Goal: Task Accomplishment & Management: Complete application form

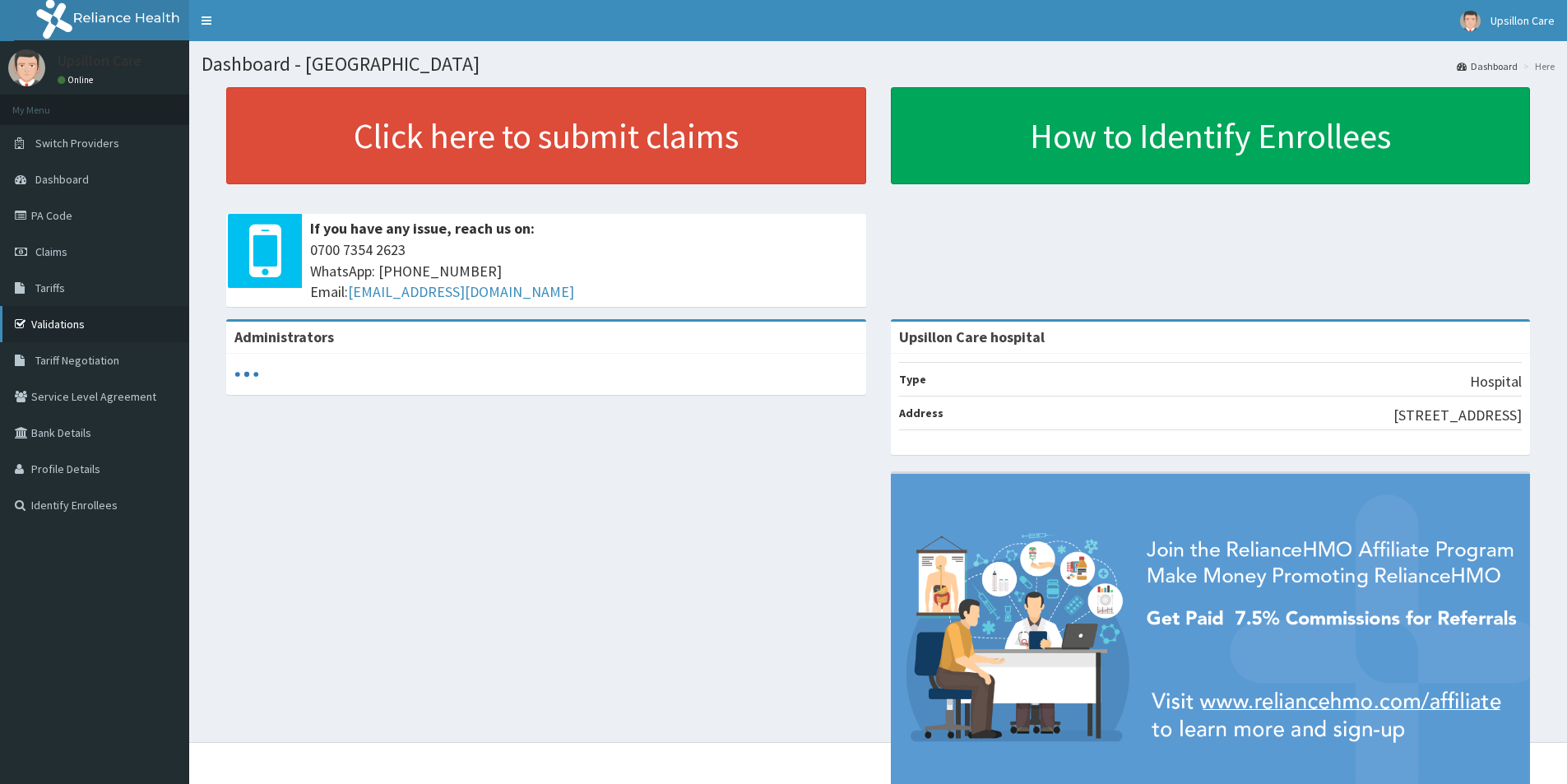
click at [61, 327] on link "Validations" at bounding box center [94, 324] width 189 height 37
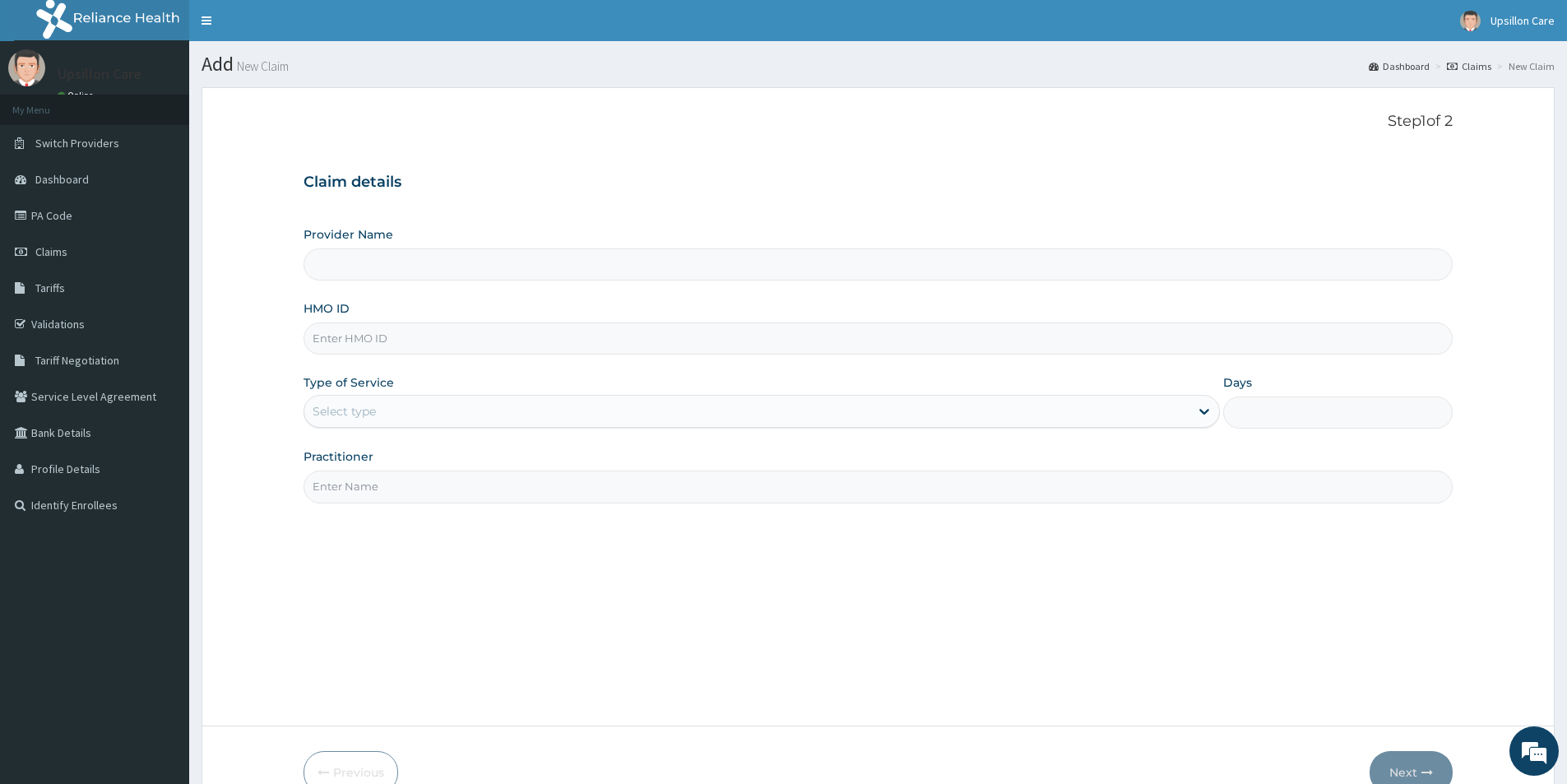
click at [484, 268] on input "Provider Name" at bounding box center [878, 265] width 1149 height 32
click at [451, 360] on div "Provider Name HMO ID Type of Service Select type Days Practitioner" at bounding box center [878, 364] width 1149 height 277
click at [449, 338] on input "HMO ID" at bounding box center [878, 338] width 1149 height 32
paste input "OKT/10004/A"
type input "Upsillon Care hospital"
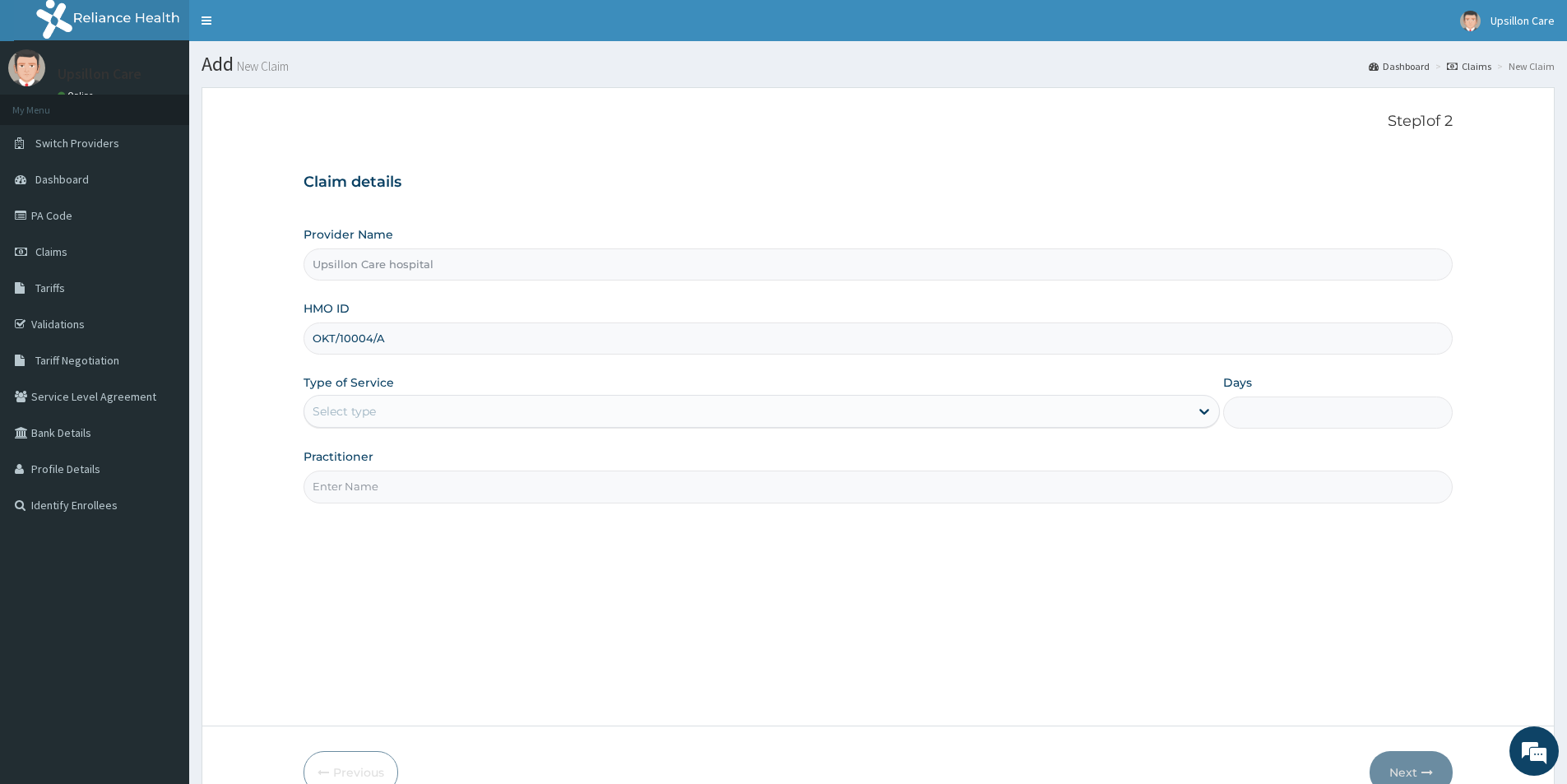
type input "OKT/10004/A"
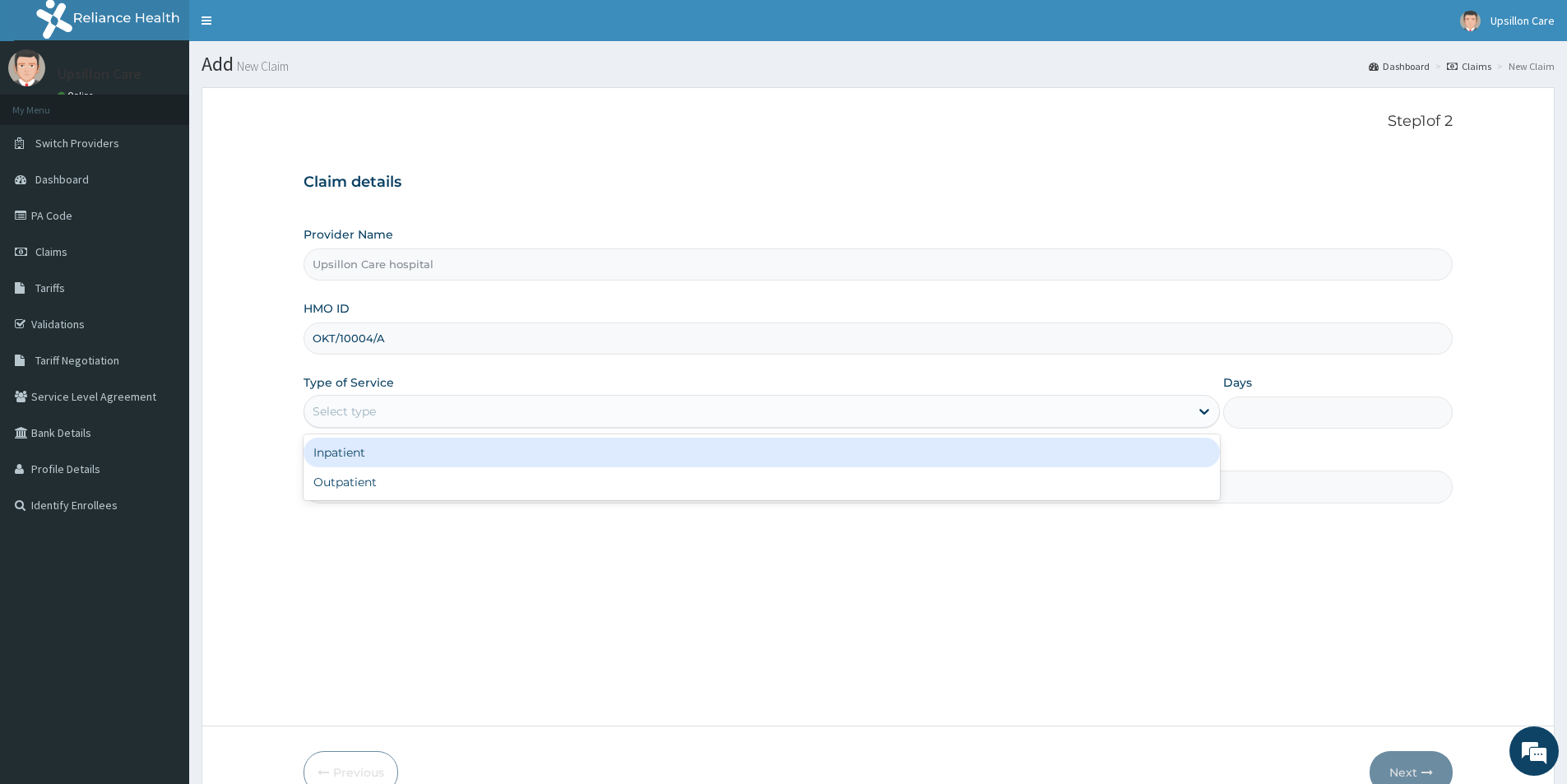
drag, startPoint x: 429, startPoint y: 399, endPoint x: 403, endPoint y: 427, distance: 38.2
click at [428, 399] on div "Select type" at bounding box center [747, 411] width 886 height 27
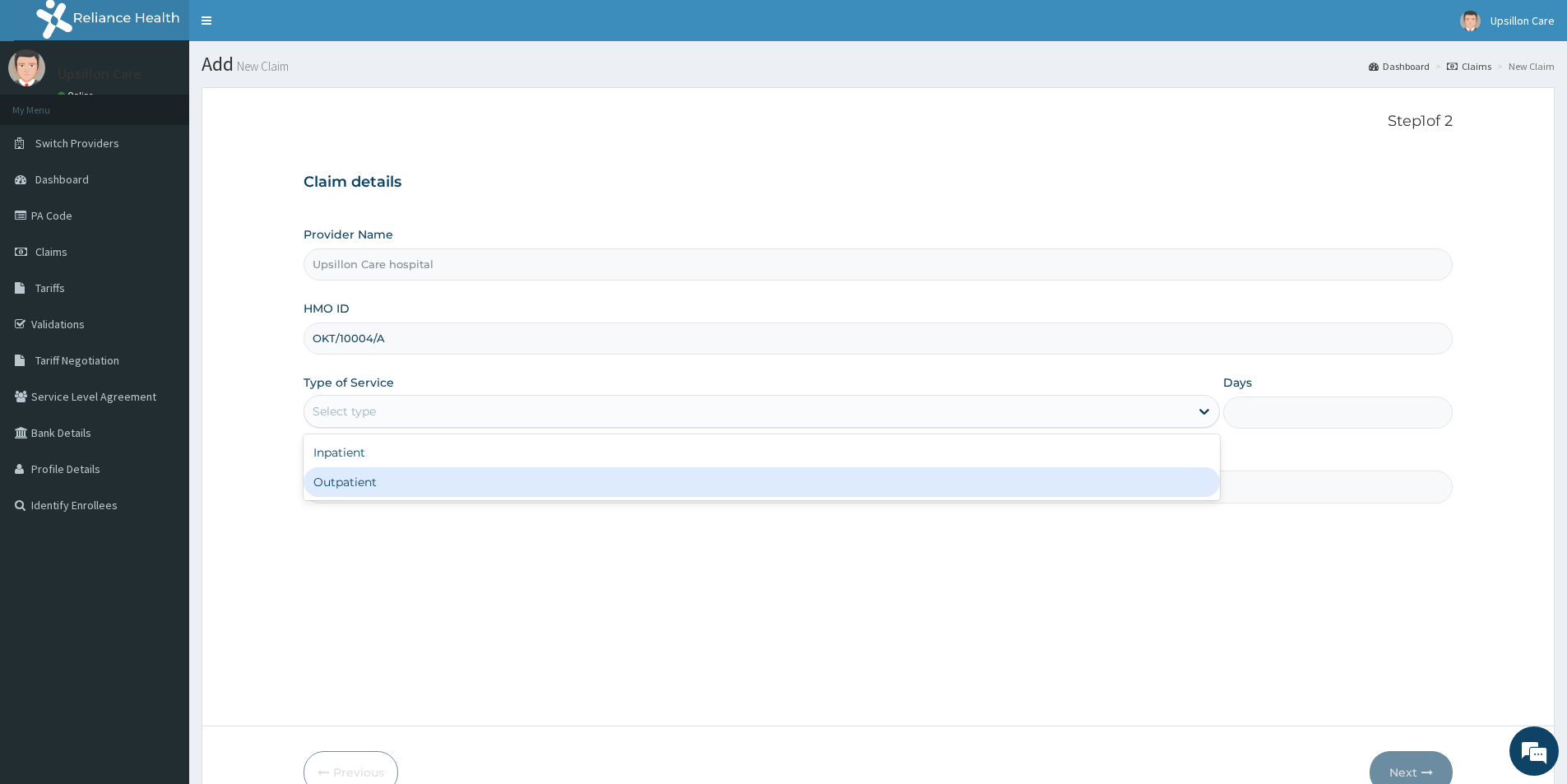
click at [335, 492] on div "Outpatient" at bounding box center [762, 482] width 916 height 30
type input "1"
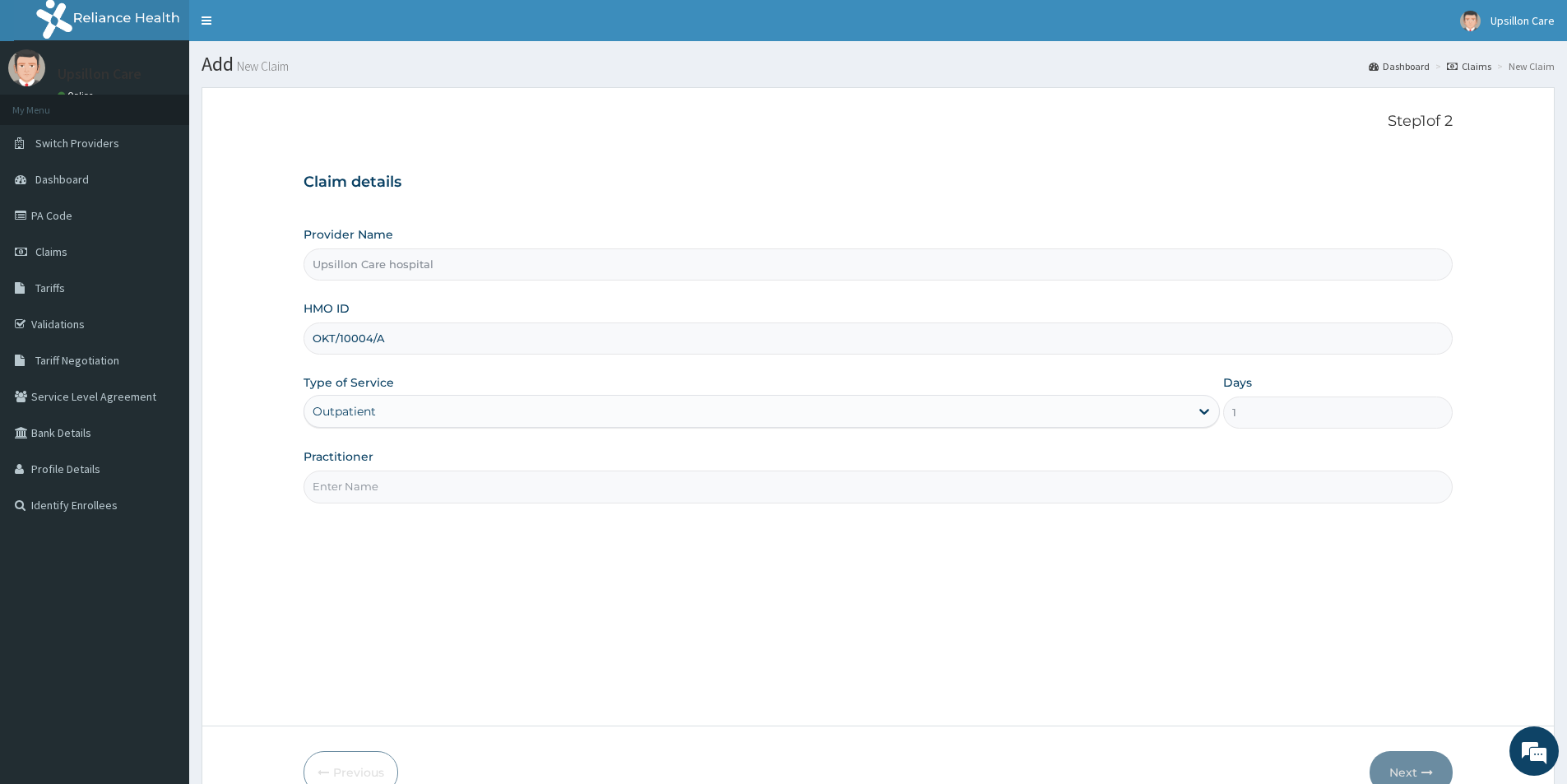
click at [352, 482] on input "Practitioner" at bounding box center [878, 487] width 1149 height 32
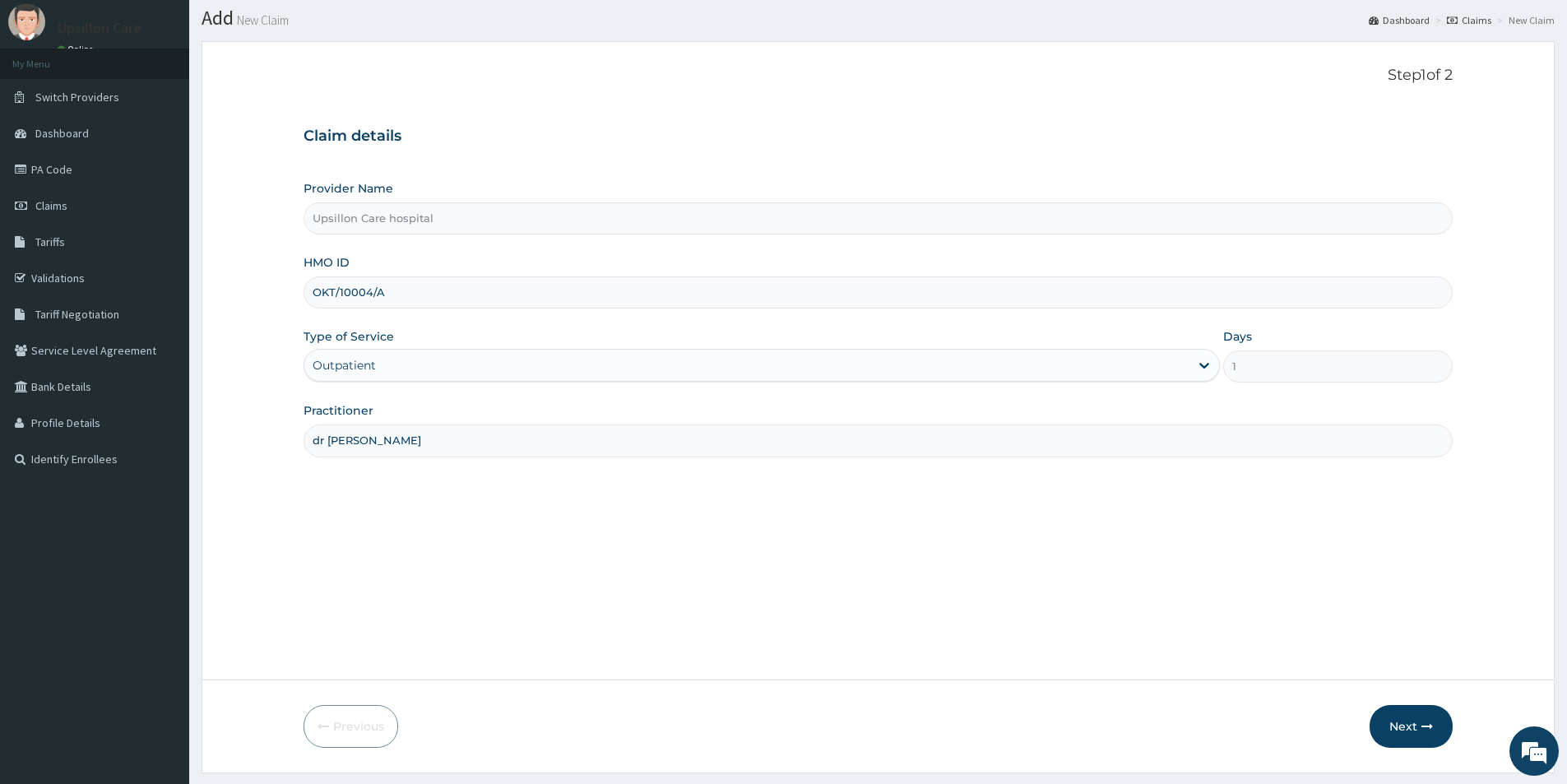
scroll to position [89, 0]
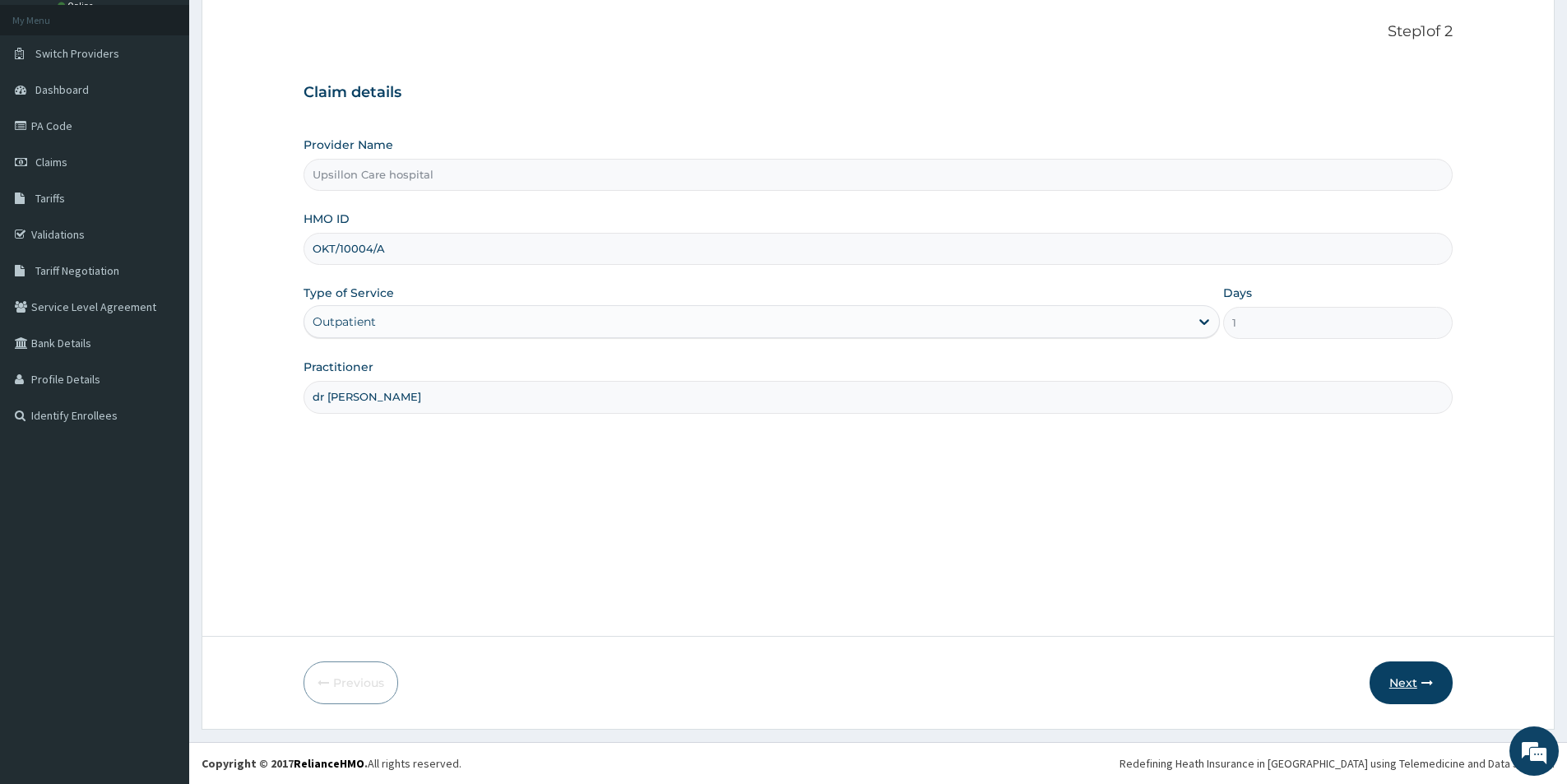
type input "dr ben"
click at [1435, 682] on button "Next" at bounding box center [1411, 682] width 83 height 43
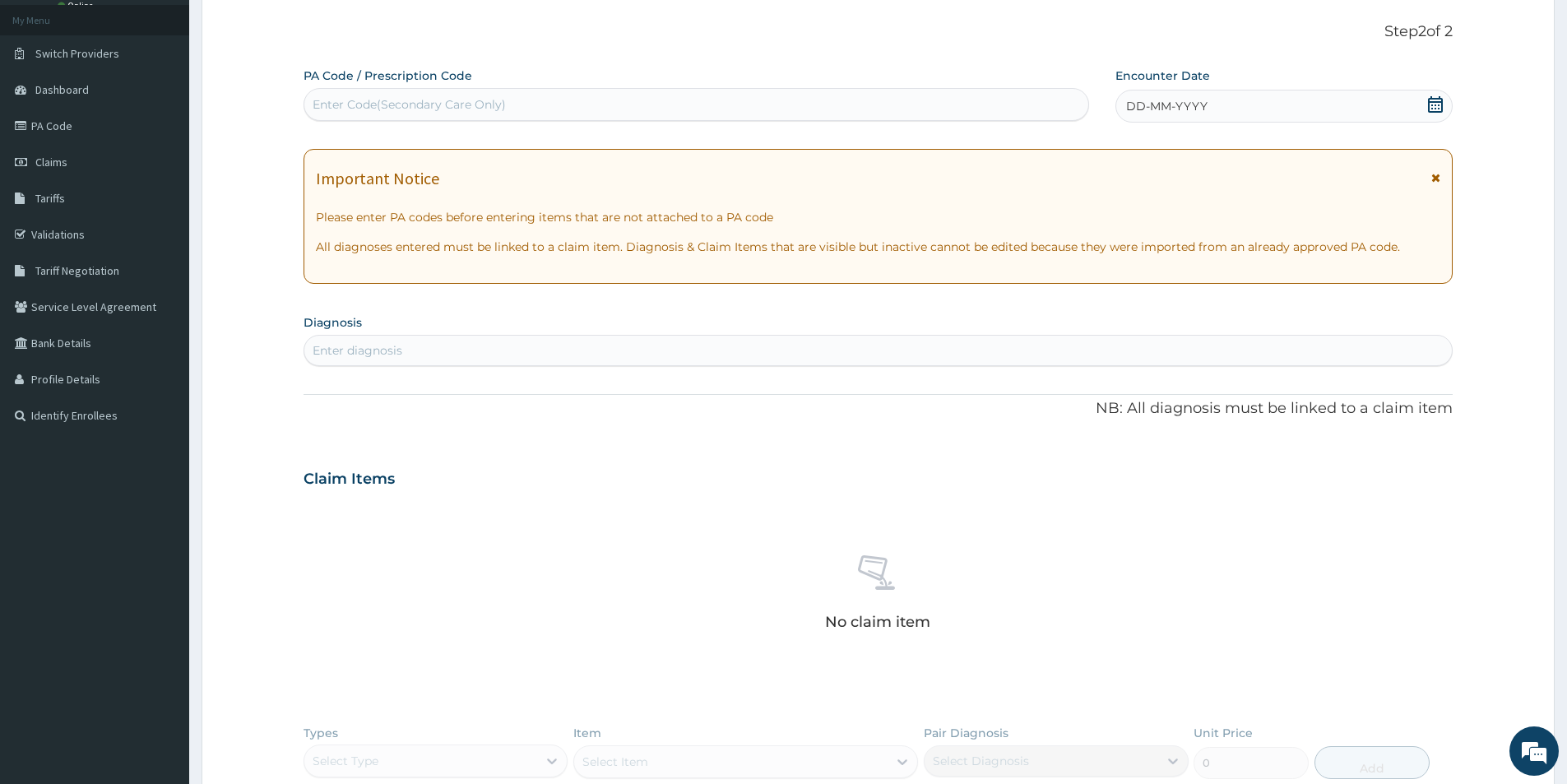
scroll to position [0, 0]
click at [412, 360] on div "Enter diagnosis" at bounding box center [878, 350] width 1147 height 27
type input "allerg"
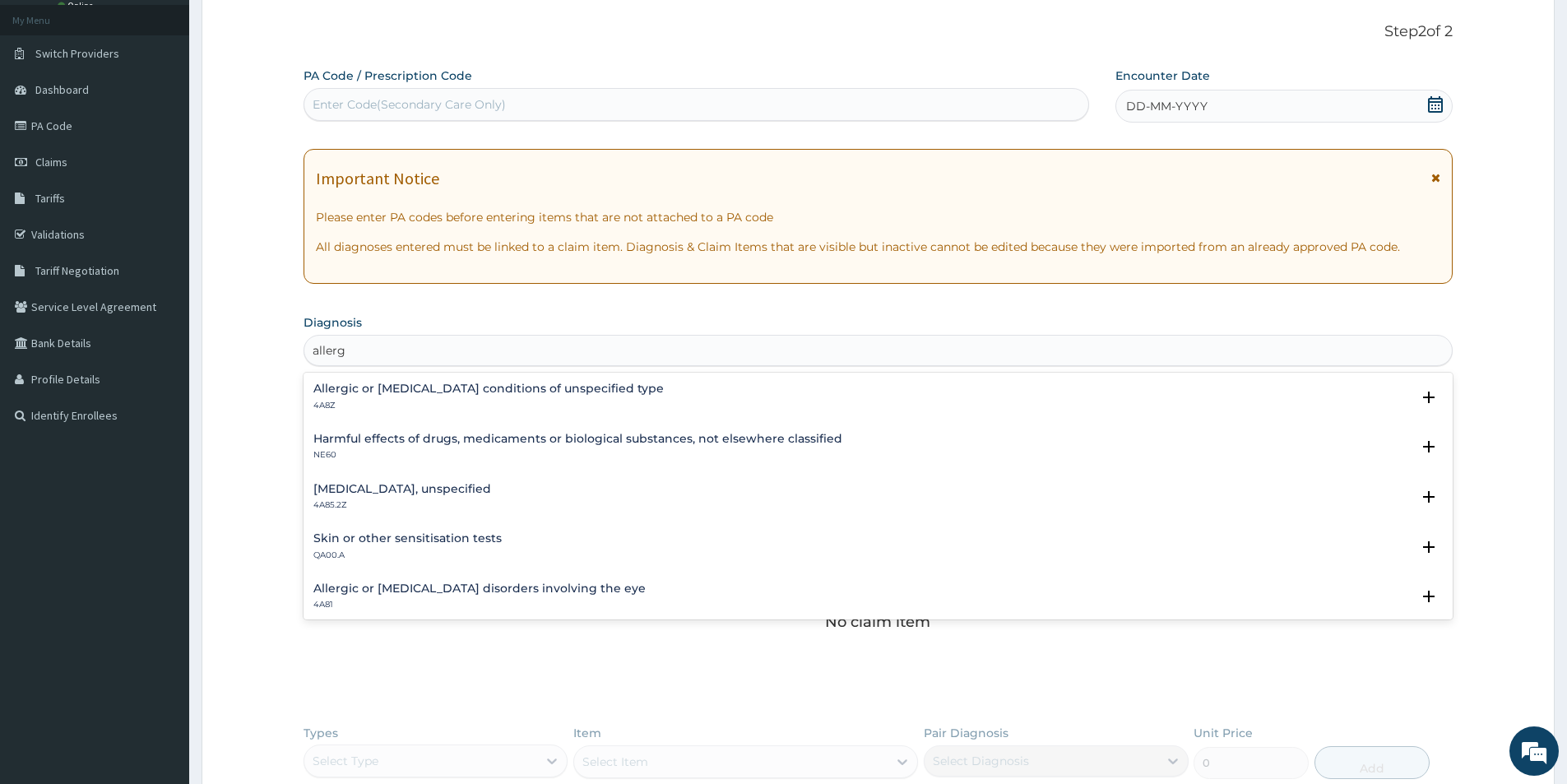
click at [473, 546] on div "Skin or other sensitisation tests QA00.A" at bounding box center [408, 546] width 188 height 29
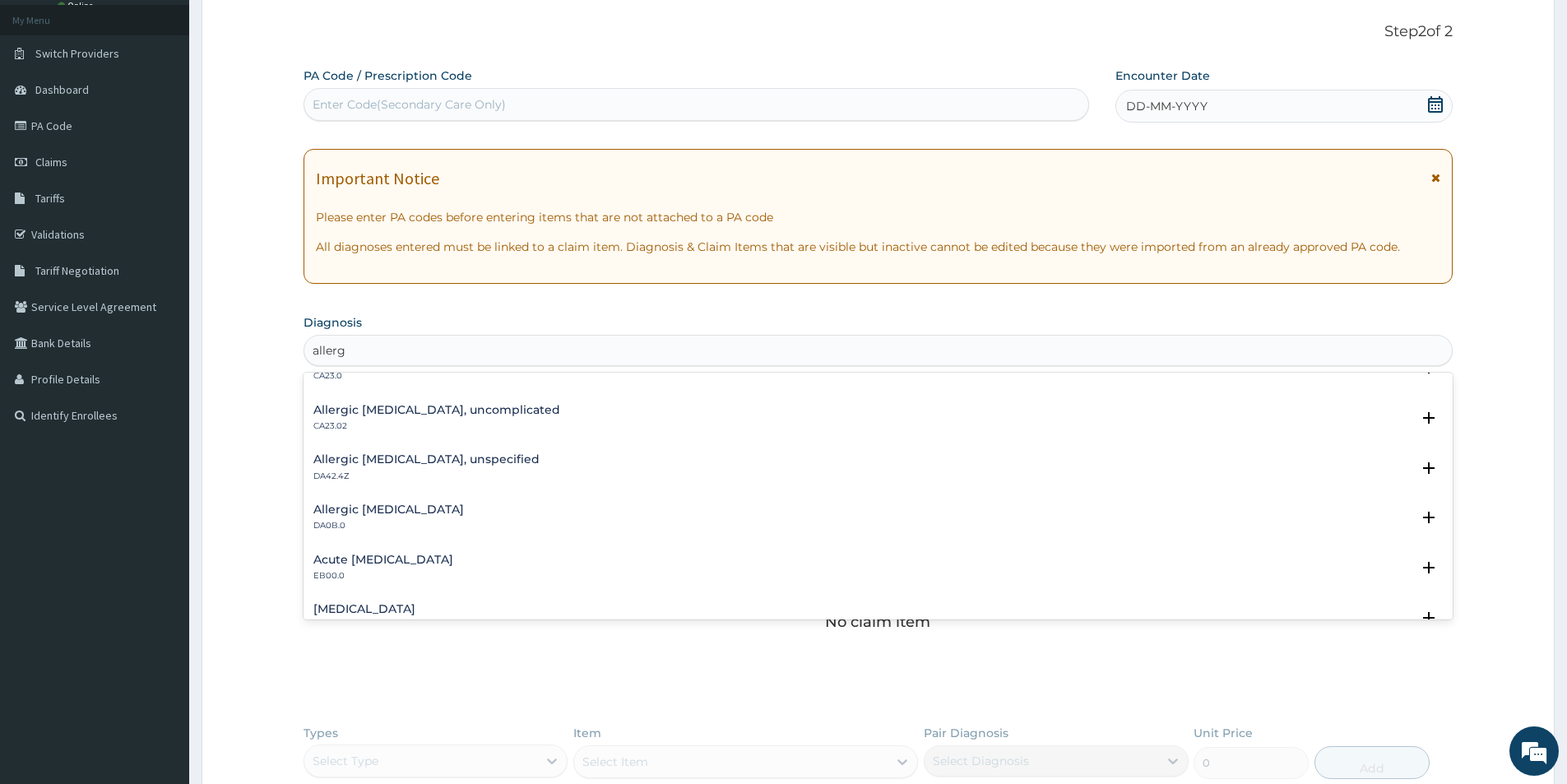
scroll to position [1562, 0]
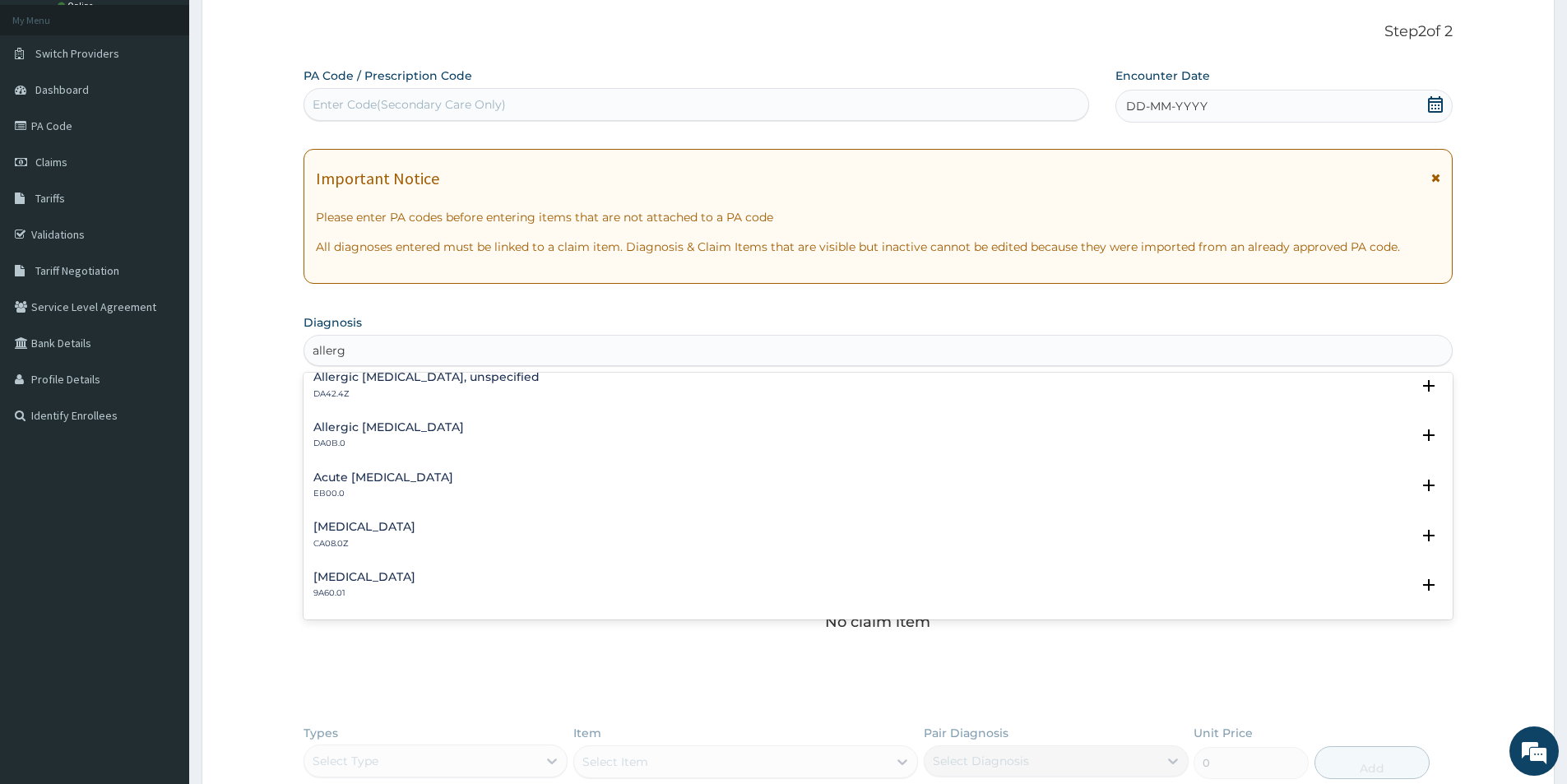
click at [486, 526] on div "Allergic rhinitis, unspecified CA08.0Z" at bounding box center [878, 534] width 1130 height 29
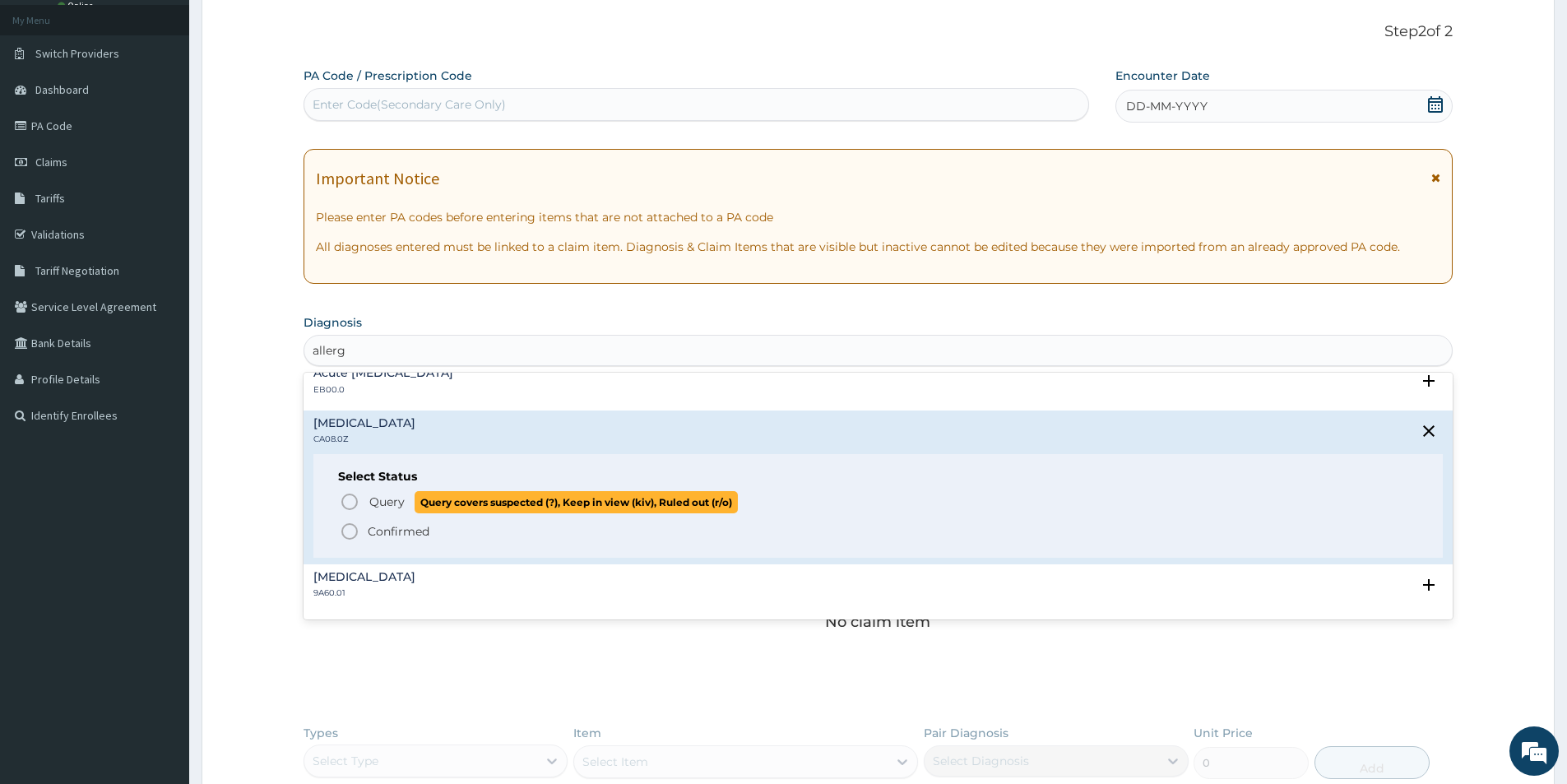
click at [393, 504] on span "Query" at bounding box center [387, 502] width 36 height 17
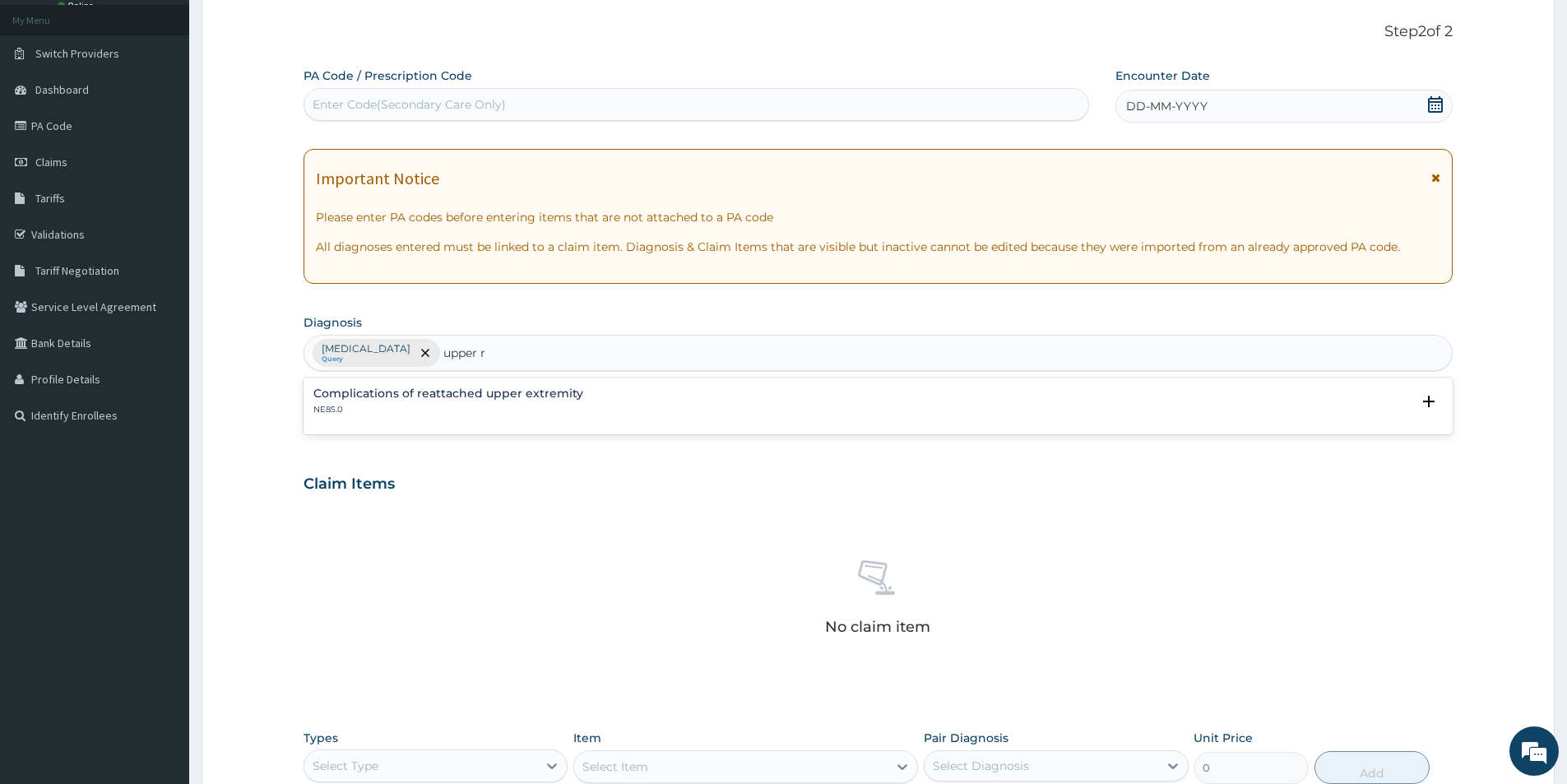
type input "upper"
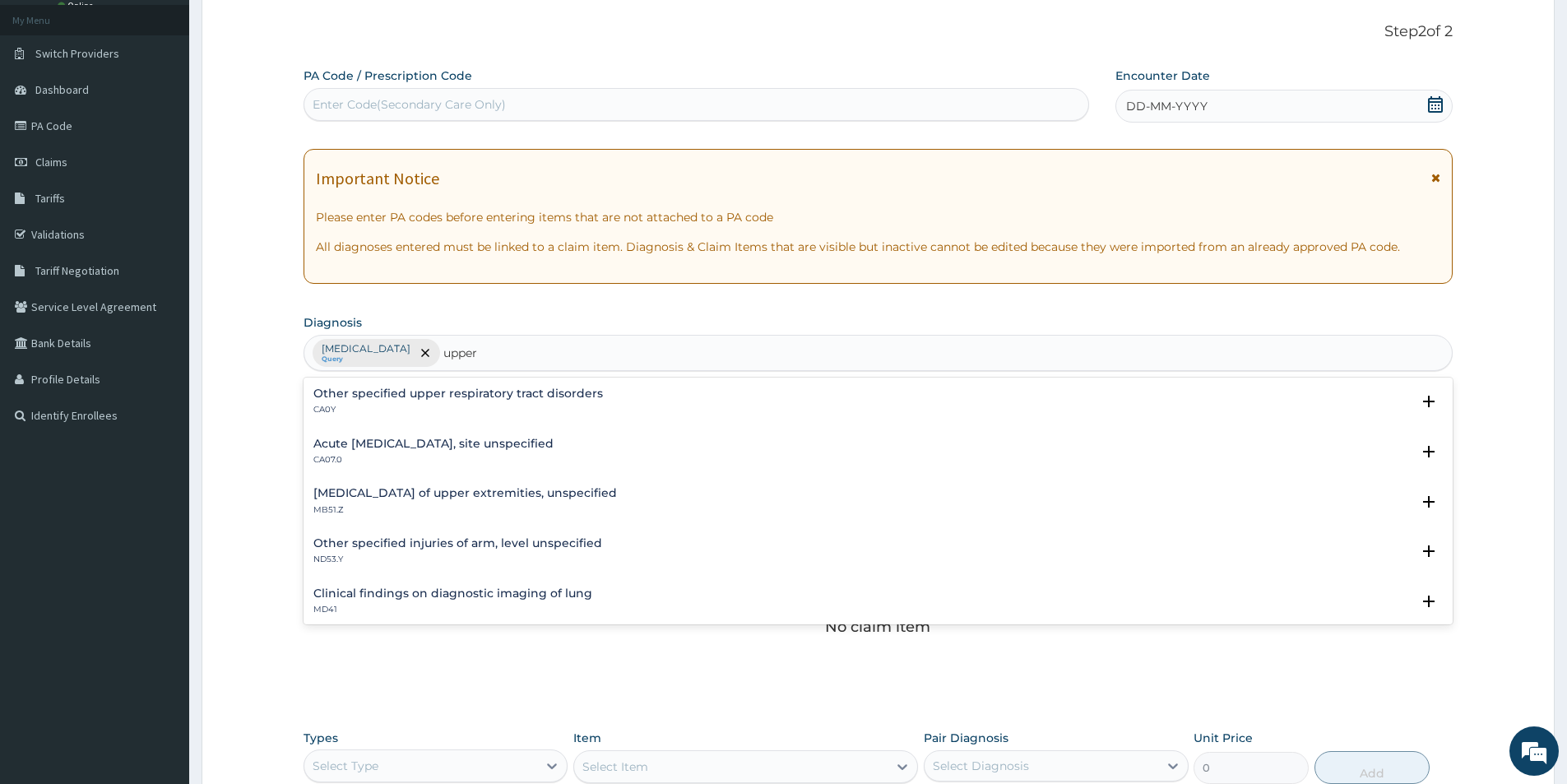
click at [389, 446] on h4 "Acute upper respiratory infection, site unspecified" at bounding box center [433, 443] width 240 height 12
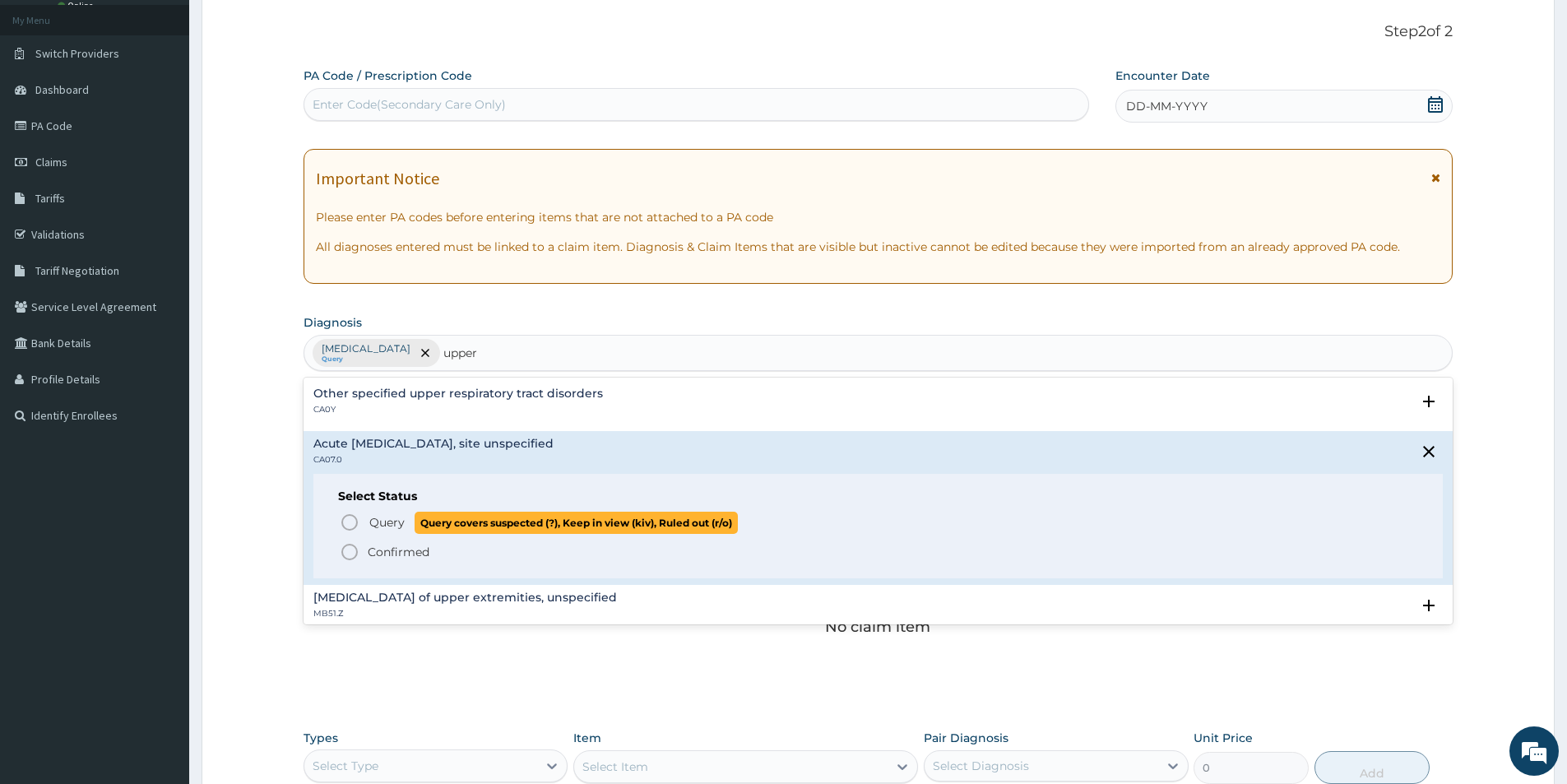
click at [380, 531] on p "Query Query covers suspected (?), Keep in view (kiv), Ruled out (r/o)" at bounding box center [552, 522] width 370 height 22
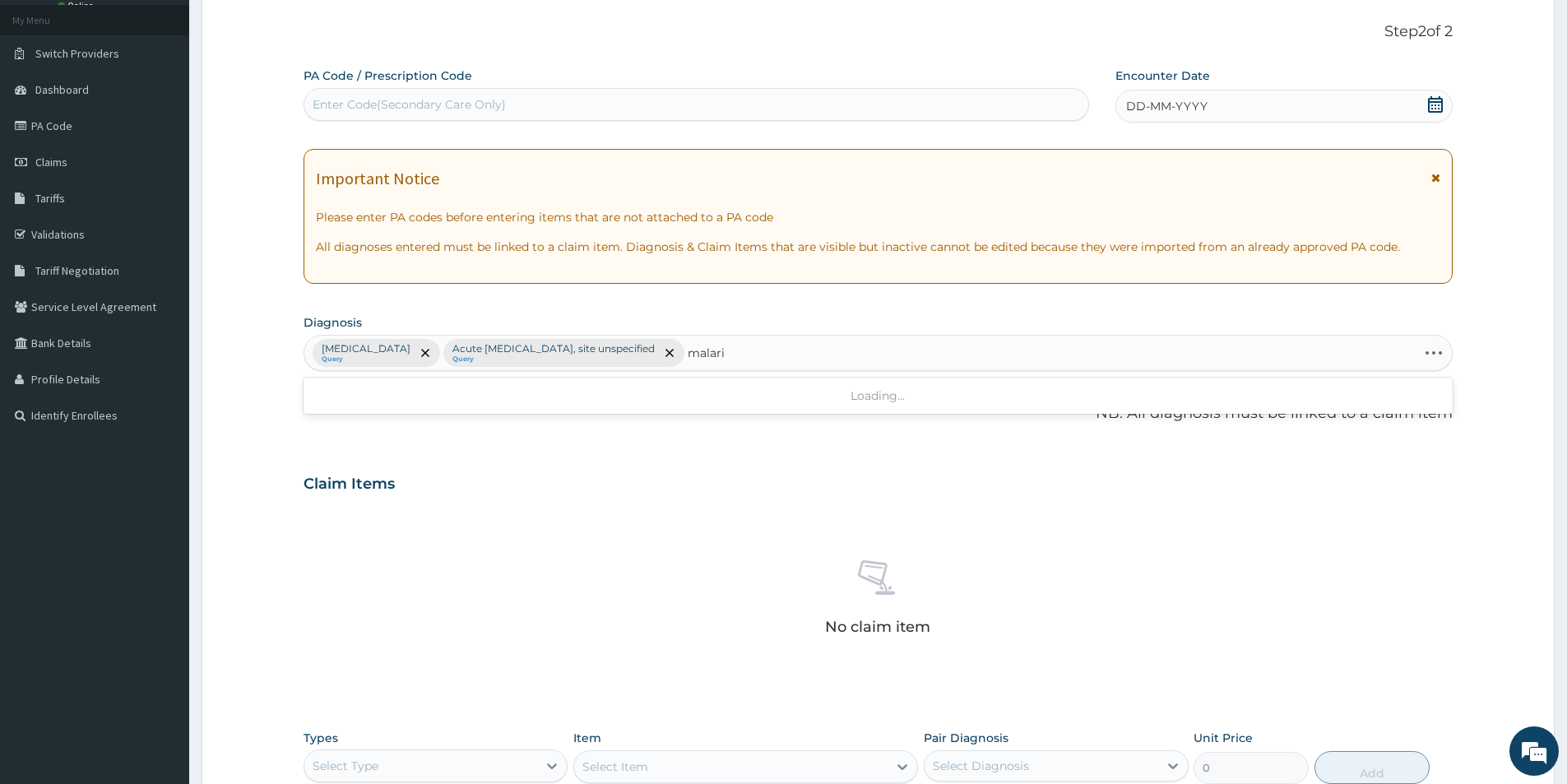
type input "malaria"
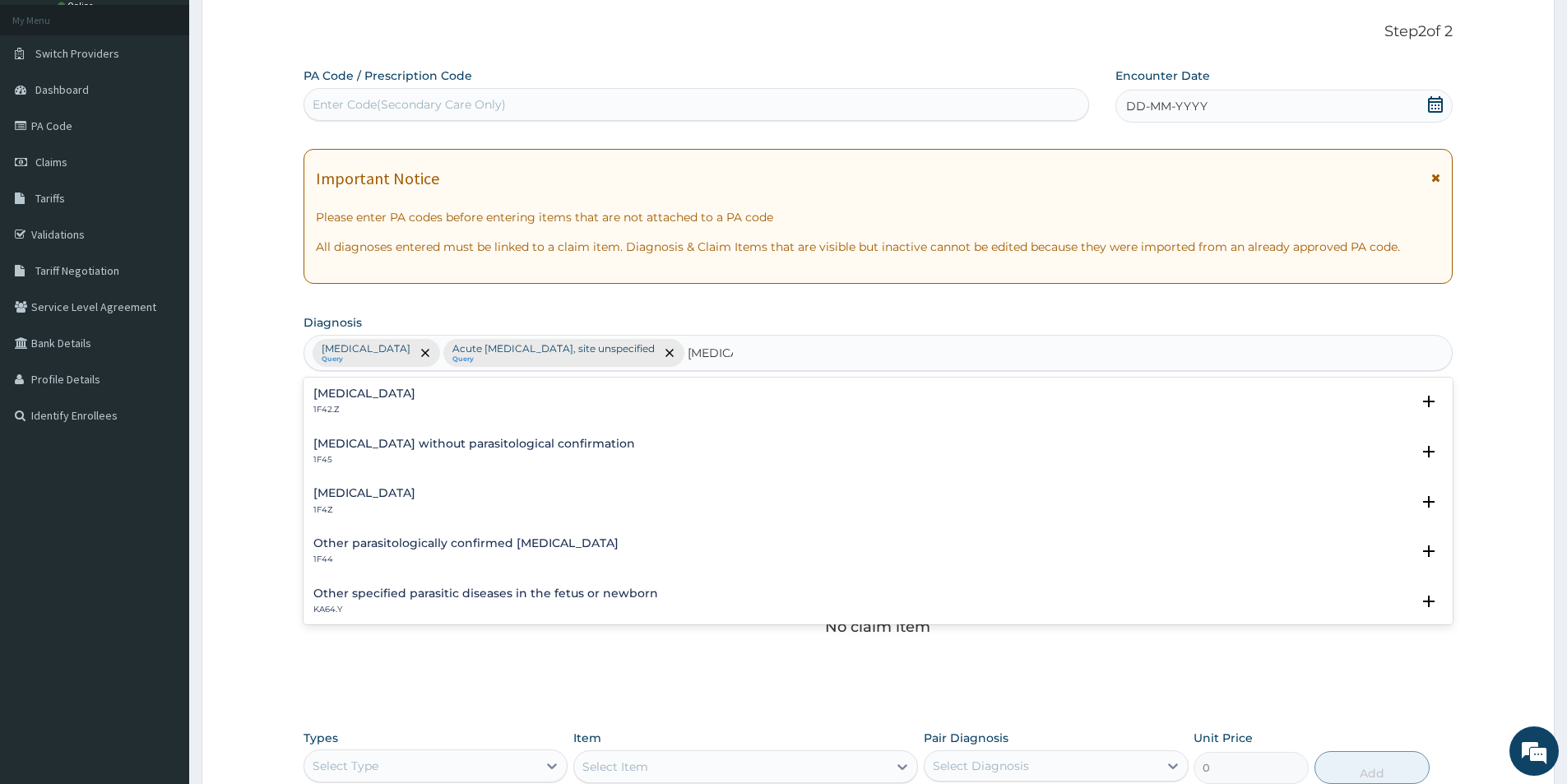
click at [384, 505] on p "1F4Z" at bounding box center [364, 510] width 102 height 12
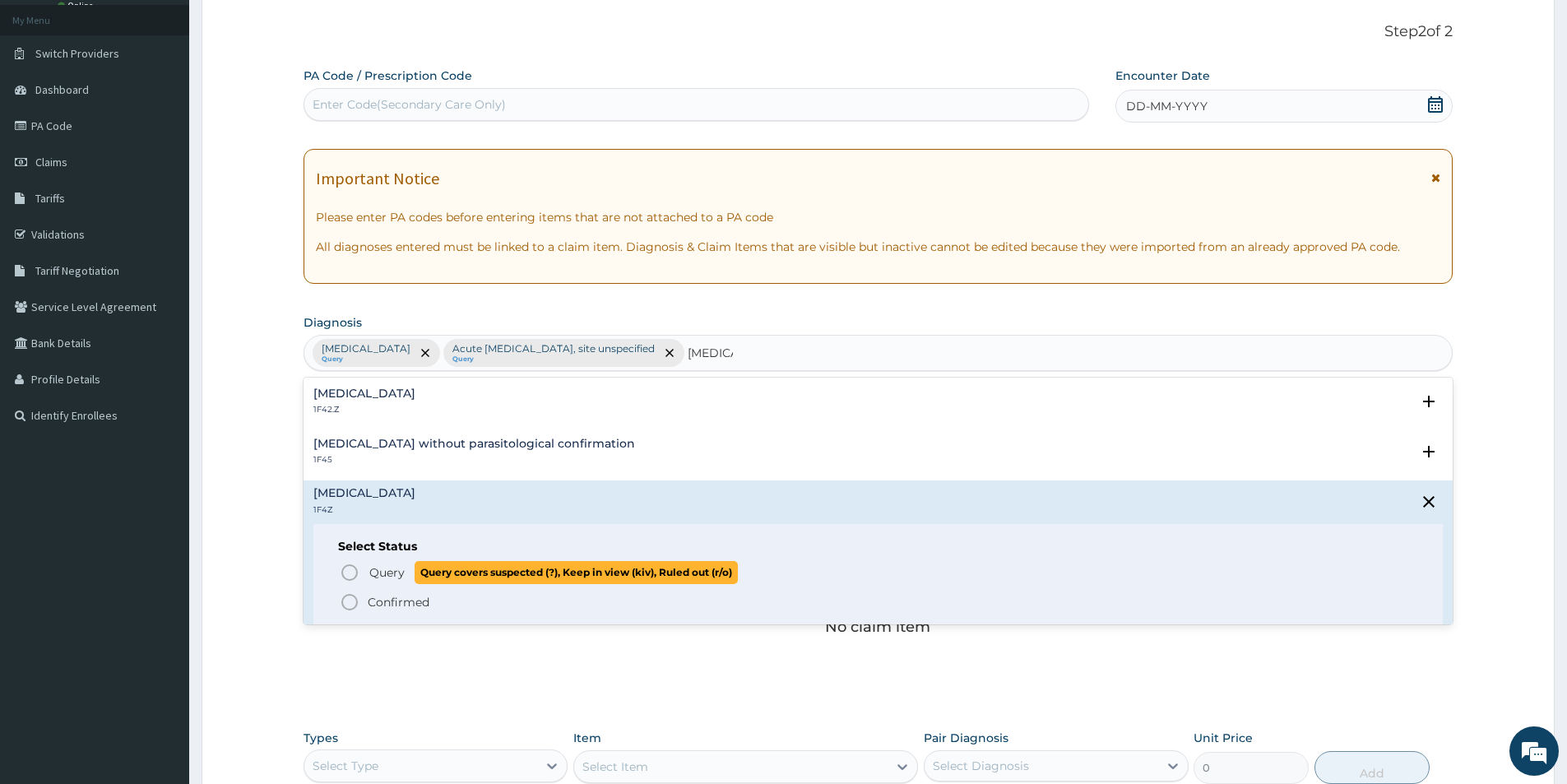
click at [391, 564] on span "Query" at bounding box center [387, 572] width 36 height 17
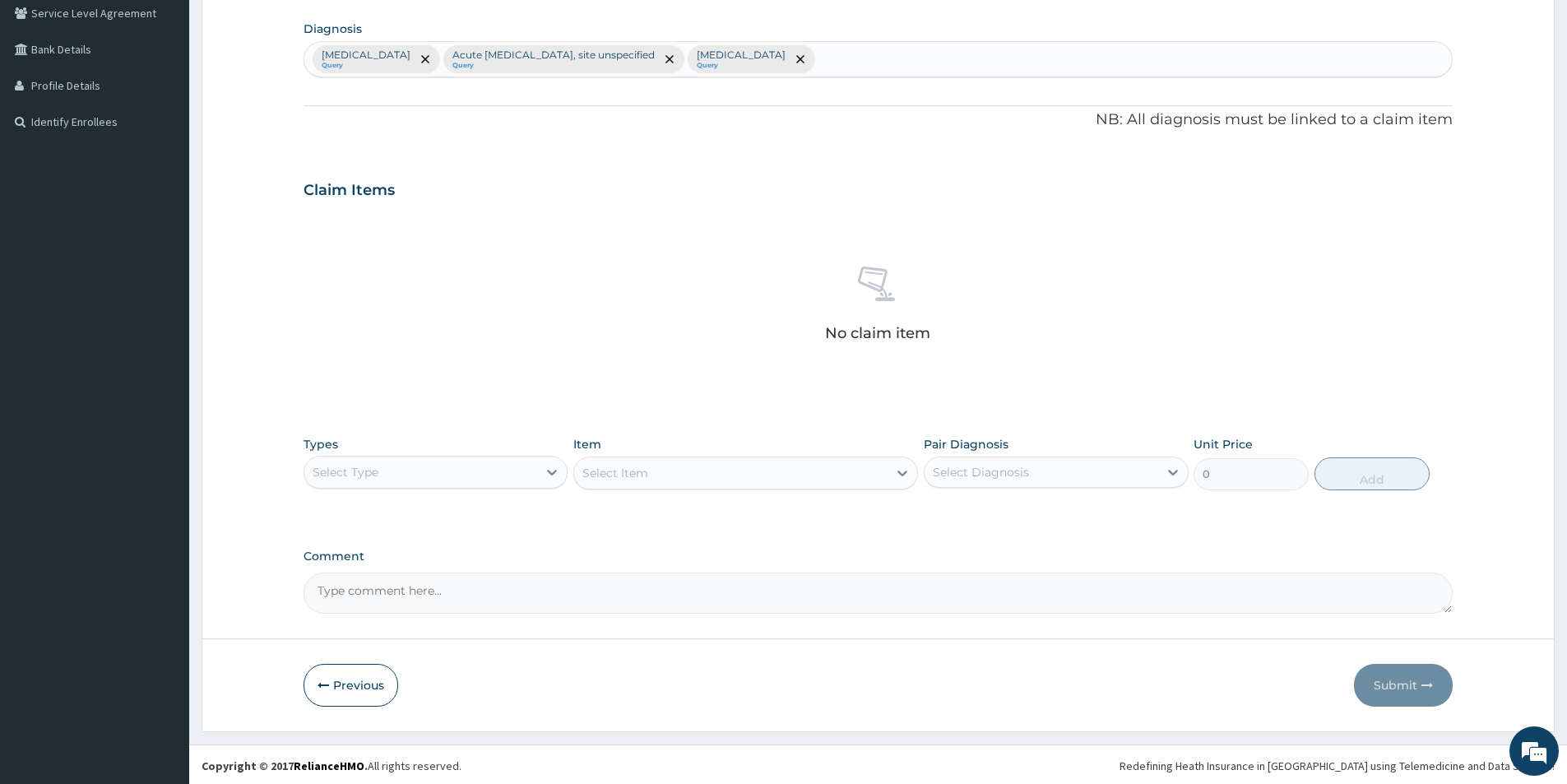
scroll to position [386, 0]
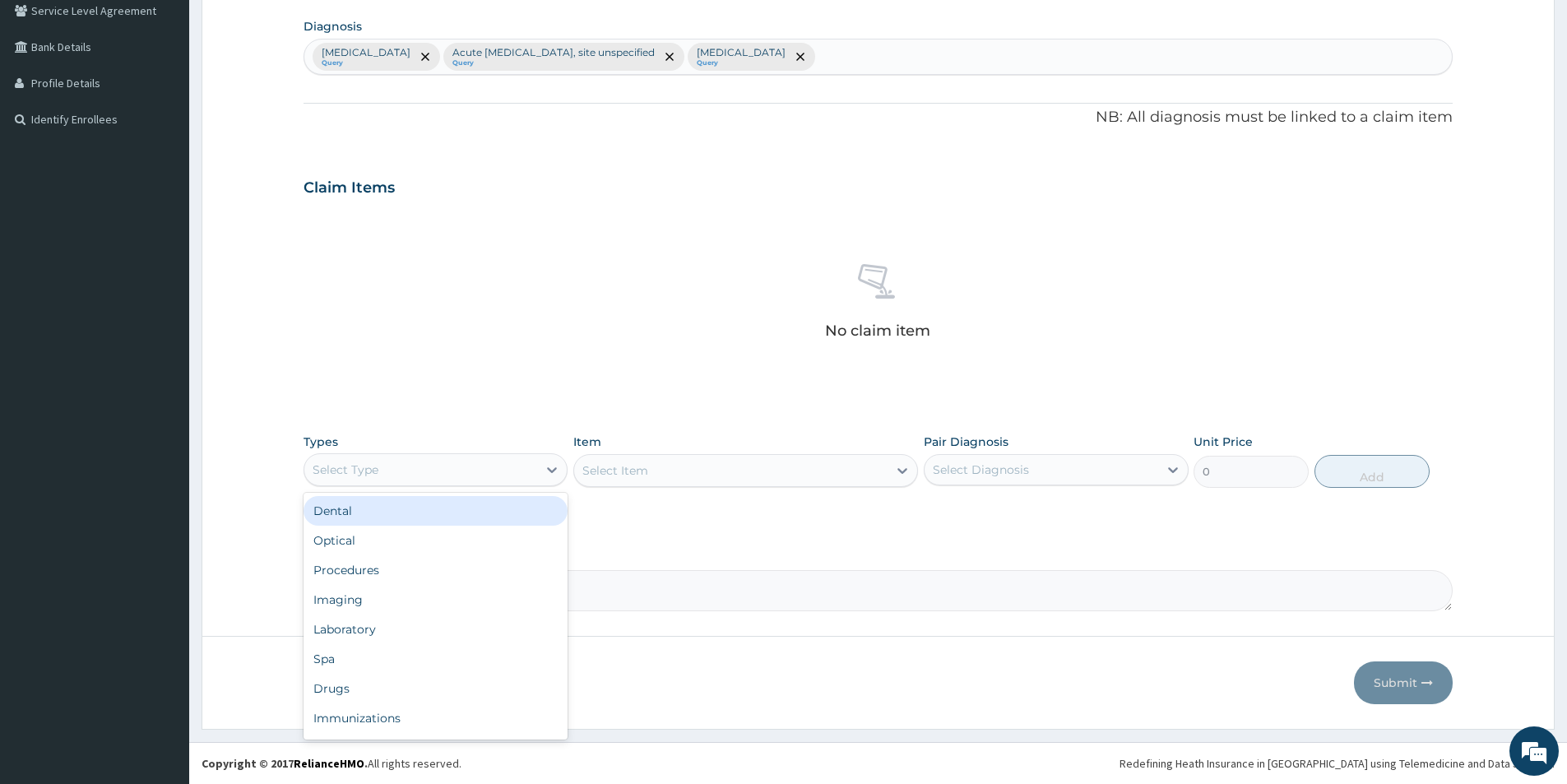
click at [419, 474] on div "Select Type" at bounding box center [421, 469] width 233 height 27
click at [364, 575] on div "Procedures" at bounding box center [435, 570] width 264 height 30
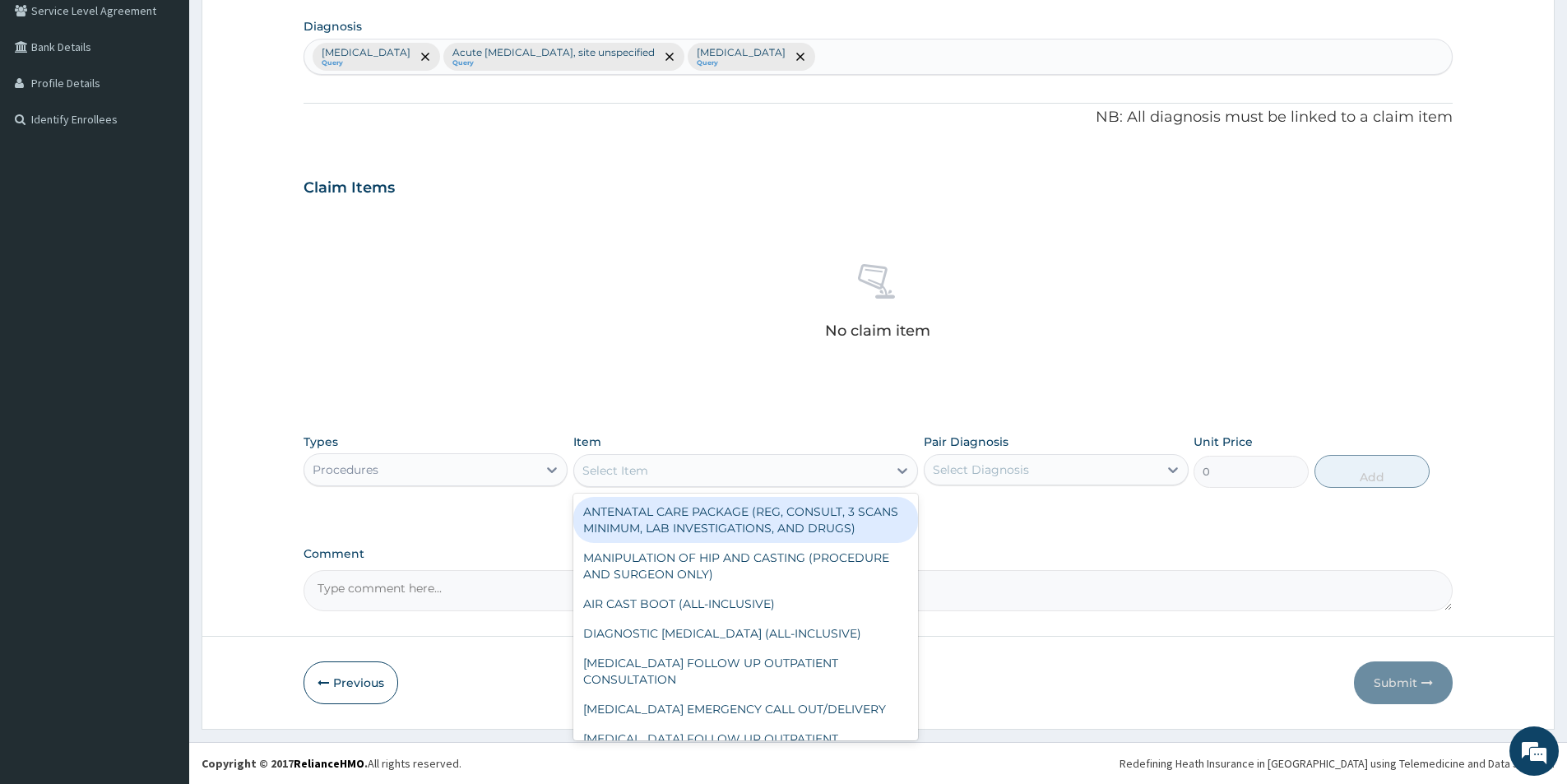
click at [610, 464] on div "Select Item" at bounding box center [615, 470] width 65 height 17
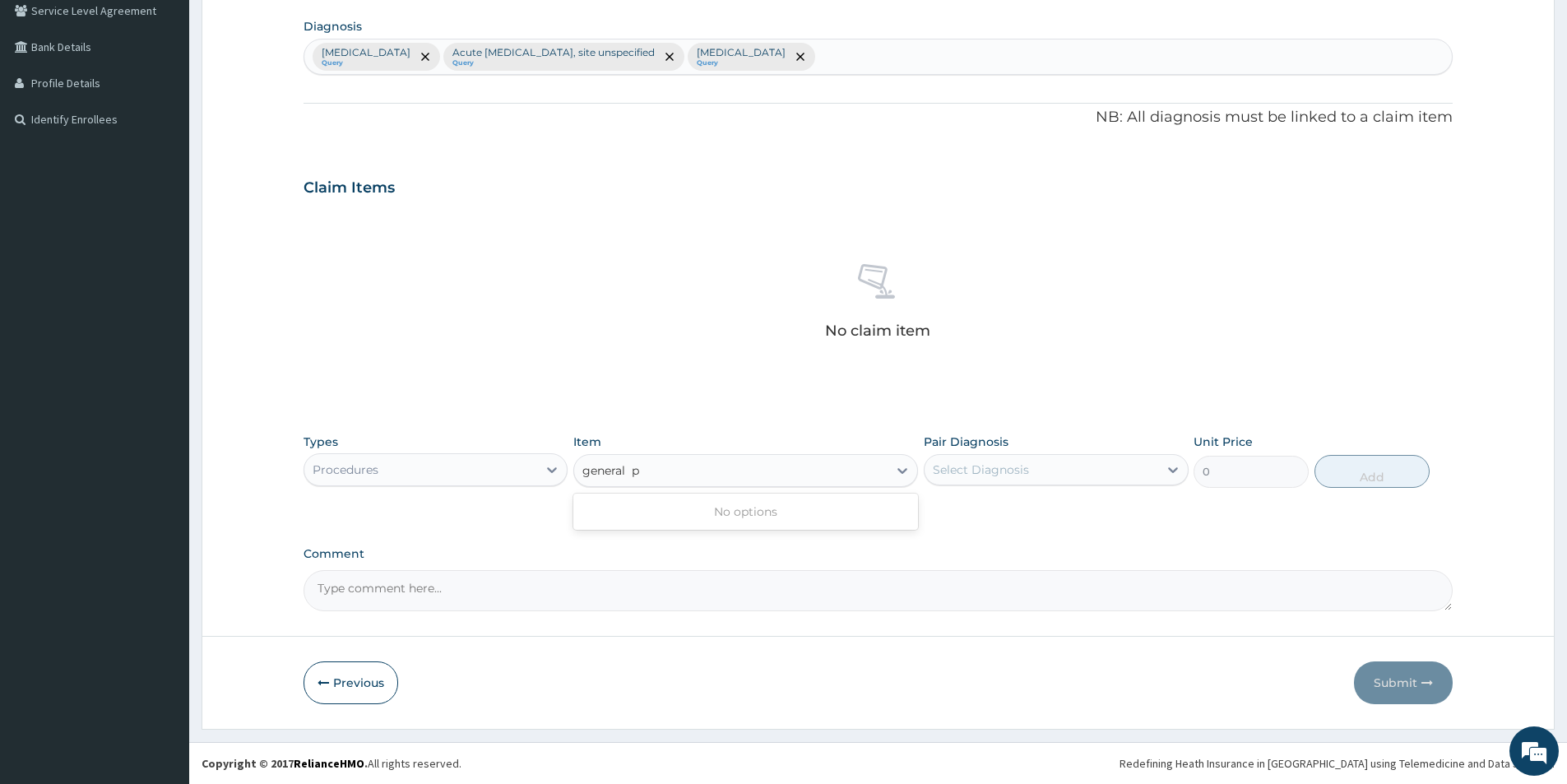
type input "general"
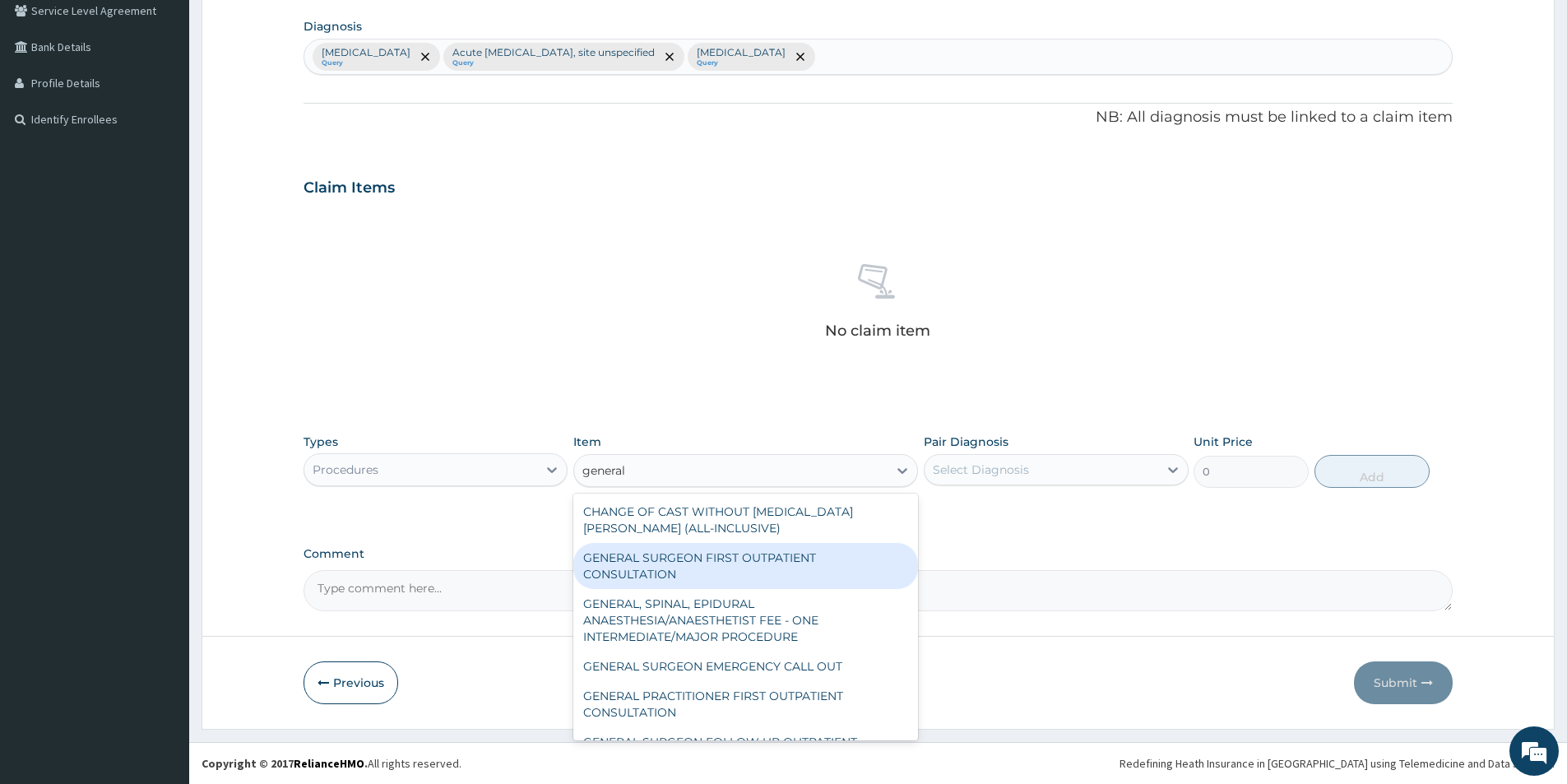
click at [802, 559] on div "GENERAL SURGEON FIRST OUTPATIENT CONSULTATION" at bounding box center [746, 566] width 345 height 46
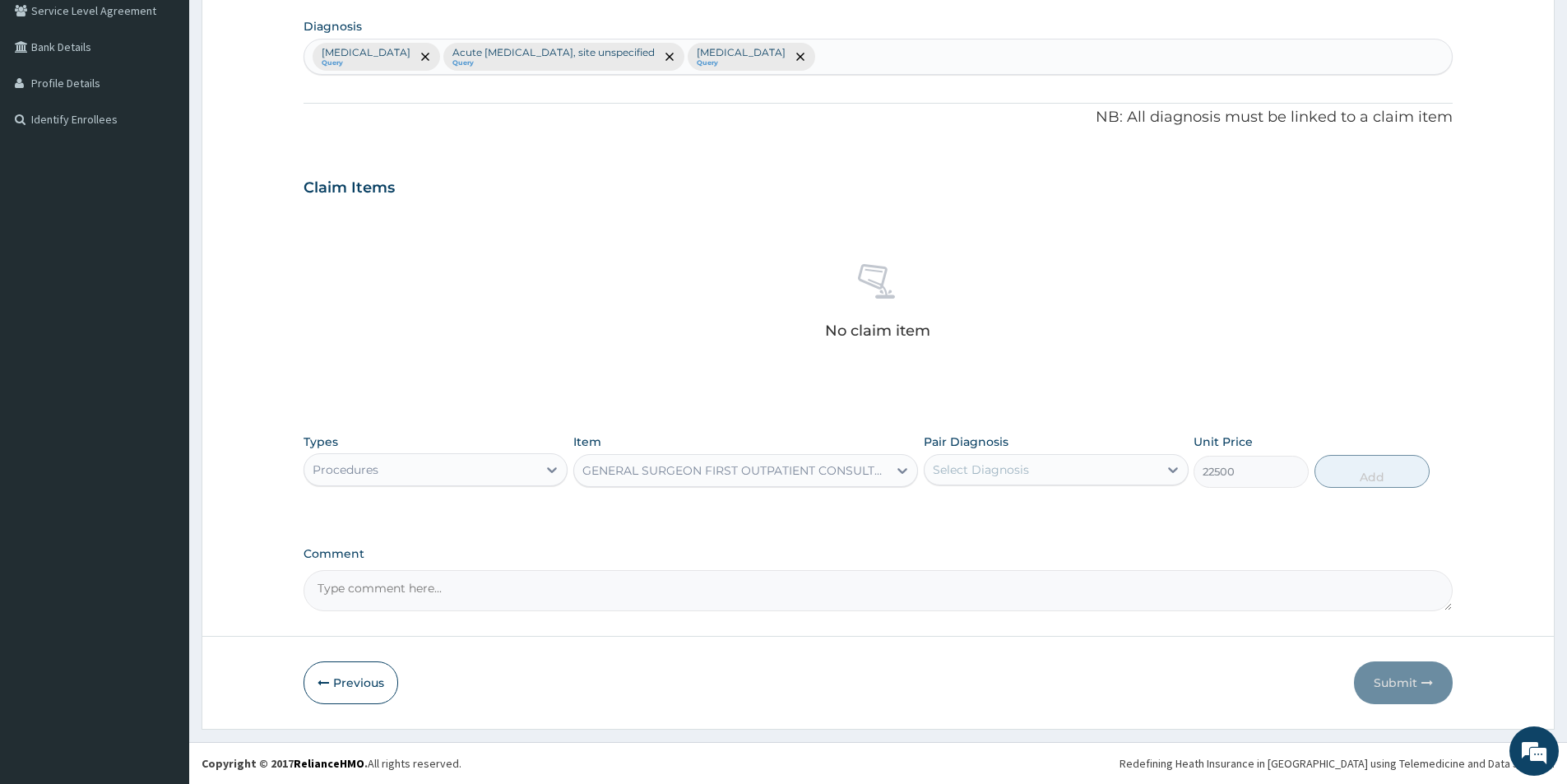
type input "22500"
click at [1064, 473] on div "Select Diagnosis" at bounding box center [1040, 469] width 233 height 27
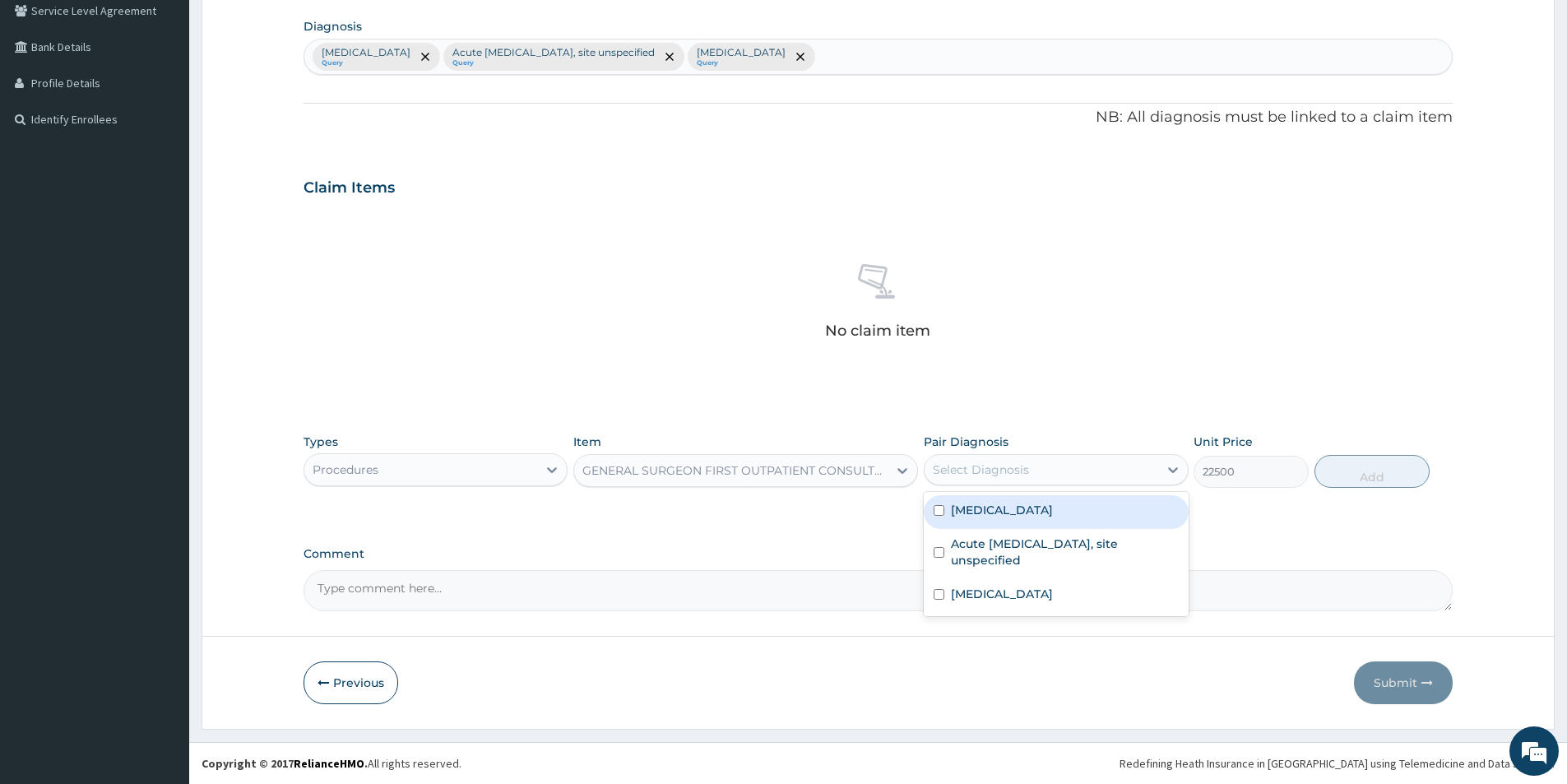
click at [1045, 515] on label "Allergic rhinitis, unspecified" at bounding box center [1002, 509] width 102 height 17
checkbox input "true"
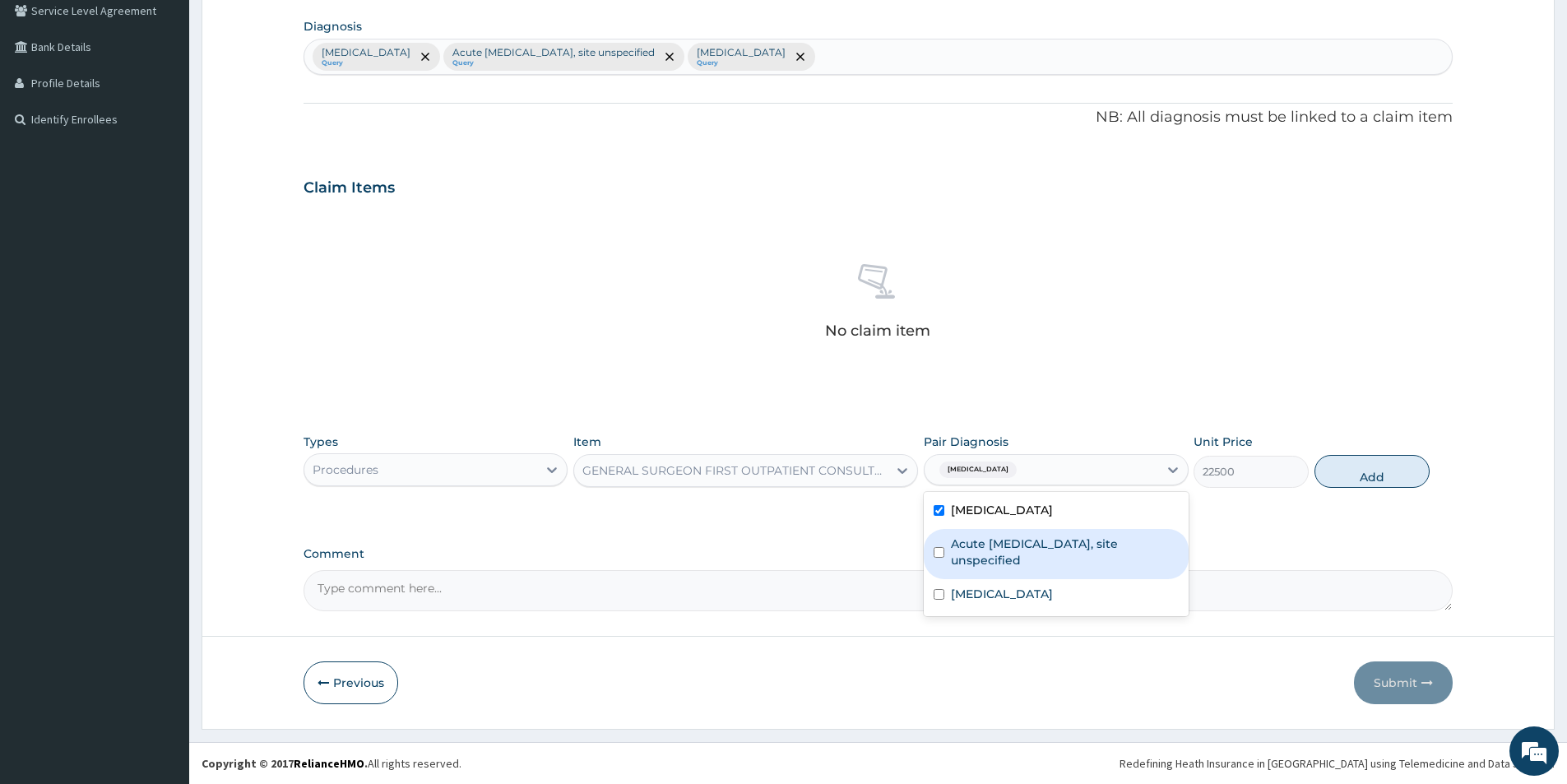
click at [1048, 557] on label "Acute upper respiratory infection, site unspecified" at bounding box center [1064, 551] width 227 height 33
checkbox input "true"
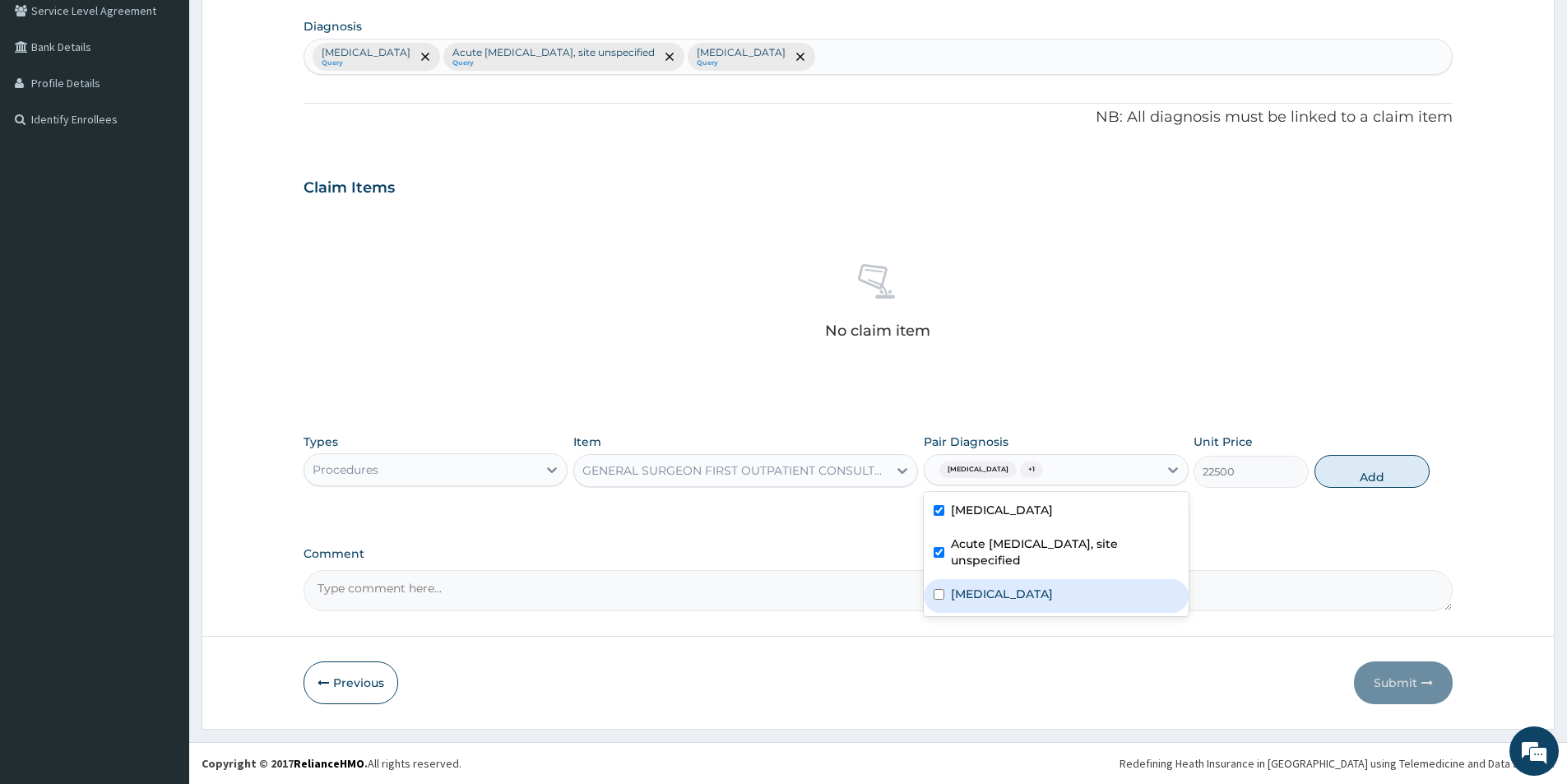
click at [1040, 582] on div "Malaria, unspecified" at bounding box center [1056, 596] width 264 height 34
checkbox input "true"
click at [726, 470] on div "GENERAL SURGEON FIRST OUTPATIENT CONSULTATION" at bounding box center [735, 470] width 306 height 17
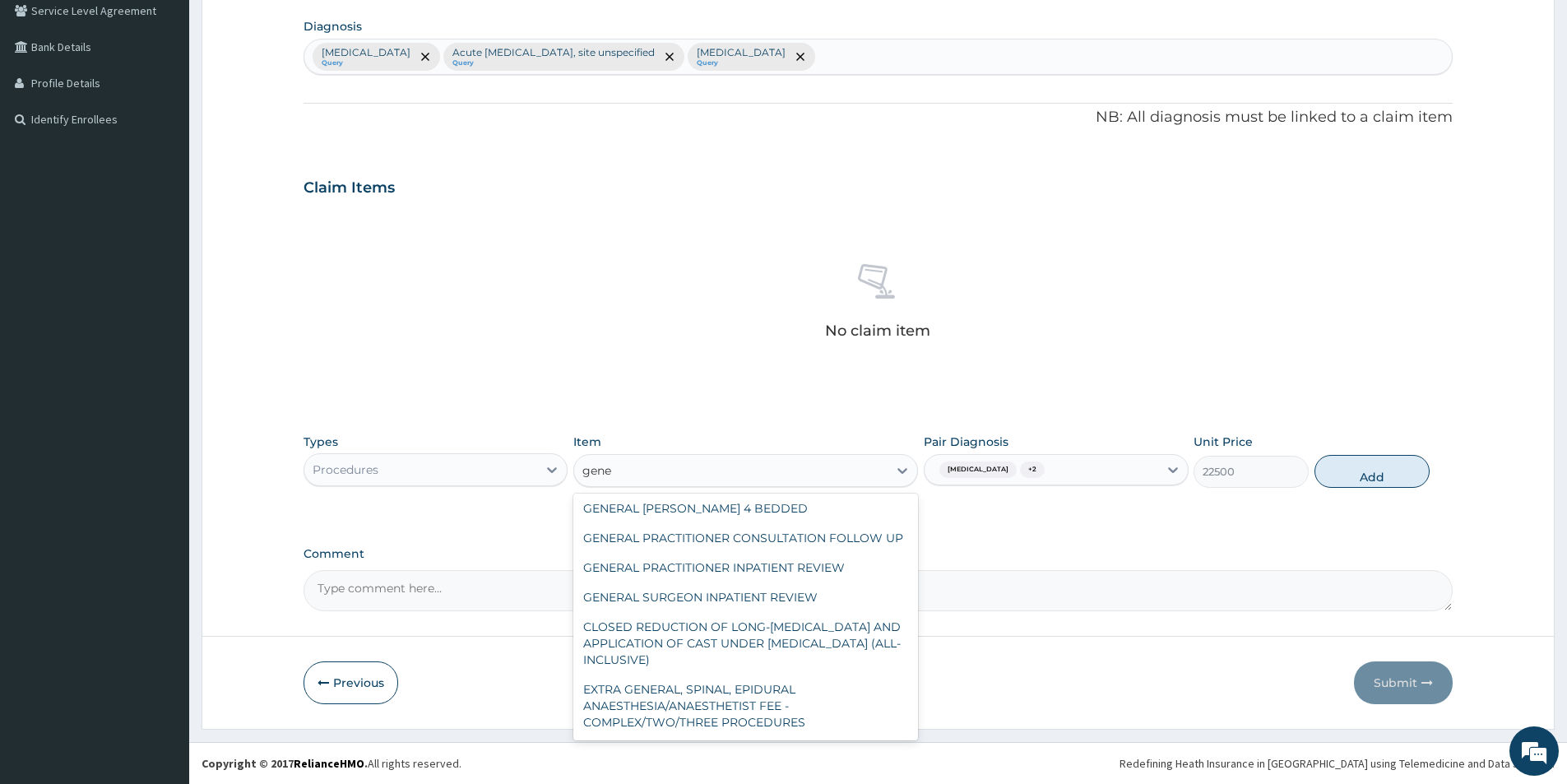
scroll to position [0, 0]
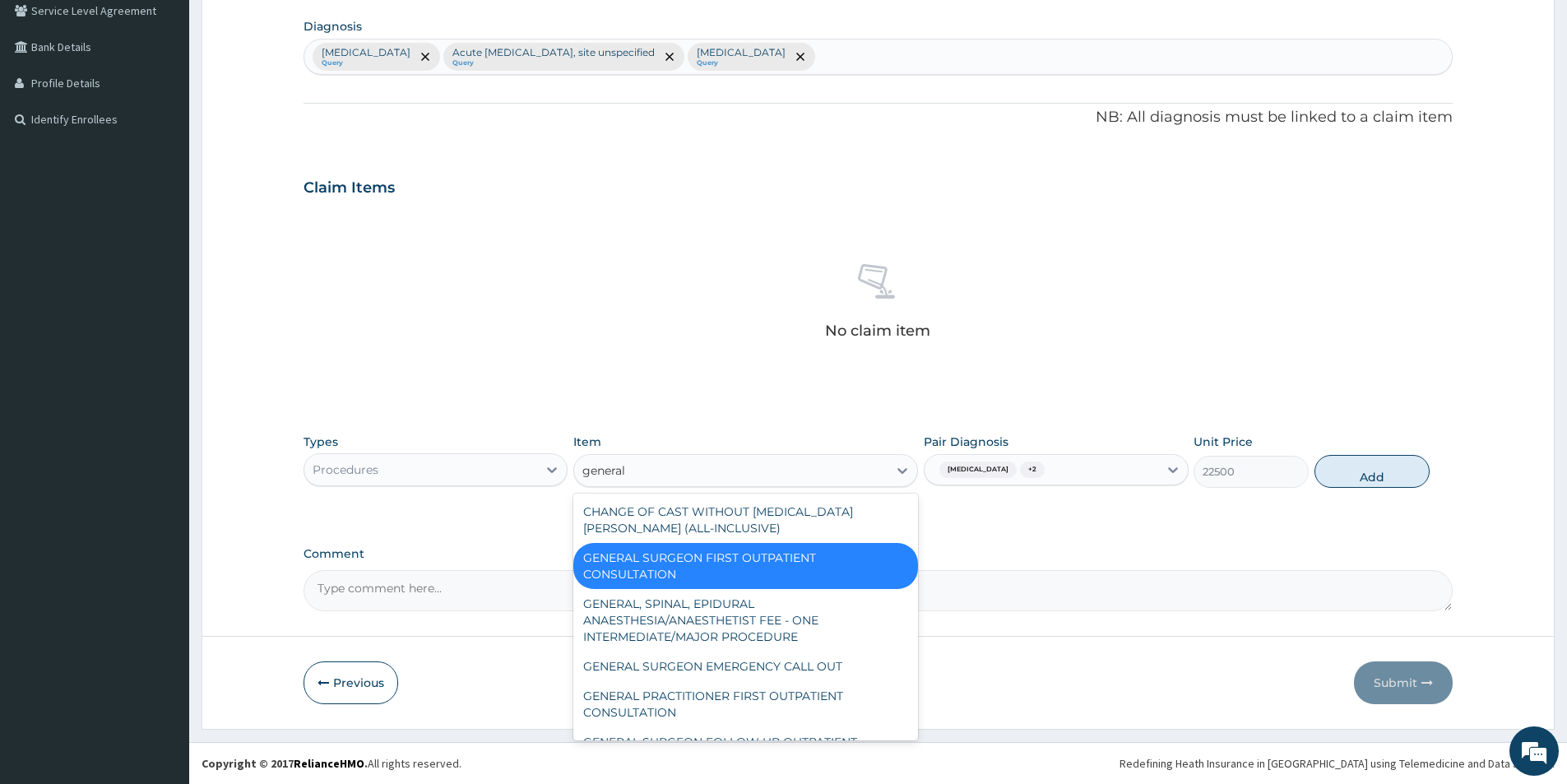
type input "general p"
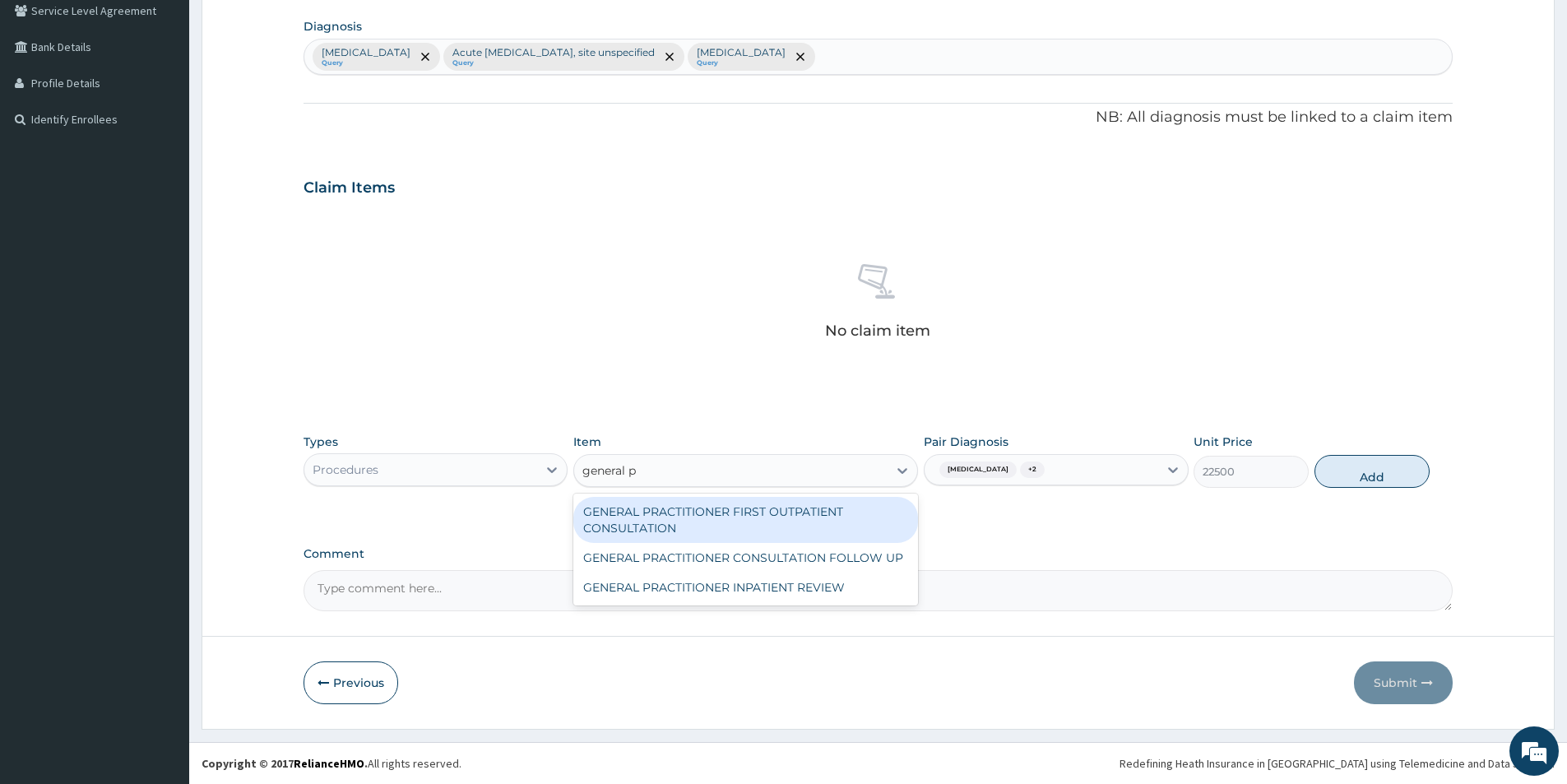
click at [746, 513] on div "GENERAL PRACTITIONER FIRST OUTPATIENT CONSULTATION" at bounding box center [746, 519] width 345 height 46
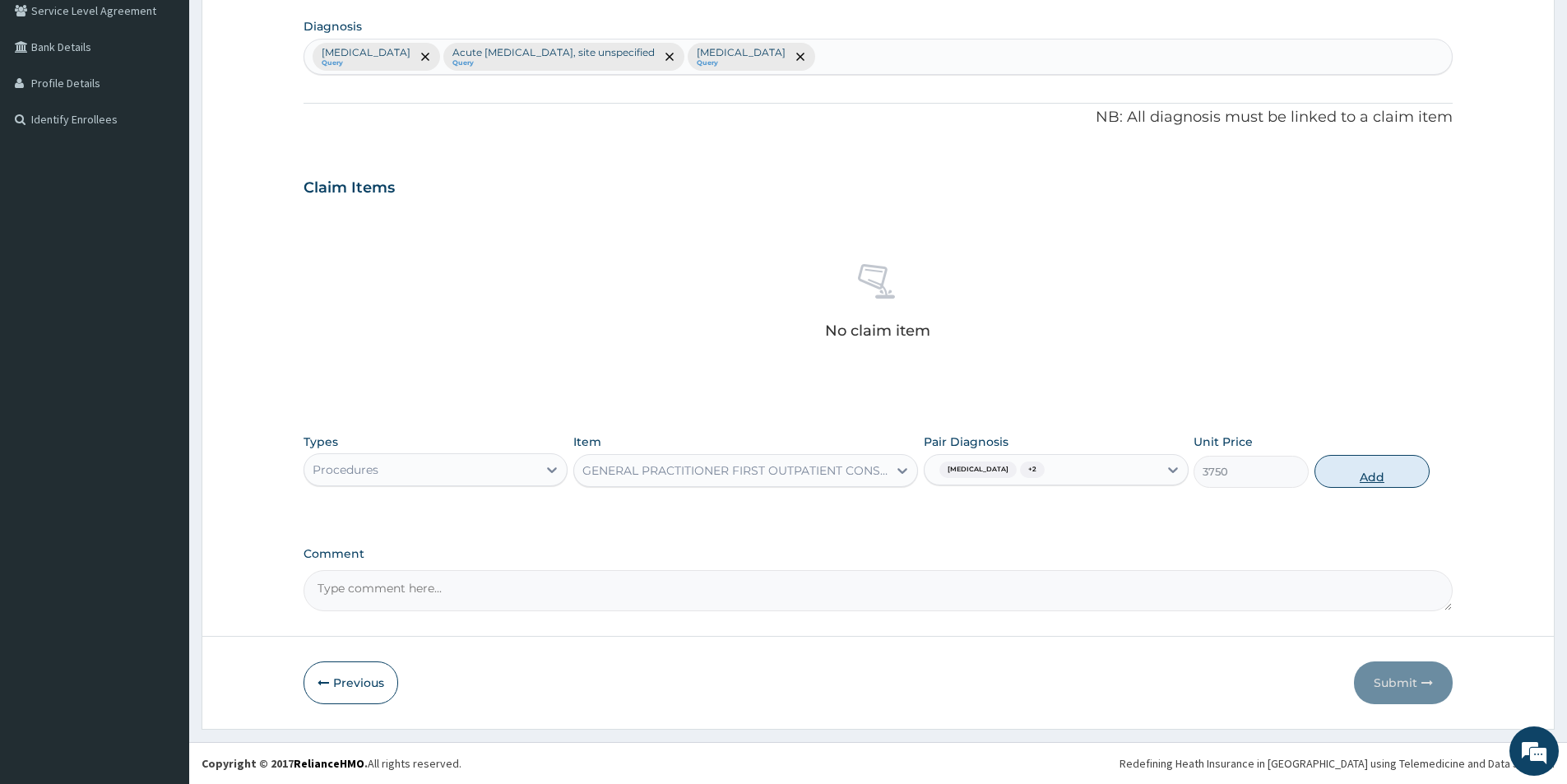
click at [1370, 467] on button "Add" at bounding box center [1373, 471] width 115 height 33
type input "0"
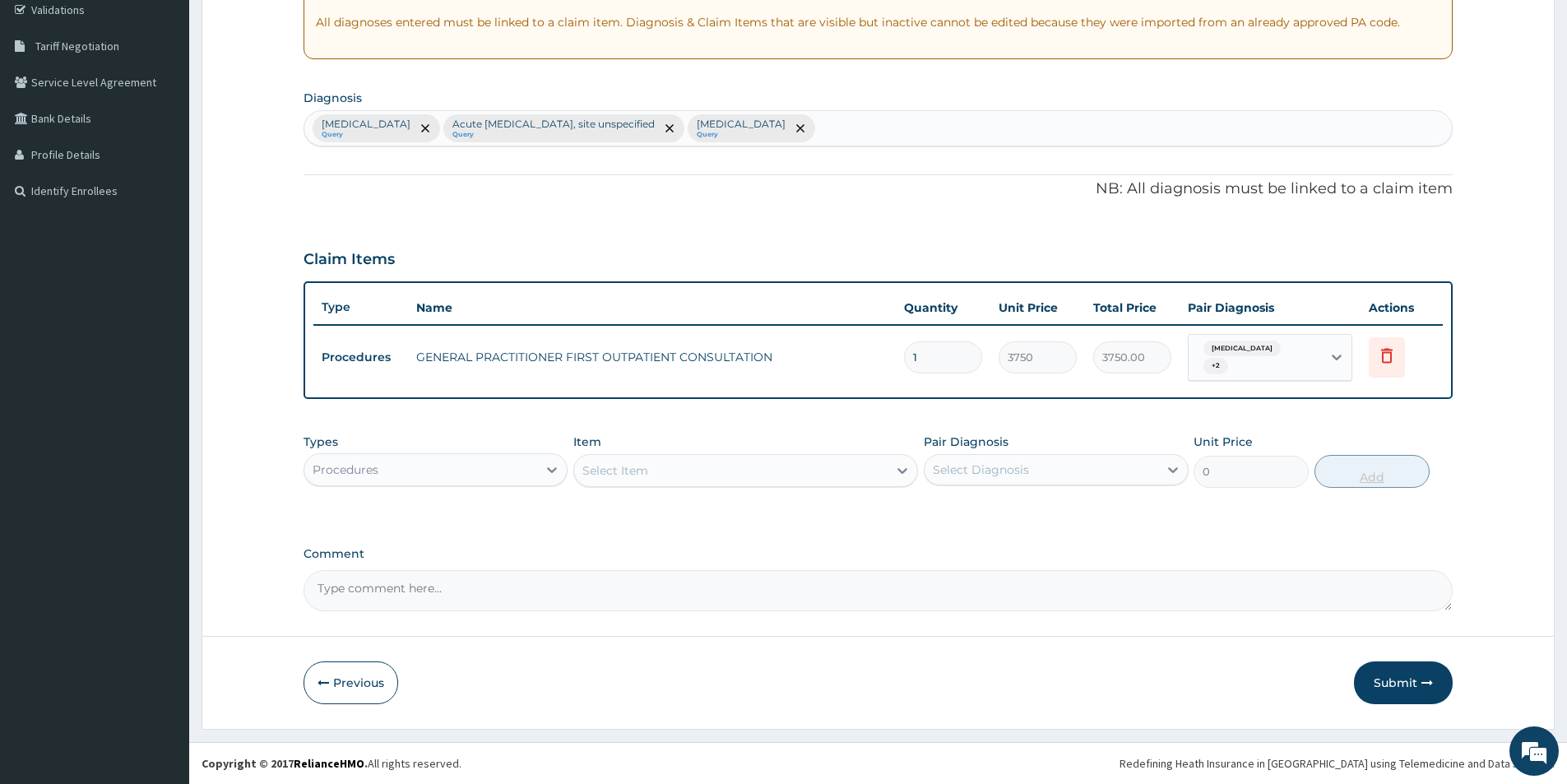
scroll to position [314, 0]
click at [430, 478] on div "Procedures" at bounding box center [421, 469] width 233 height 27
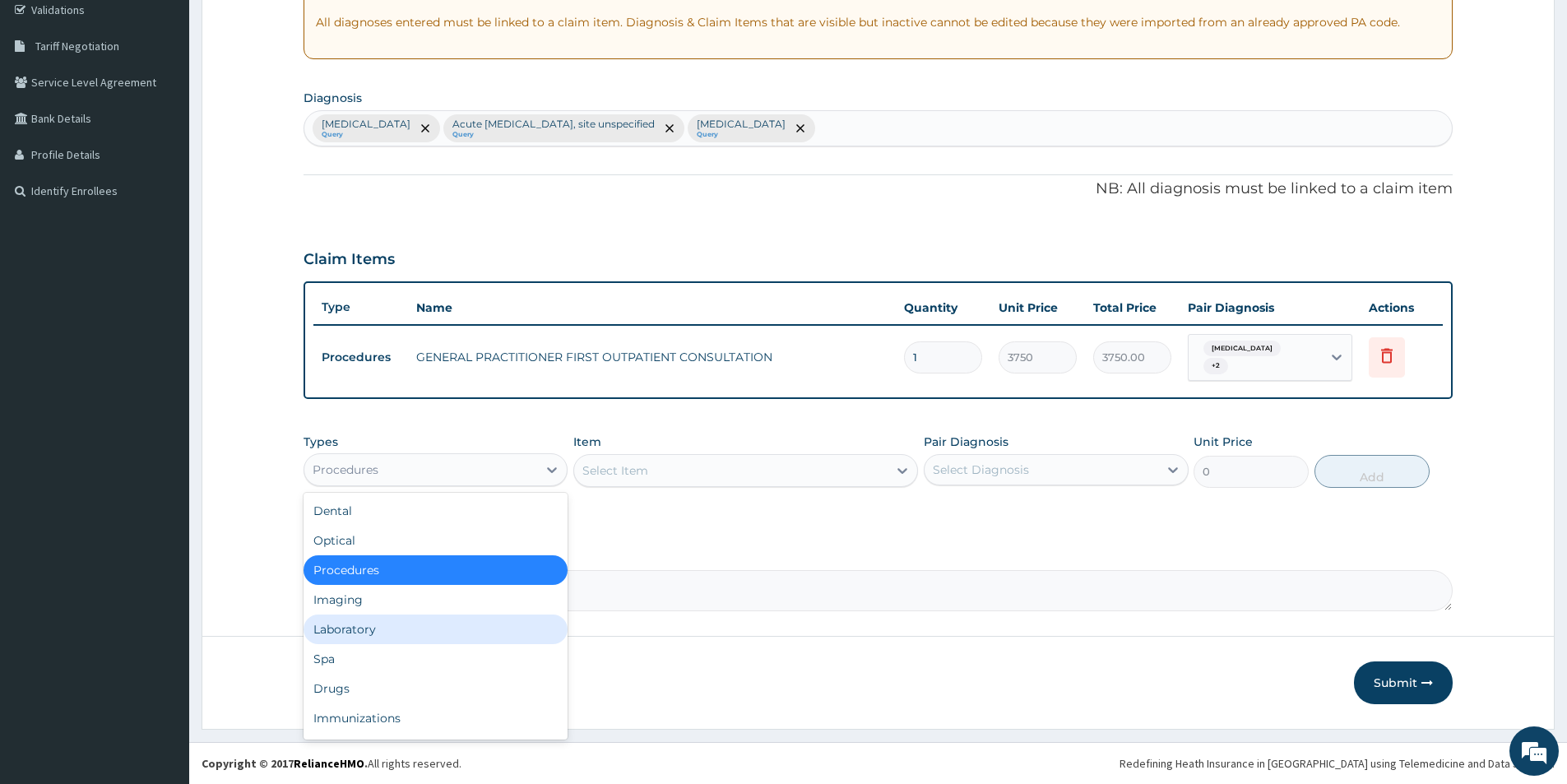
click at [382, 632] on div "Laboratory" at bounding box center [435, 629] width 264 height 30
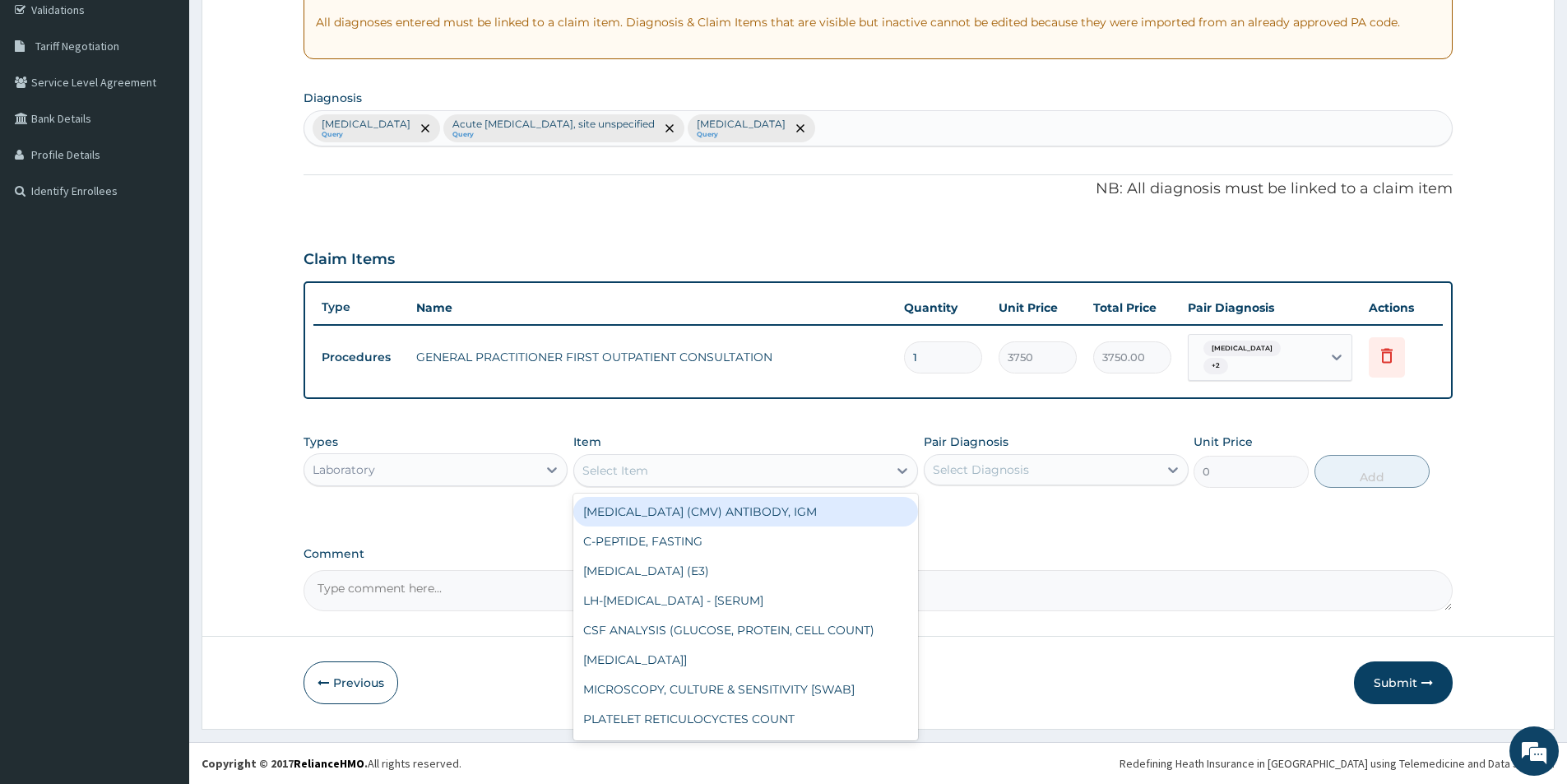
click at [820, 475] on div "Select Item" at bounding box center [731, 470] width 313 height 27
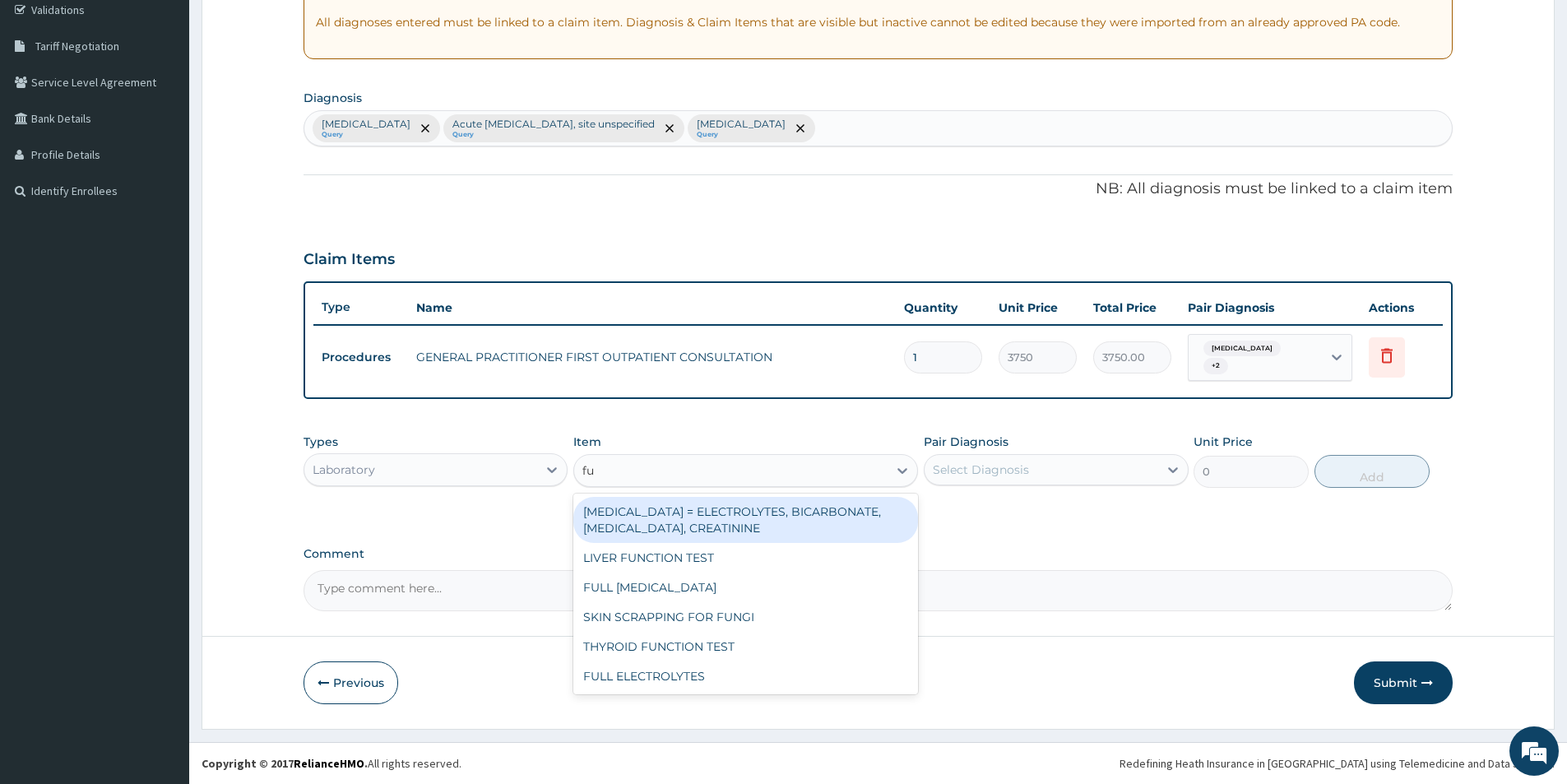
type input "f"
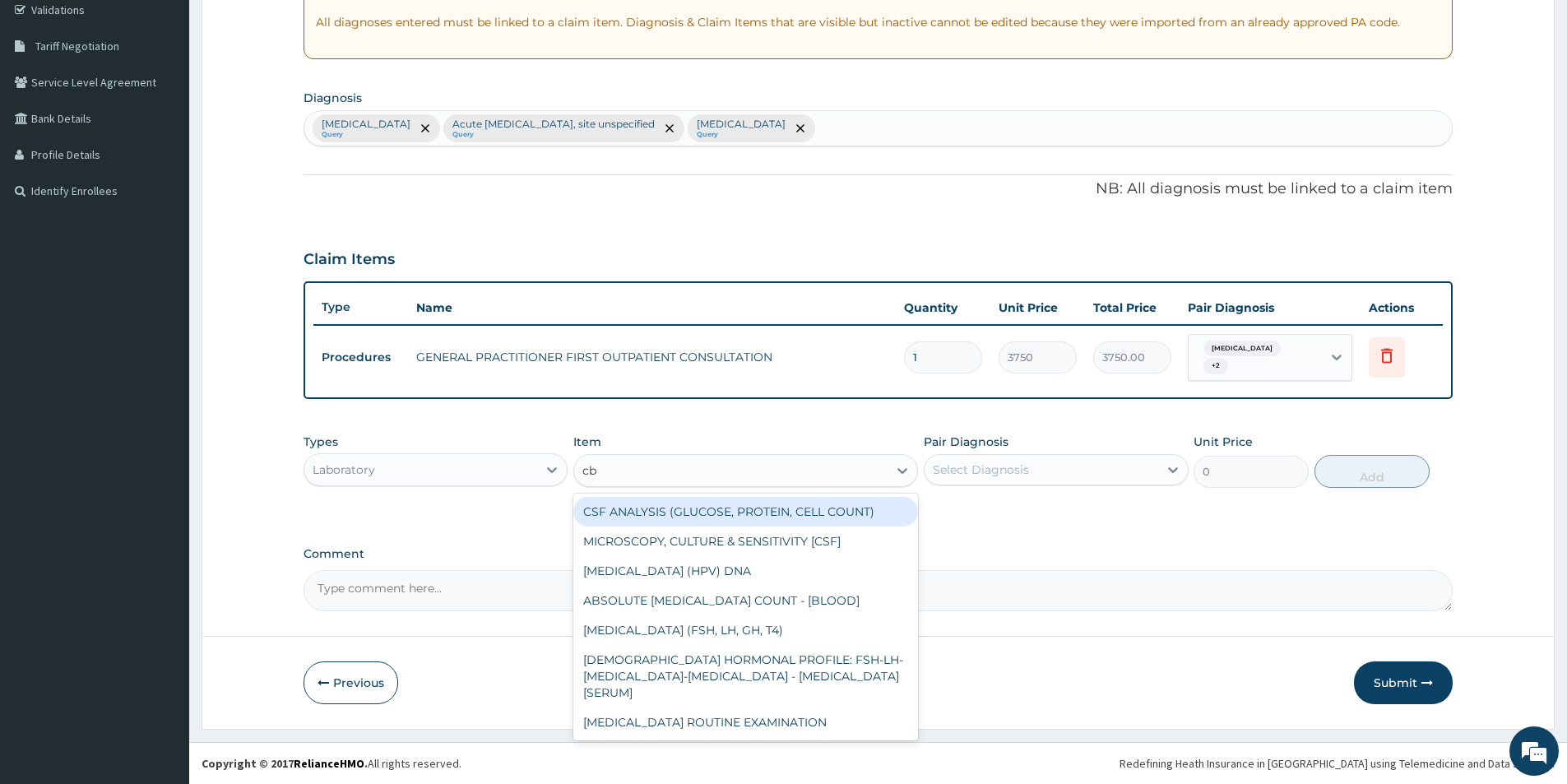
type input "cbc"
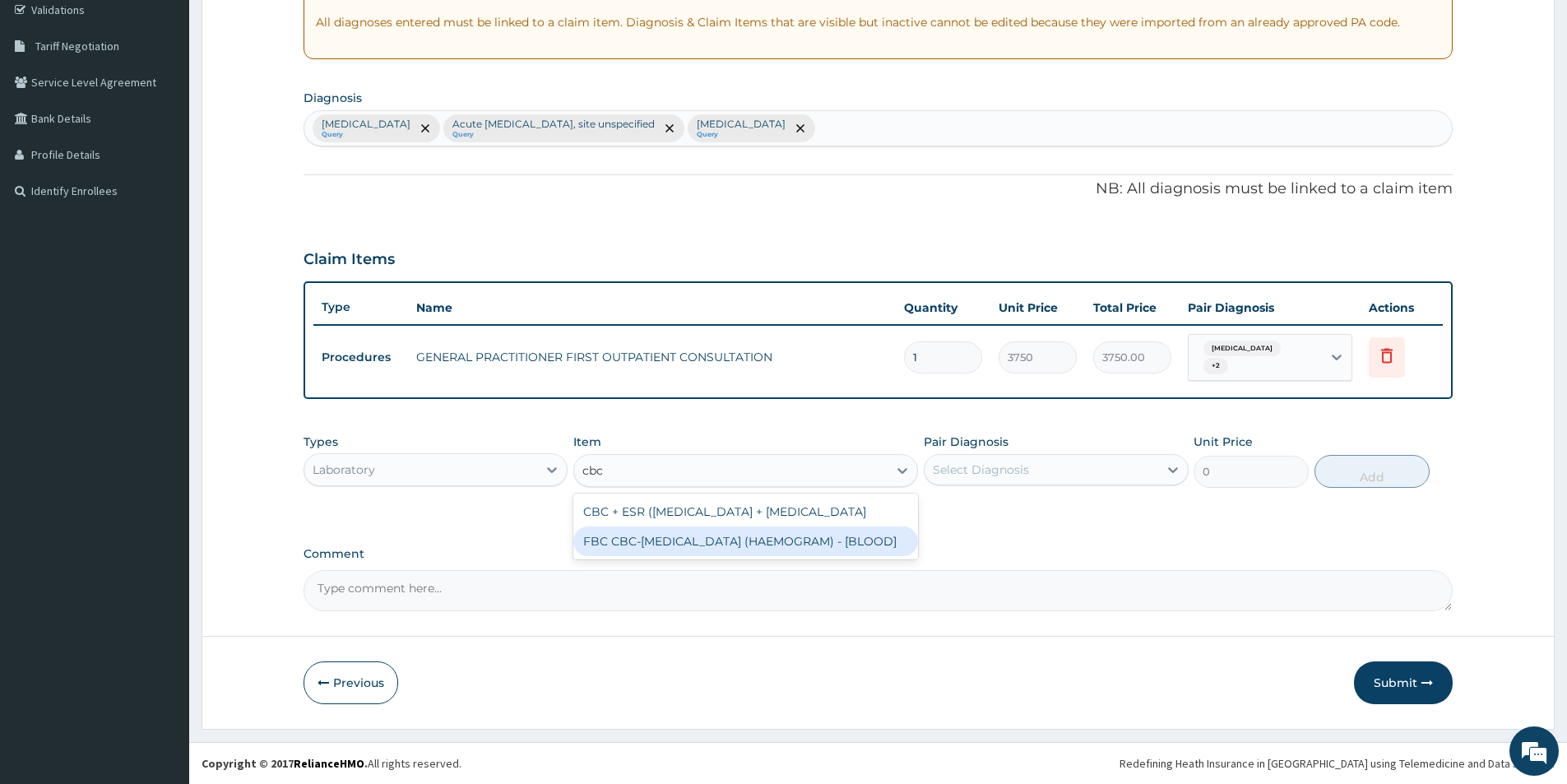
click at [750, 556] on div "FBC CBC-COMPLETE BLOOD COUNT (HAEMOGRAM) - [BLOOD]" at bounding box center [746, 541] width 345 height 30
type input "5000"
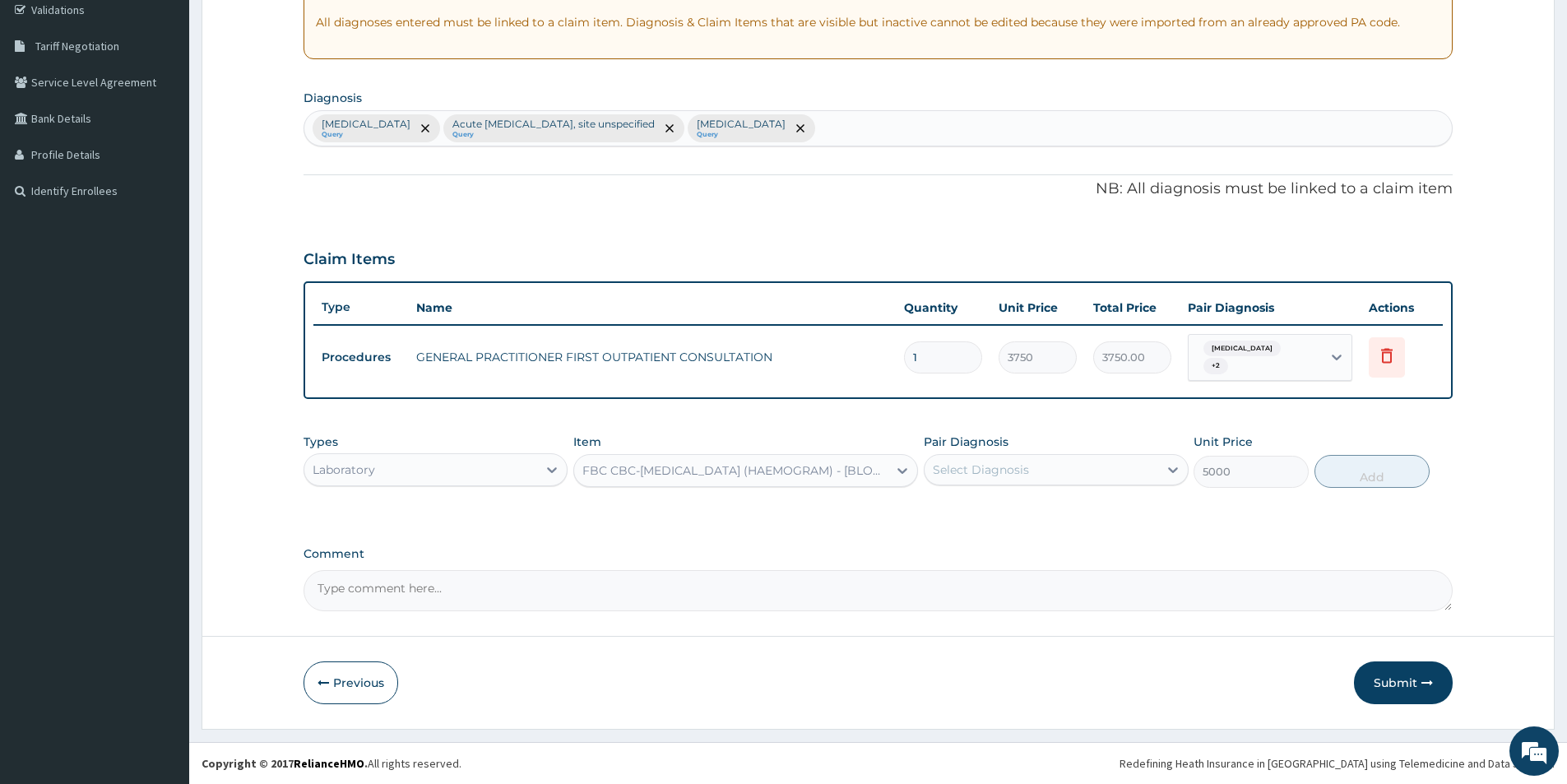
click at [1108, 484] on div "Select Diagnosis" at bounding box center [1056, 470] width 264 height 32
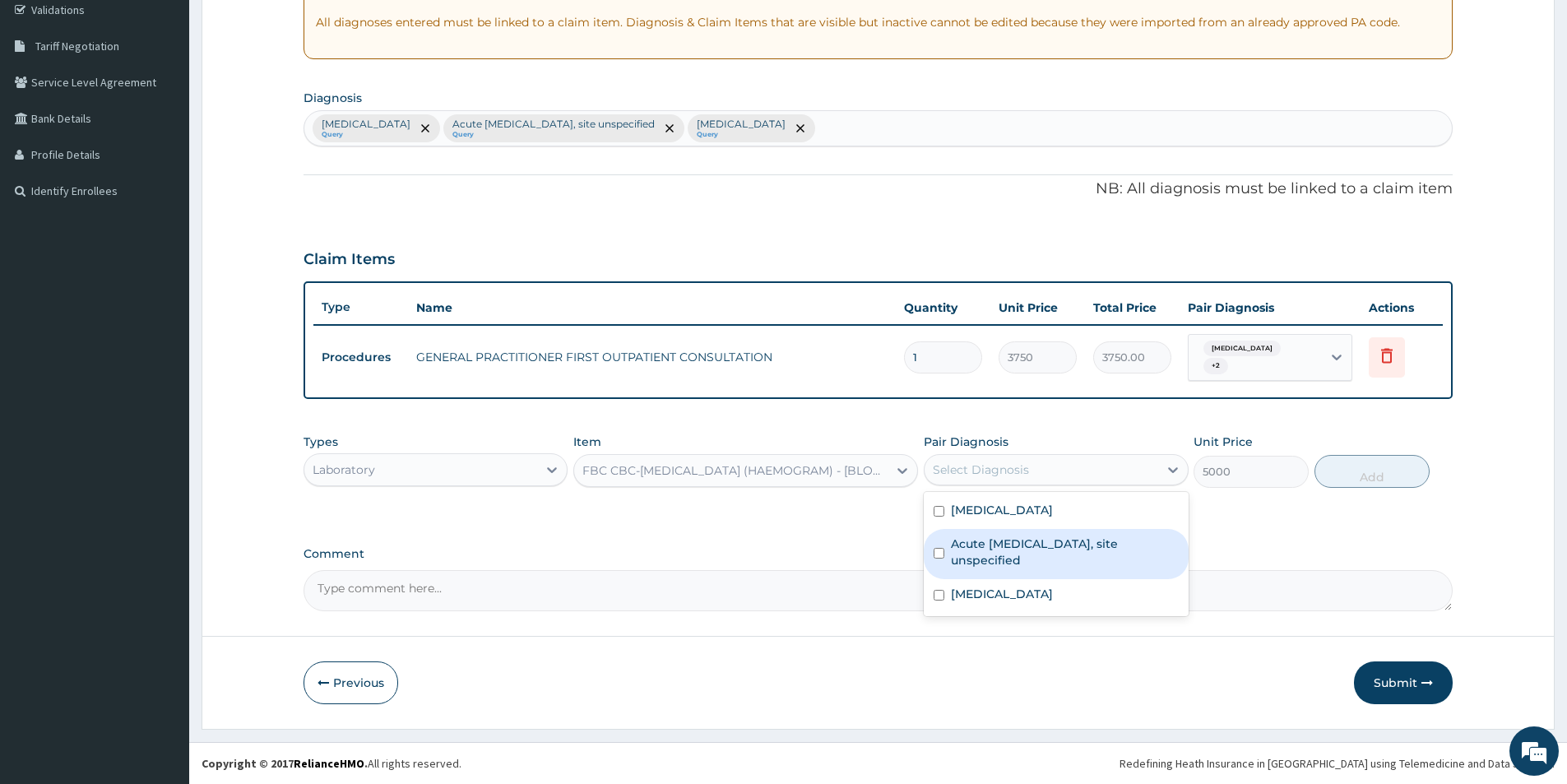
click at [1072, 533] on div "Acute upper respiratory infection, site unspecified" at bounding box center [1056, 553] width 264 height 51
checkbox input "true"
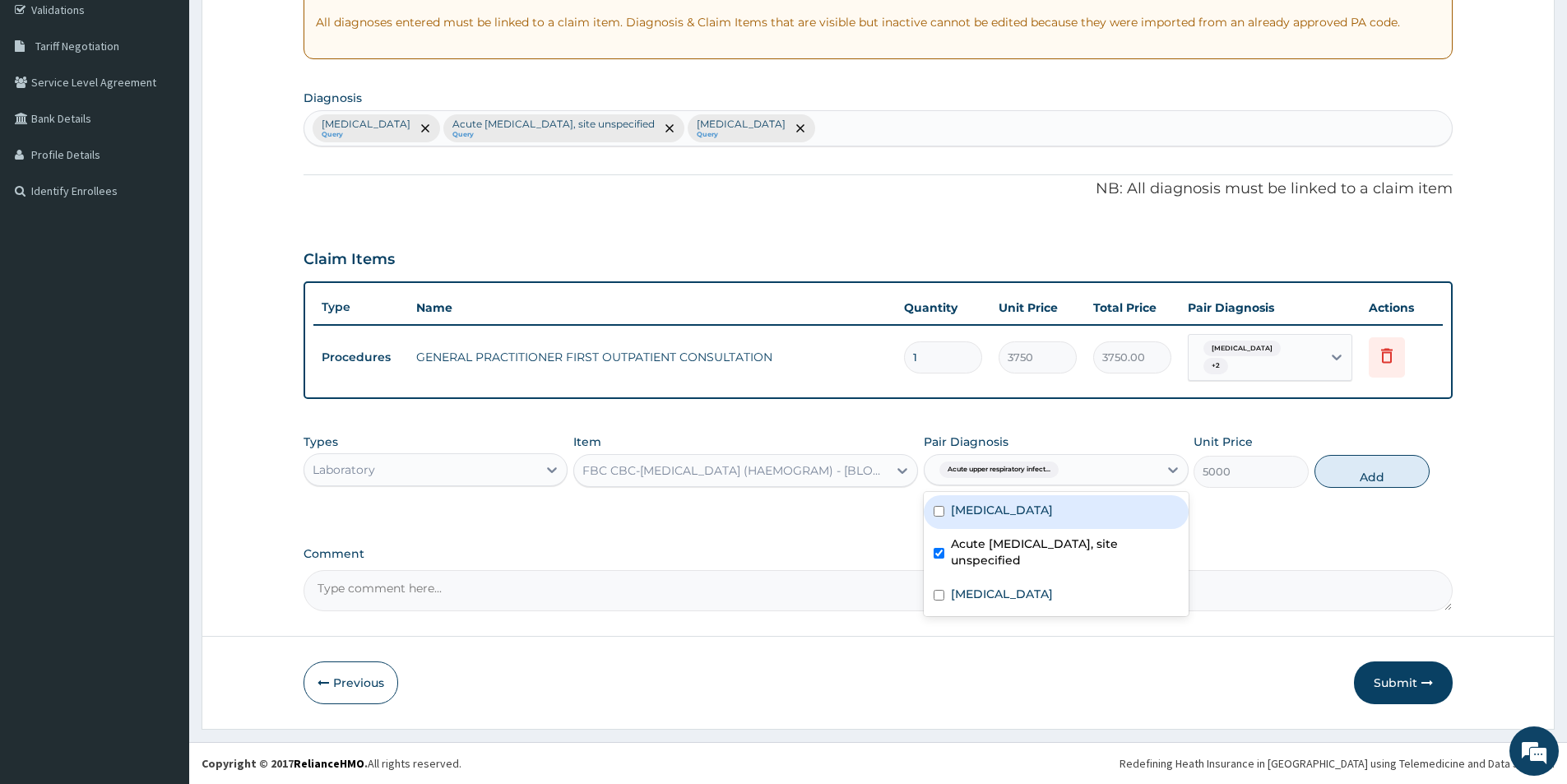
click at [1053, 508] on label "Allergic rhinitis, unspecified" at bounding box center [1002, 509] width 102 height 17
checkbox input "true"
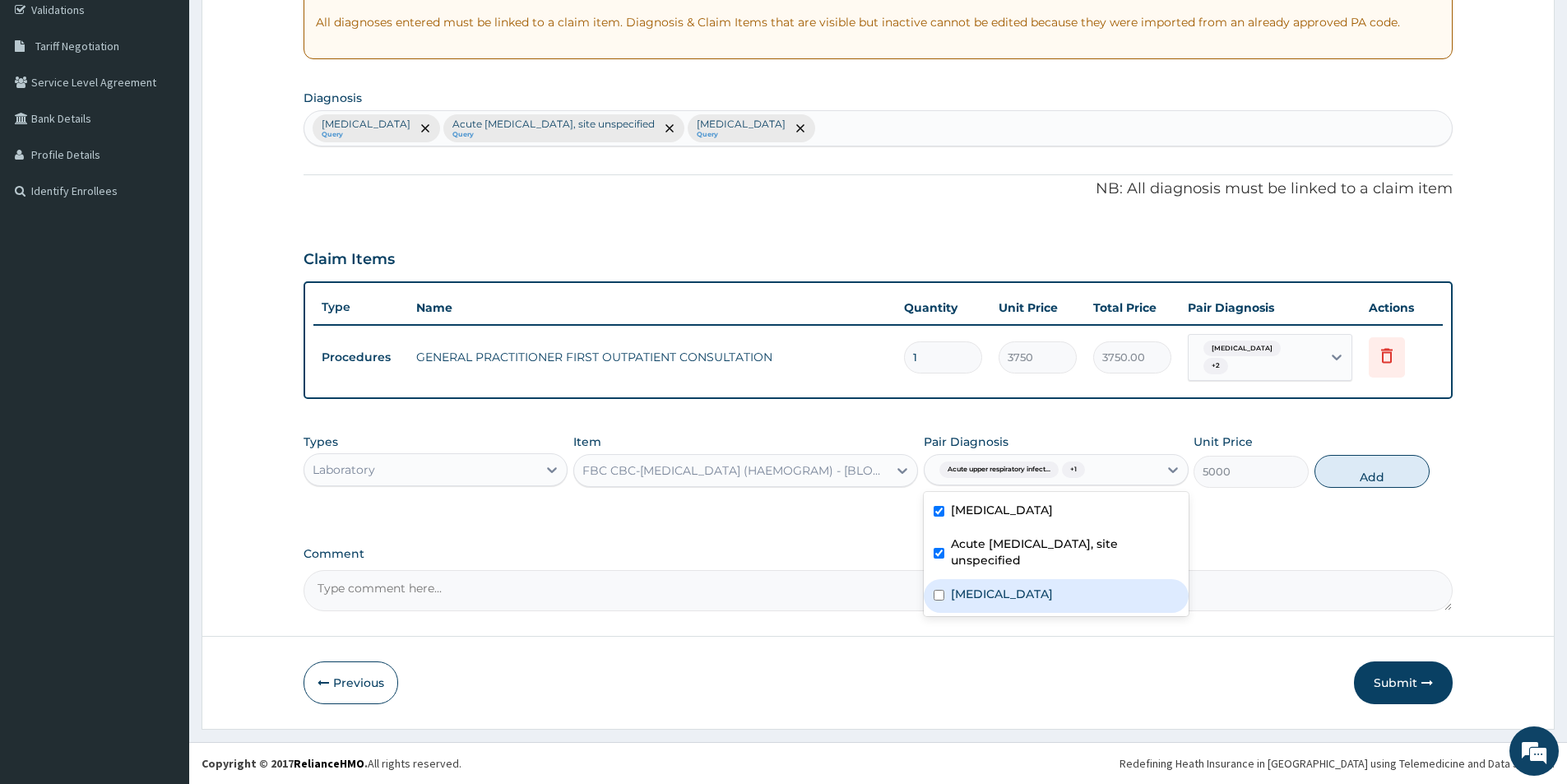
click at [1027, 583] on div "Malaria, unspecified" at bounding box center [1056, 596] width 264 height 34
checkbox input "true"
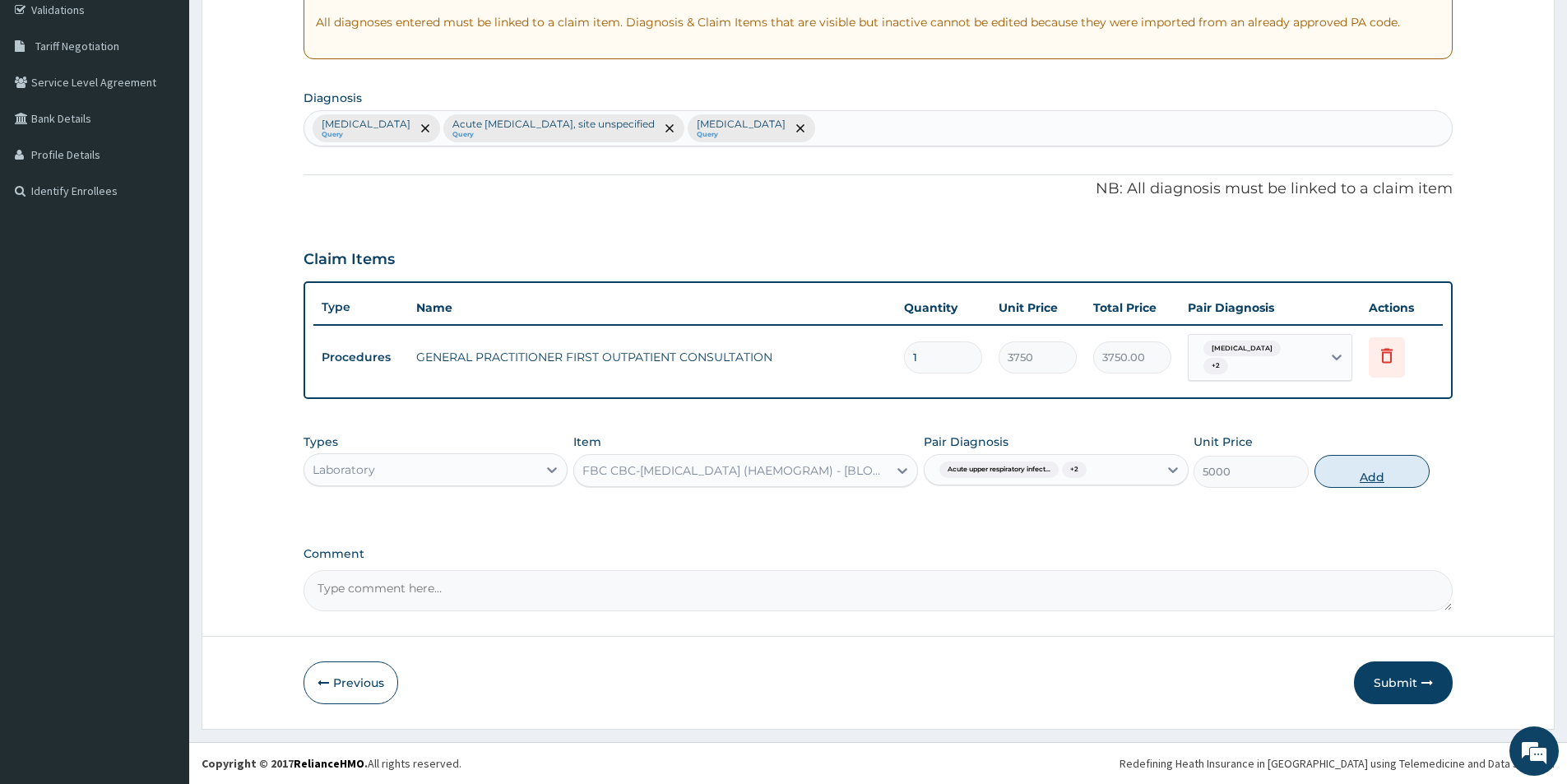
click at [1326, 477] on button "Add" at bounding box center [1373, 471] width 115 height 33
type input "0"
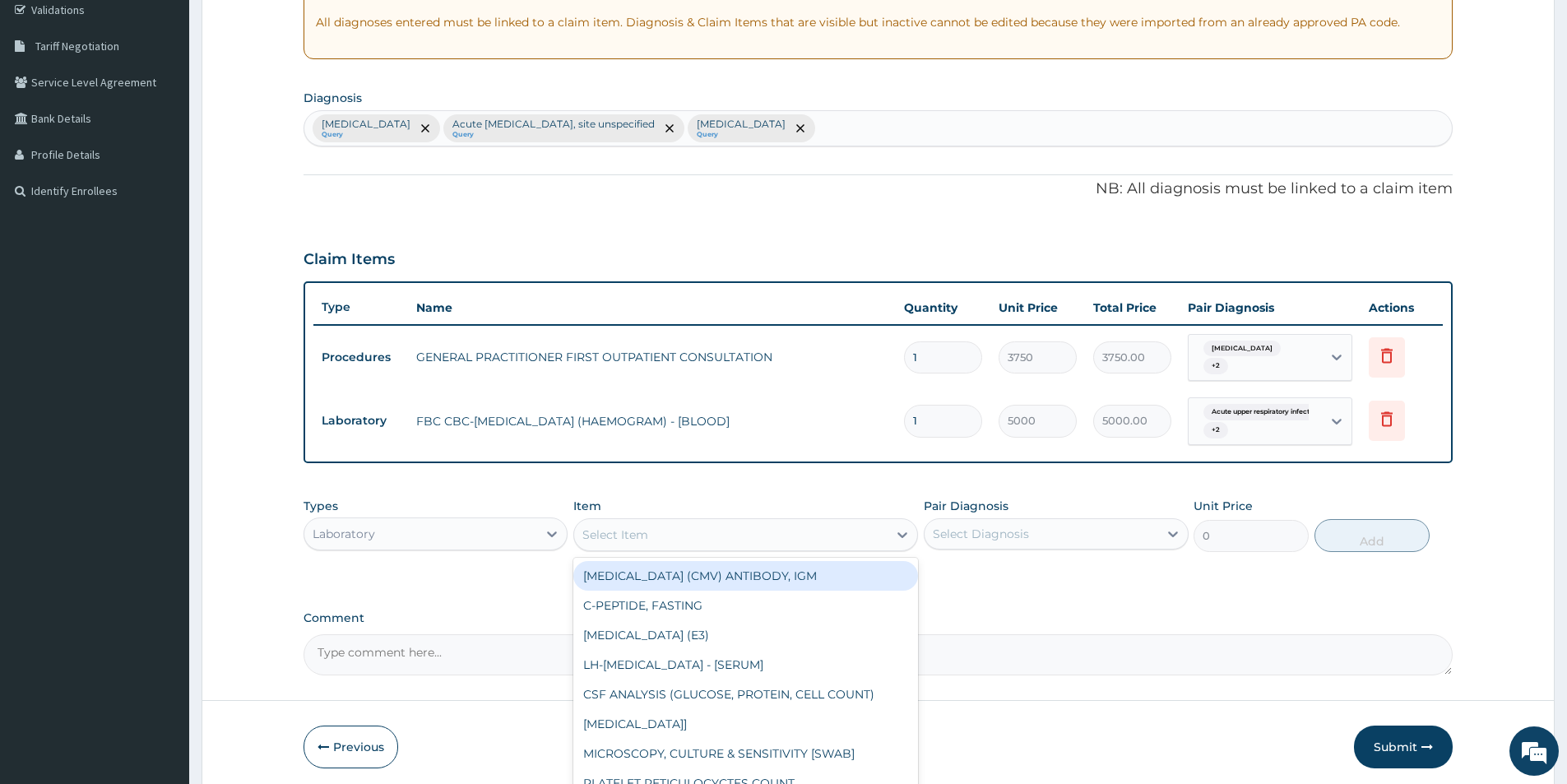
click at [813, 543] on div "Select Item" at bounding box center [731, 534] width 313 height 27
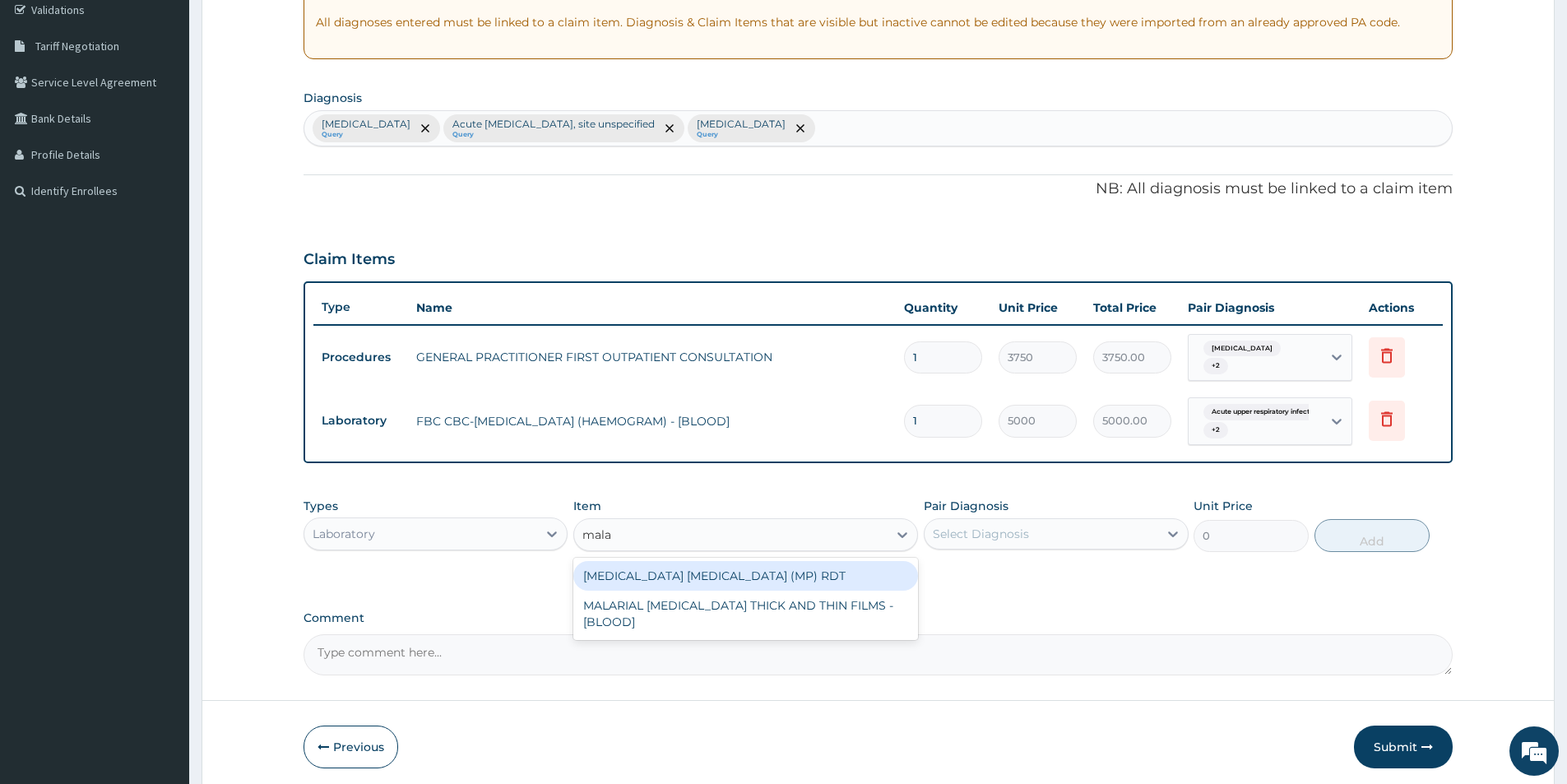
type input "malar"
click at [792, 577] on div "MALARIA PARASITE (MP) RDT" at bounding box center [746, 576] width 345 height 30
type input "2000"
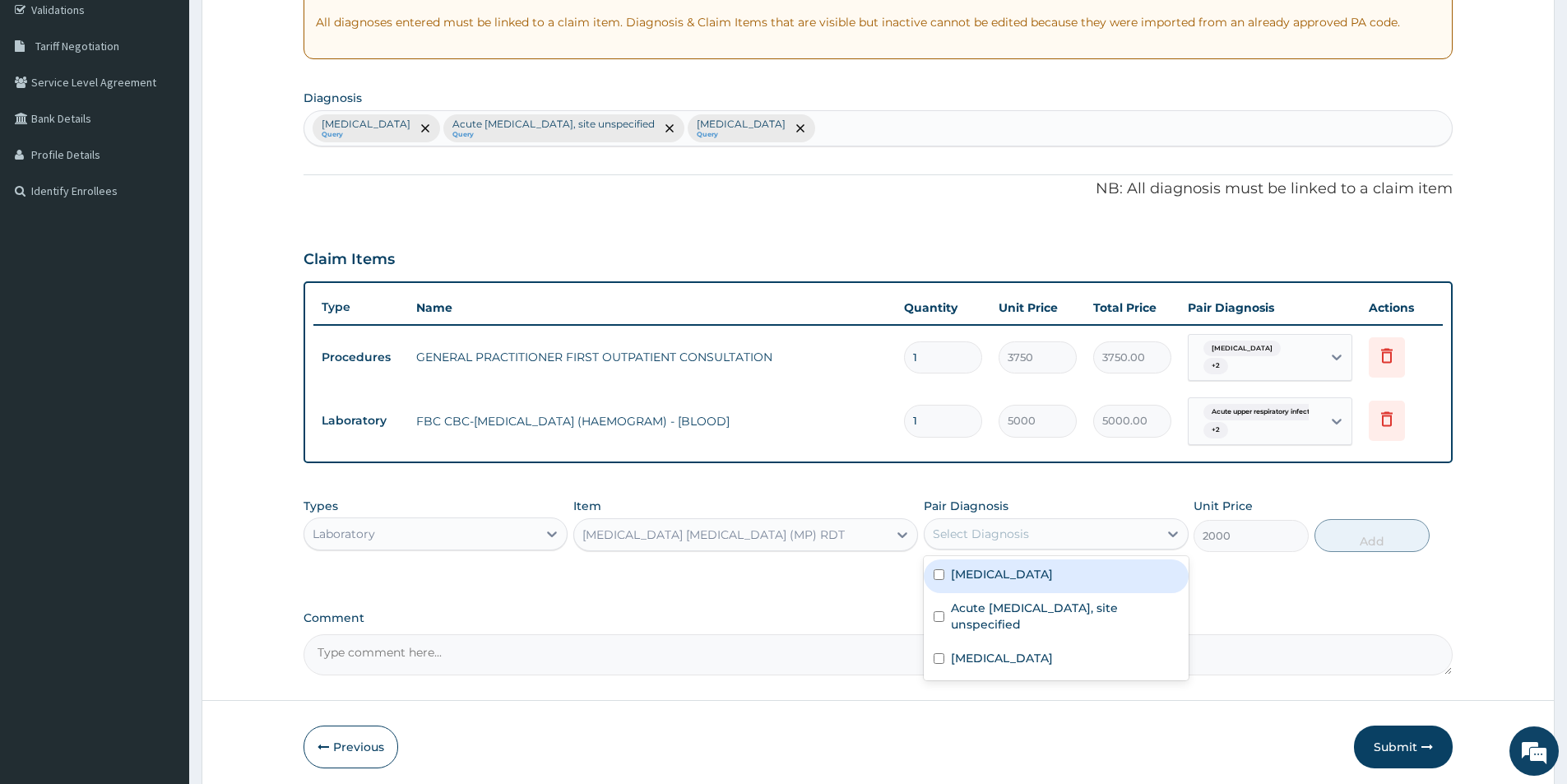
click at [1011, 535] on div "Select Diagnosis" at bounding box center [981, 533] width 96 height 17
click at [994, 580] on label "Allergic rhinitis, unspecified" at bounding box center [1002, 574] width 102 height 17
checkbox input "true"
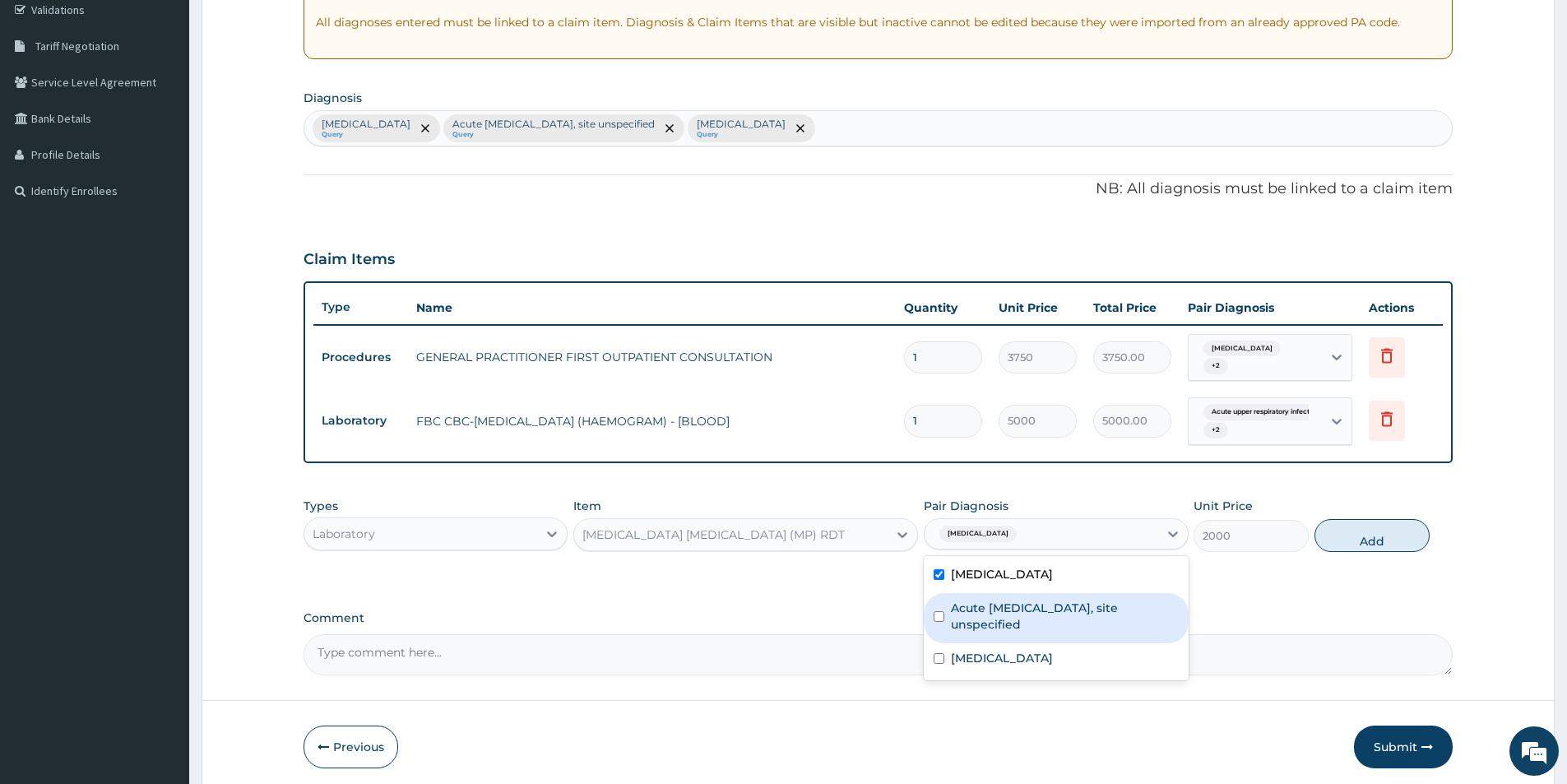
click at [993, 625] on label "Acute upper respiratory infection, site unspecified" at bounding box center [1064, 616] width 227 height 33
checkbox input "true"
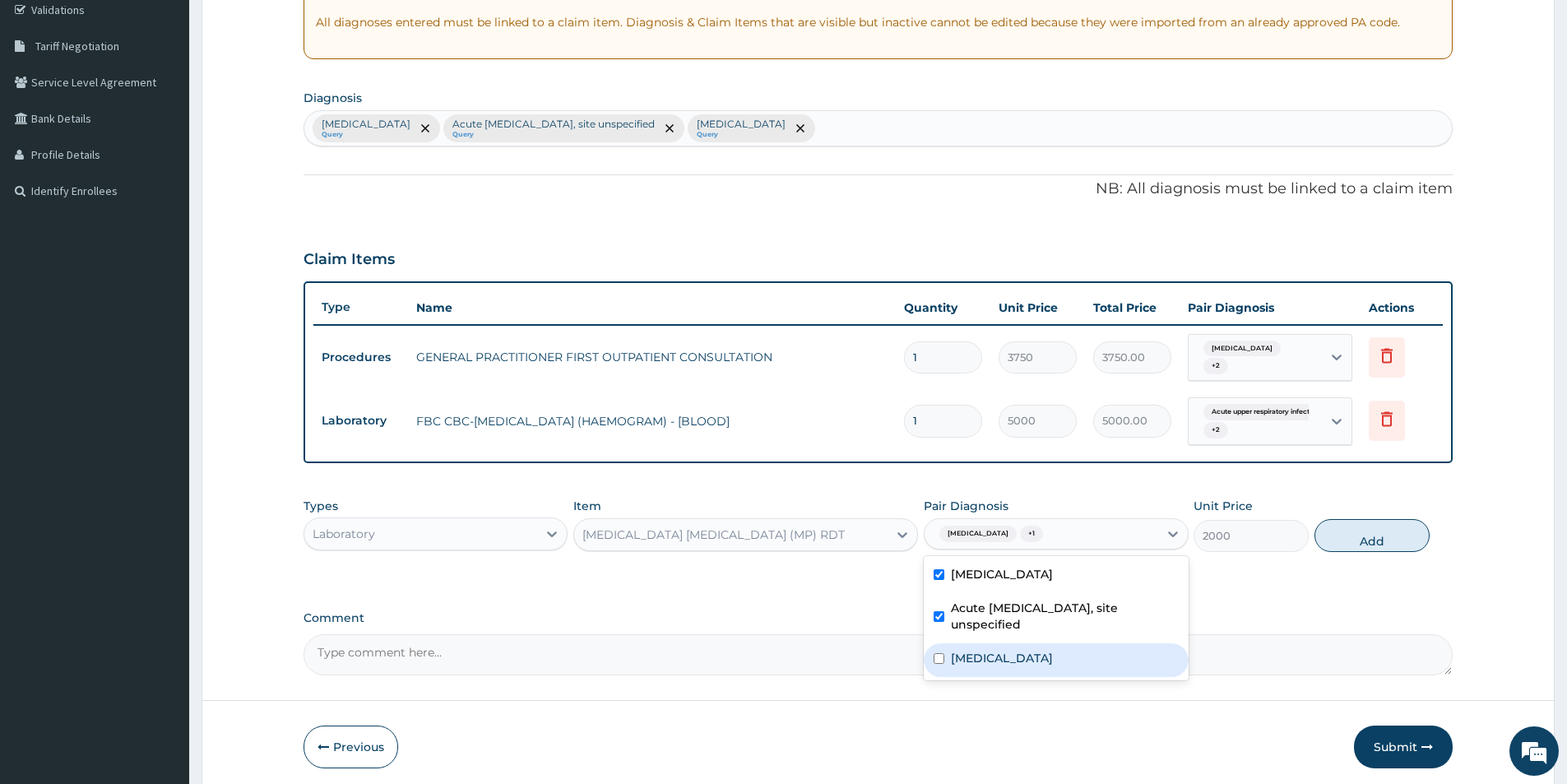
click at [993, 658] on label "Malaria, unspecified" at bounding box center [1002, 657] width 102 height 17
checkbox input "true"
click at [1377, 533] on button "Add" at bounding box center [1373, 534] width 115 height 33
type input "0"
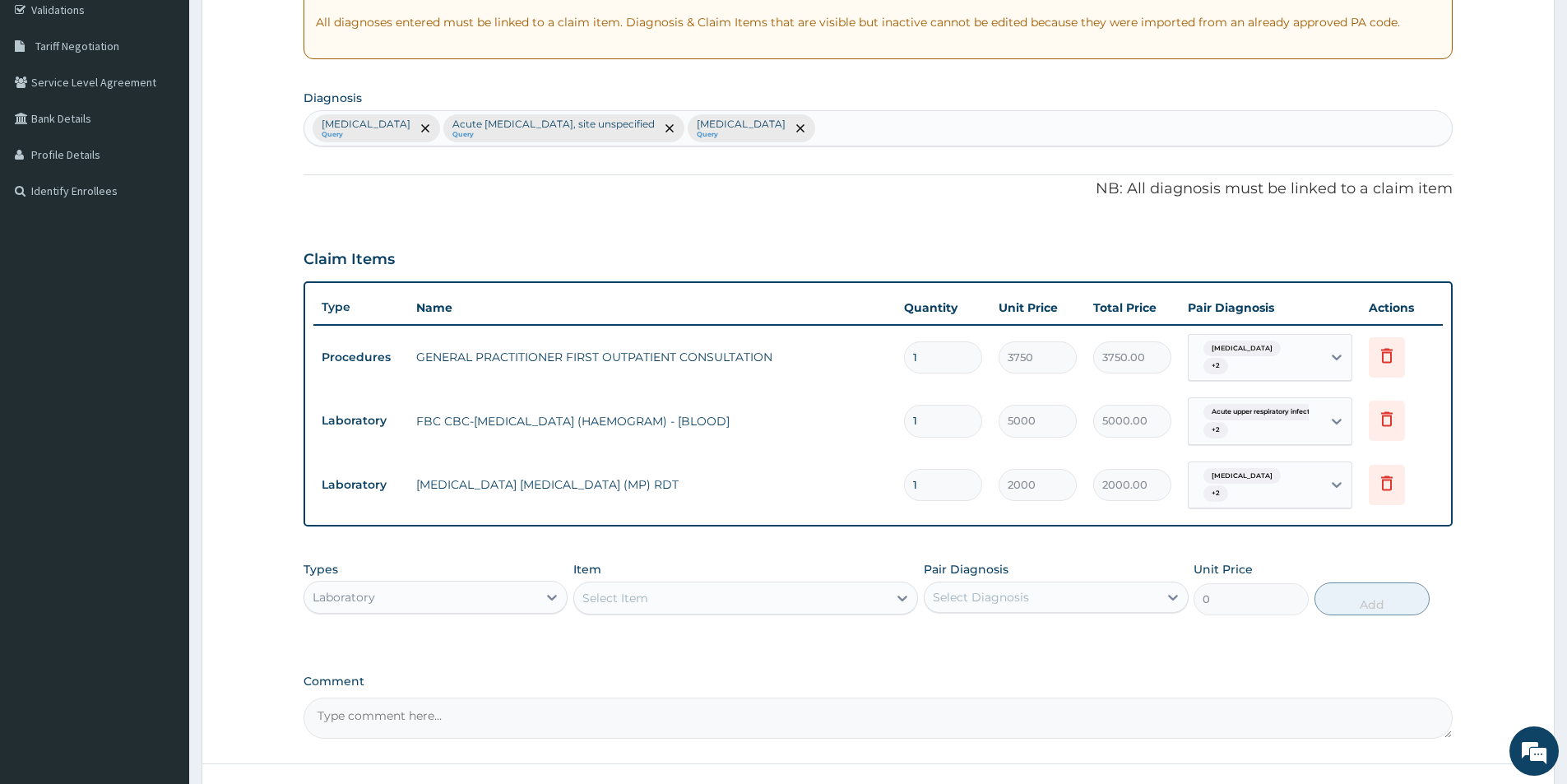
click at [348, 601] on div "Laboratory" at bounding box center [343, 597] width 62 height 17
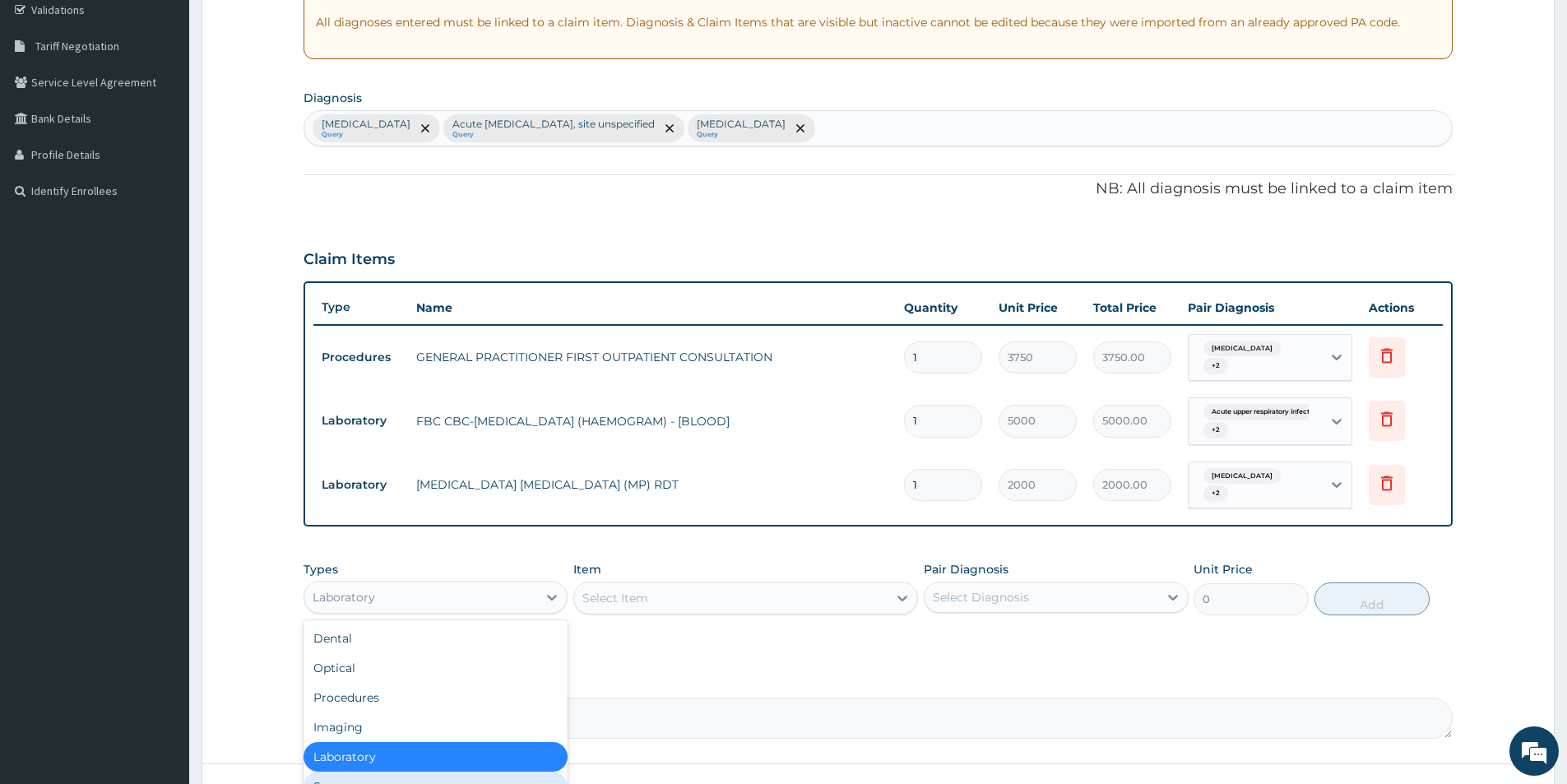
scroll to position [56, 0]
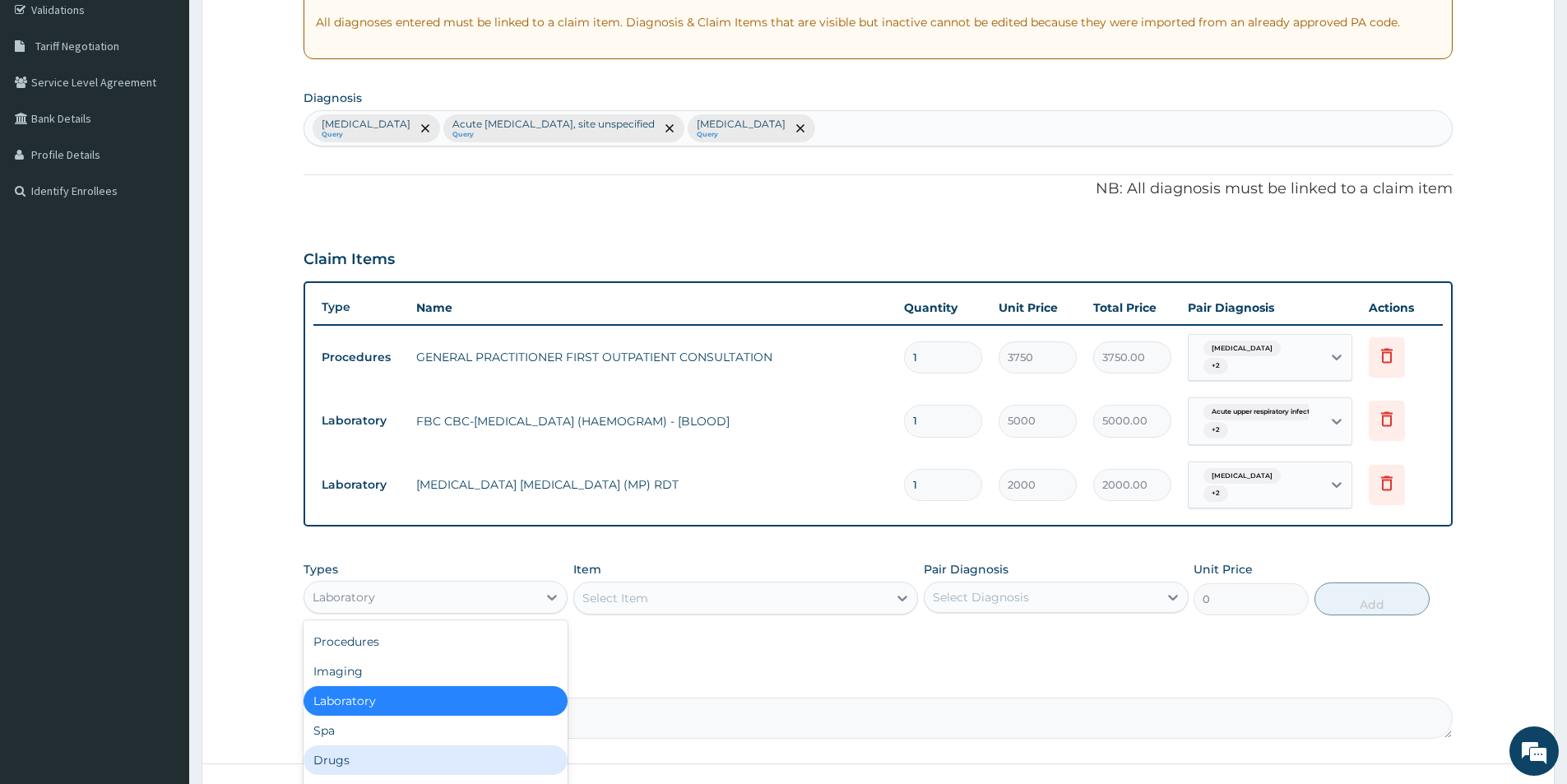
click at [327, 762] on div "Drugs" at bounding box center [435, 760] width 264 height 30
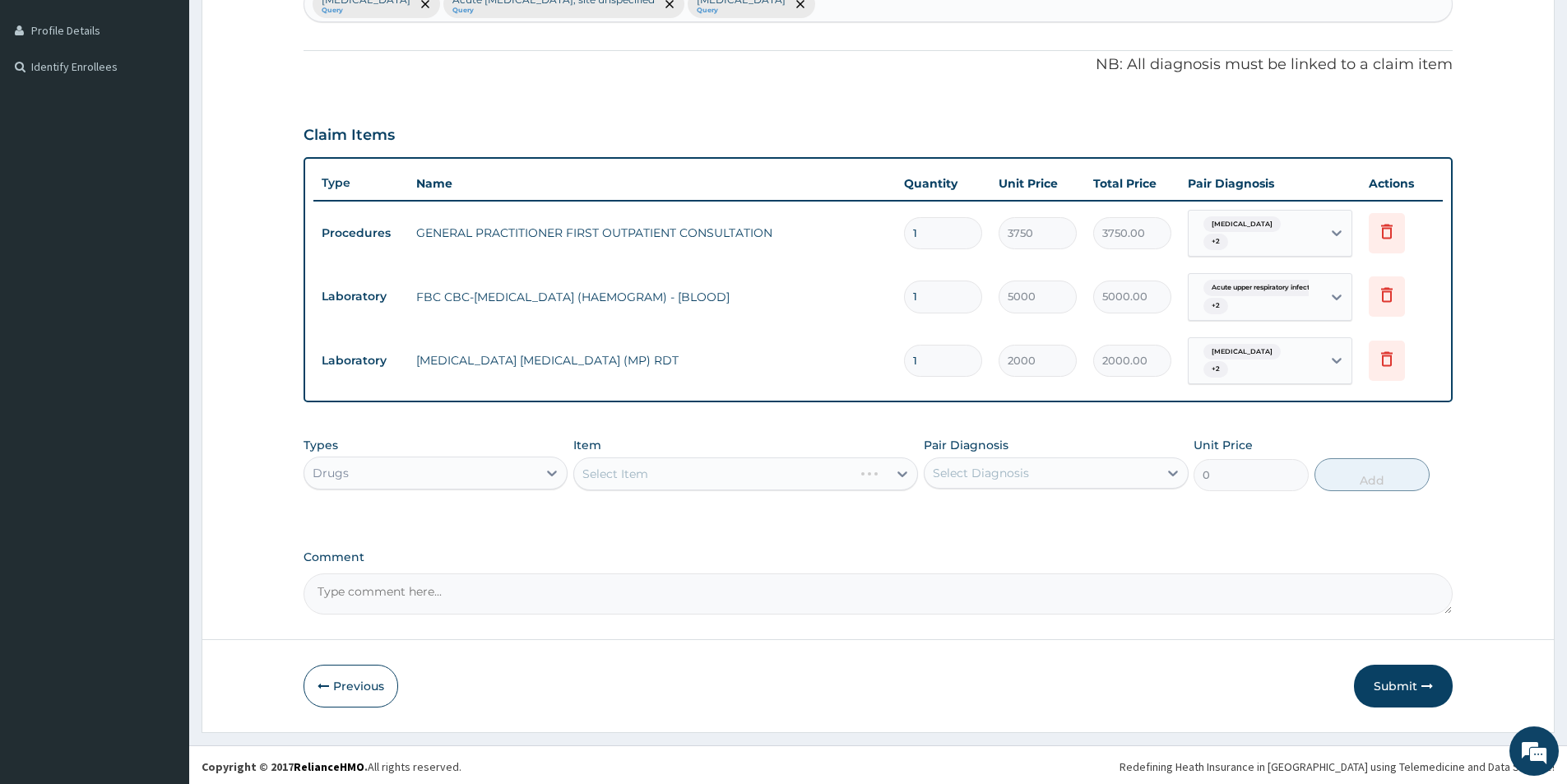
scroll to position [441, 0]
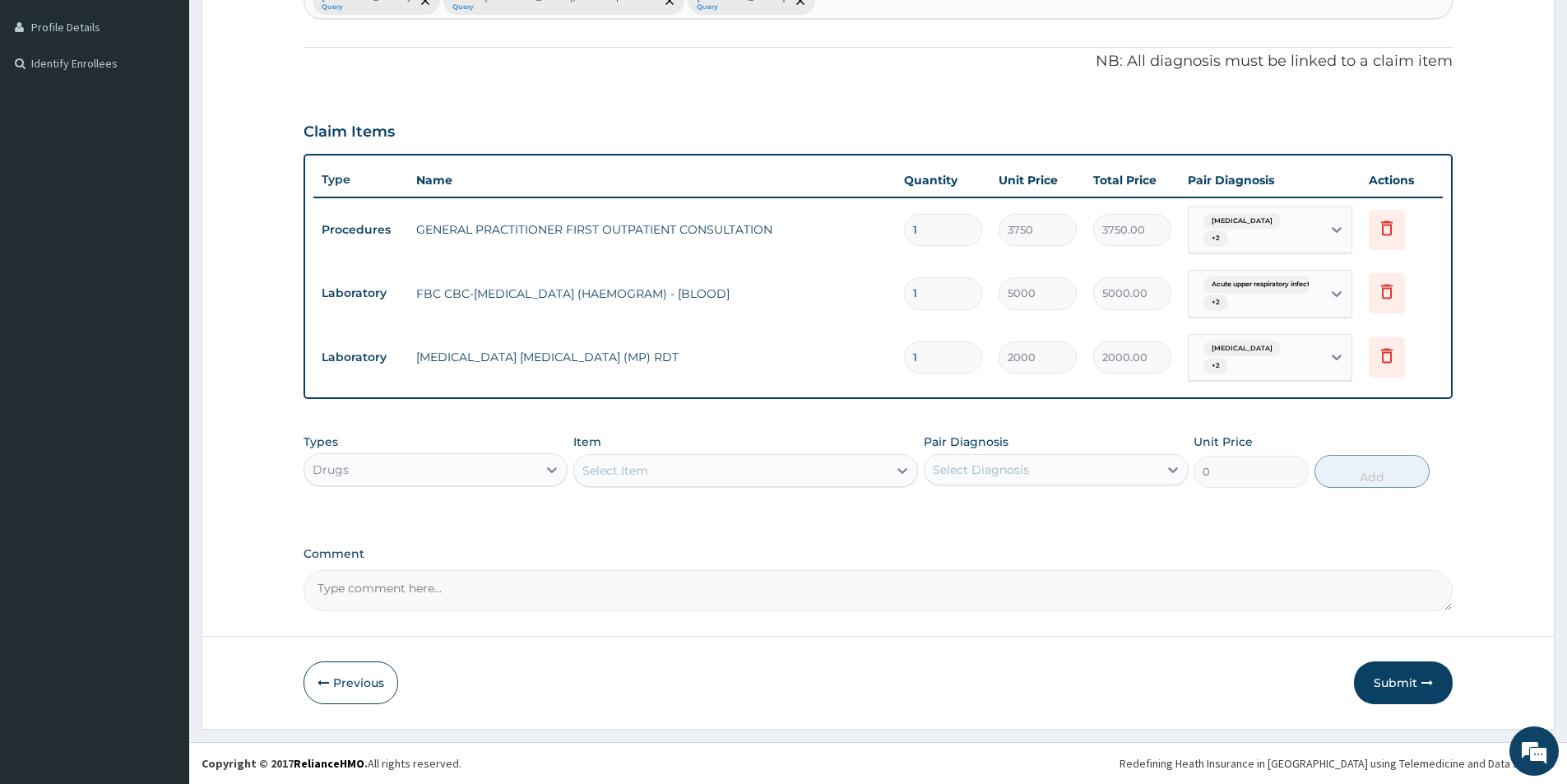
click at [812, 485] on div "Select Item" at bounding box center [746, 470] width 345 height 33
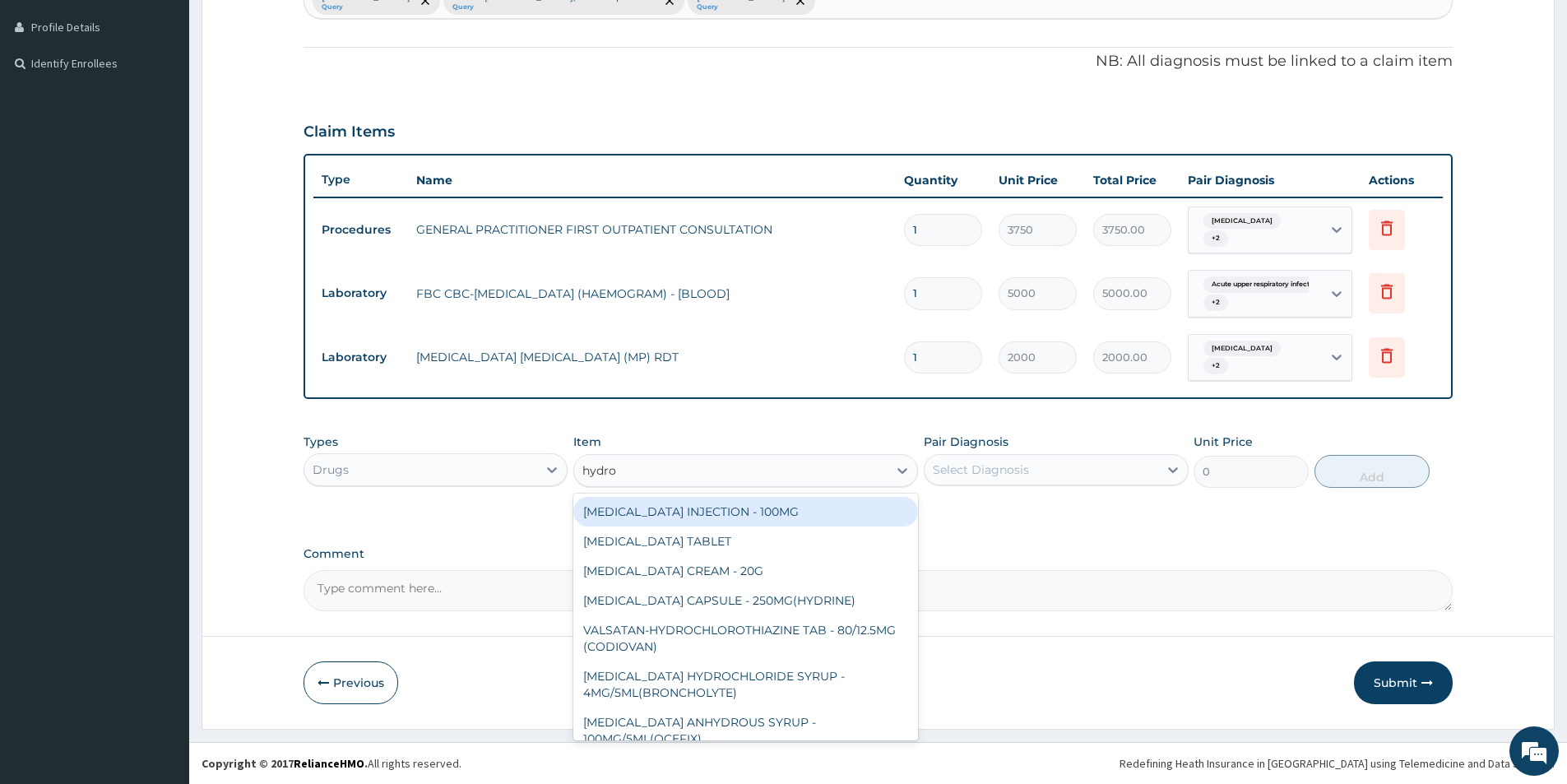
type input "hydroc"
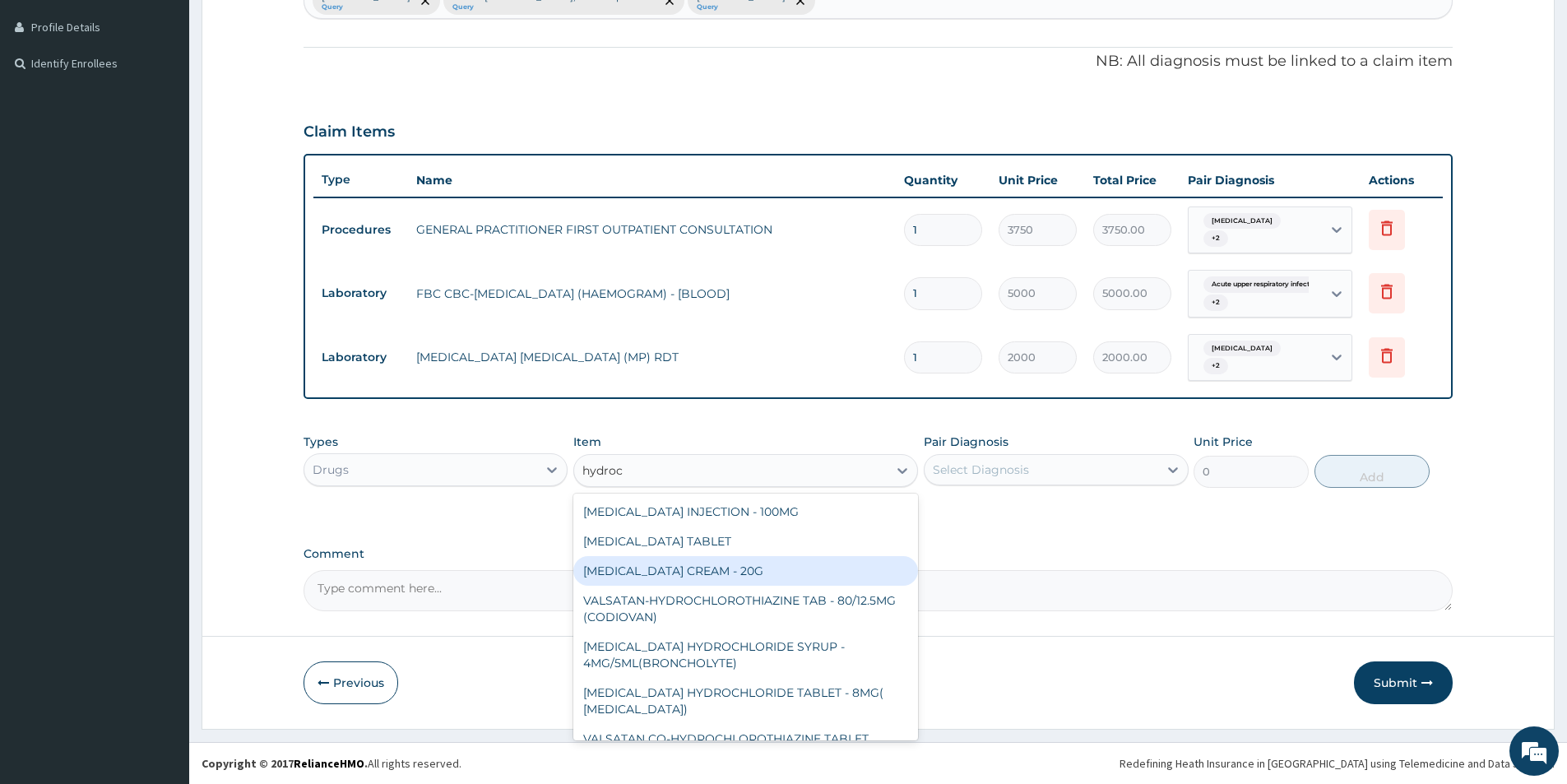
click at [640, 565] on div "HYDROCORTISONE CREAM - 20G" at bounding box center [746, 571] width 345 height 30
type input "1680"
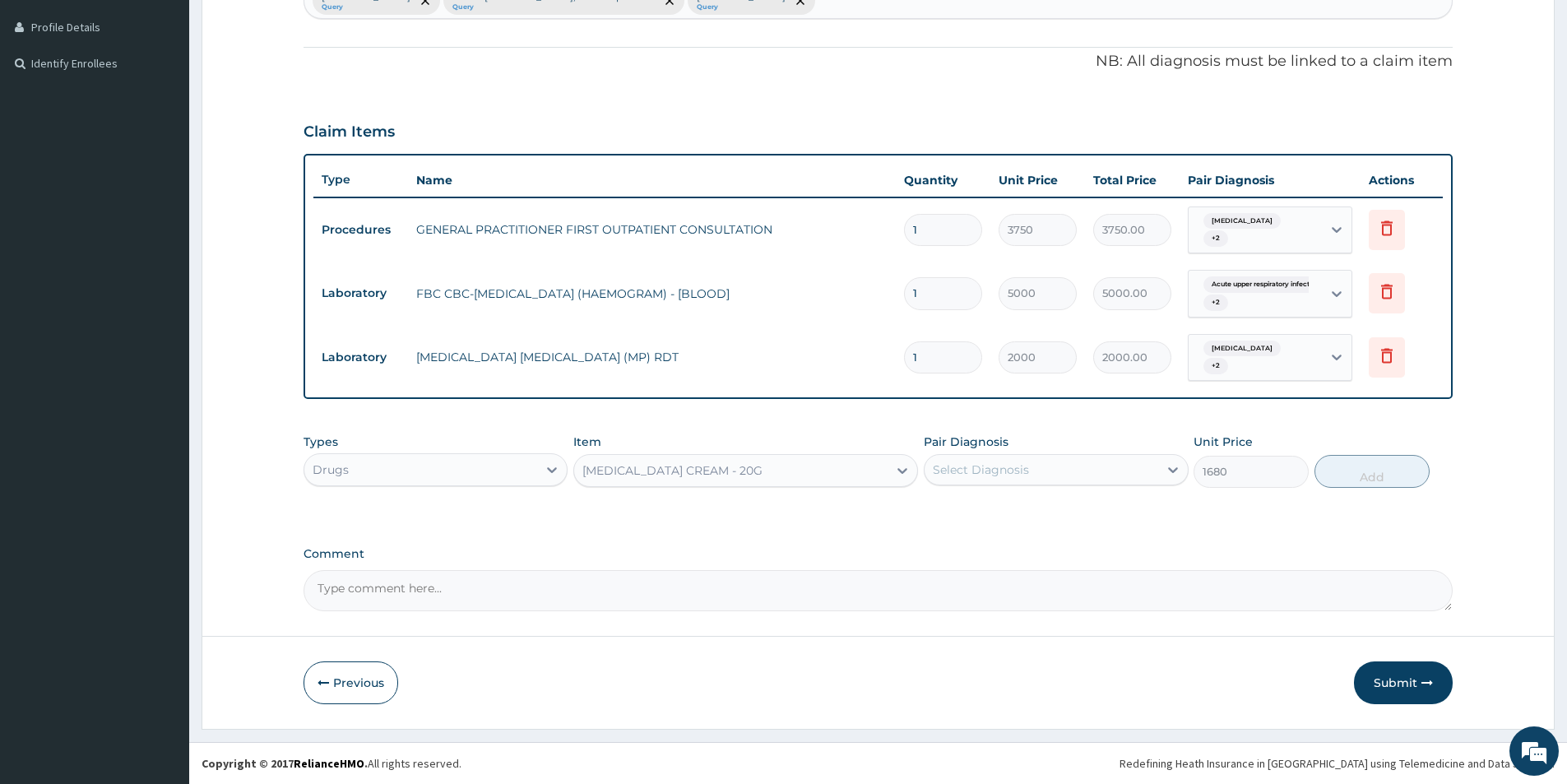
click at [1056, 469] on div "Select Diagnosis" at bounding box center [1040, 469] width 233 height 27
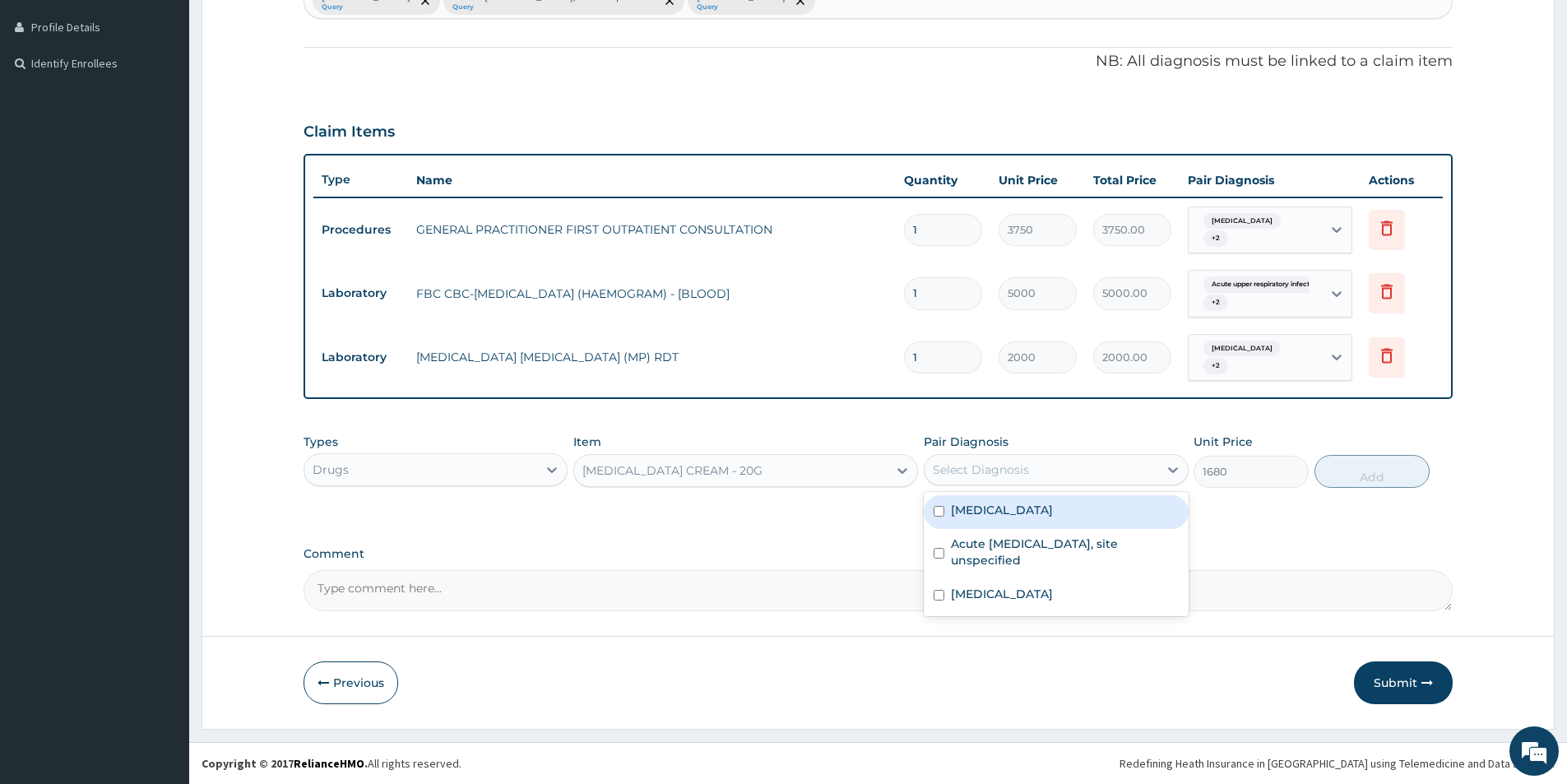
click at [1030, 521] on div "Allergic rhinitis, unspecified" at bounding box center [1056, 511] width 264 height 34
checkbox input "true"
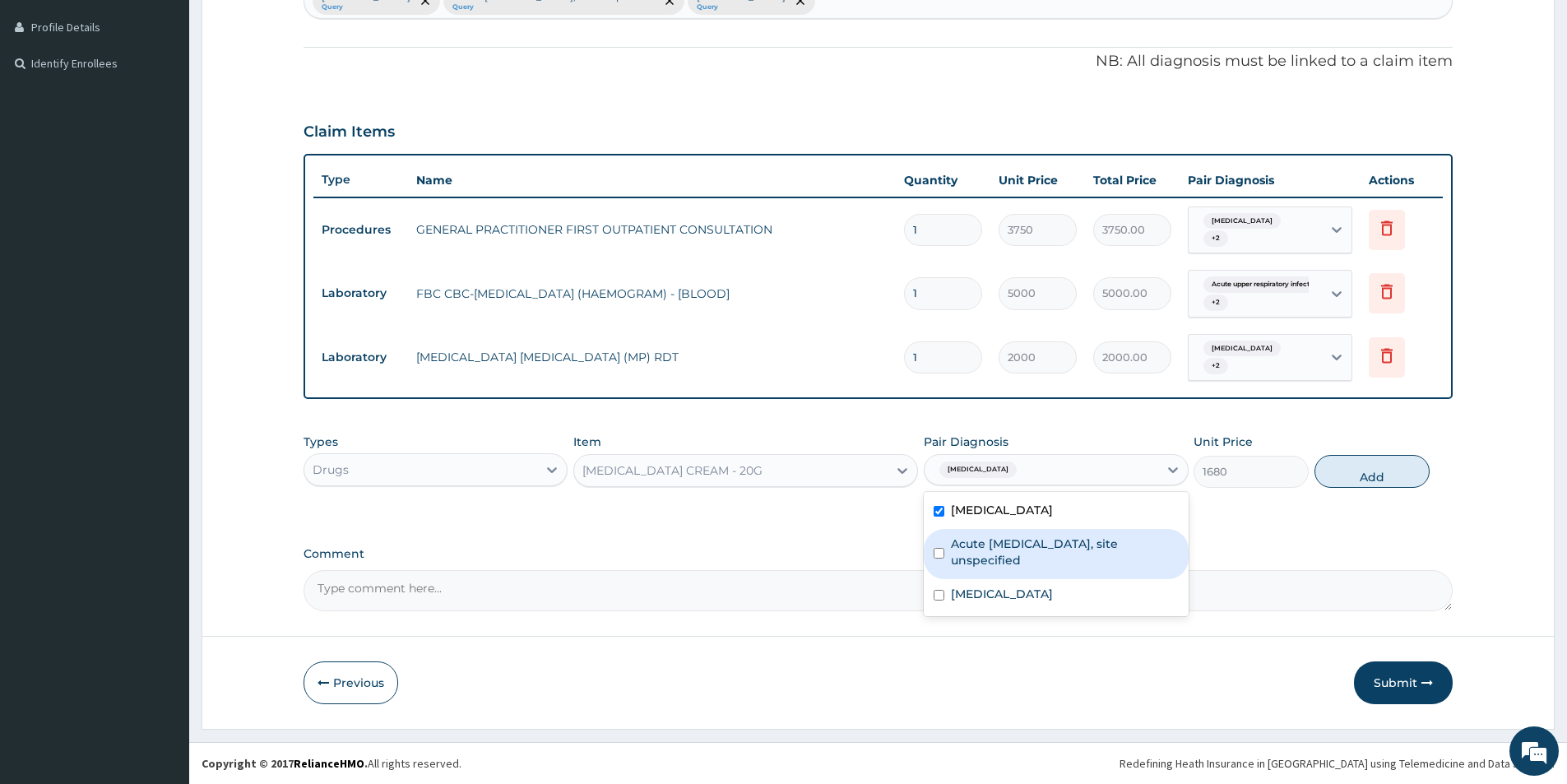
click at [1026, 533] on div "Acute upper respiratory infection, site unspecified" at bounding box center [1056, 553] width 264 height 51
checkbox input "true"
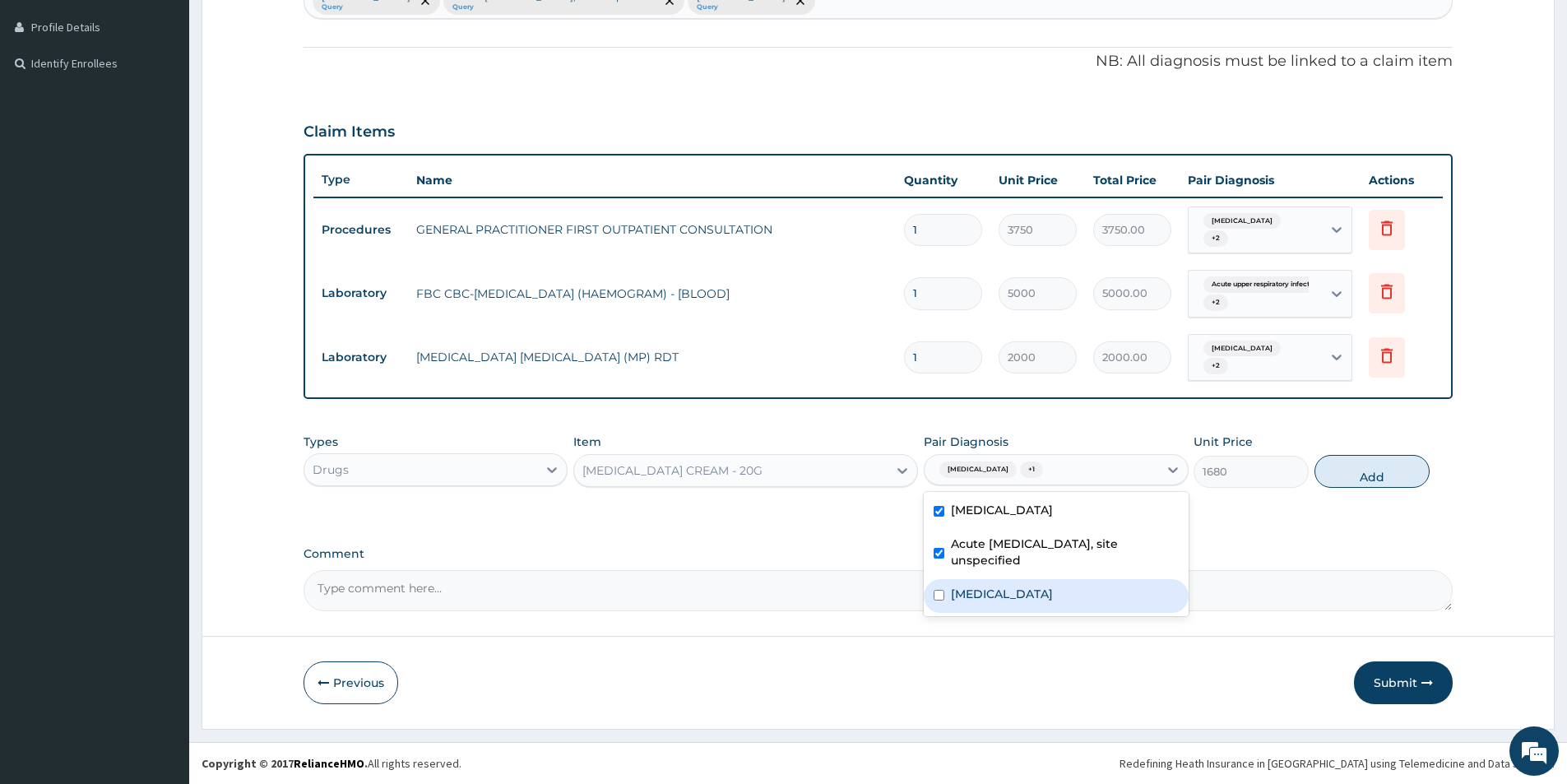
click at [1017, 582] on div "Malaria, unspecified" at bounding box center [1056, 596] width 264 height 34
checkbox input "true"
click at [1400, 455] on button "Add" at bounding box center [1373, 471] width 115 height 33
type input "0"
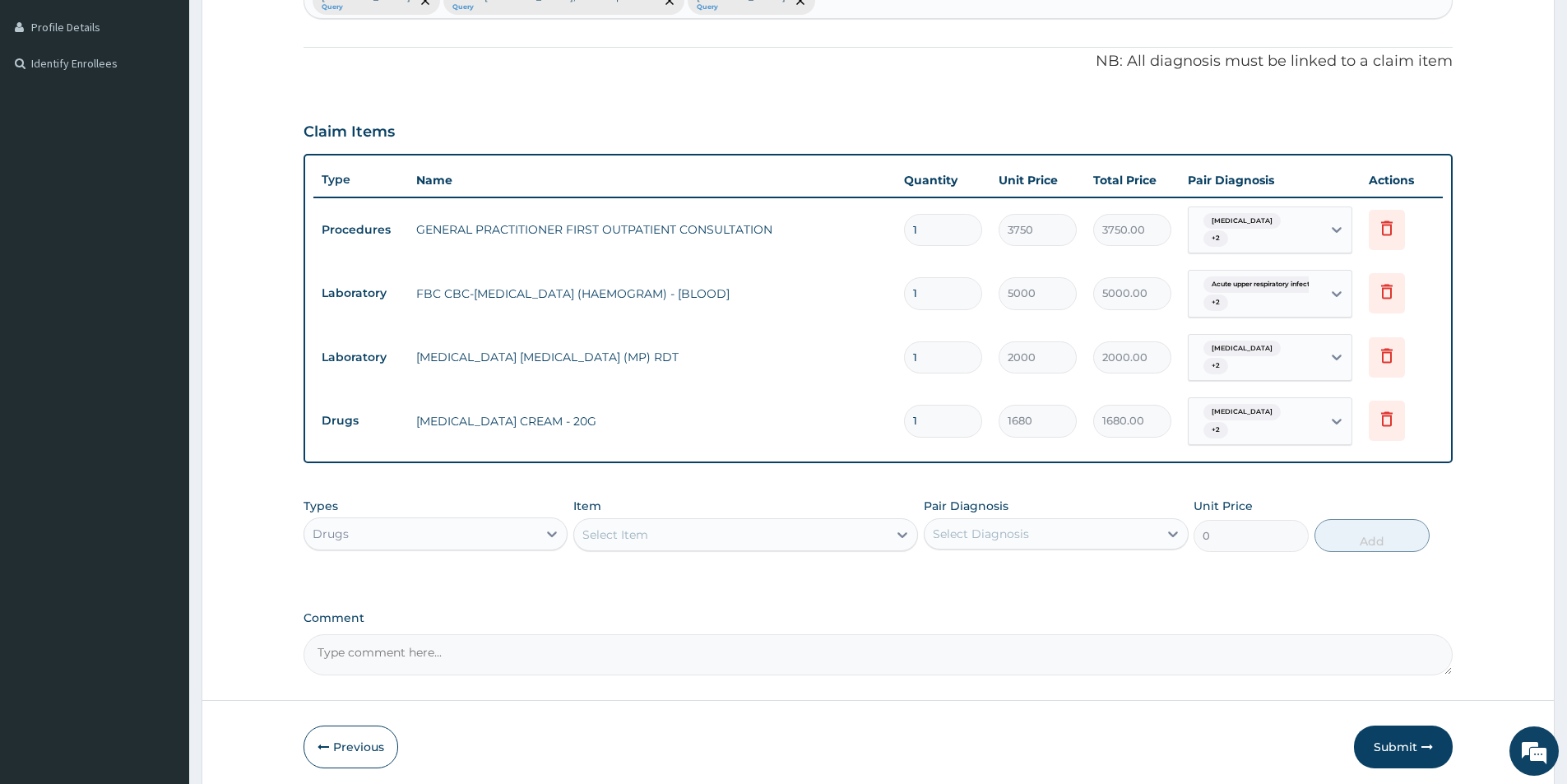
click at [677, 540] on div "Select Item" at bounding box center [731, 534] width 313 height 27
type input "lorat"
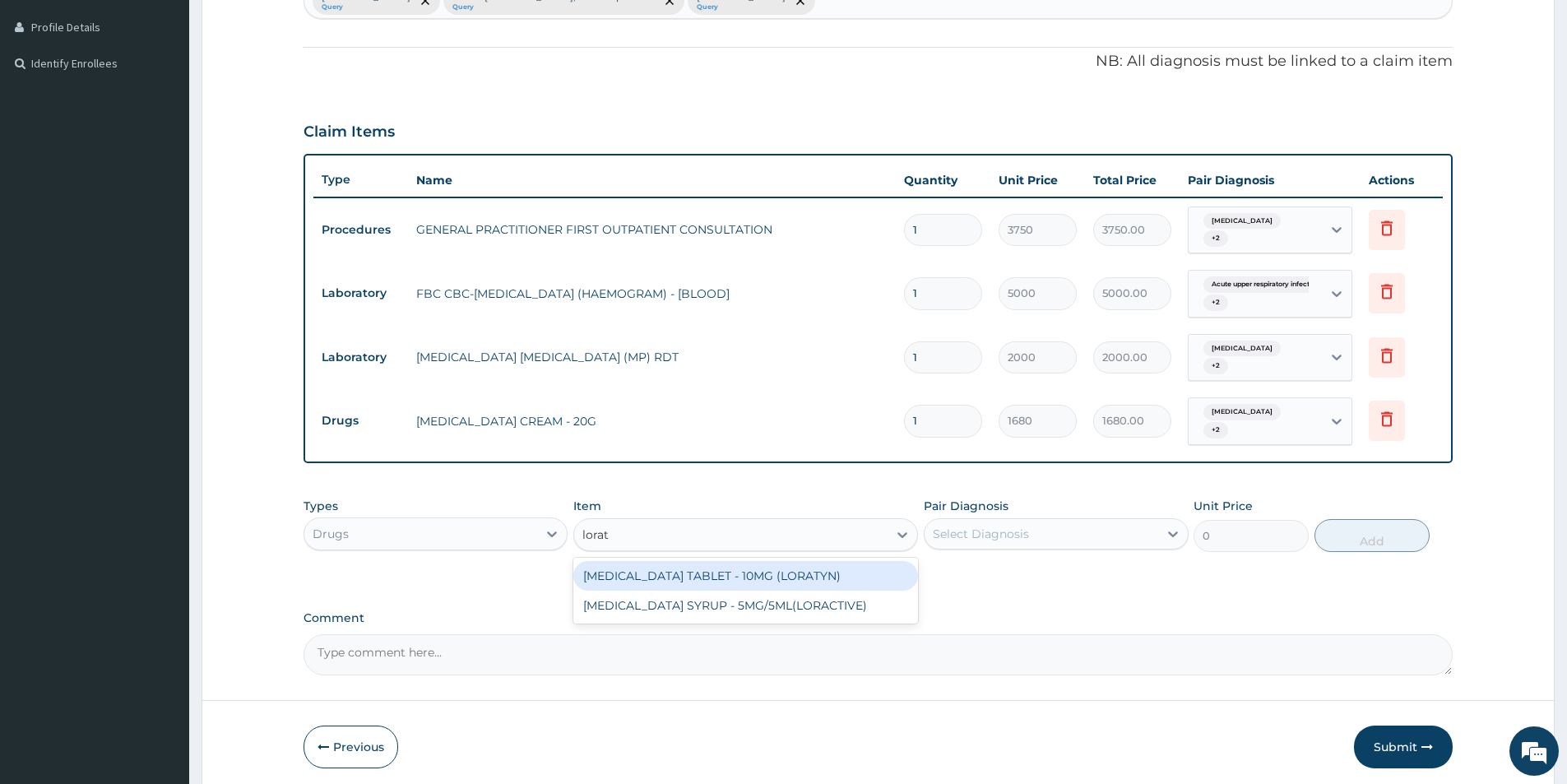
click at [683, 577] on div "LORATADINE TABLET - 10MG (LORATYN)" at bounding box center [746, 576] width 345 height 30
type input "98"
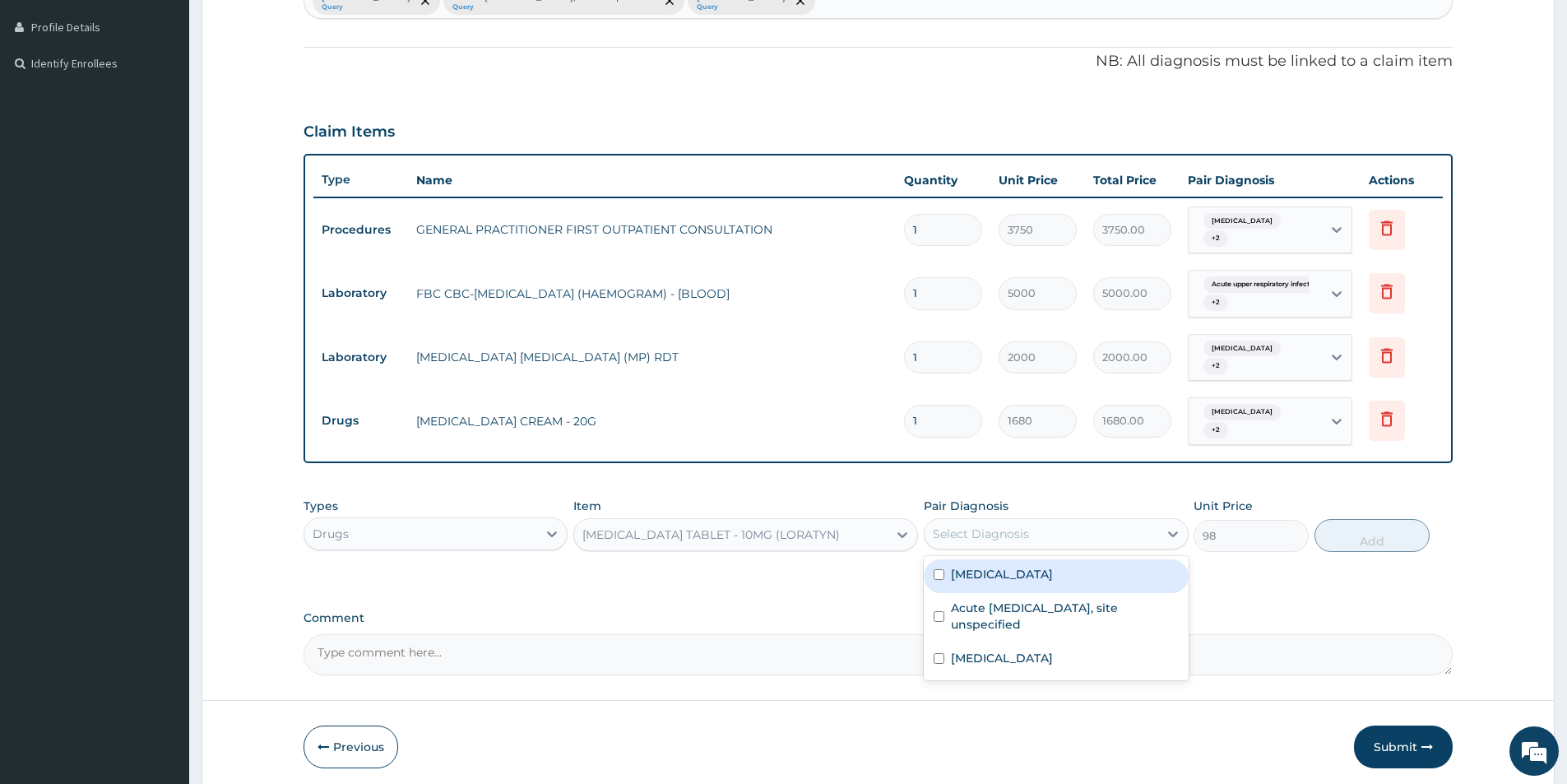
click at [964, 540] on div "Select Diagnosis" at bounding box center [981, 533] width 96 height 17
click at [964, 571] on label "Allergic rhinitis, unspecified" at bounding box center [1002, 574] width 102 height 17
checkbox input "true"
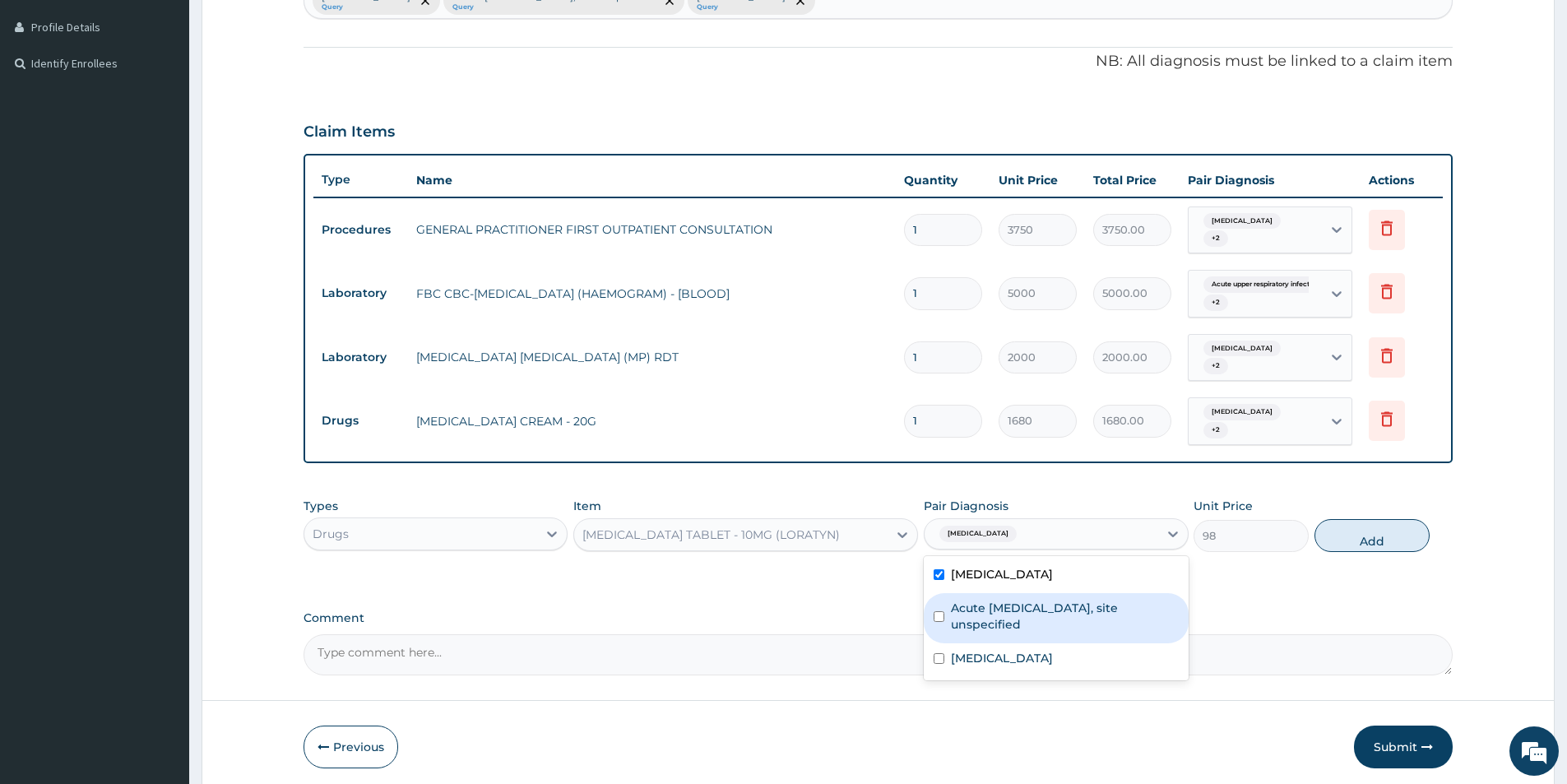
click at [963, 629] on label "Acute upper respiratory infection, site unspecified" at bounding box center [1064, 616] width 227 height 33
checkbox input "true"
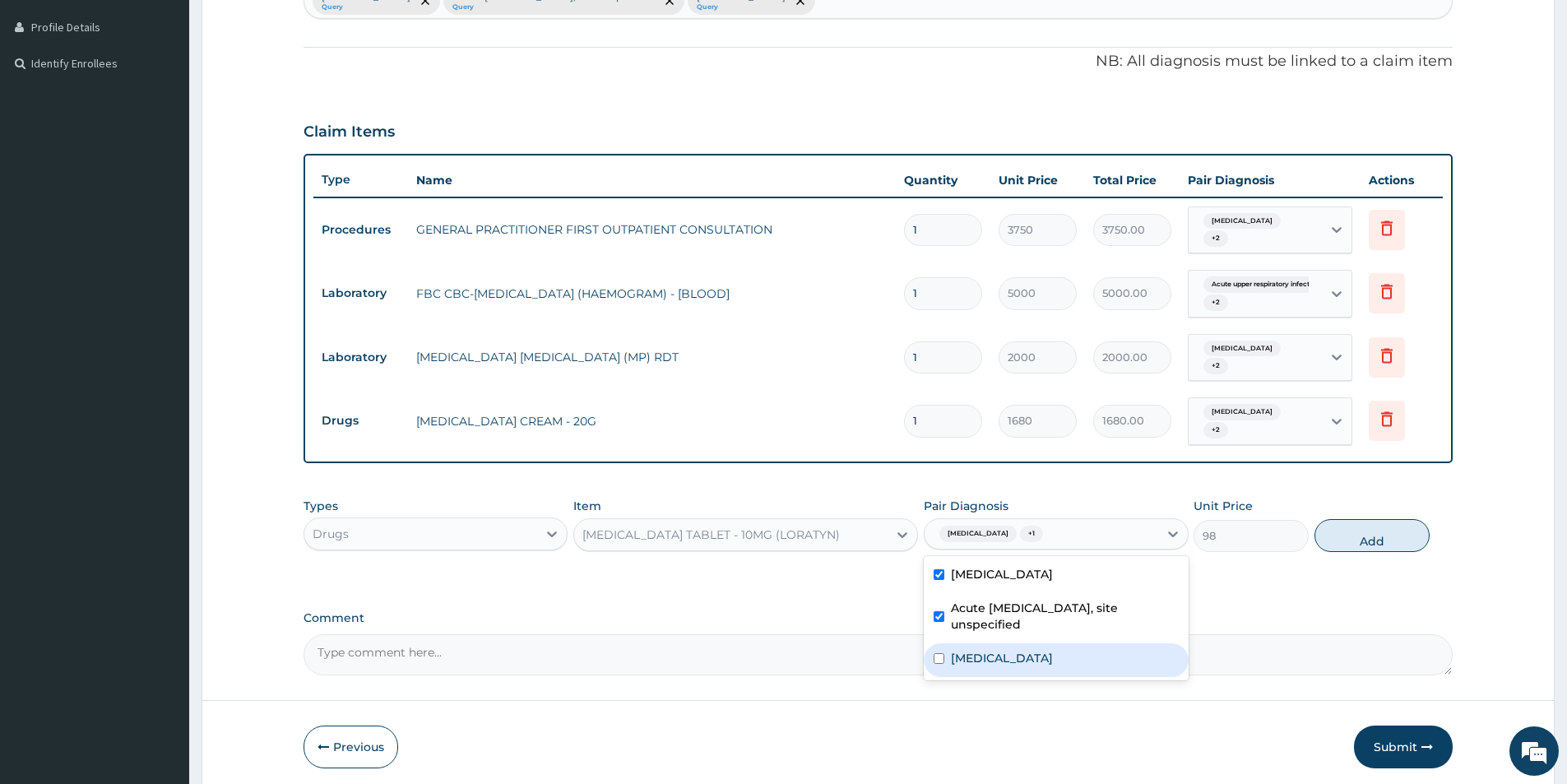
click at [968, 659] on label "Malaria, unspecified" at bounding box center [1002, 657] width 102 height 17
checkbox input "true"
click at [1391, 538] on button "Add" at bounding box center [1373, 534] width 115 height 33
type input "0"
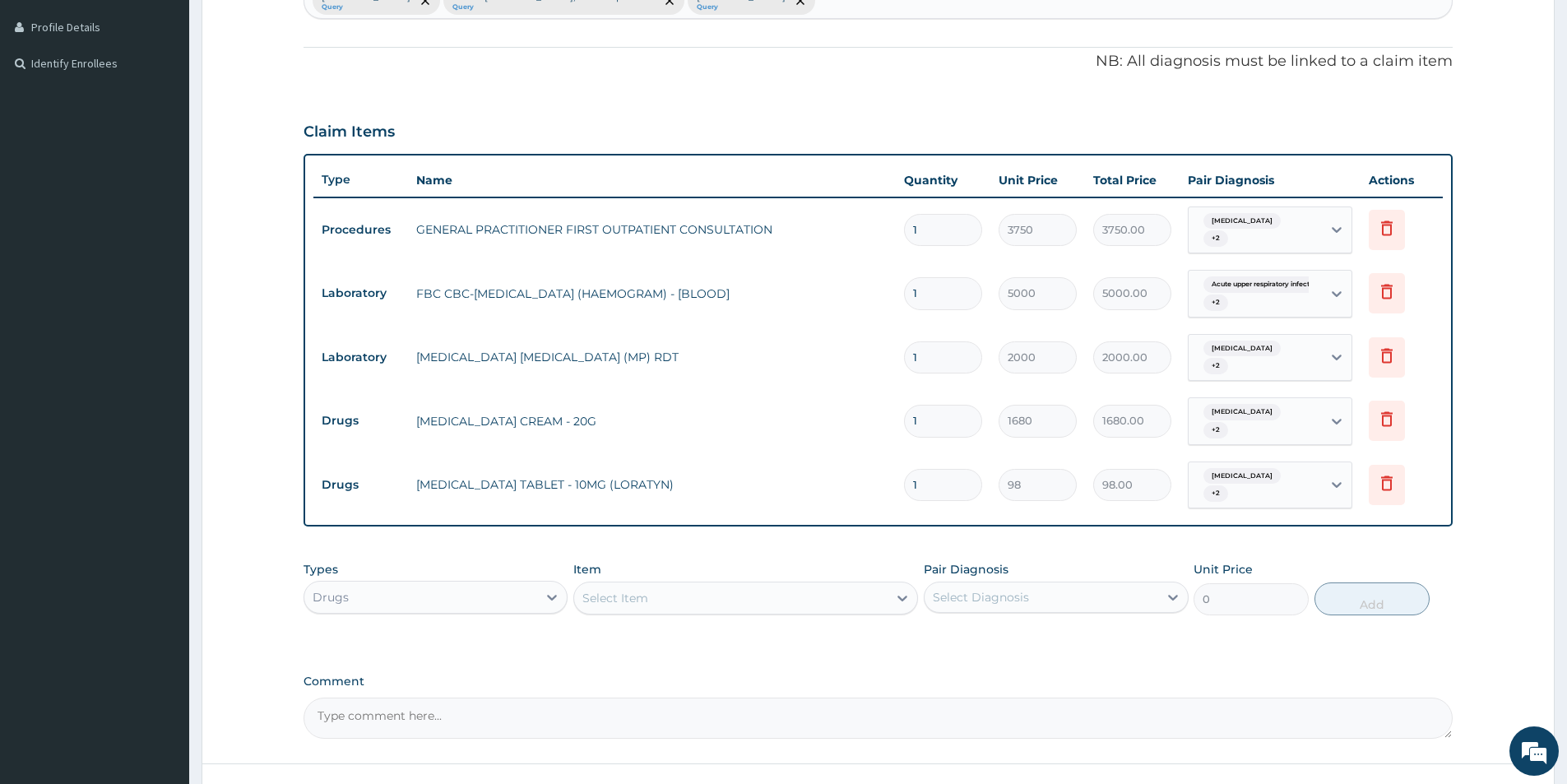
type input "0.00"
type input "5"
type input "490.00"
type input "5"
click at [601, 601] on div "Select Item" at bounding box center [615, 598] width 65 height 17
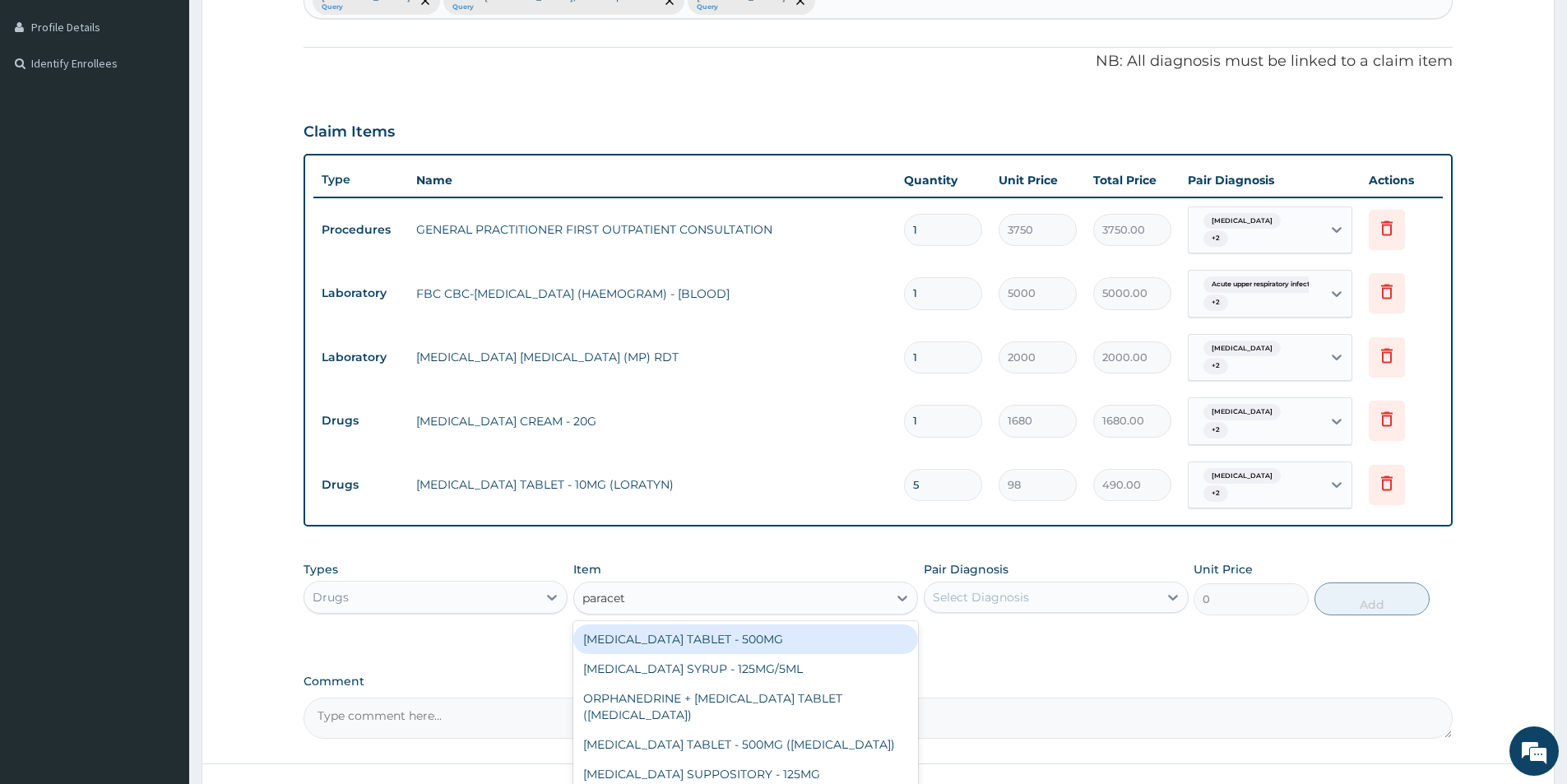
type input "paraceta"
drag, startPoint x: 678, startPoint y: 643, endPoint x: 784, endPoint y: 625, distance: 107.5
click at [679, 642] on div "PARACETAMOL TABLET - 500MG" at bounding box center [746, 639] width 345 height 30
type input "33.599999999999994"
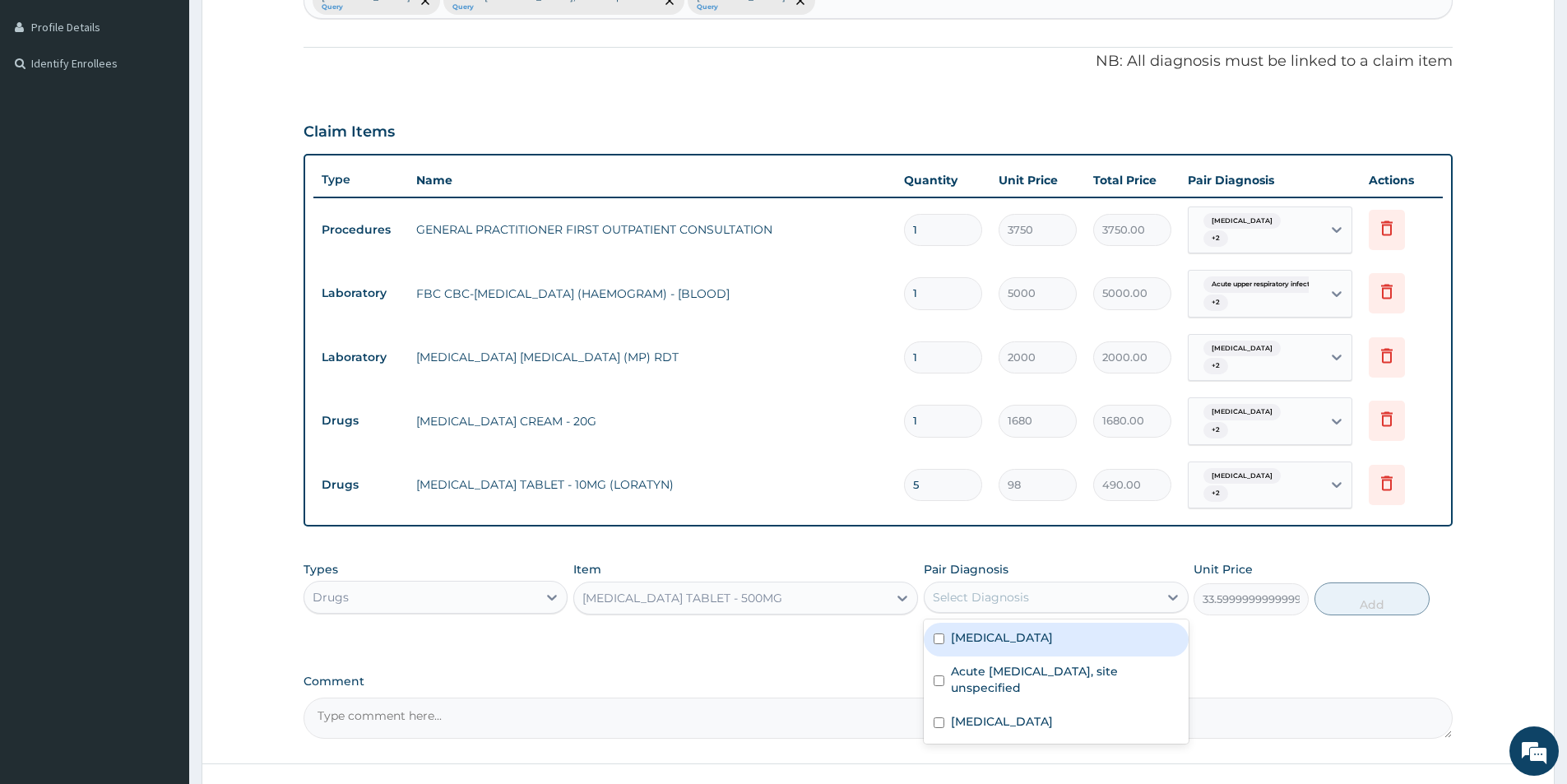
click at [1007, 596] on div "Select Diagnosis" at bounding box center [981, 597] width 96 height 17
drag, startPoint x: 1037, startPoint y: 638, endPoint x: 1035, endPoint y: 692, distance: 54.0
click at [1037, 667] on div "Allergic rhinitis, unspecified Acute upper respiratory infection, site unspecif…" at bounding box center [1056, 681] width 264 height 124
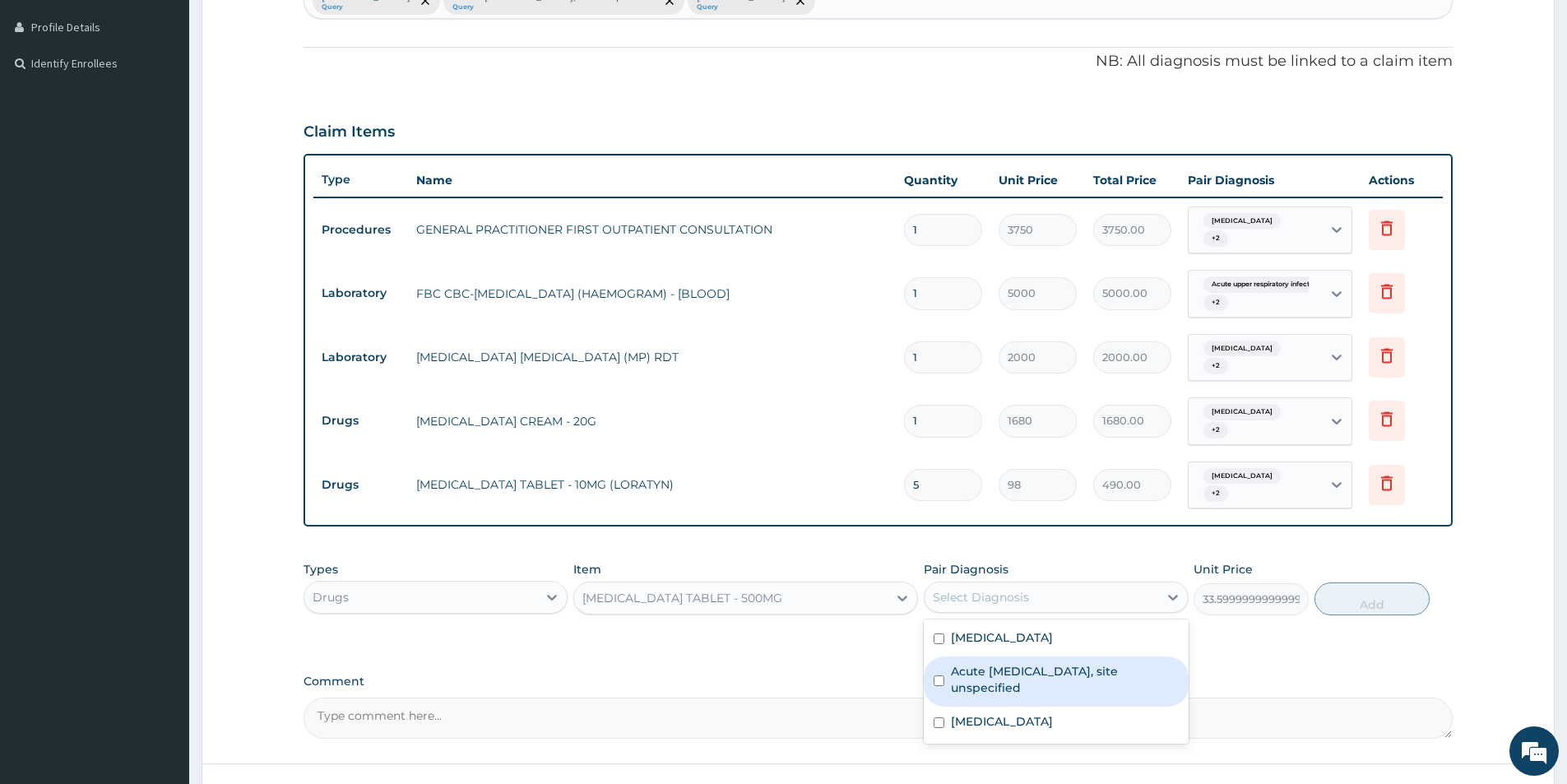
click at [1035, 693] on label "Acute upper respiratory infection, site unspecified" at bounding box center [1064, 679] width 227 height 33
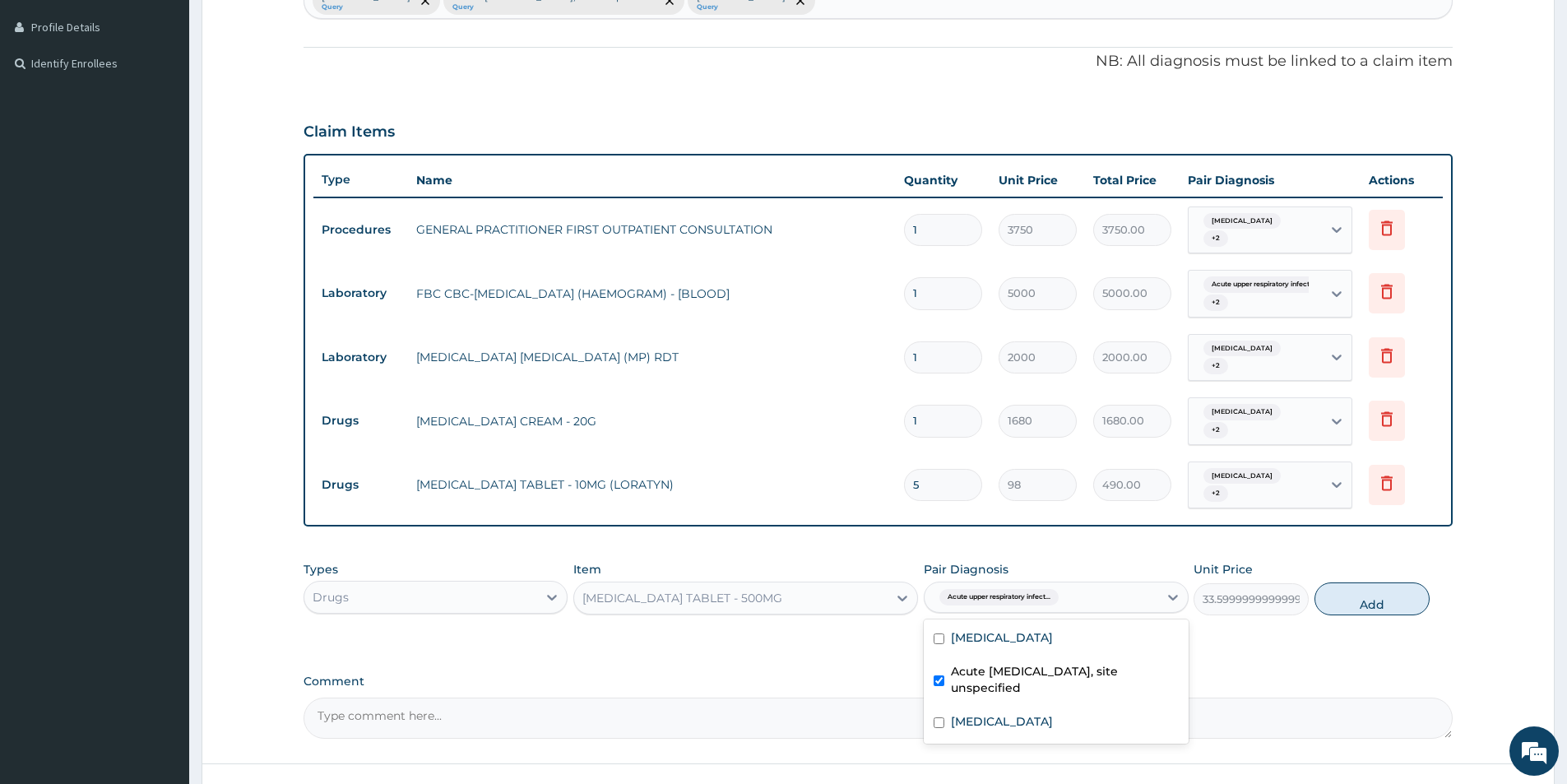
click at [1034, 703] on div "Acute upper respiratory infection, site unspecified" at bounding box center [1056, 681] width 264 height 51
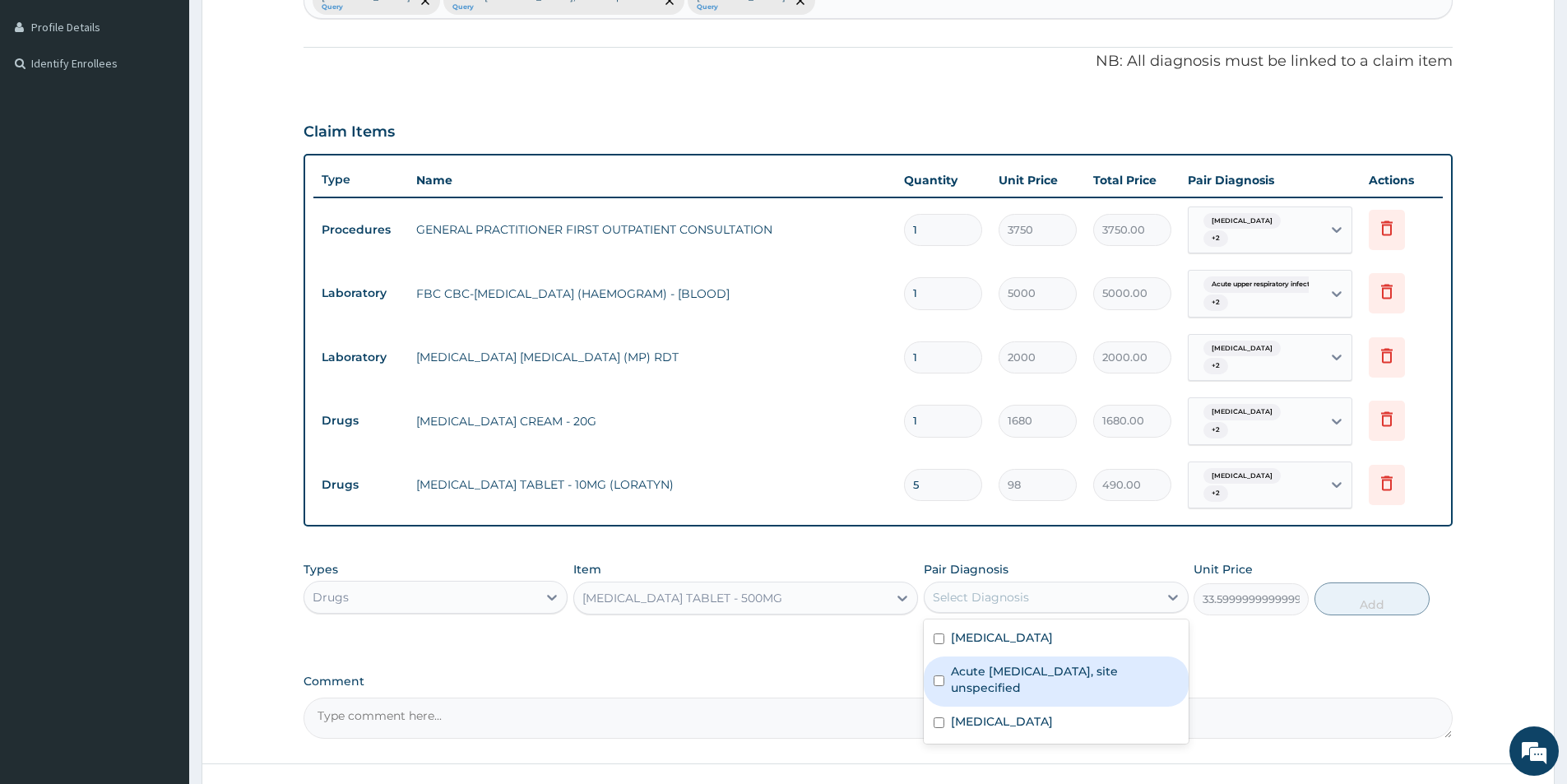
drag, startPoint x: 1034, startPoint y: 703, endPoint x: 1052, endPoint y: 668, distance: 39.4
click at [1033, 703] on div "Acute upper respiratory infection, site unspecified" at bounding box center [1056, 681] width 264 height 51
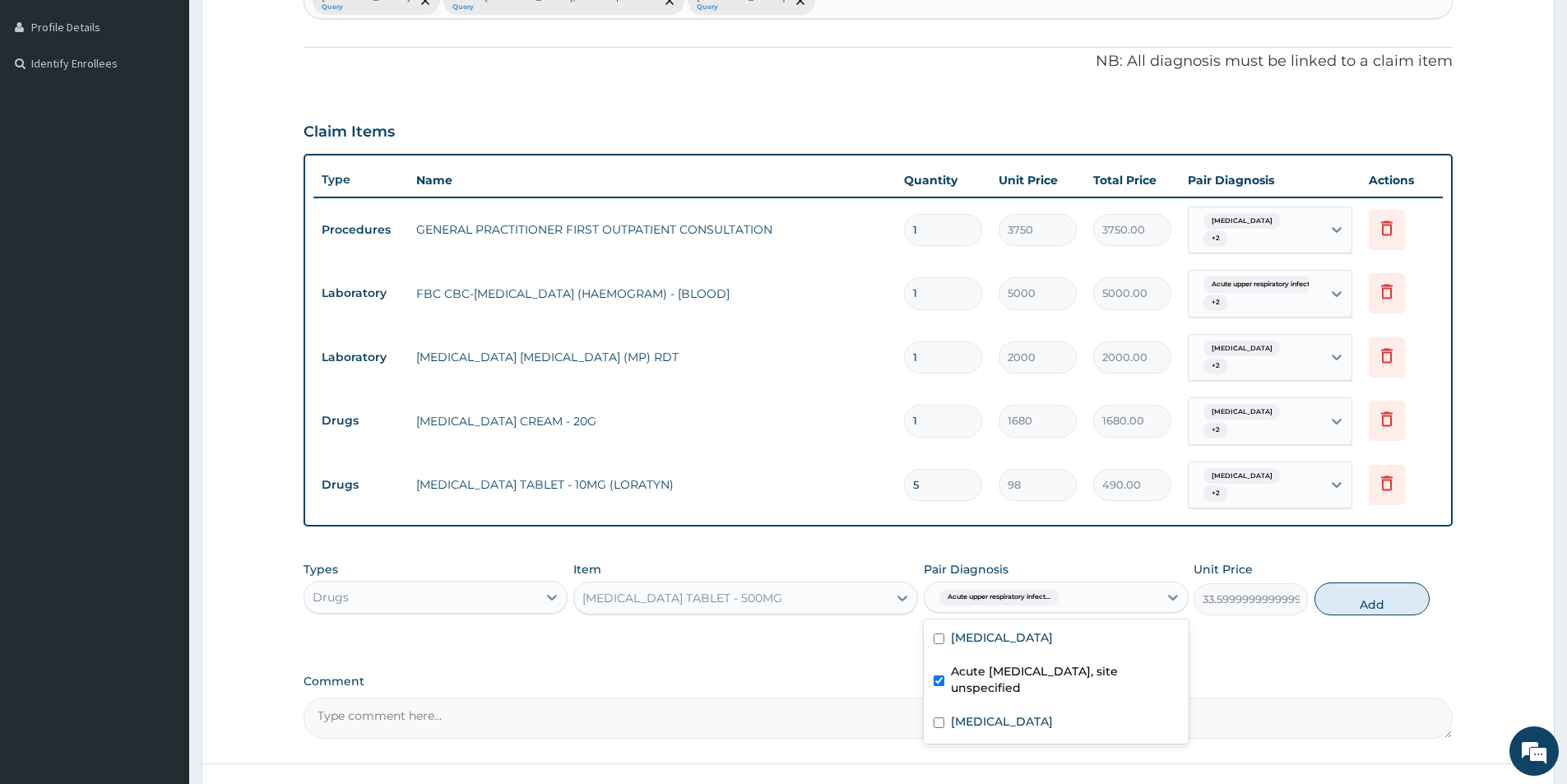
click at [1055, 657] on div "Acute upper respiratory infection, site unspecified" at bounding box center [1056, 681] width 264 height 51
checkbox input "false"
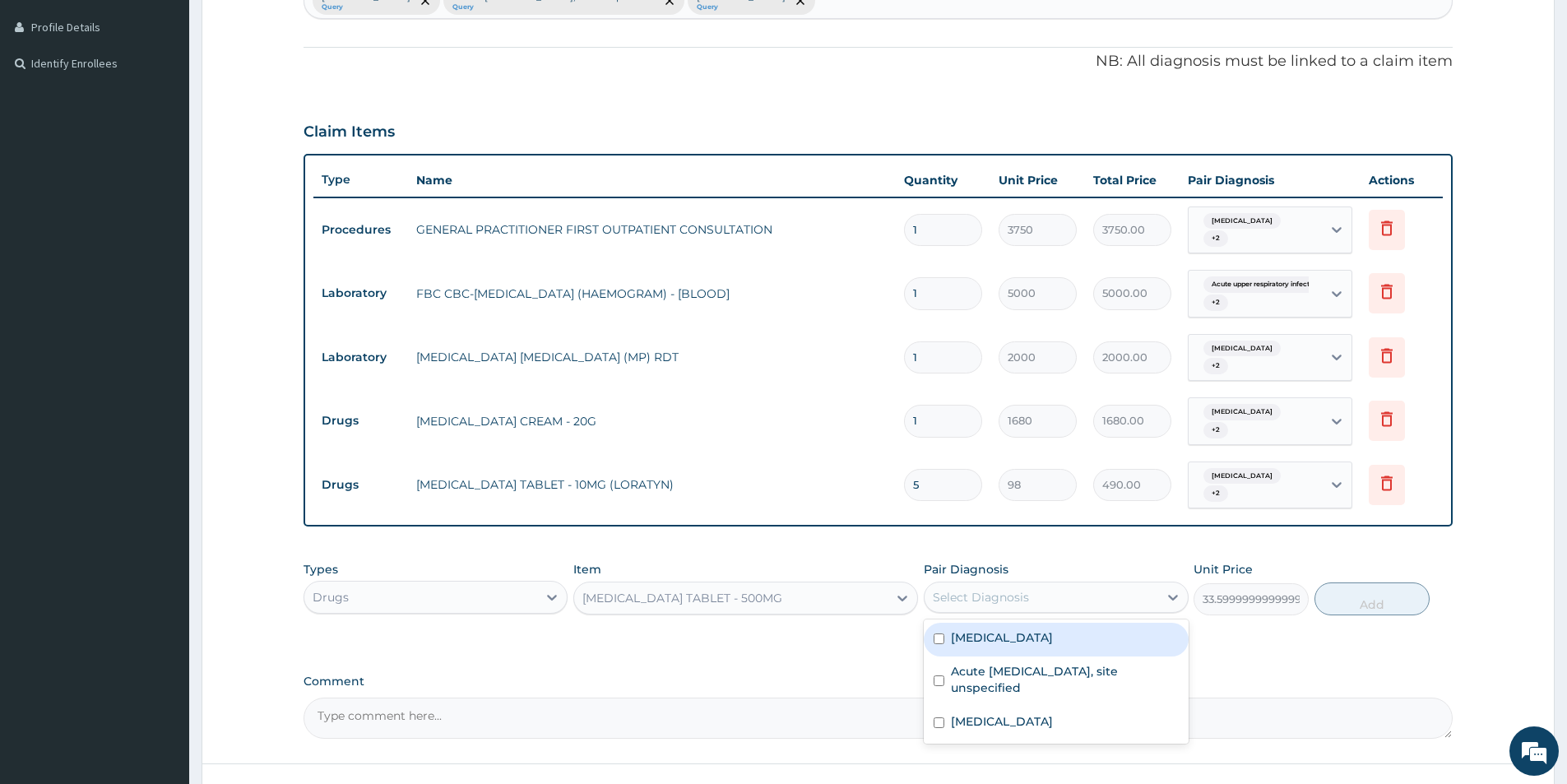
click at [1053, 646] on div "Allergic rhinitis, unspecified" at bounding box center [1056, 639] width 264 height 34
checkbox input "true"
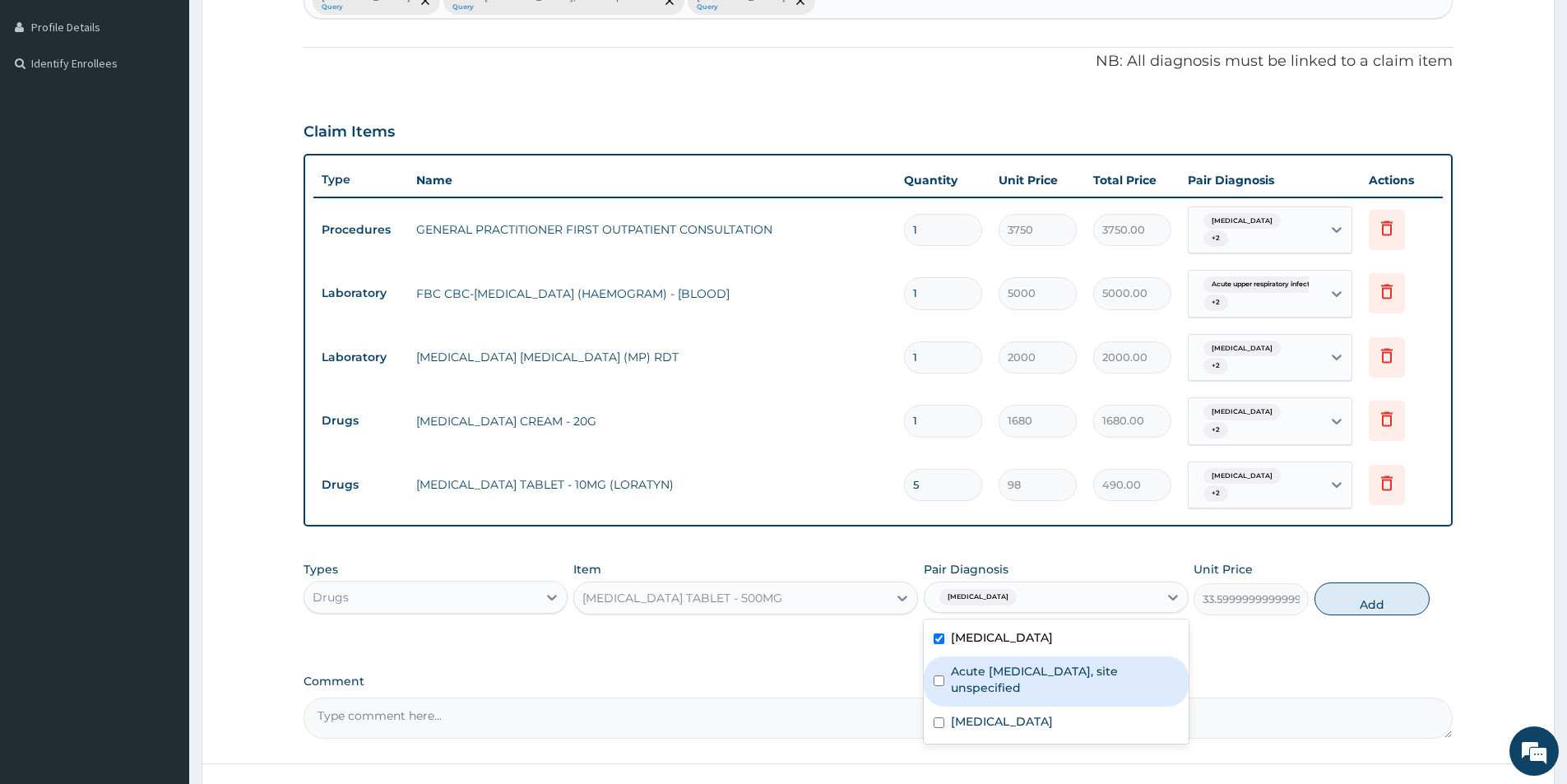
drag, startPoint x: 1044, startPoint y: 668, endPoint x: 1031, endPoint y: 703, distance: 37.3
click at [1041, 673] on label "Acute upper respiratory infection, site unspecified" at bounding box center [1064, 679] width 227 height 33
click at [1031, 703] on div "Acute upper respiratory infection, site unspecified" at bounding box center [1056, 681] width 264 height 51
click at [1031, 690] on label "Acute upper respiratory infection, site unspecified" at bounding box center [1064, 679] width 227 height 33
checkbox input "true"
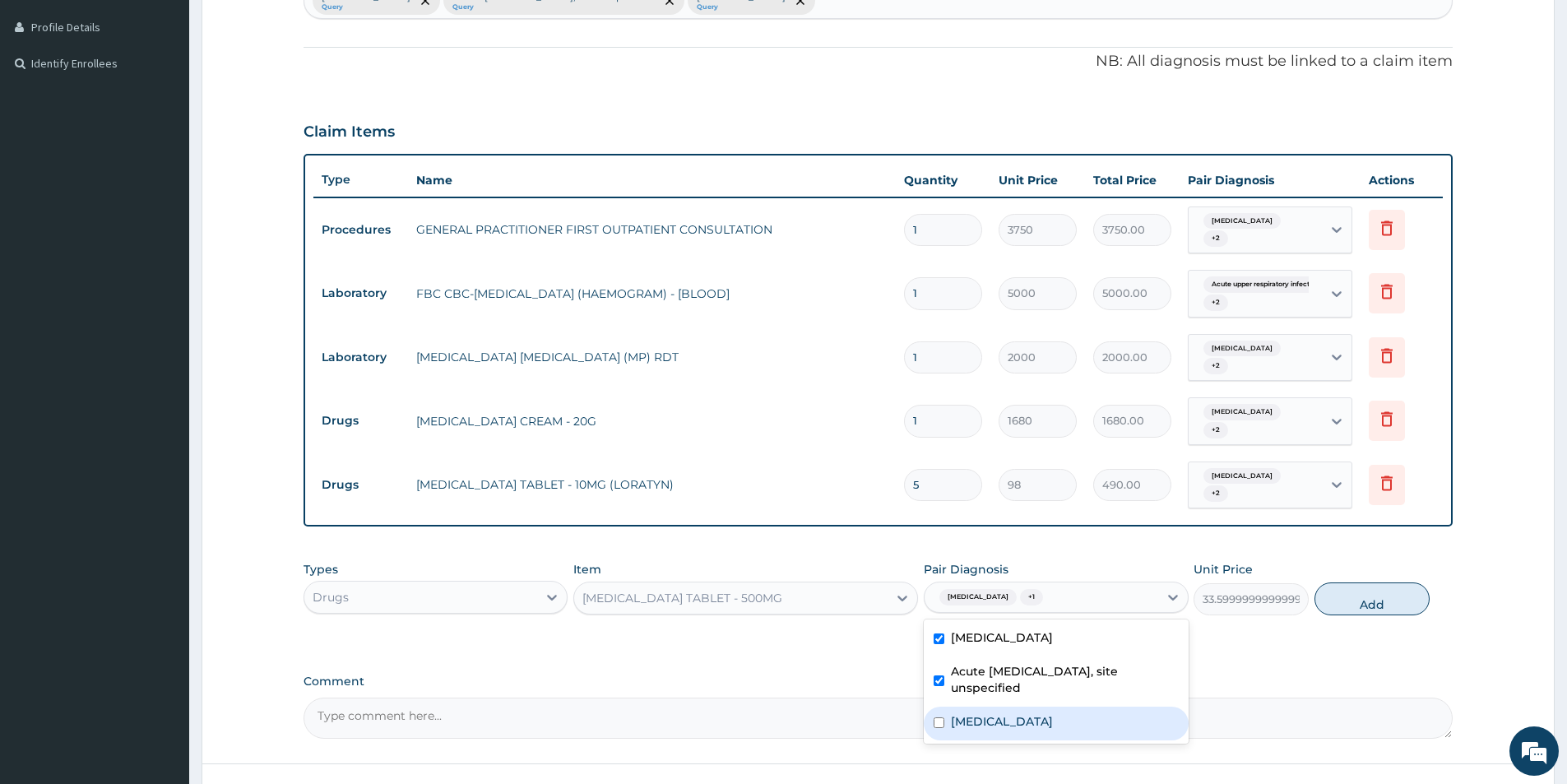
click at [1025, 717] on label "Malaria, unspecified" at bounding box center [1002, 721] width 102 height 17
checkbox input "true"
click at [1363, 596] on button "Add" at bounding box center [1373, 598] width 115 height 33
type input "0"
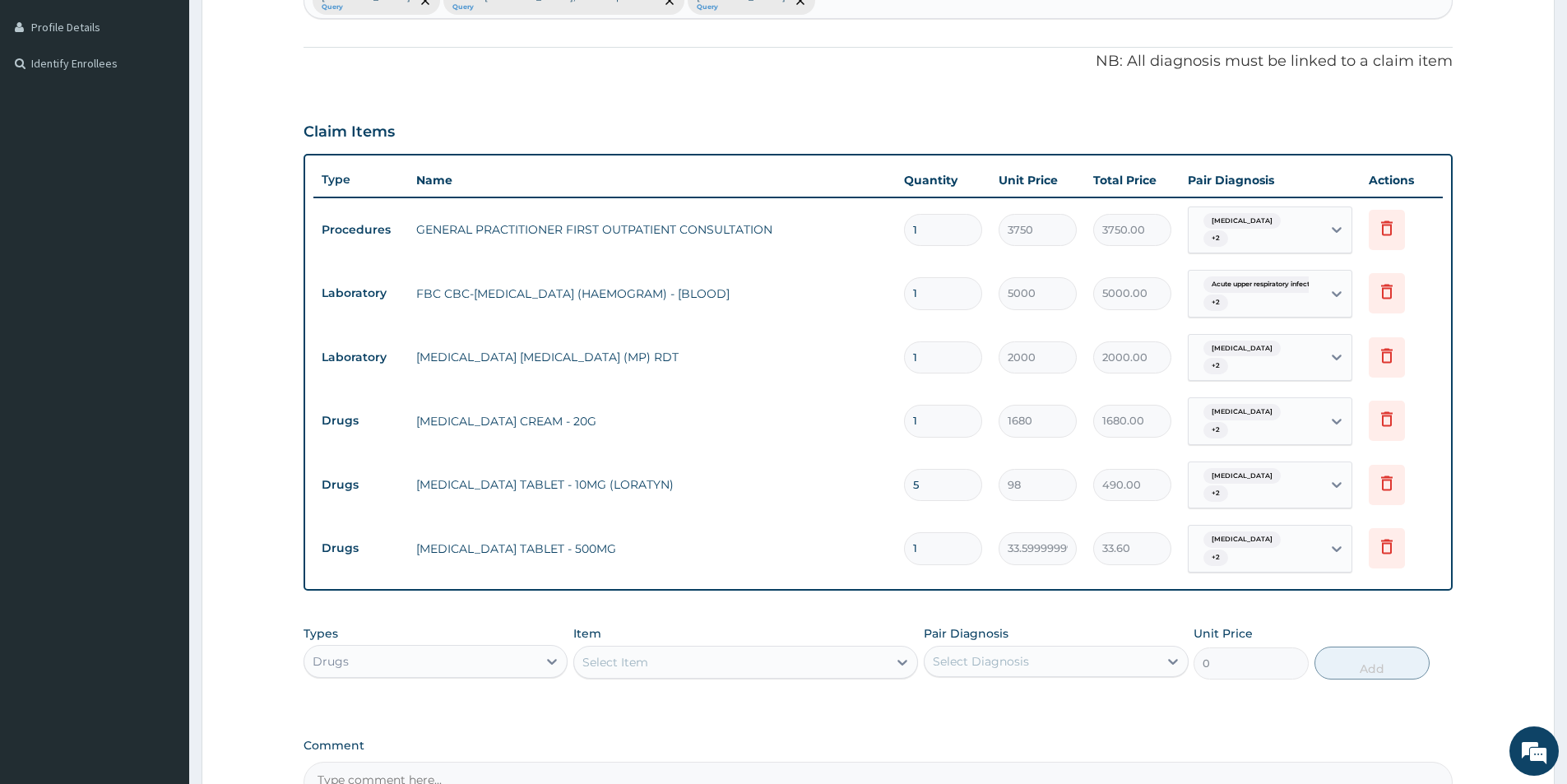
type input "18"
type input "604.80"
type input "18"
click at [635, 670] on div "Select Item" at bounding box center [731, 662] width 313 height 27
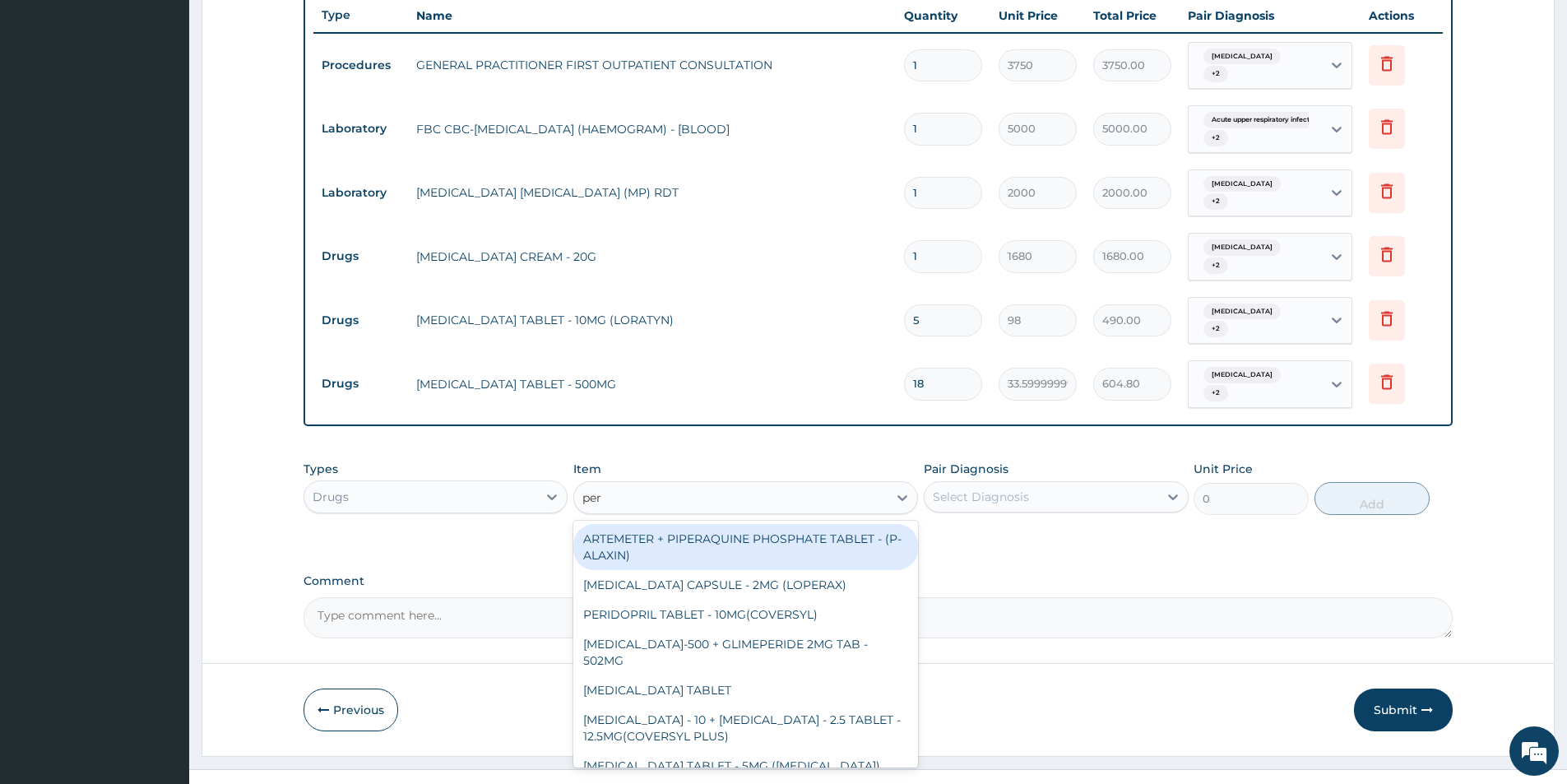
scroll to position [633, 0]
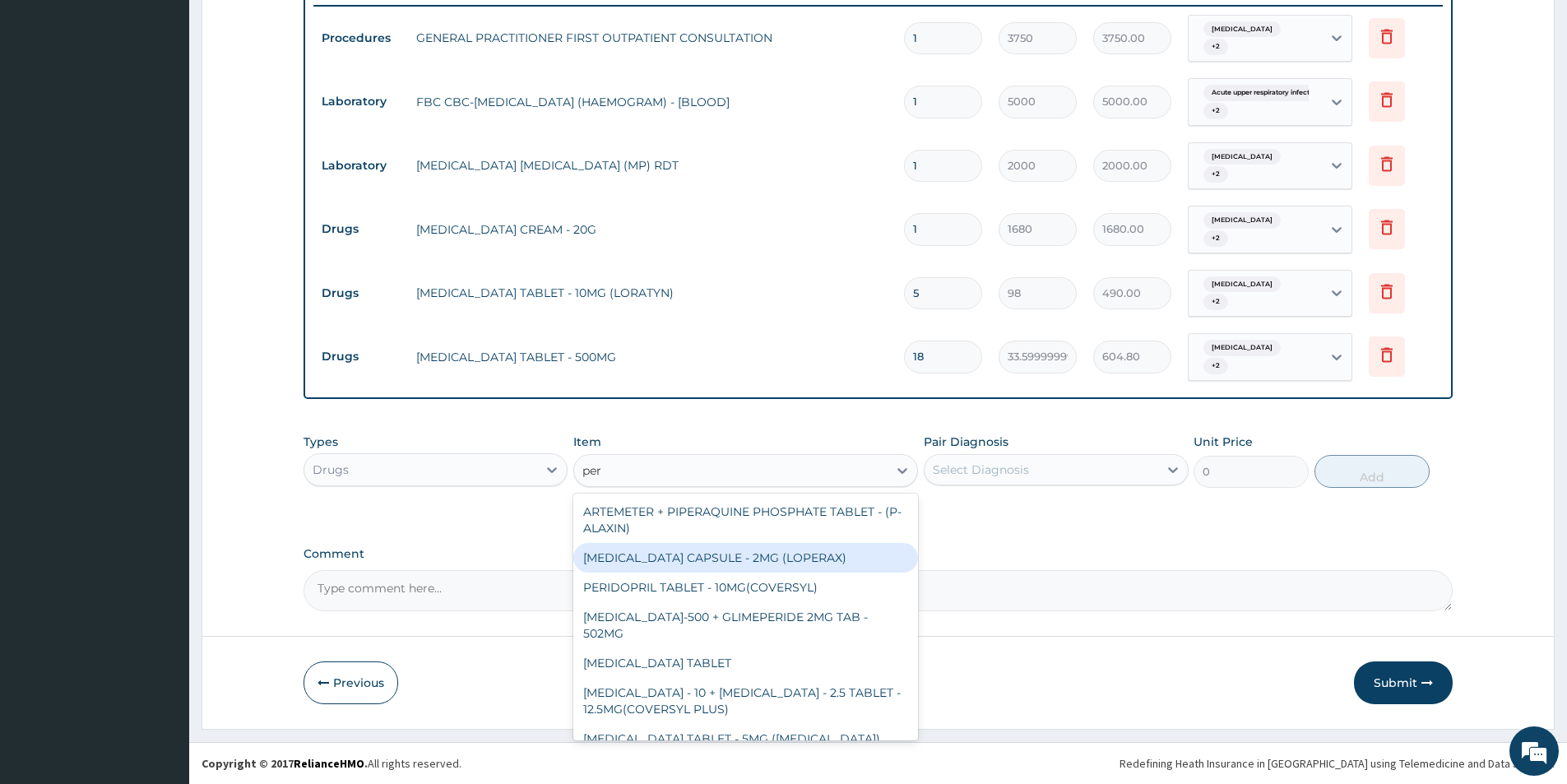
type input "per"
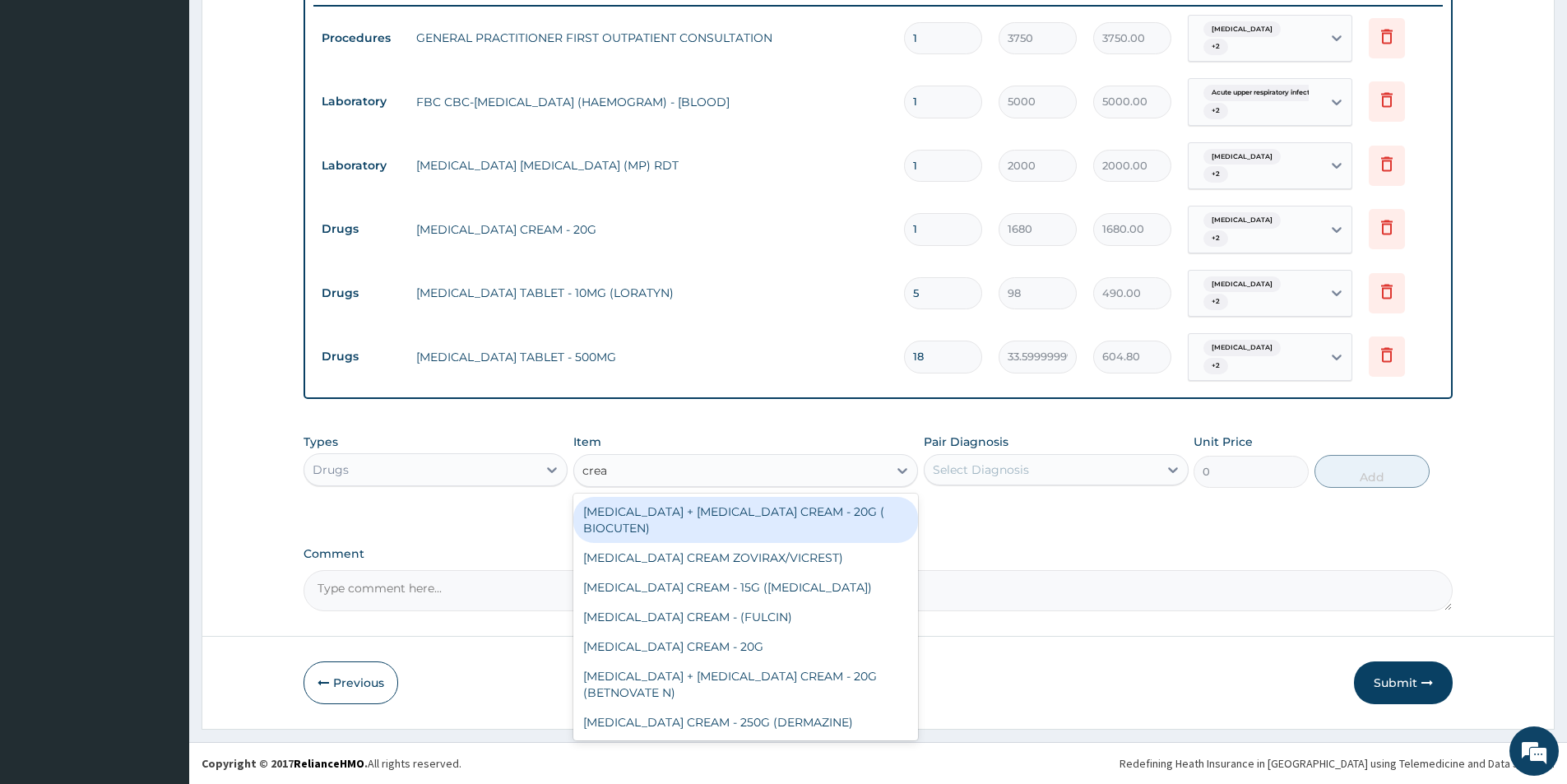
type input "cream"
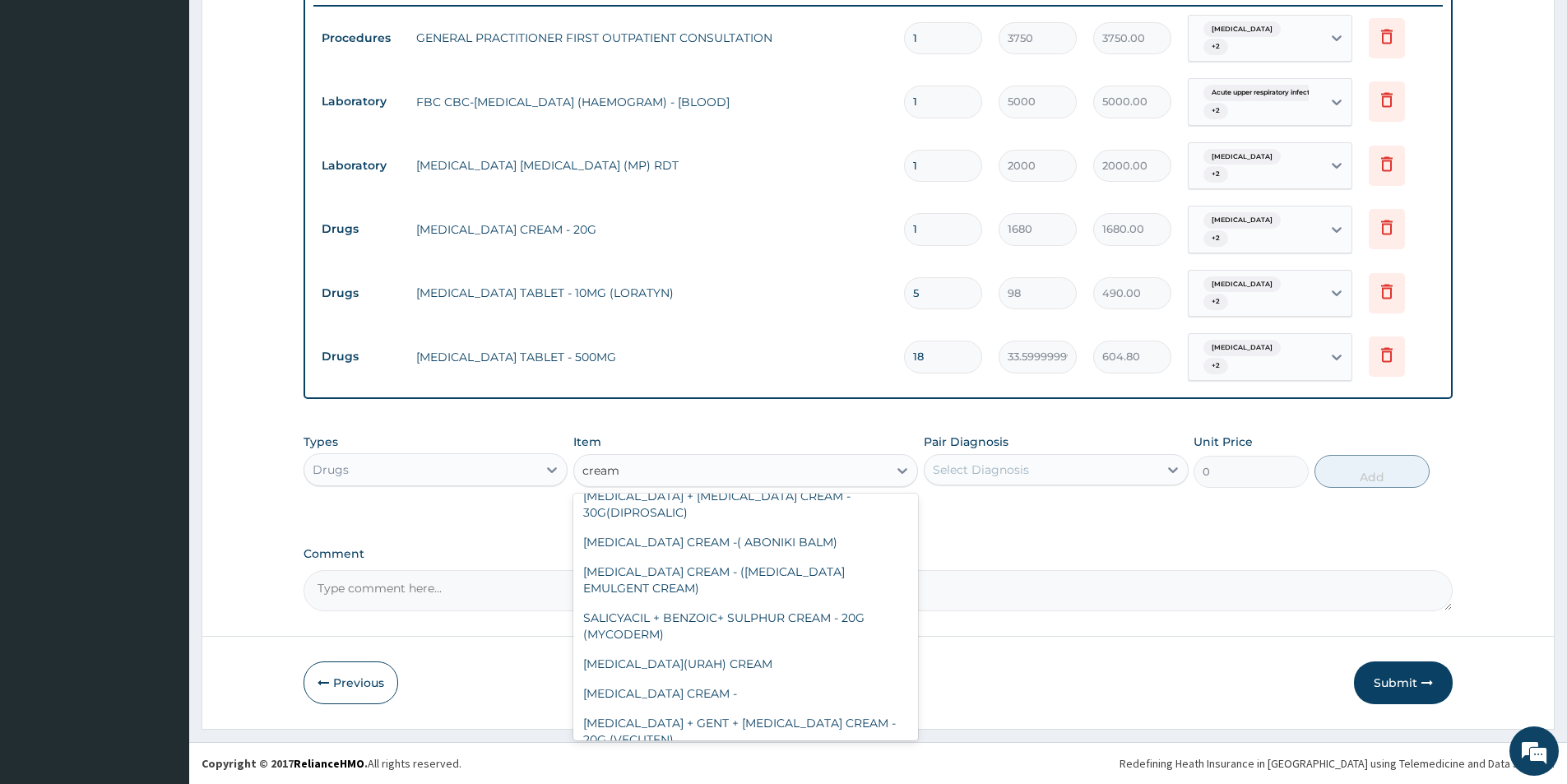
scroll to position [411, 0]
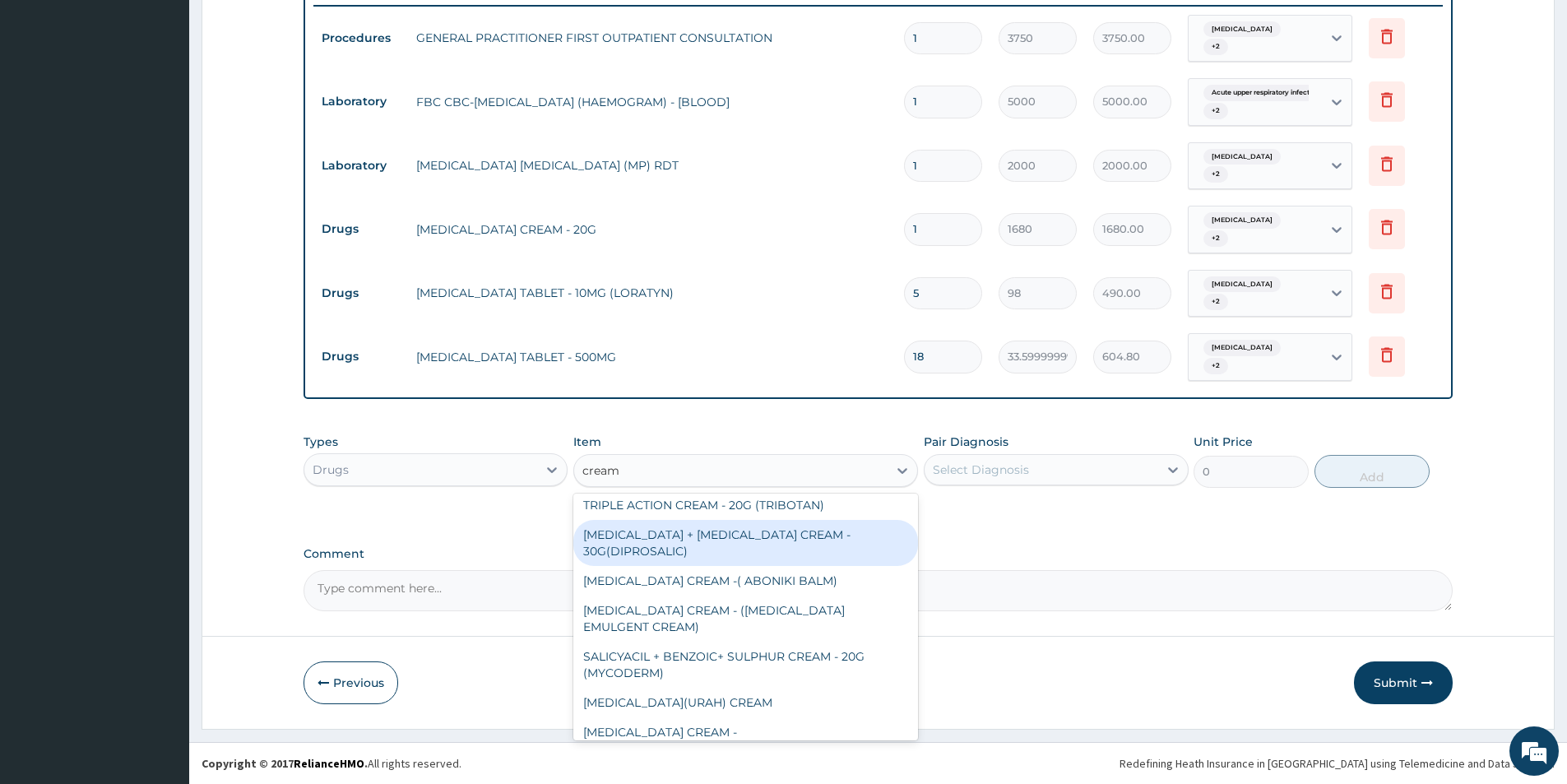
click at [616, 557] on div "BETAMETHASONE + SALICYLIC ACID CREAM - 30G(DIPROSALIC)" at bounding box center [746, 542] width 345 height 46
type input "2240"
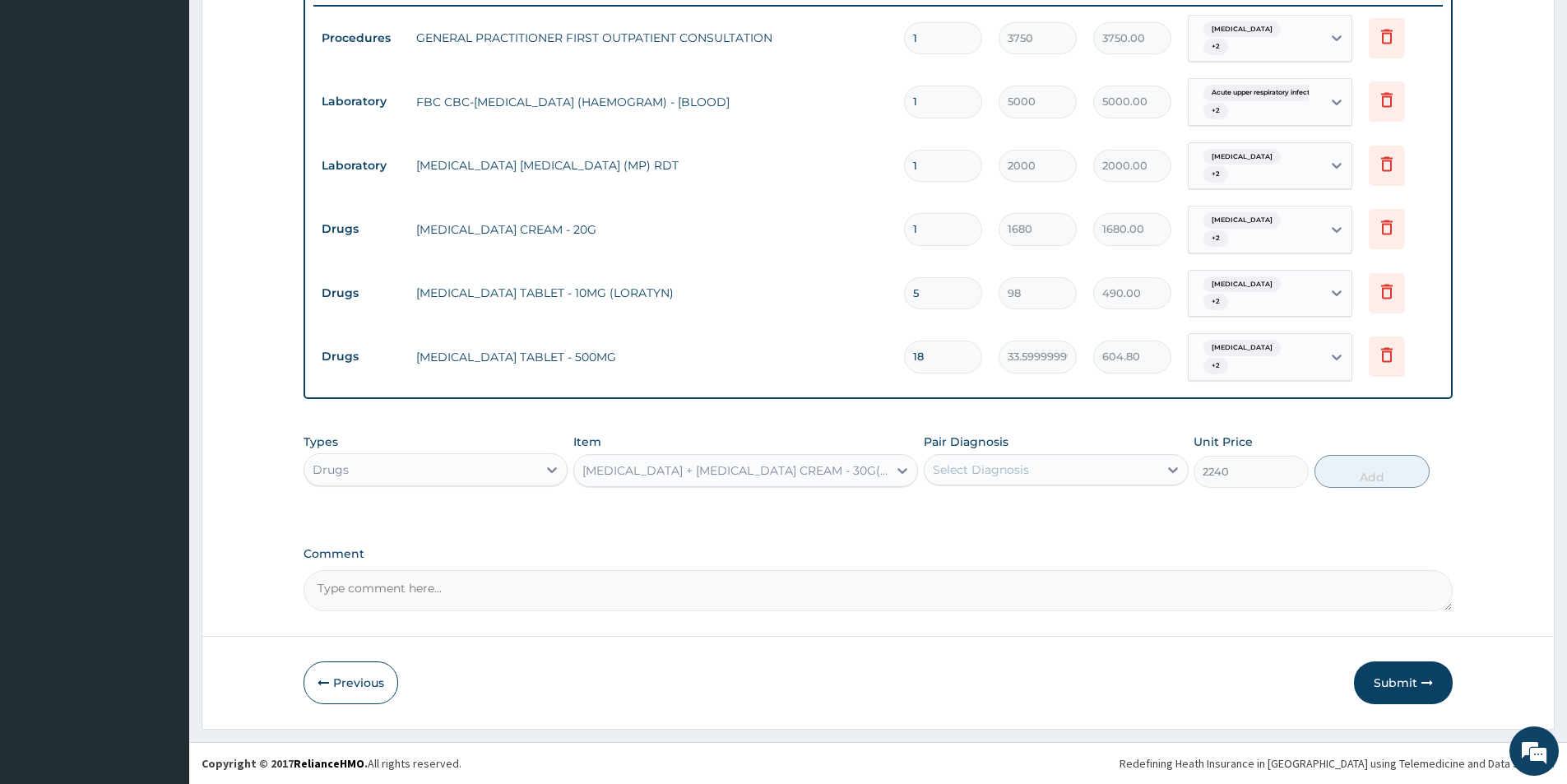
drag, startPoint x: 1037, startPoint y: 461, endPoint x: 1022, endPoint y: 481, distance: 25.0
click at [1035, 463] on div "Select Diagnosis" at bounding box center [1040, 469] width 233 height 27
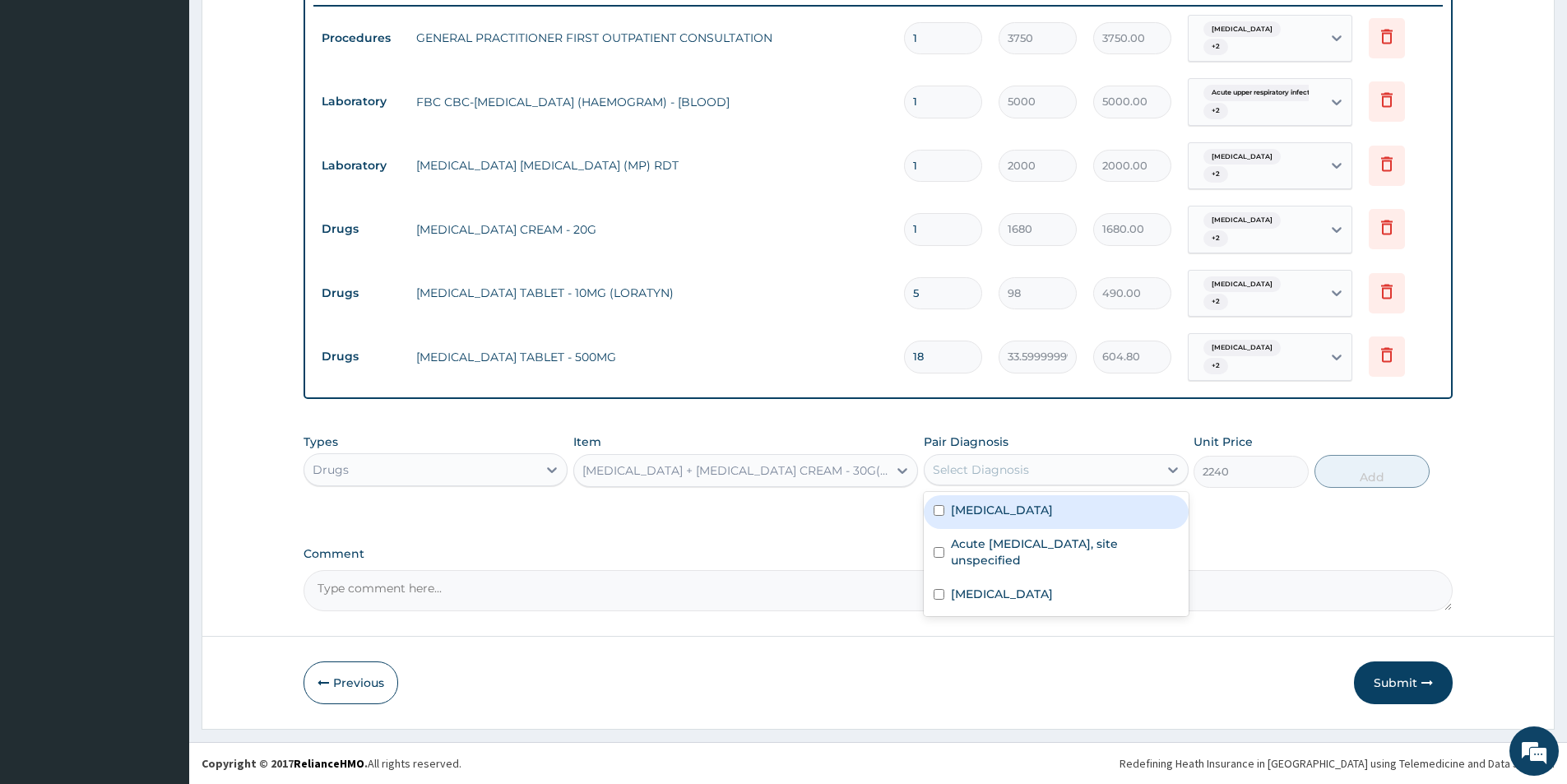
drag, startPoint x: 1002, startPoint y: 515, endPoint x: 979, endPoint y: 560, distance: 50.5
click at [997, 523] on div "Allergic rhinitis, unspecified" at bounding box center [1056, 511] width 264 height 34
checkbox input "true"
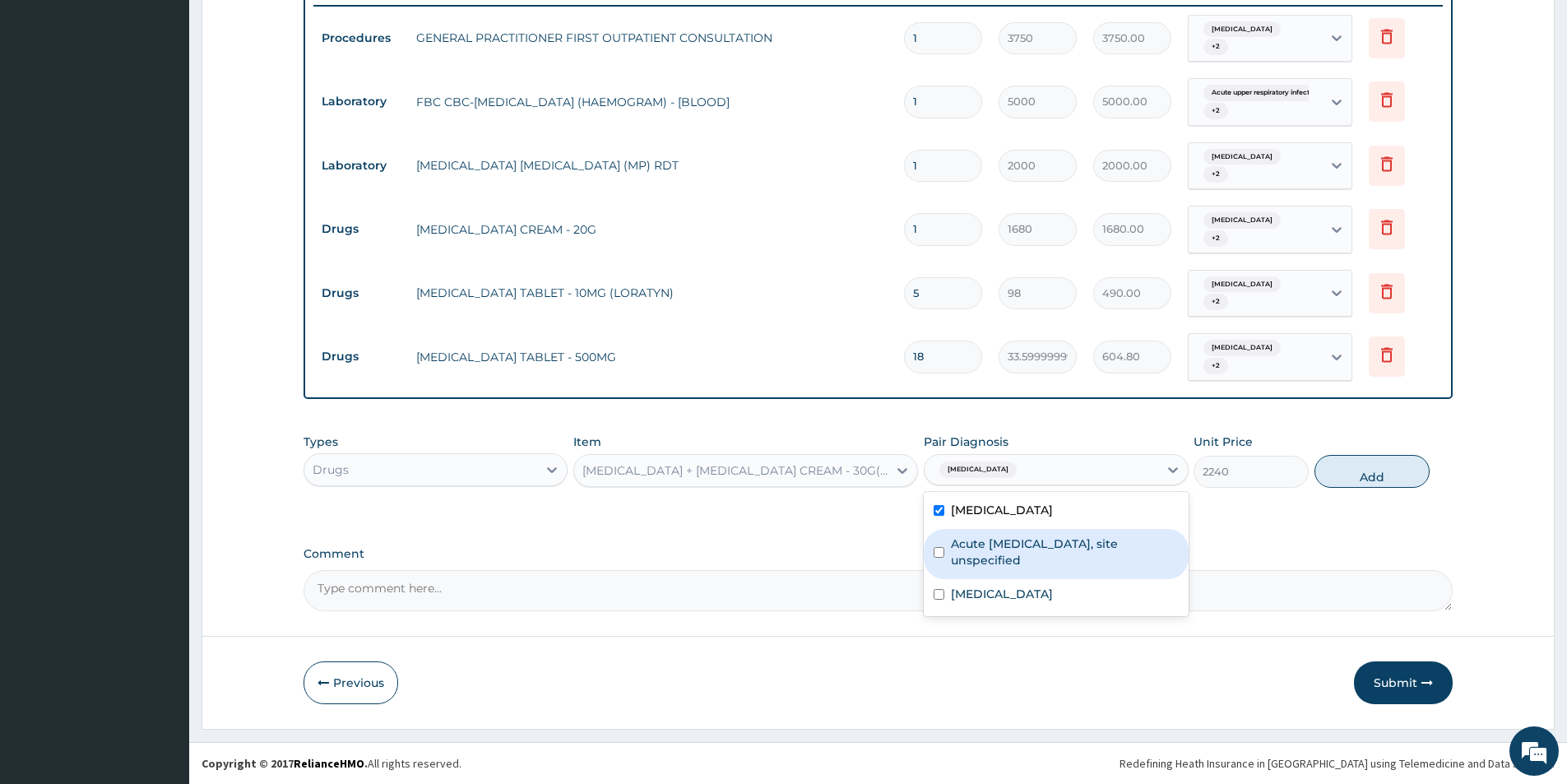
click at [979, 560] on label "Acute upper respiratory infection, site unspecified" at bounding box center [1064, 551] width 227 height 33
checkbox input "true"
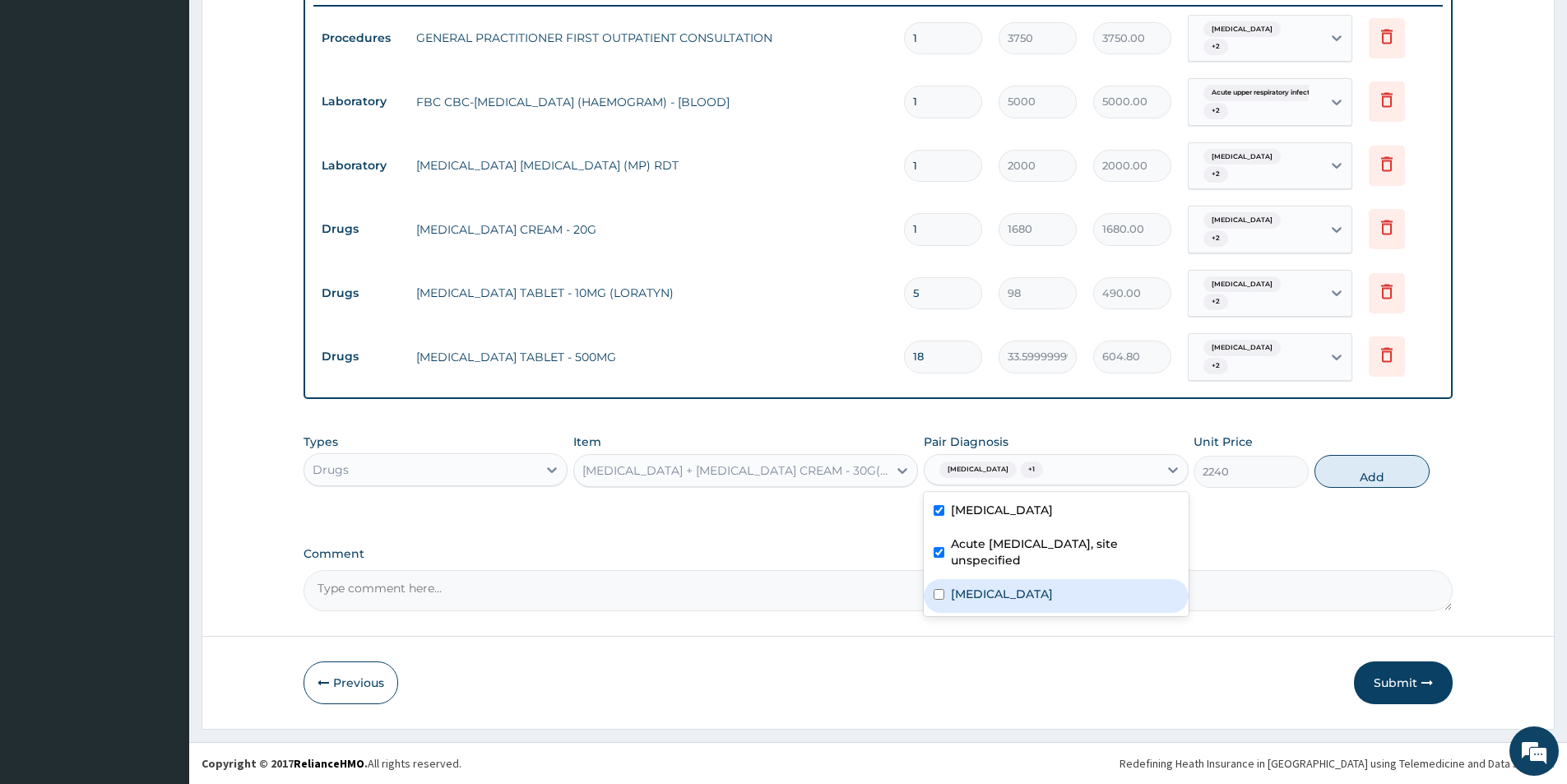
click at [972, 598] on label "Malaria, unspecified" at bounding box center [1002, 594] width 102 height 17
checkbox input "true"
click at [1364, 470] on button "Add" at bounding box center [1373, 471] width 115 height 33
type input "0"
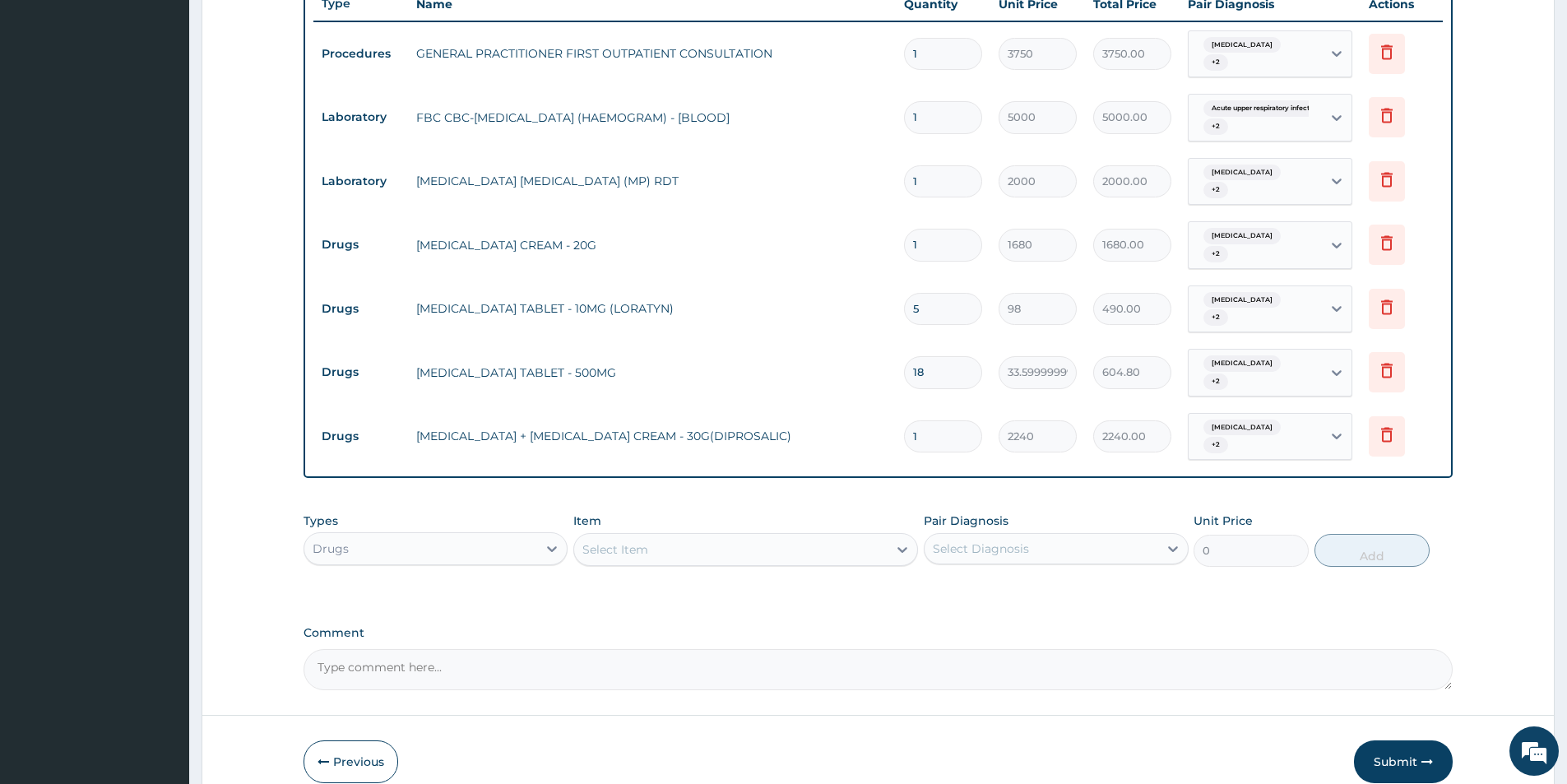
scroll to position [633, 0]
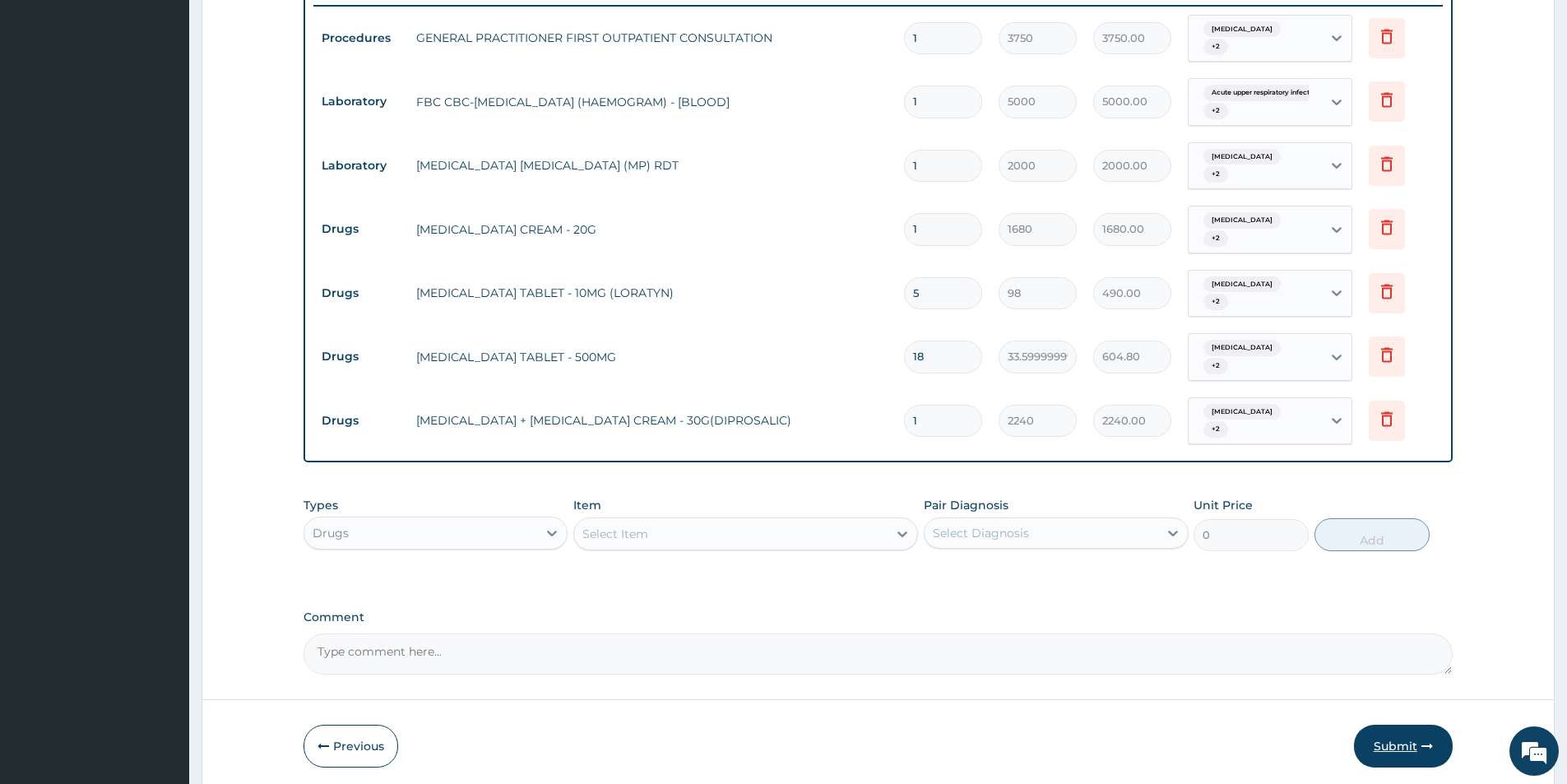
click at [1421, 746] on icon "button" at bounding box center [1427, 746] width 12 height 12
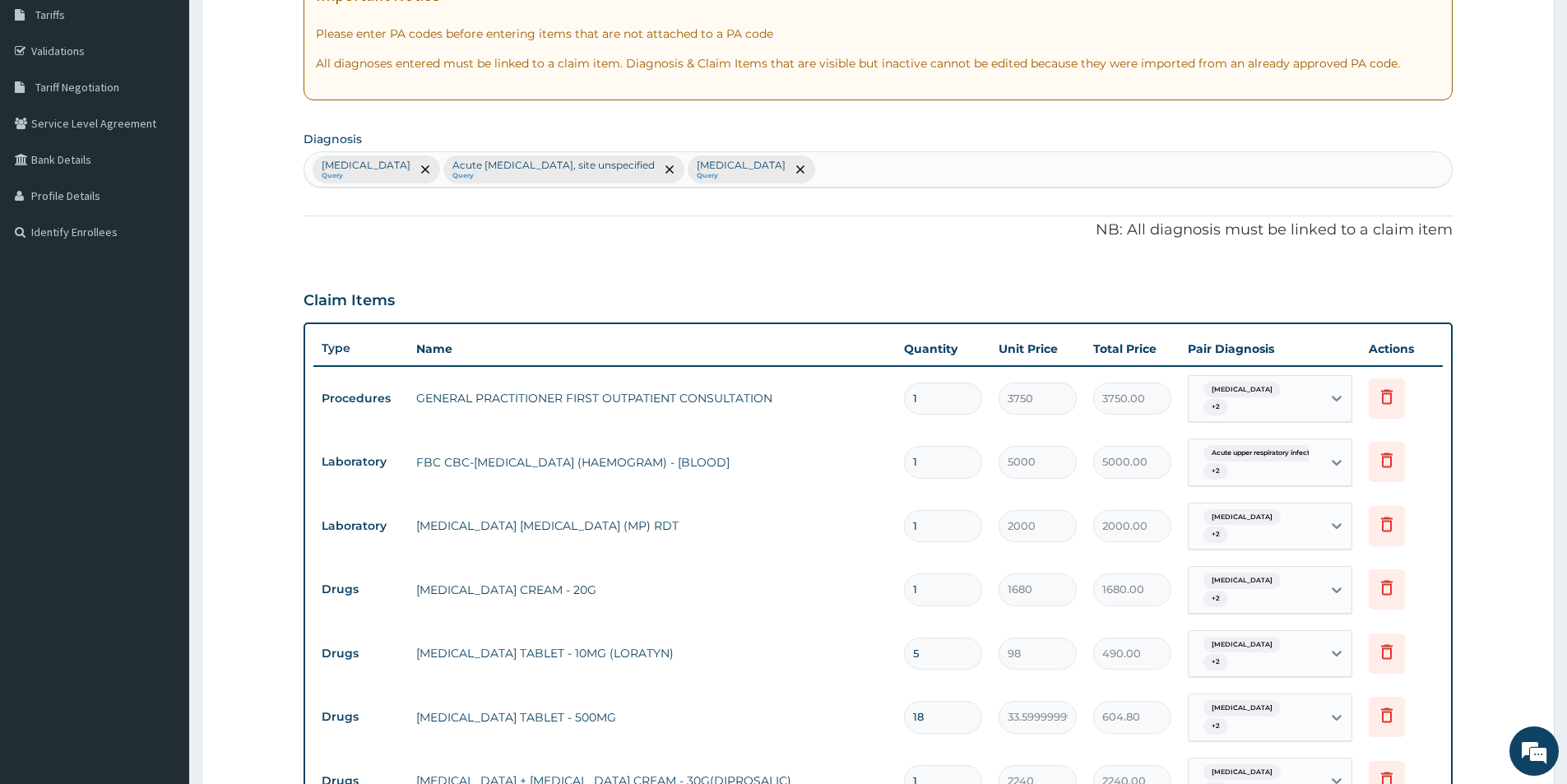
scroll to position [140, 0]
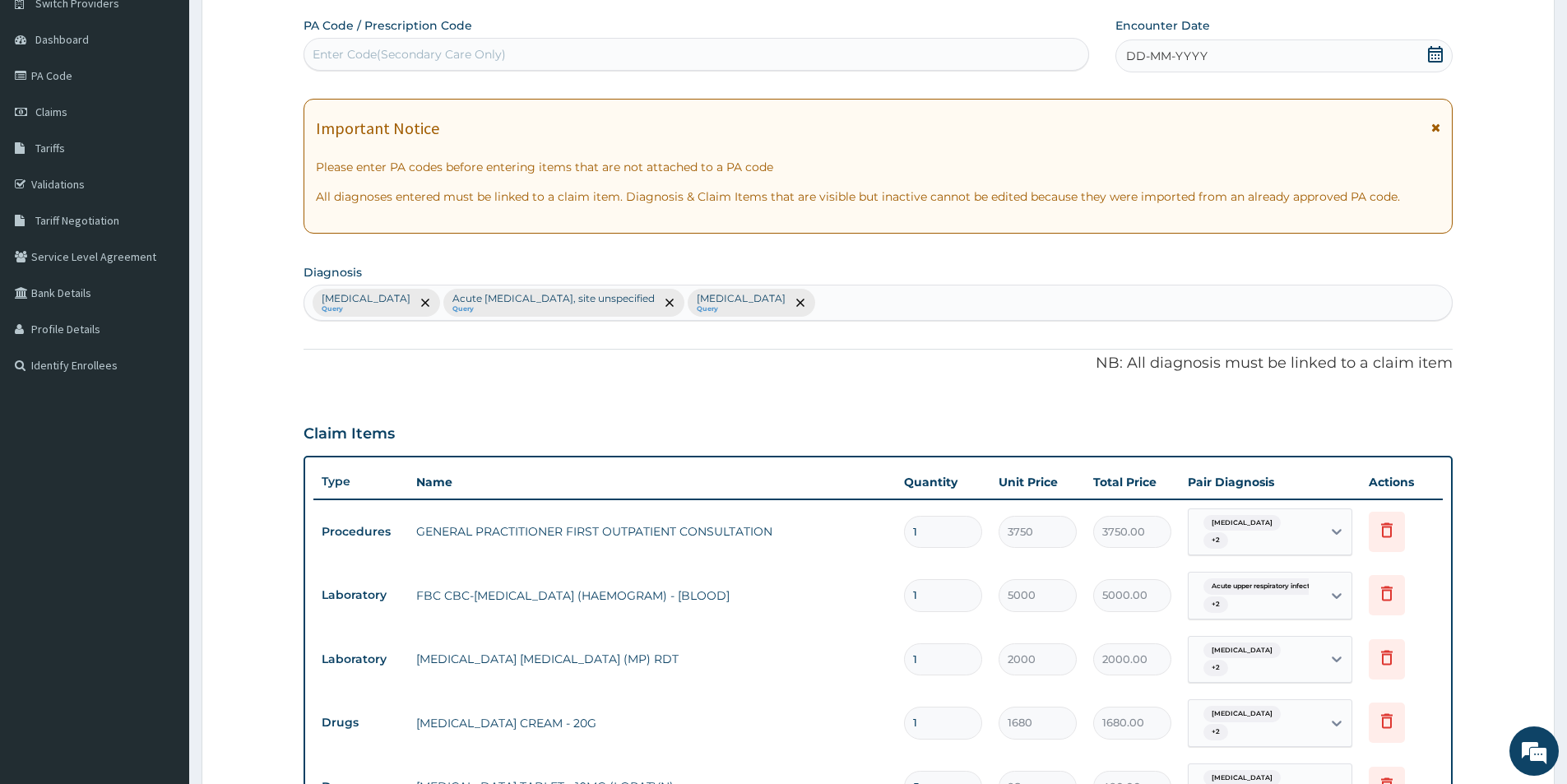
click at [1440, 51] on icon at bounding box center [1435, 54] width 17 height 17
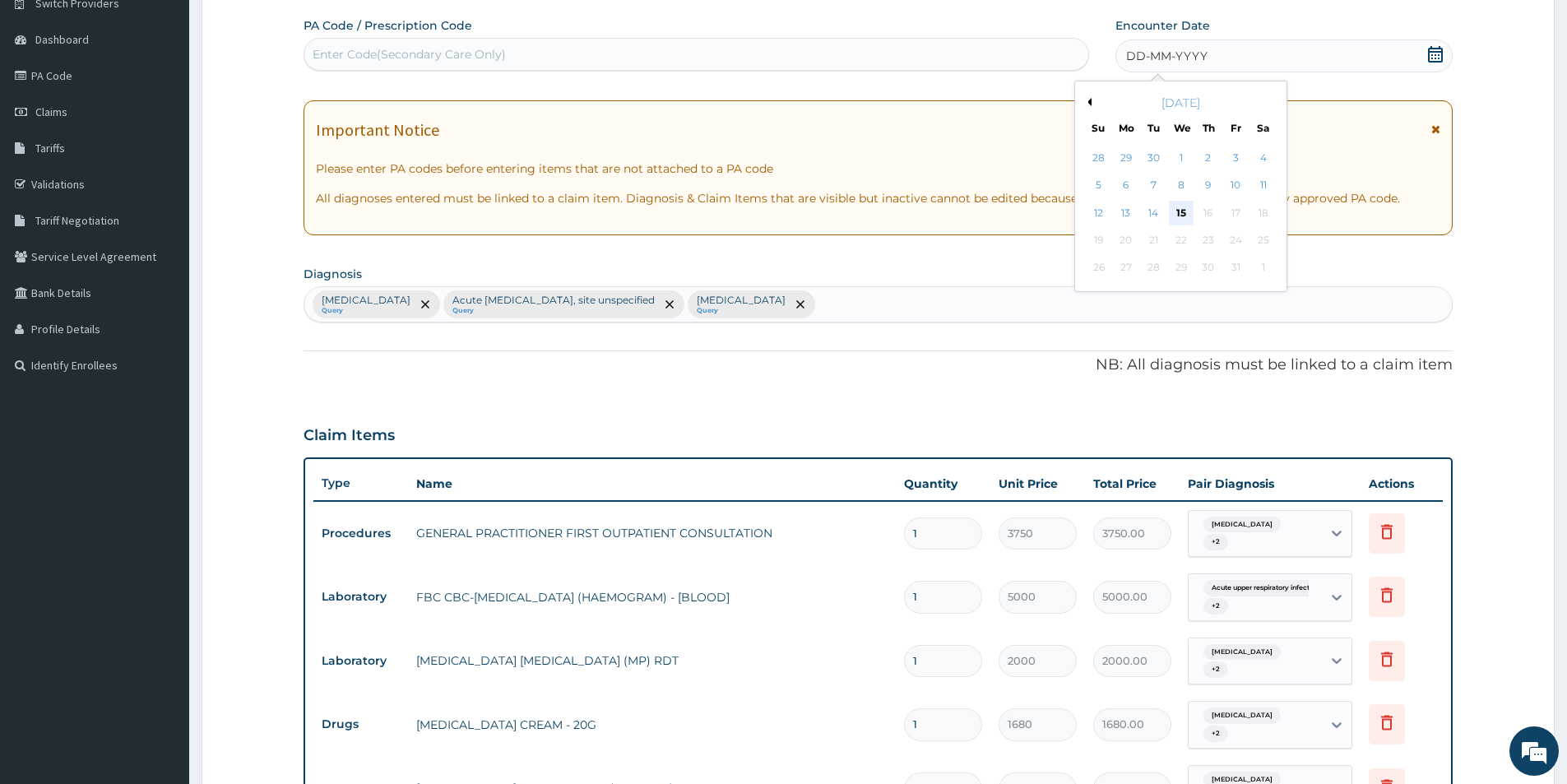
click at [1185, 210] on div "15" at bounding box center [1181, 212] width 25 height 25
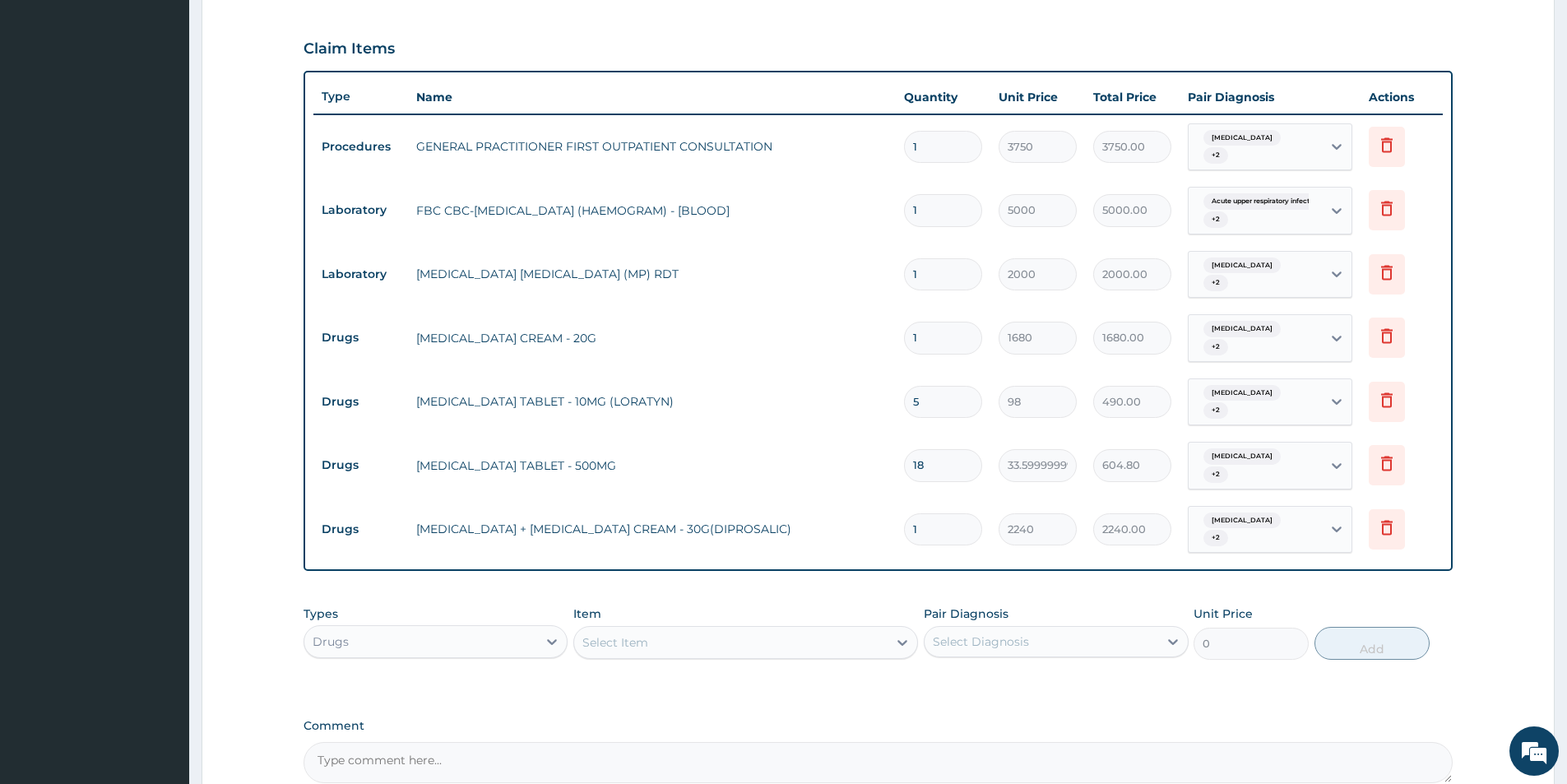
scroll to position [697, 0]
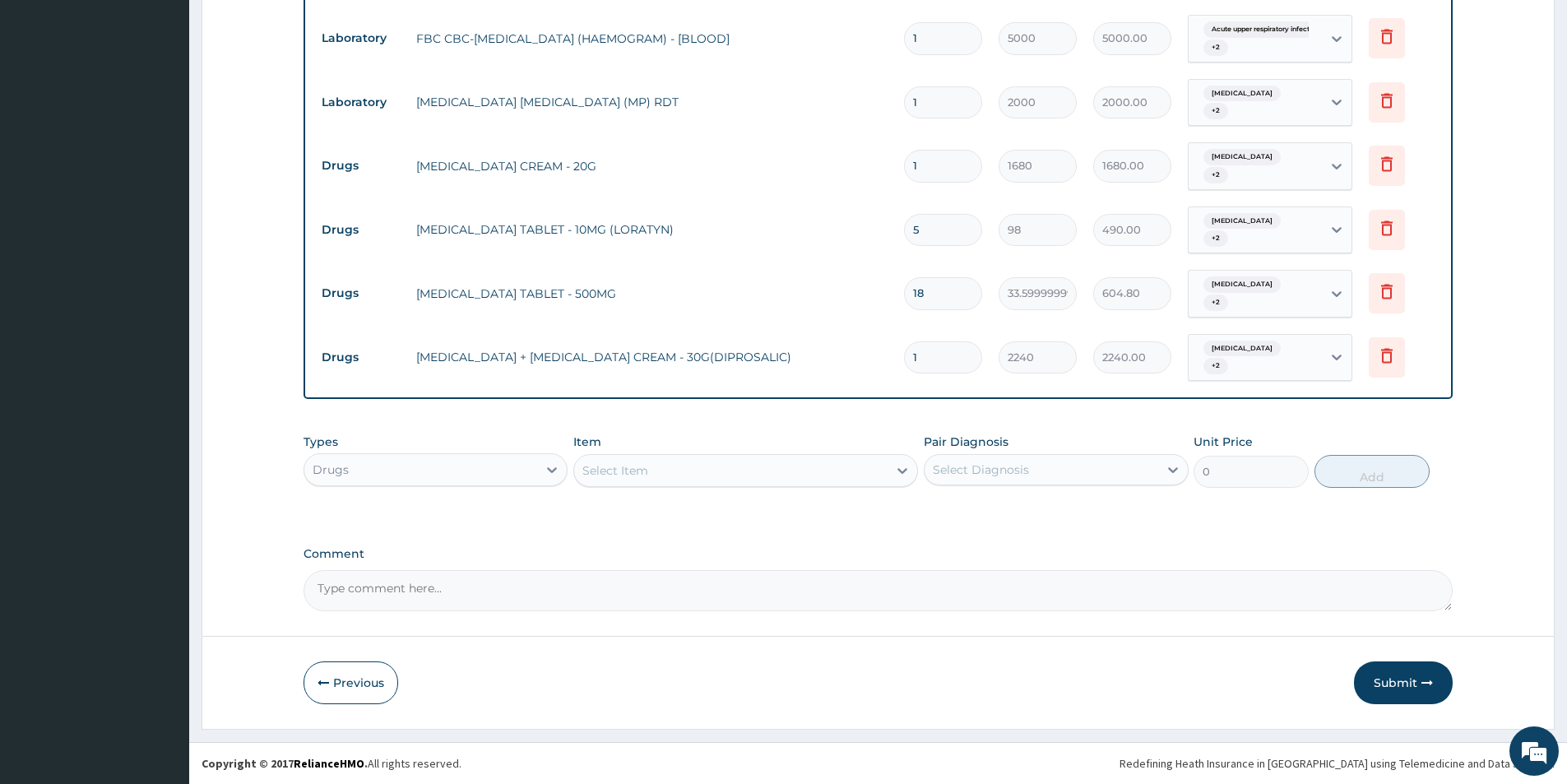
click at [356, 326] on tr "Drugs BETAMETHASONE + SALICYLIC ACID CREAM - 30G(DIPROSALIC) 1 2240 2240.00 All…" at bounding box center [878, 358] width 1130 height 64
click at [1412, 684] on button "Submit" at bounding box center [1403, 682] width 99 height 43
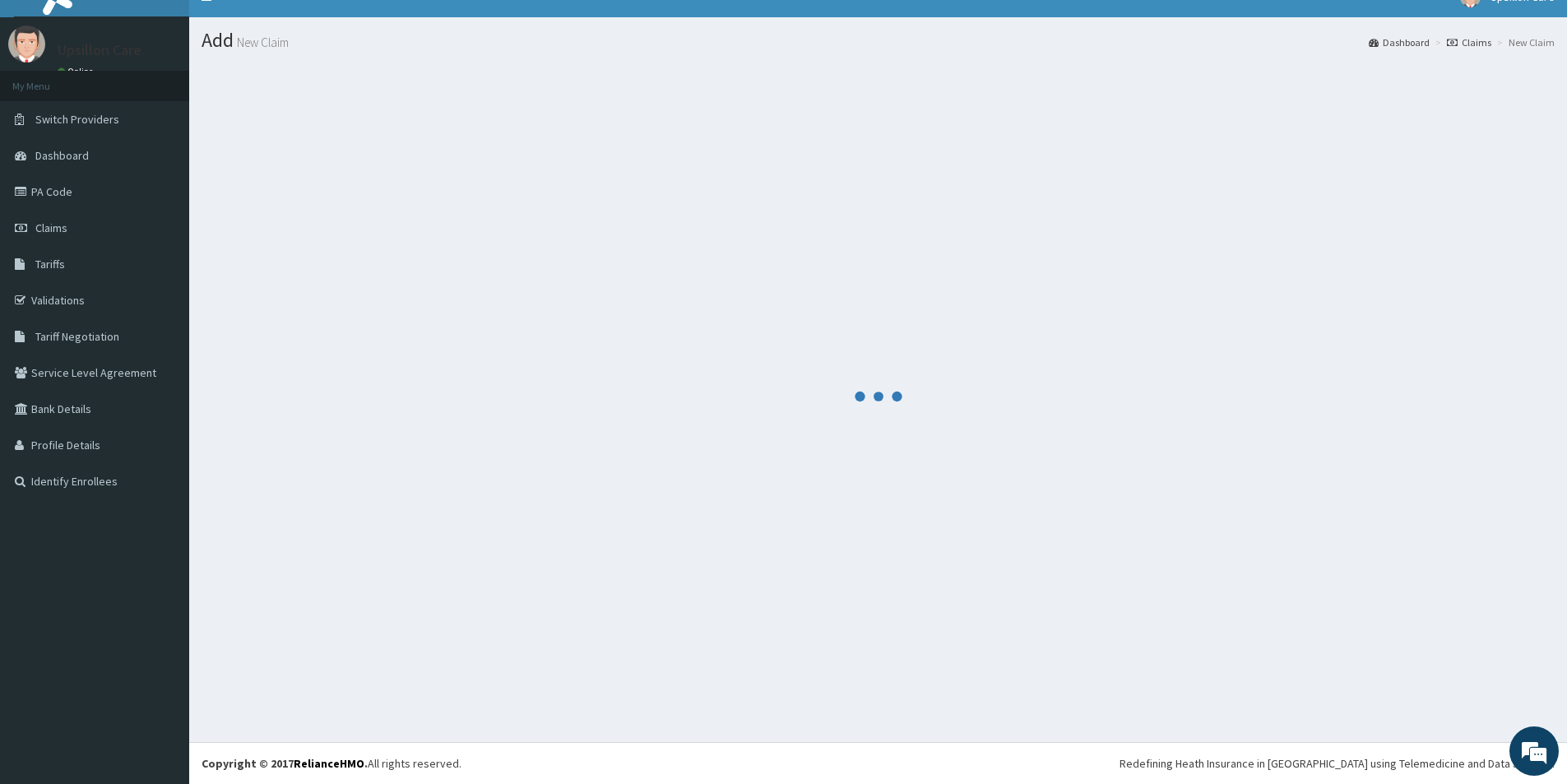
scroll to position [24, 0]
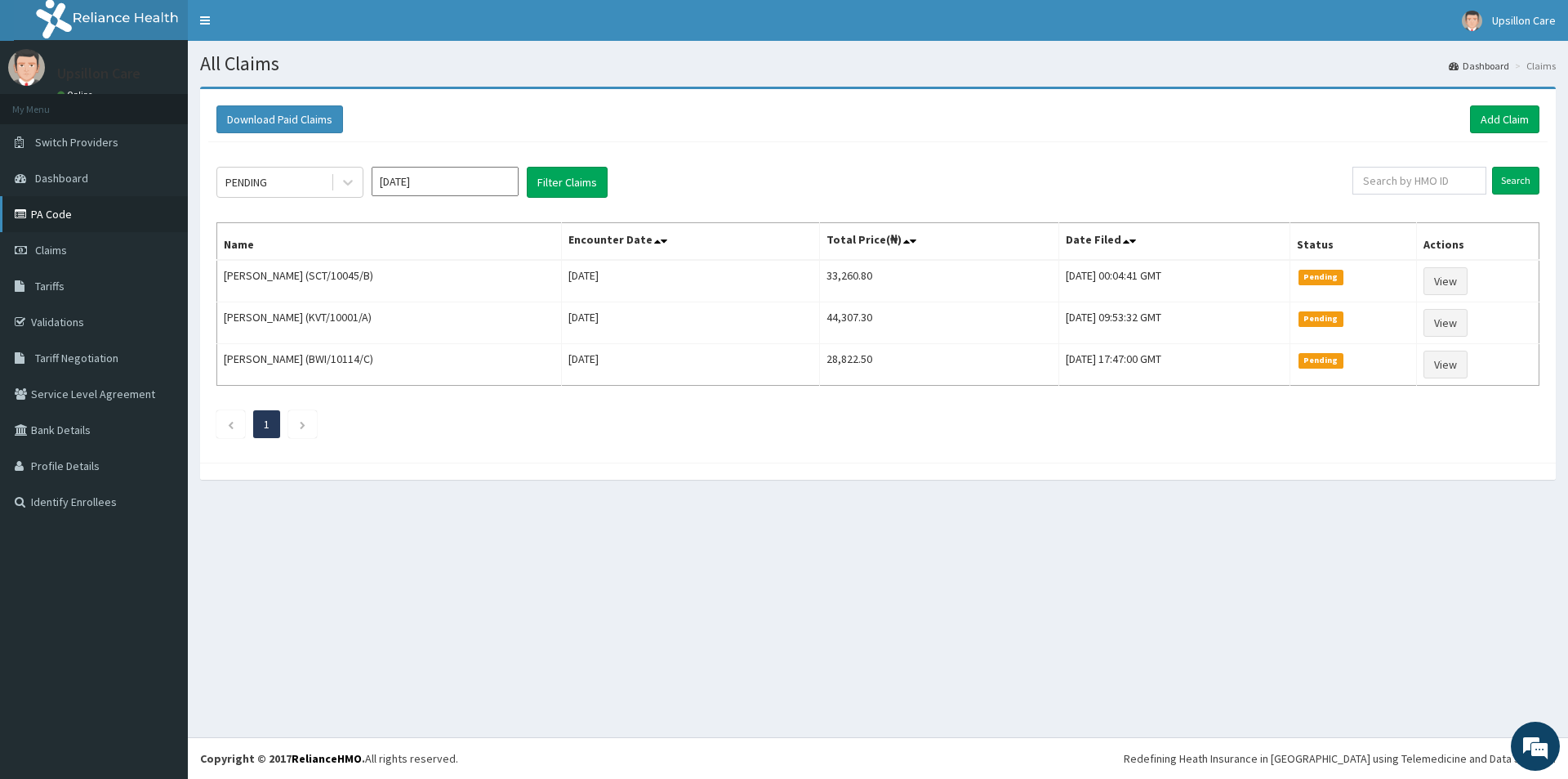
click at [39, 224] on link "PA Code" at bounding box center [94, 214] width 188 height 36
click at [1526, 115] on link "Add Claim" at bounding box center [1504, 119] width 70 height 28
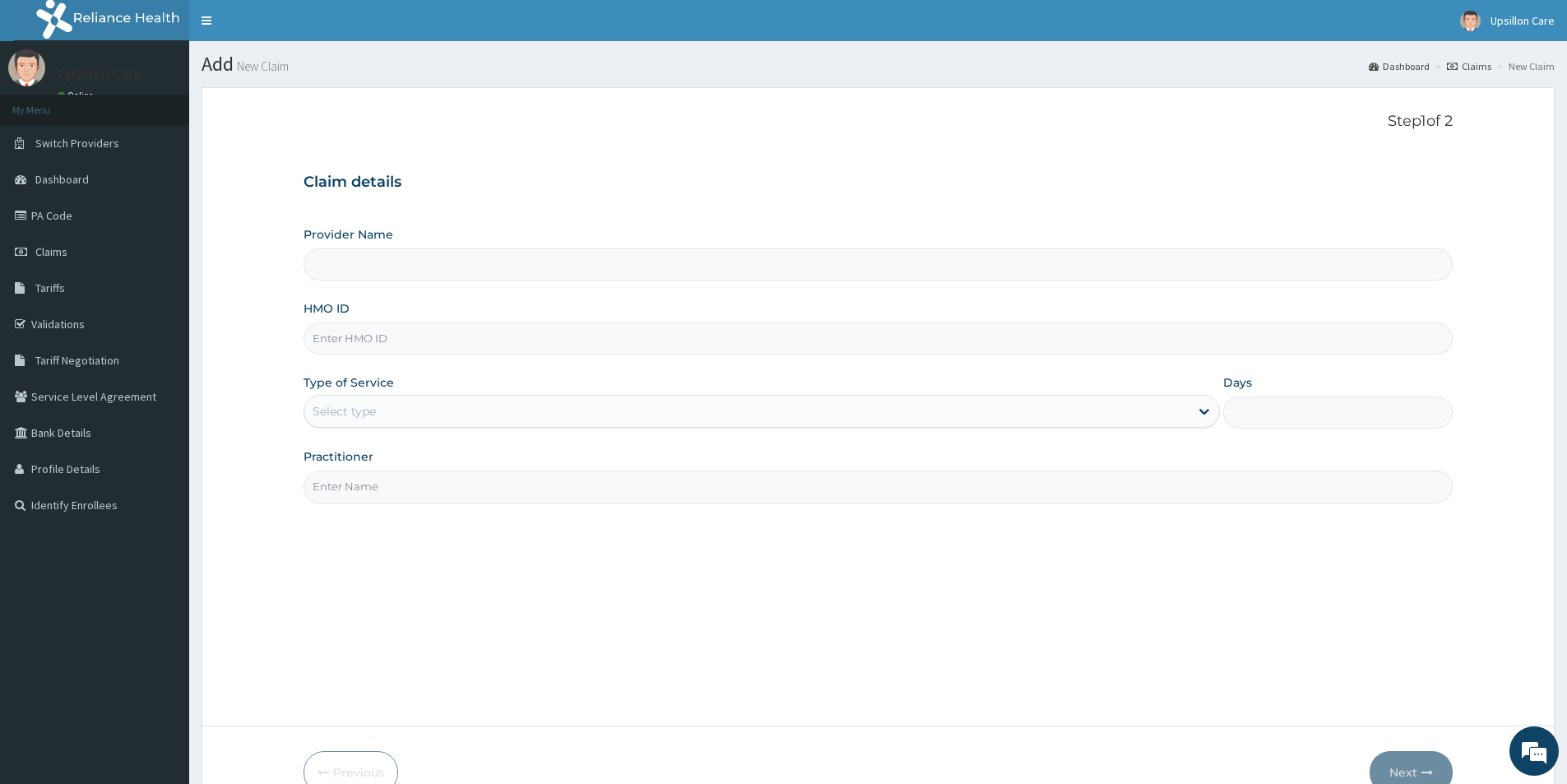
type input "Upsillon Care hospital"
click at [316, 336] on input "HMO ID" at bounding box center [878, 338] width 1149 height 32
paste input "RET/16375/A"
type input "RET/16375/A"
click at [344, 262] on input "Upsillon Care hospital" at bounding box center [878, 265] width 1149 height 32
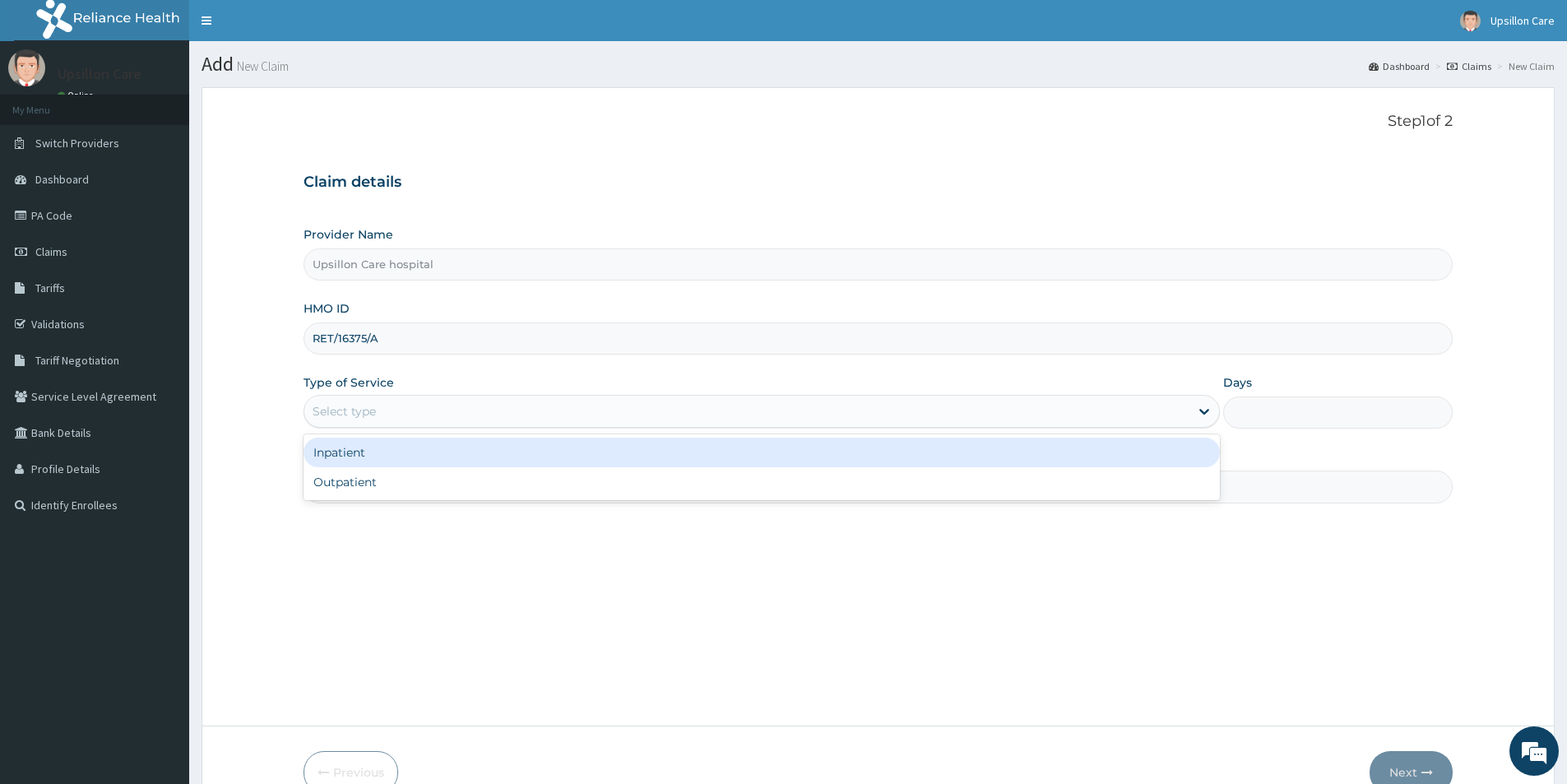
click at [348, 412] on div "Select type" at bounding box center [344, 410] width 63 height 17
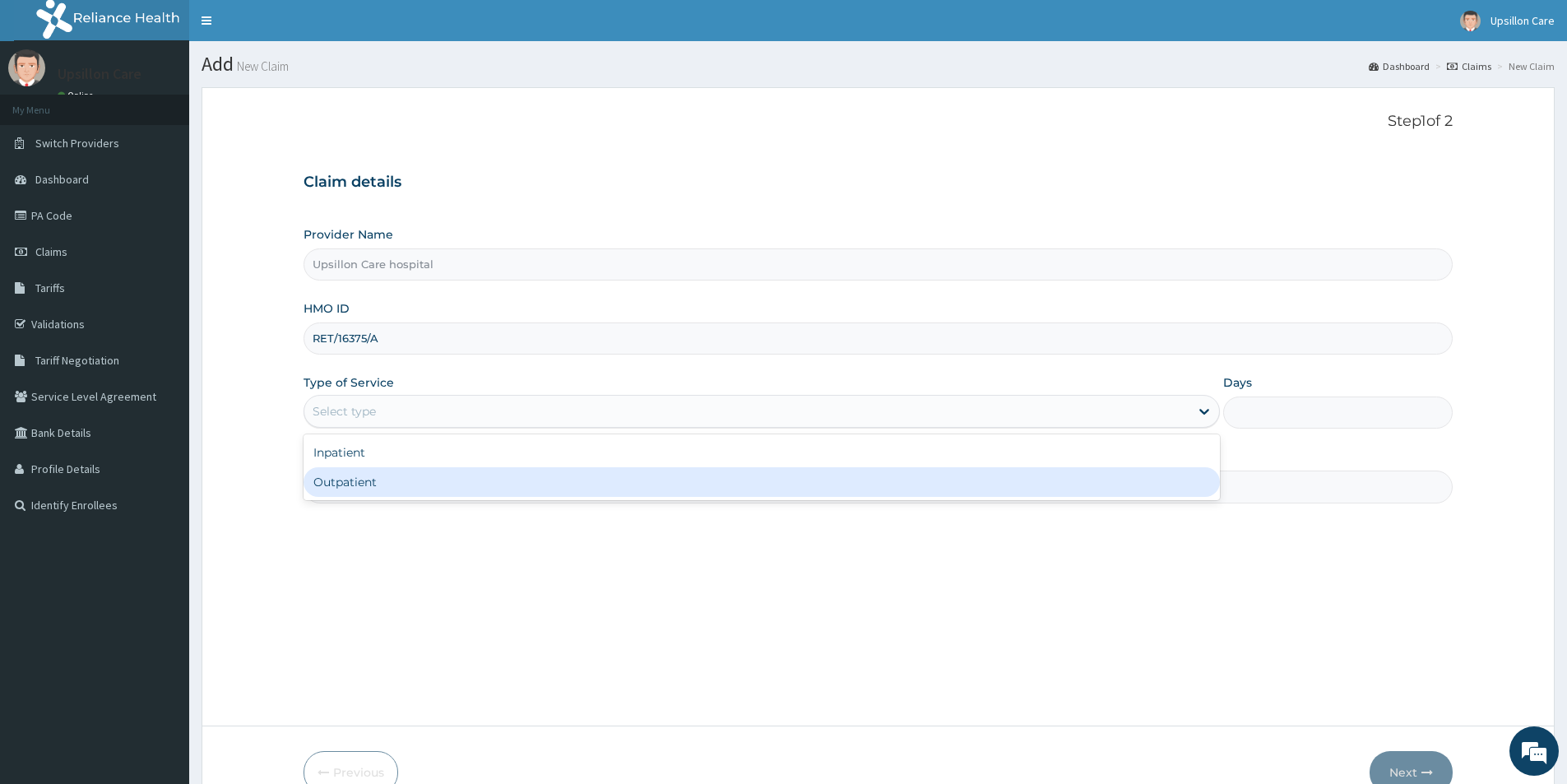
click at [345, 482] on div "Outpatient" at bounding box center [762, 482] width 916 height 30
type input "1"
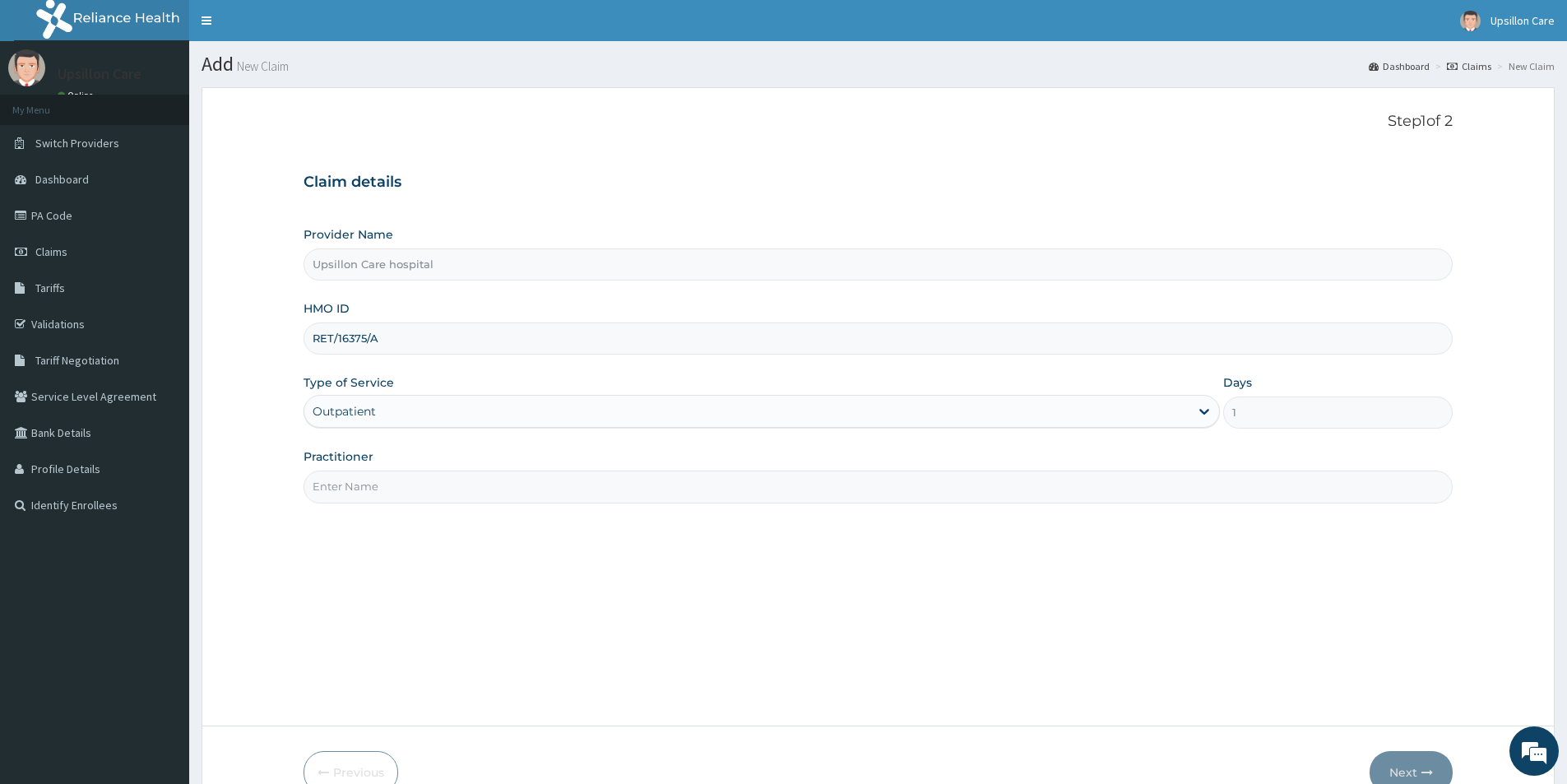
click at [345, 482] on input "Practitioner" at bounding box center [878, 487] width 1149 height 32
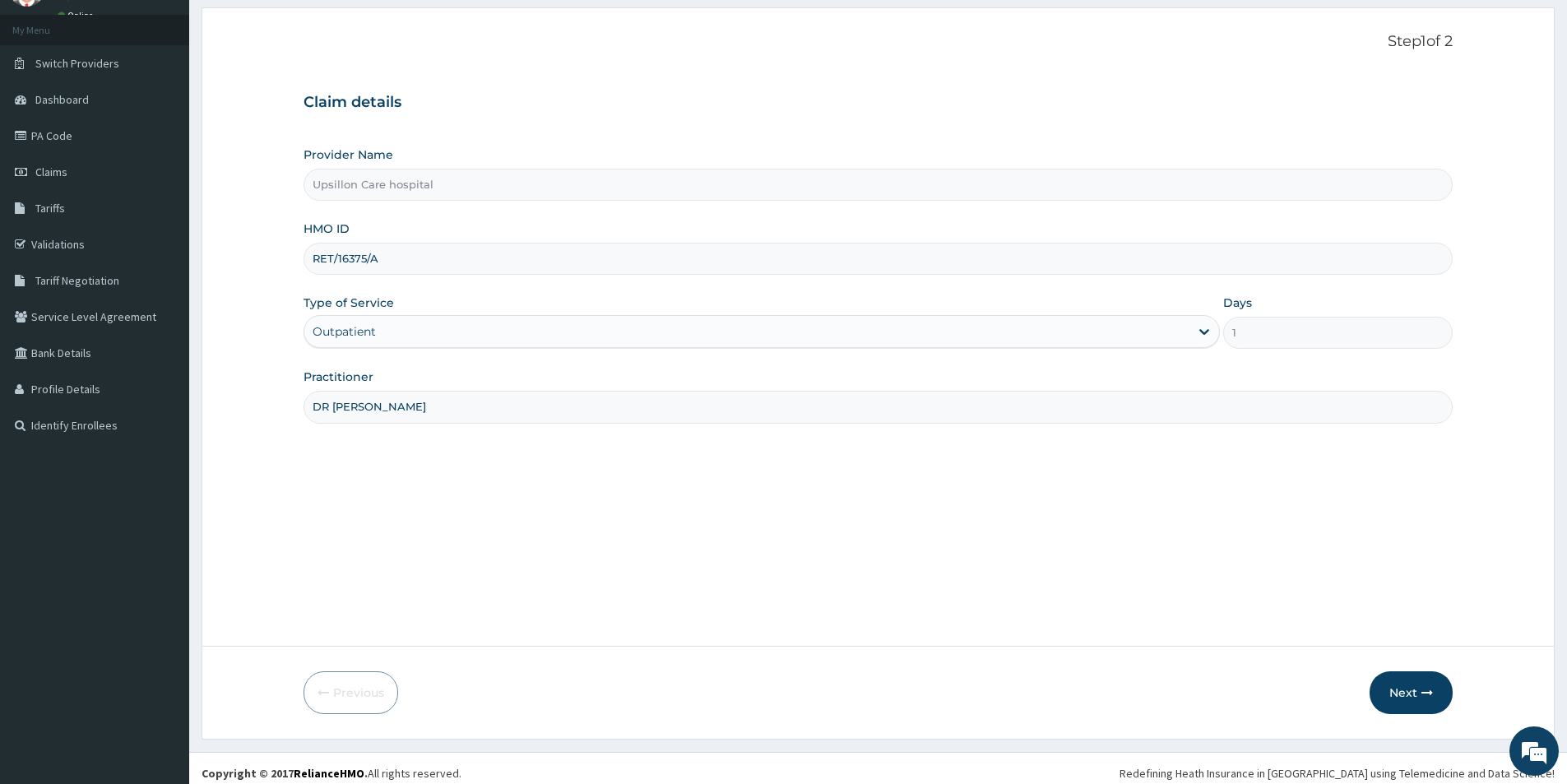
scroll to position [89, 0]
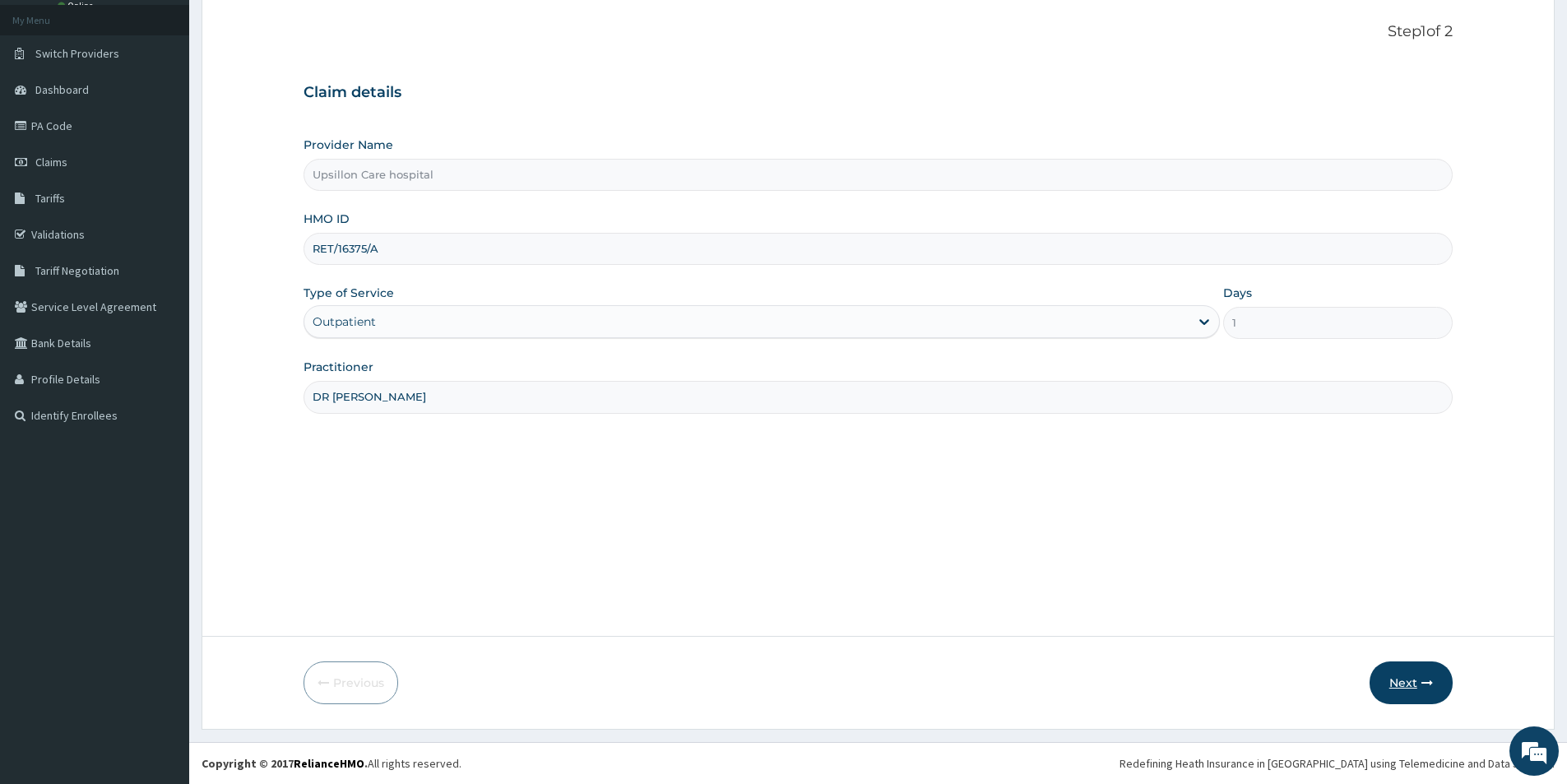
type input "DR BEN"
click at [1406, 678] on button "Next" at bounding box center [1411, 682] width 83 height 43
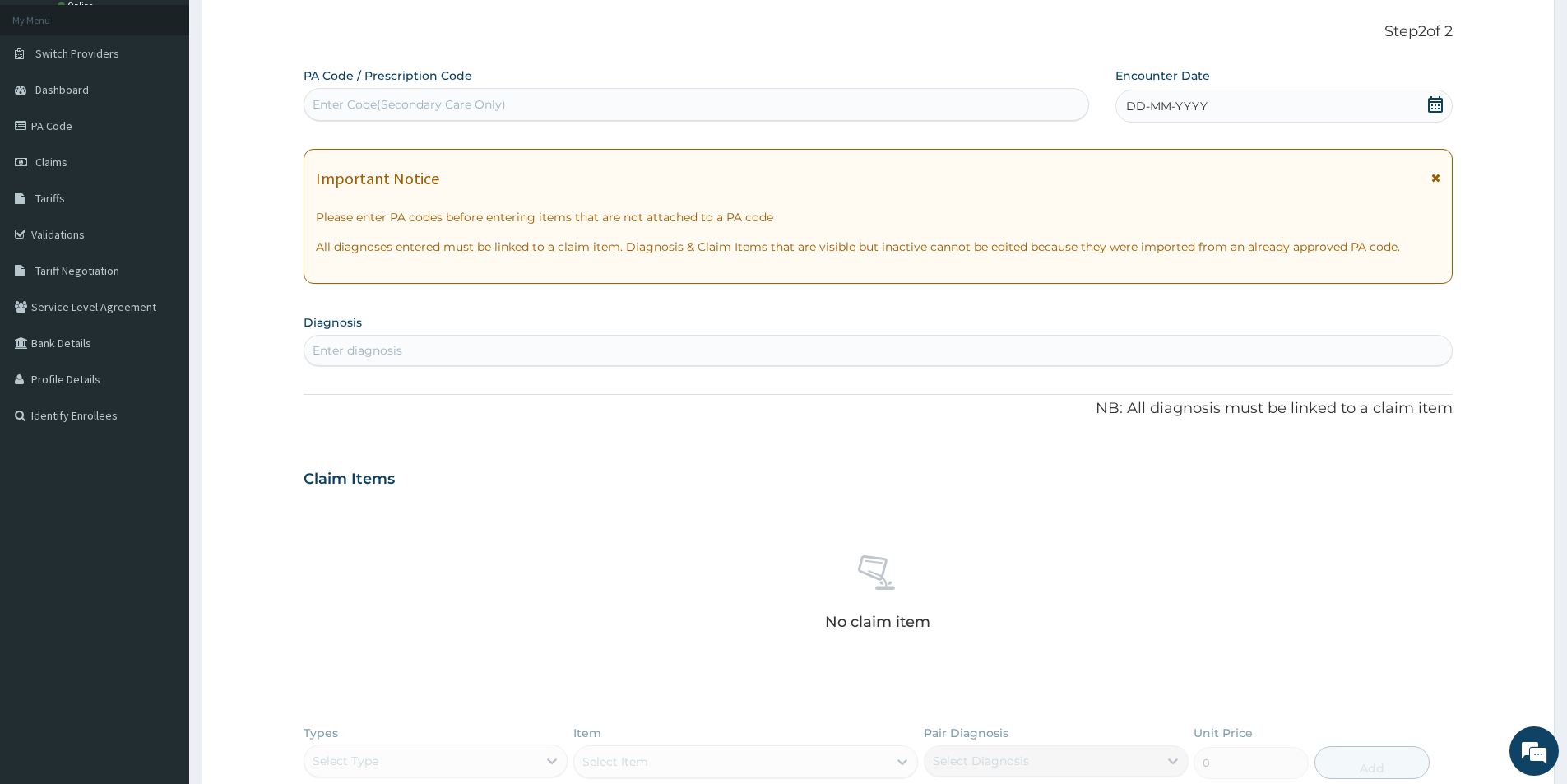
click at [352, 340] on div "Enter diagnosis" at bounding box center [878, 350] width 1147 height 27
click at [360, 104] on div "Enter Code(Secondary Care Only)" at bounding box center [409, 104] width 193 height 17
paste input "PA/DF8B4E"
type input "PA/DF8B4E"
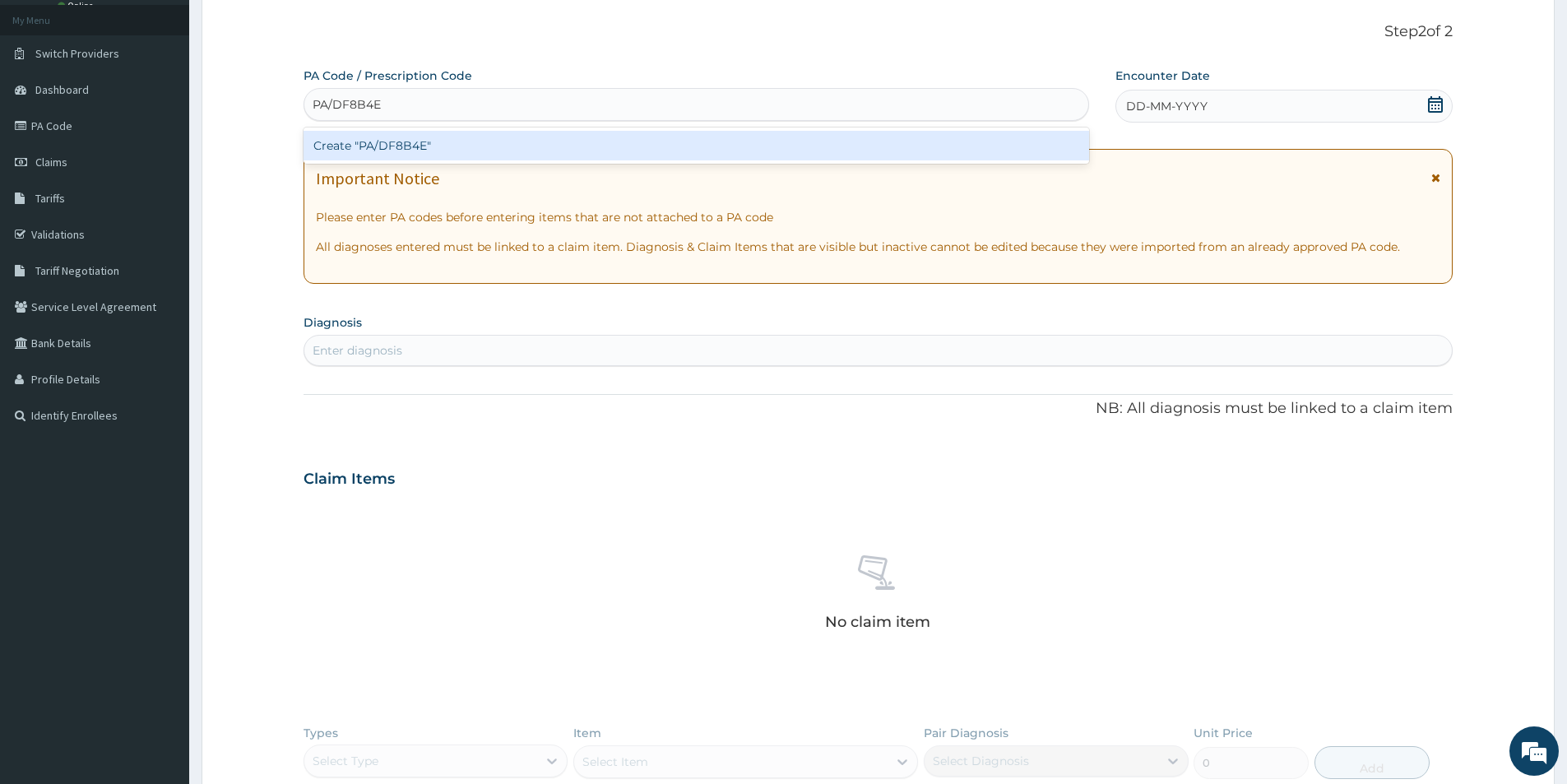
click at [391, 137] on div "Create "PA/DF8B4E"" at bounding box center [696, 146] width 785 height 30
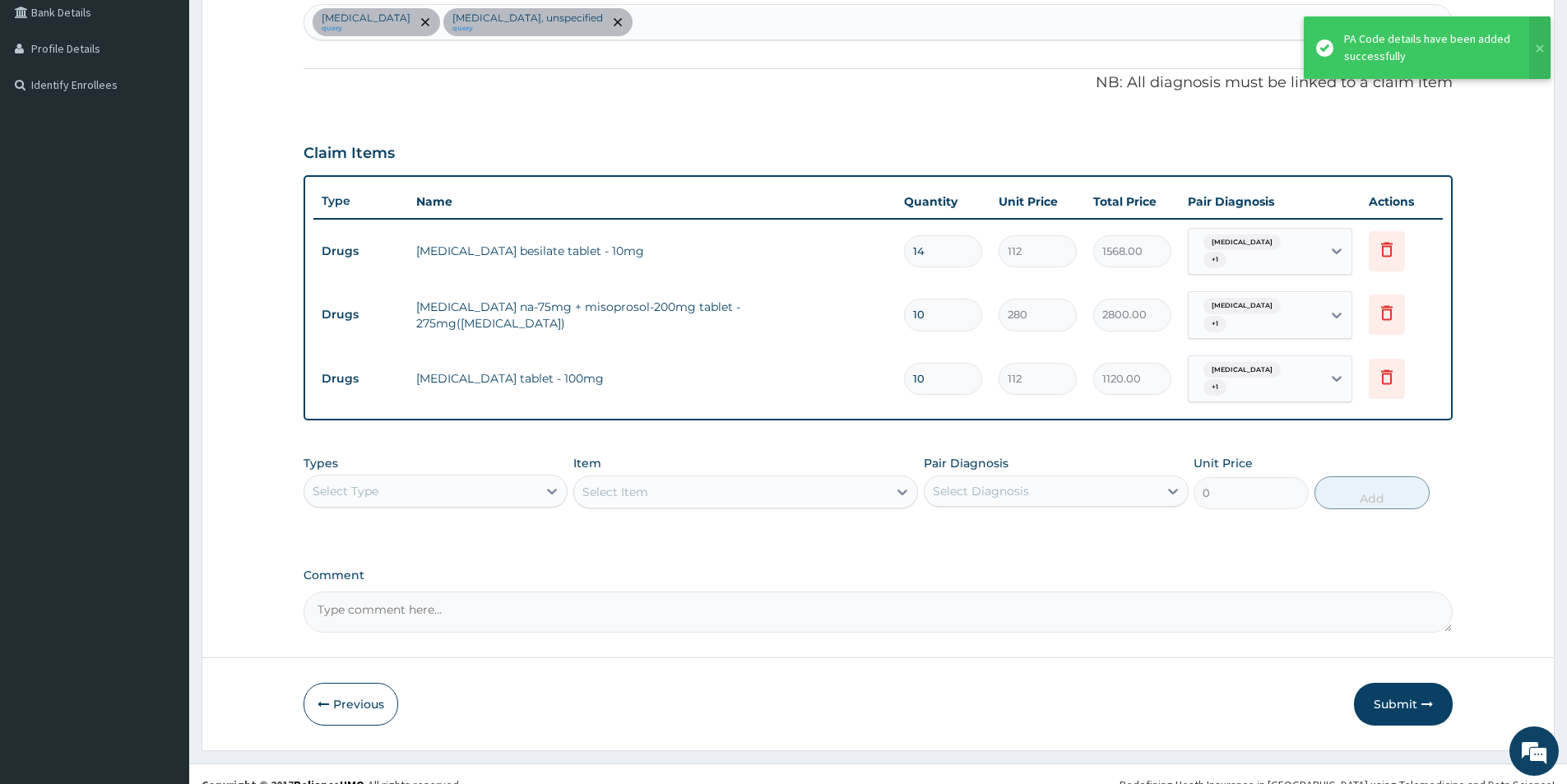
scroll to position [421, 0]
click at [1408, 685] on button "Submit" at bounding box center [1403, 703] width 99 height 43
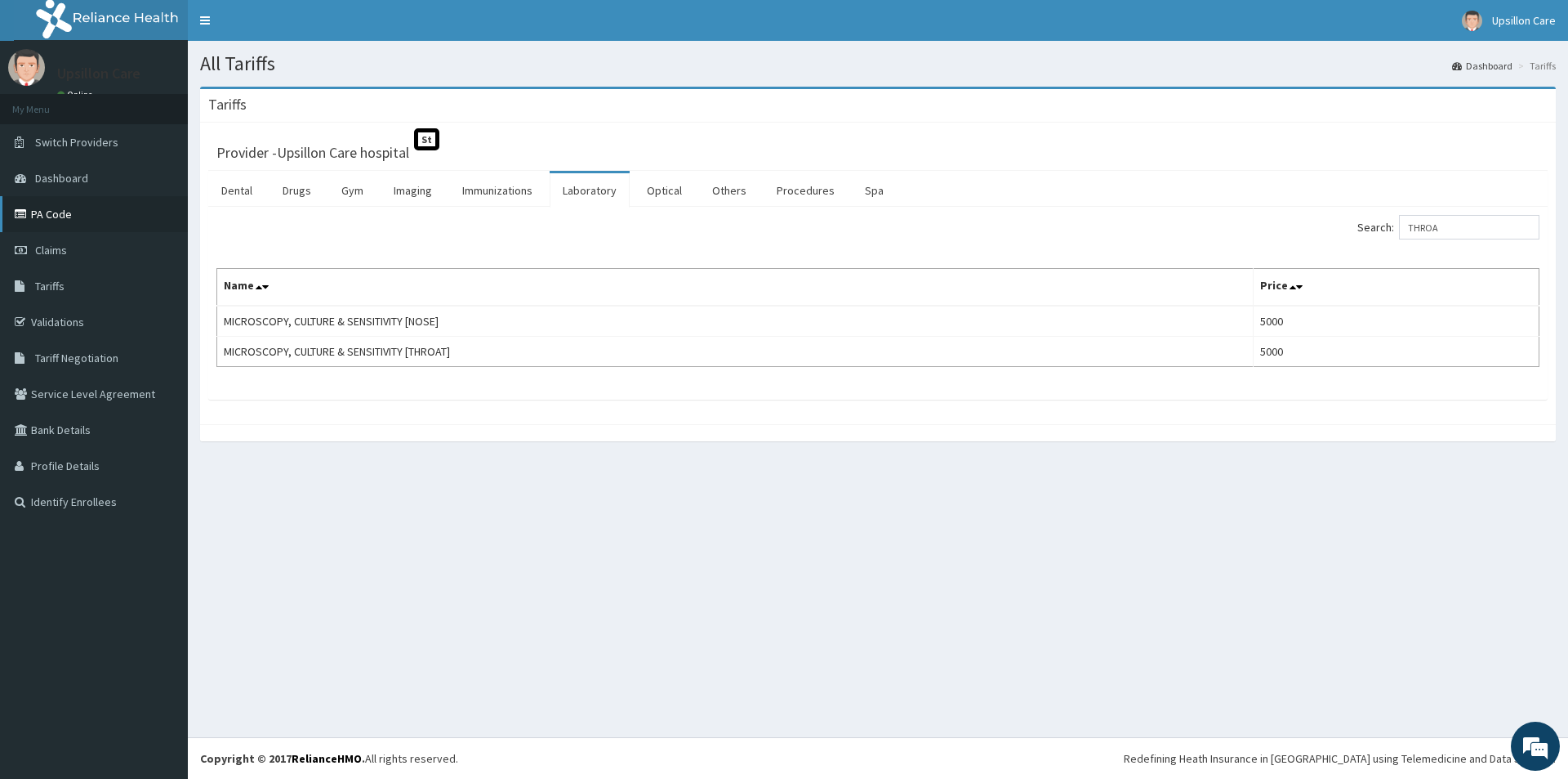
click at [55, 218] on link "PA Code" at bounding box center [94, 214] width 188 height 36
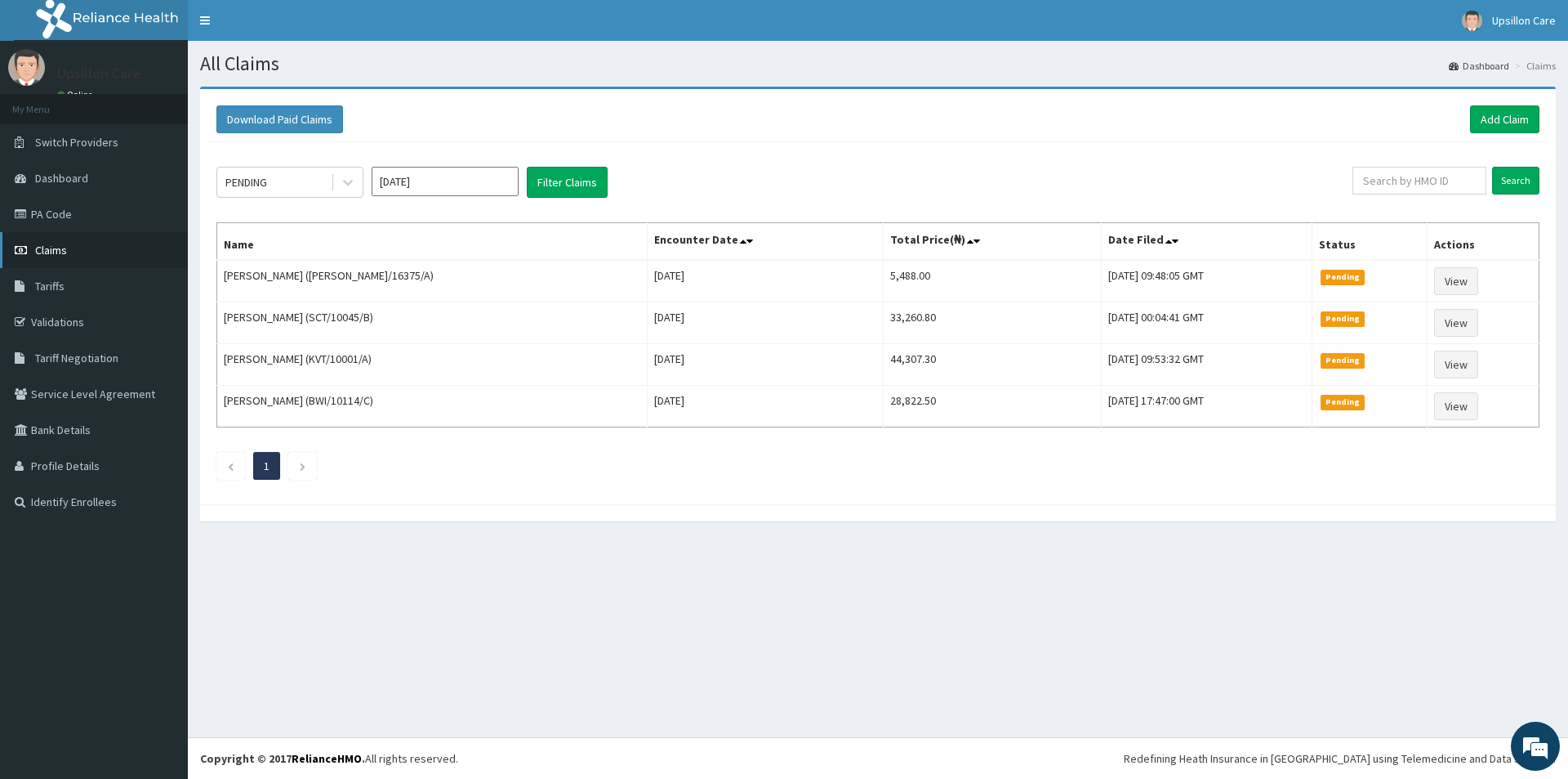
click at [111, 240] on link "Claims" at bounding box center [94, 250] width 188 height 36
click at [1512, 115] on link "Add Claim" at bounding box center [1504, 119] width 70 height 28
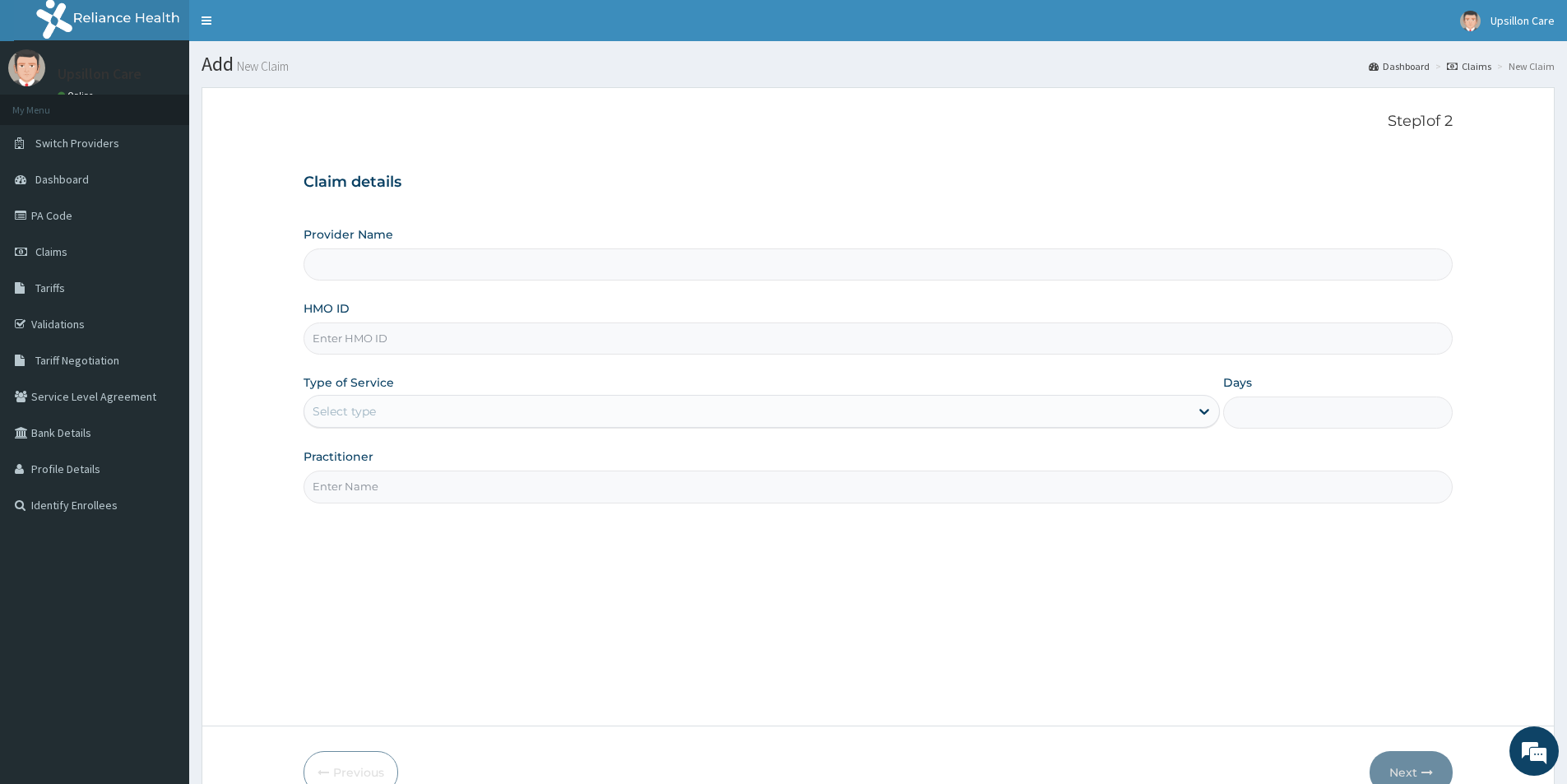
click at [332, 336] on input "HMO ID" at bounding box center [878, 338] width 1149 height 32
type input "Upsillon Care hospital"
paste input "PA/DF8B4E"
type input "PA/DF8B4E"
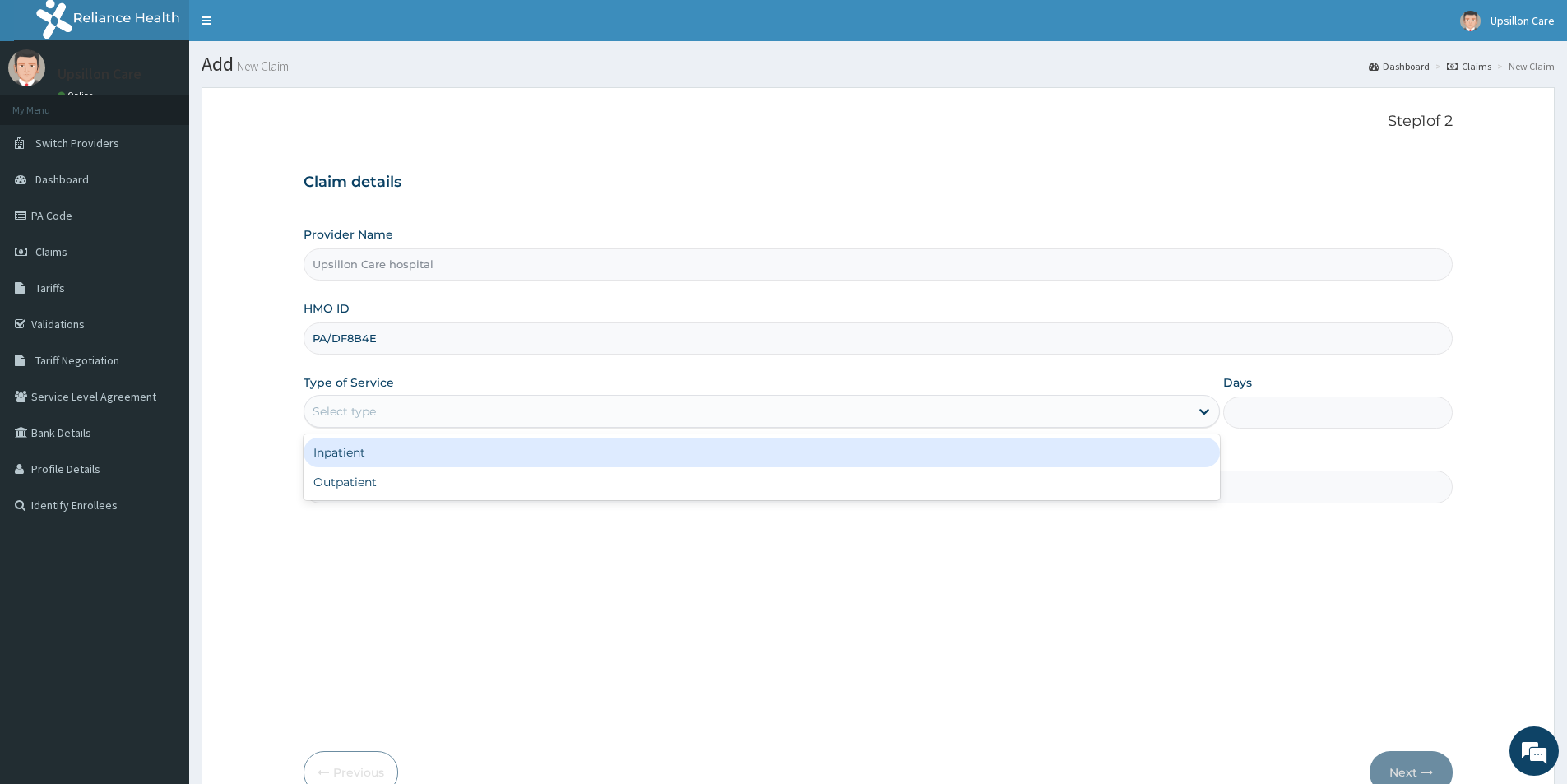
click at [342, 409] on div "Select type" at bounding box center [344, 410] width 63 height 17
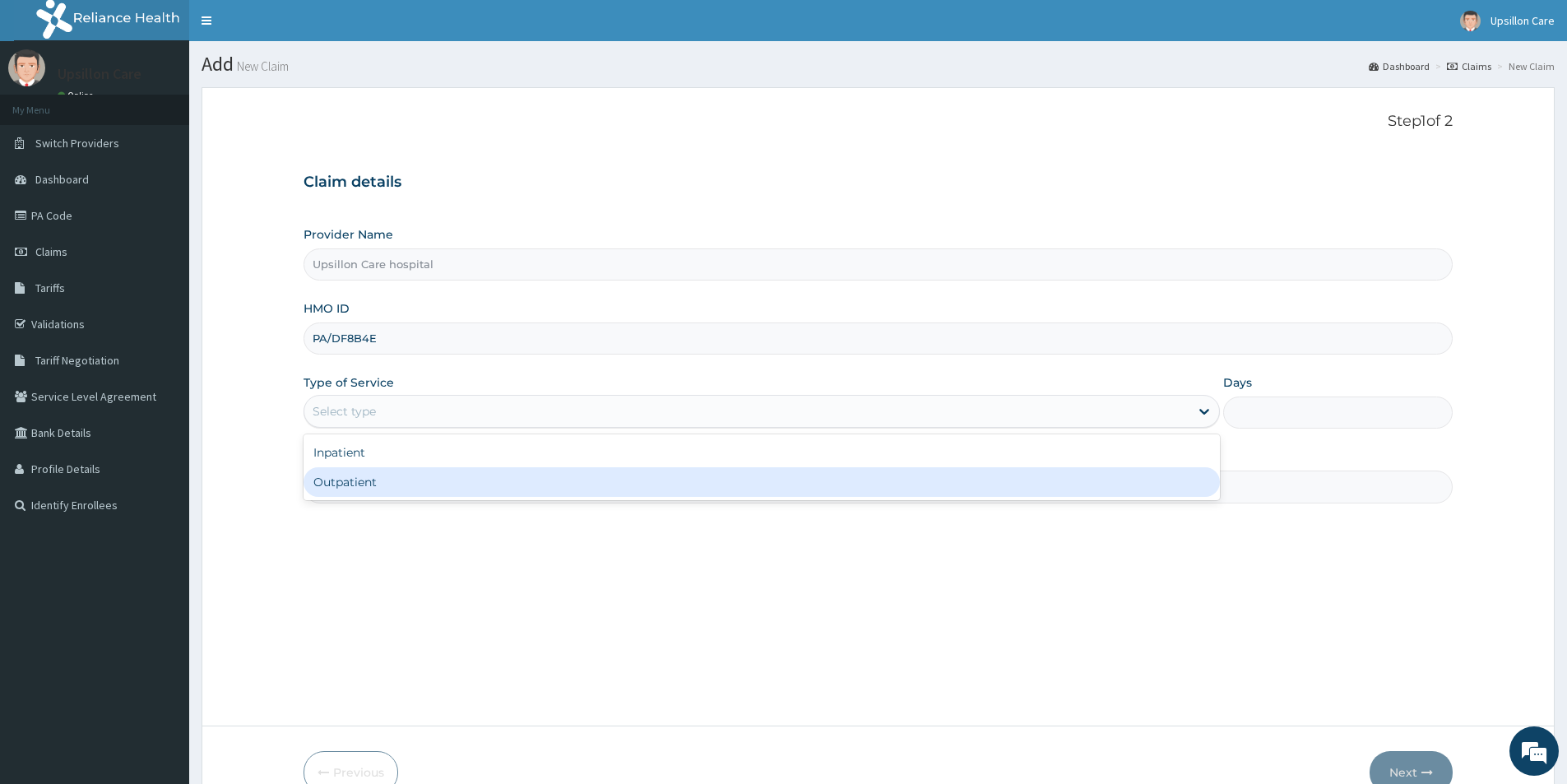
click at [334, 486] on div "Outpatient" at bounding box center [762, 482] width 916 height 30
type input "1"
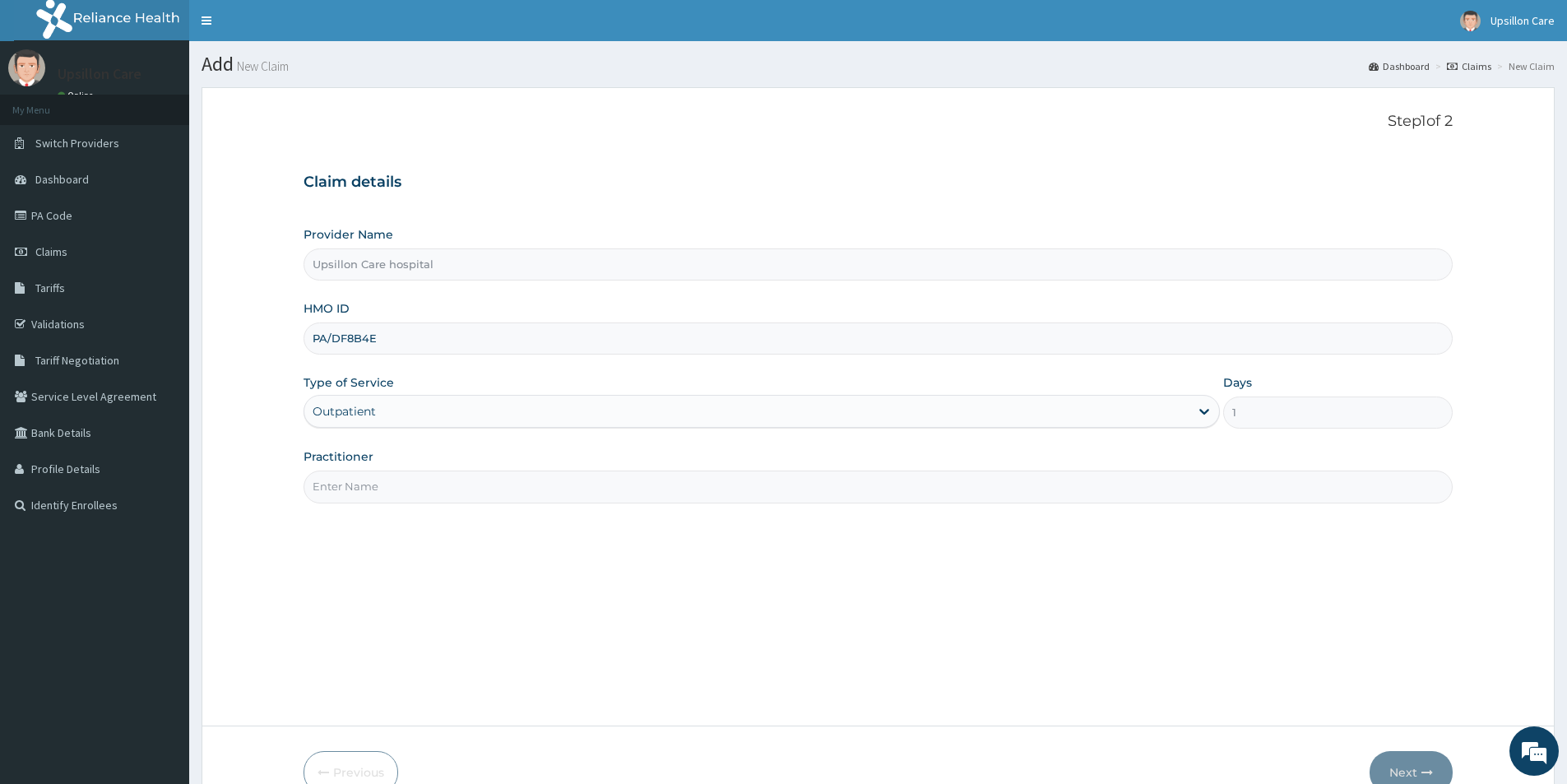
click at [334, 479] on input "Practitioner" at bounding box center [878, 487] width 1149 height 32
type input "d"
type input "b"
click at [376, 483] on input "b" at bounding box center [878, 487] width 1149 height 32
type input "d"
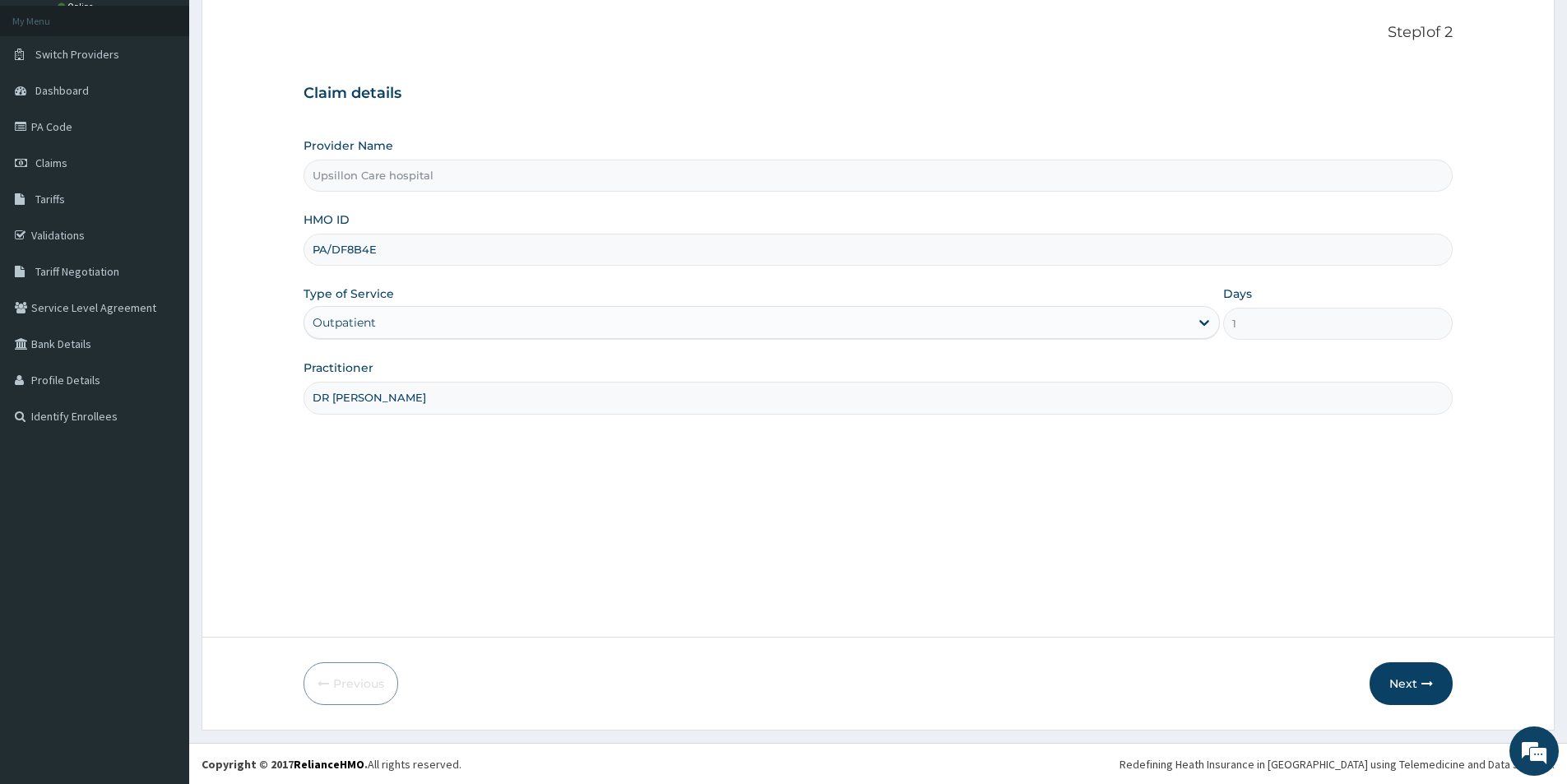
scroll to position [89, 0]
type input "DR [PERSON_NAME]"
click at [1400, 687] on button "Next" at bounding box center [1411, 682] width 83 height 43
click at [1402, 688] on button "Next" at bounding box center [1411, 682] width 83 height 43
click at [1402, 689] on button "Next" at bounding box center [1411, 682] width 83 height 43
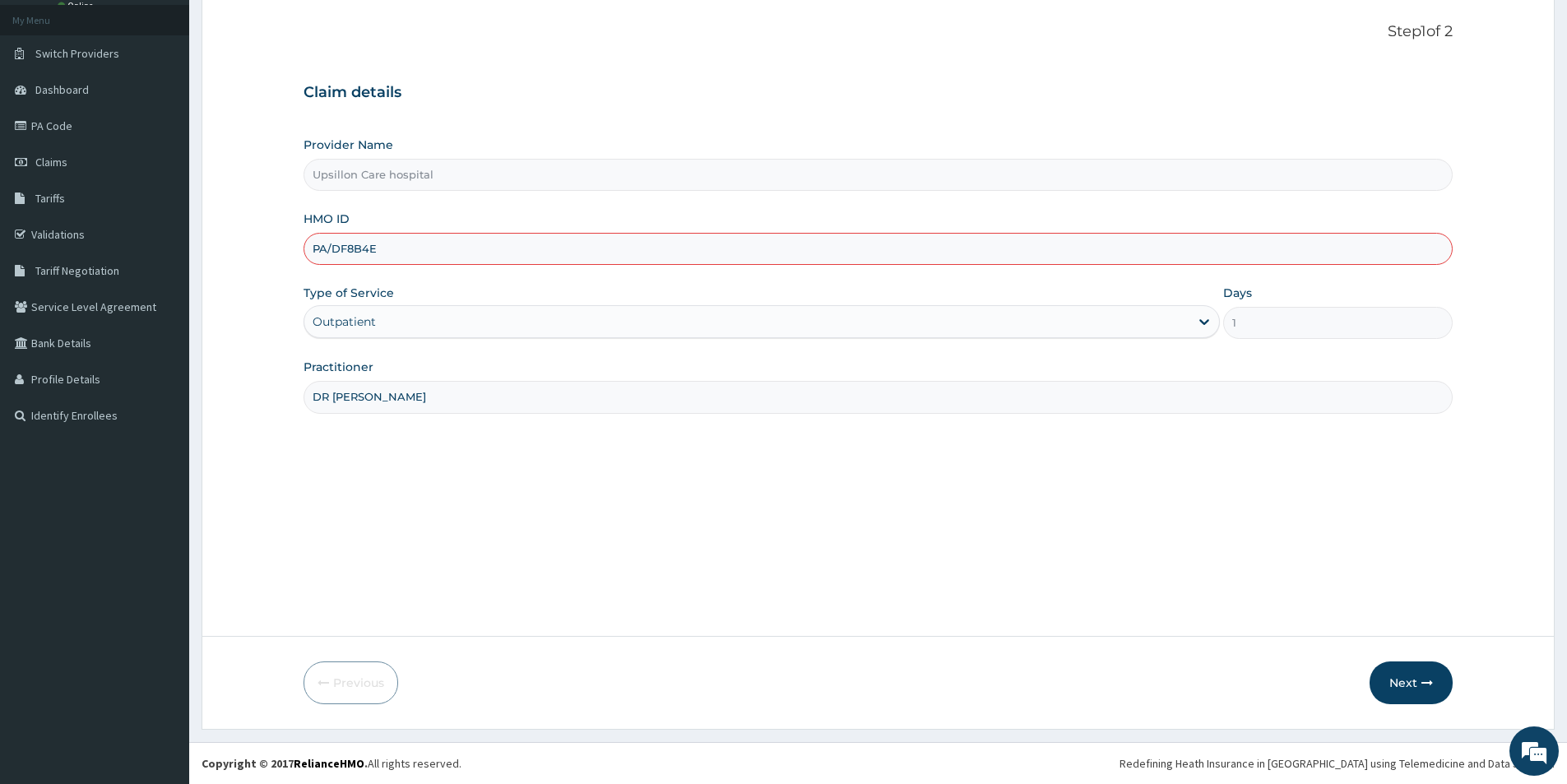
click at [408, 261] on input "PA/DF8B4E" at bounding box center [878, 249] width 1149 height 32
type input "P"
paste input "PA/DF8B4E"
type input "P"
click at [328, 240] on input "HMO ID" at bounding box center [878, 249] width 1149 height 32
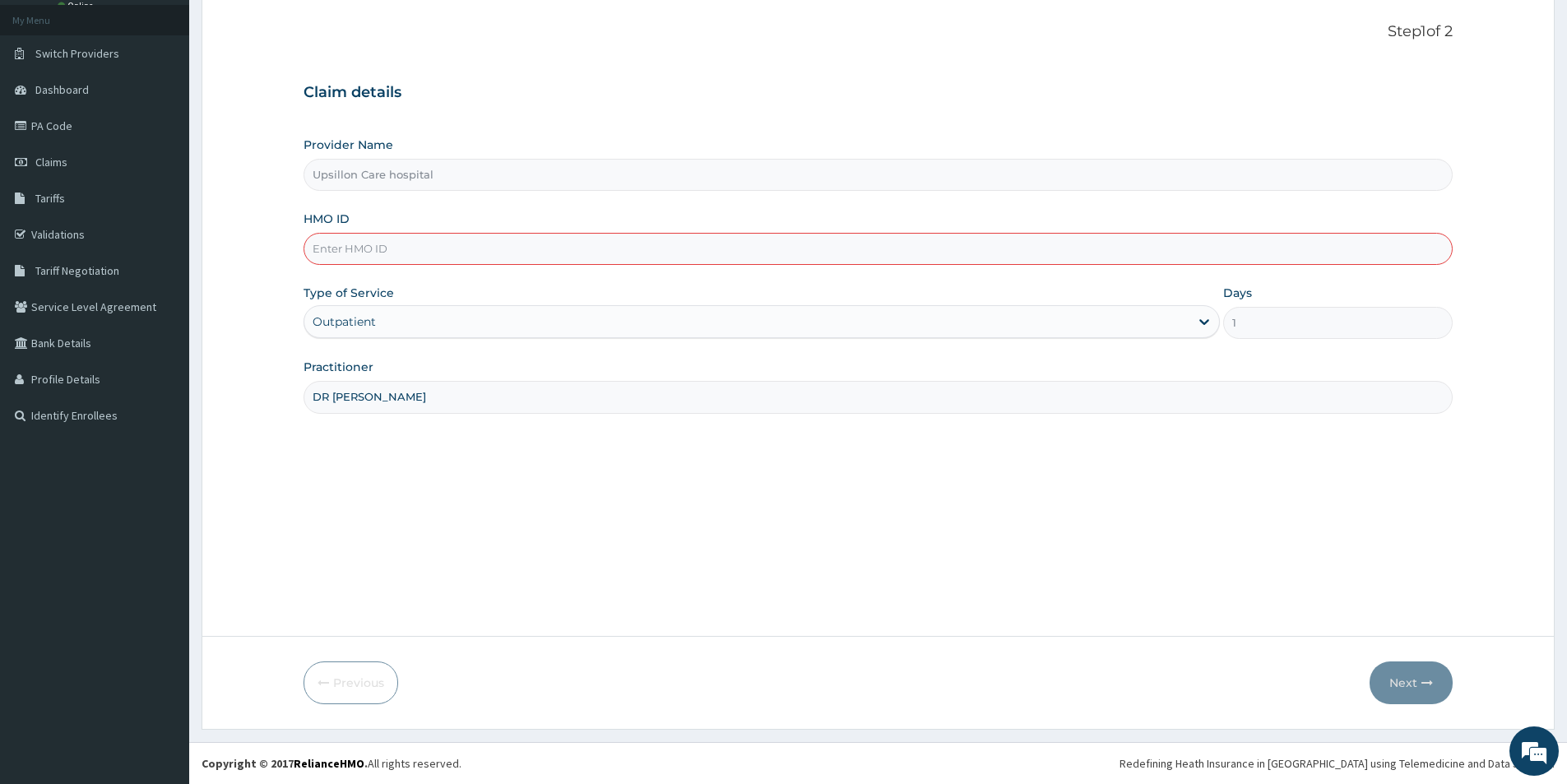
paste input "RET/16375/A"
type input "RET/16375/A"
click at [1405, 672] on button "Next" at bounding box center [1411, 682] width 83 height 43
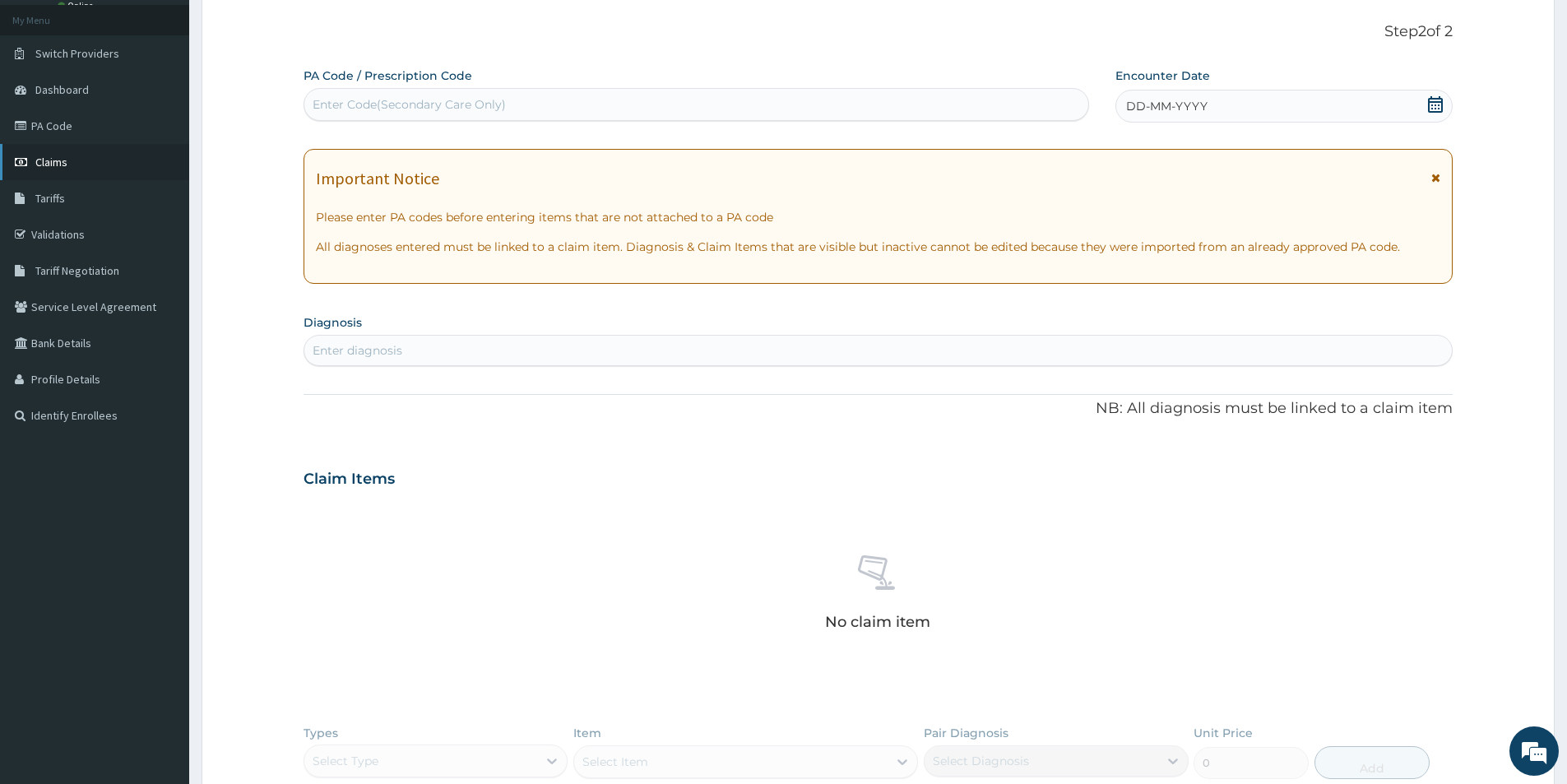
click at [60, 155] on span "Claims" at bounding box center [52, 162] width 32 height 15
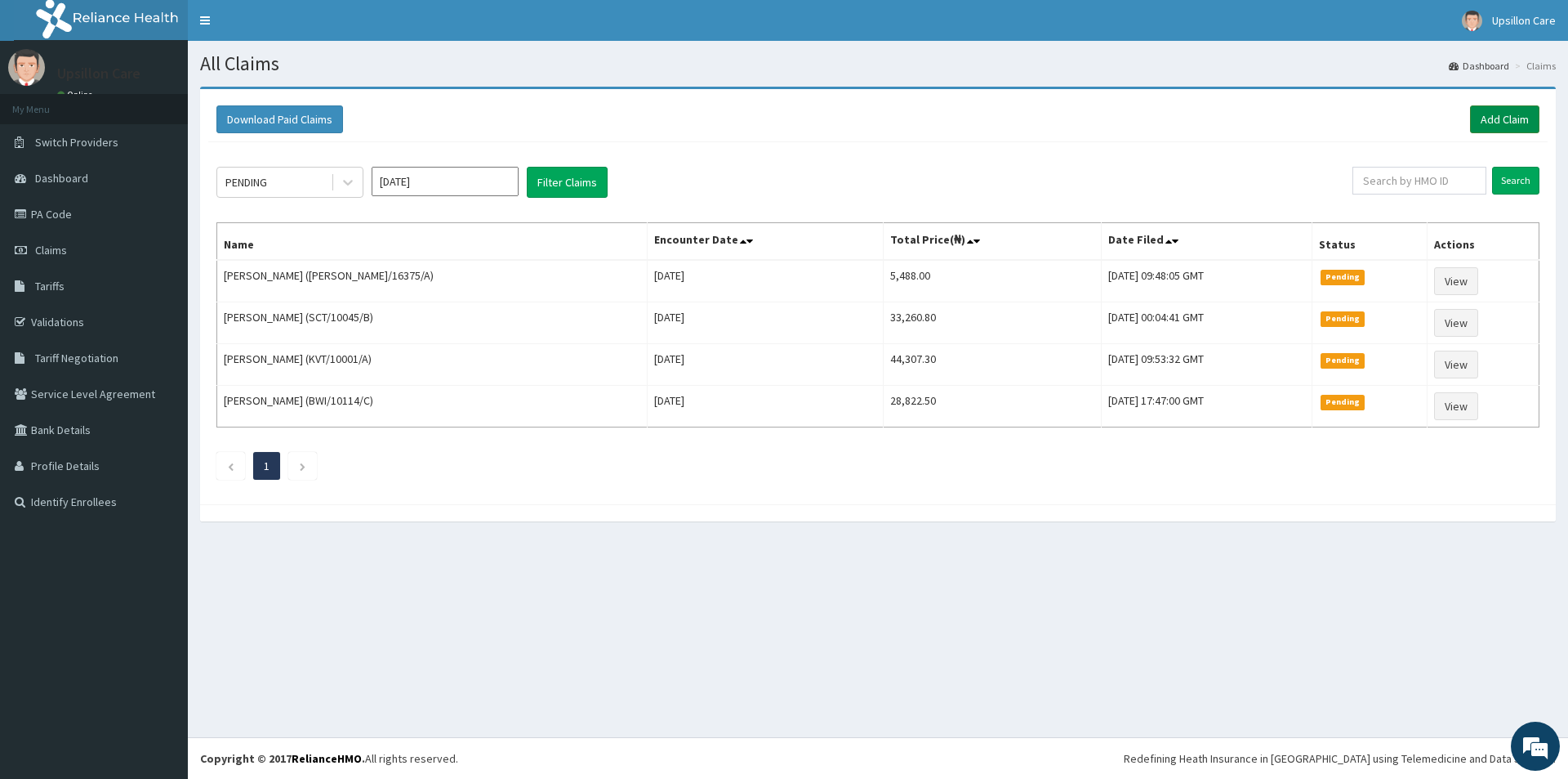
click at [1515, 115] on link "Add Claim" at bounding box center [1504, 119] width 70 height 28
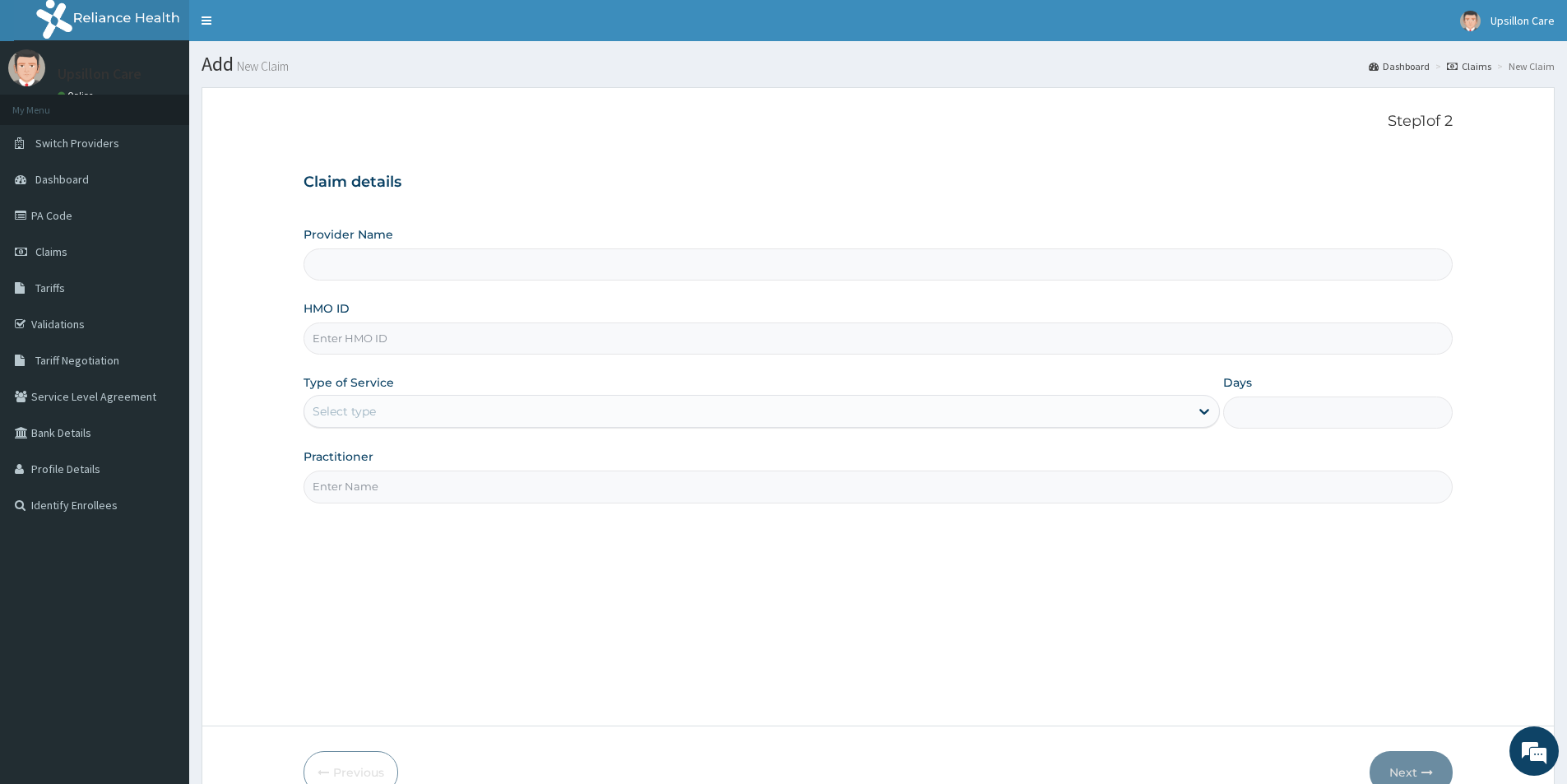
type input "Upsillon Care hospital"
click at [343, 335] on input "HMO ID" at bounding box center [878, 338] width 1149 height 32
click at [326, 327] on input "HMO ID" at bounding box center [878, 338] width 1149 height 32
click at [336, 343] on input "HMO ID" at bounding box center [878, 338] width 1149 height 32
type input "RET/16375/A"
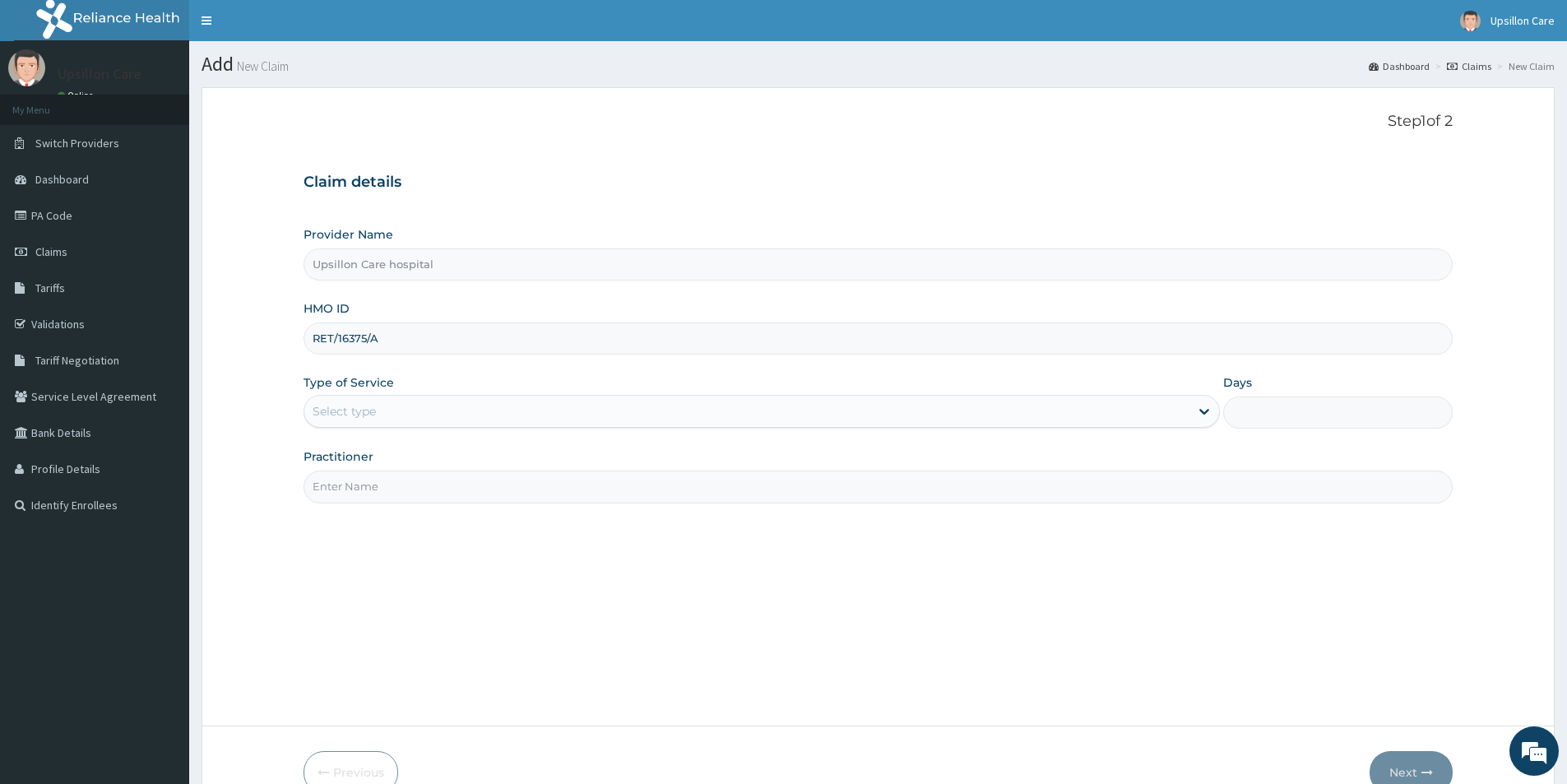
click at [375, 419] on div "Select type" at bounding box center [344, 410] width 63 height 17
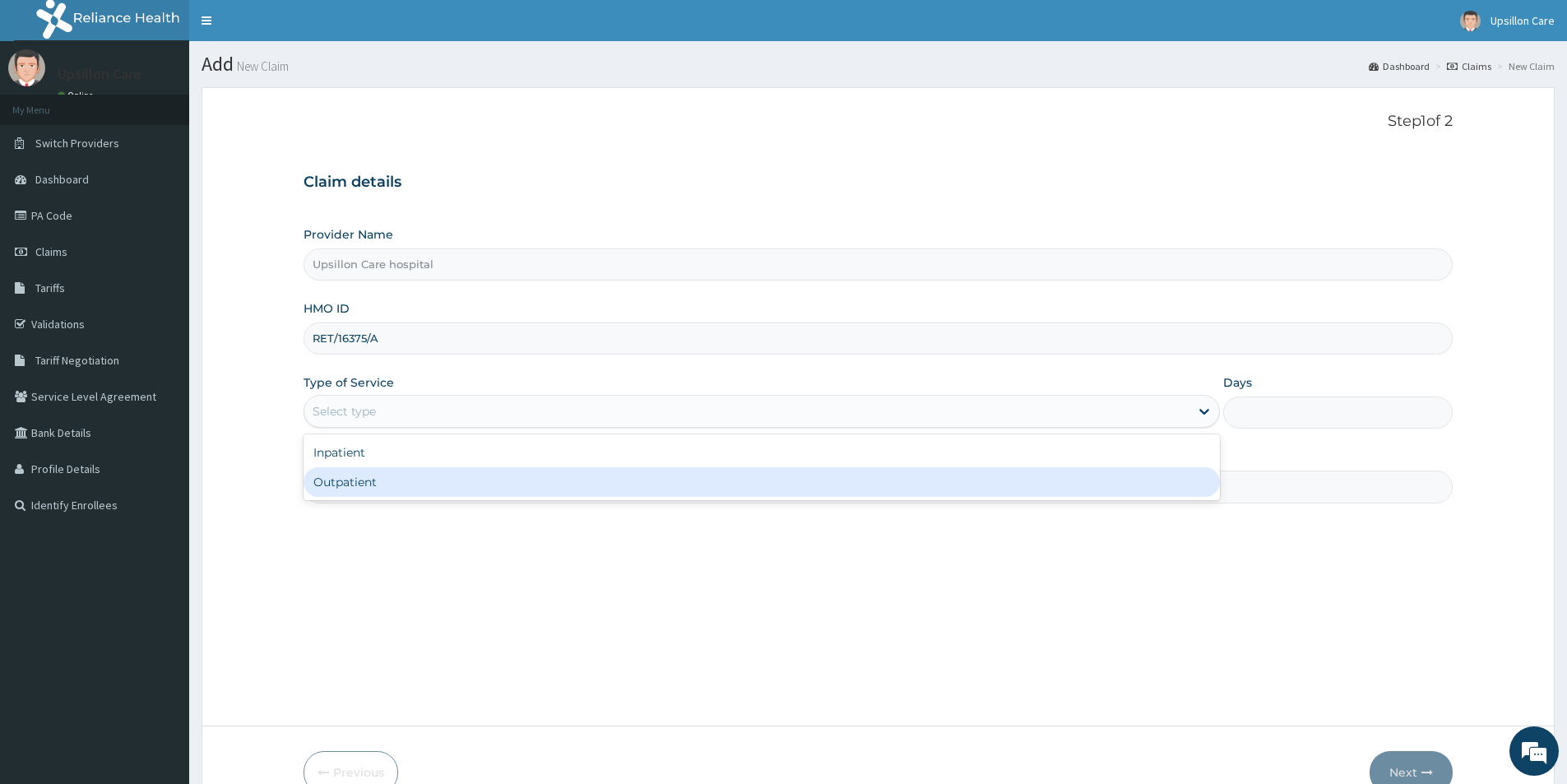
click at [360, 481] on div "Outpatient" at bounding box center [762, 482] width 916 height 30
type input "1"
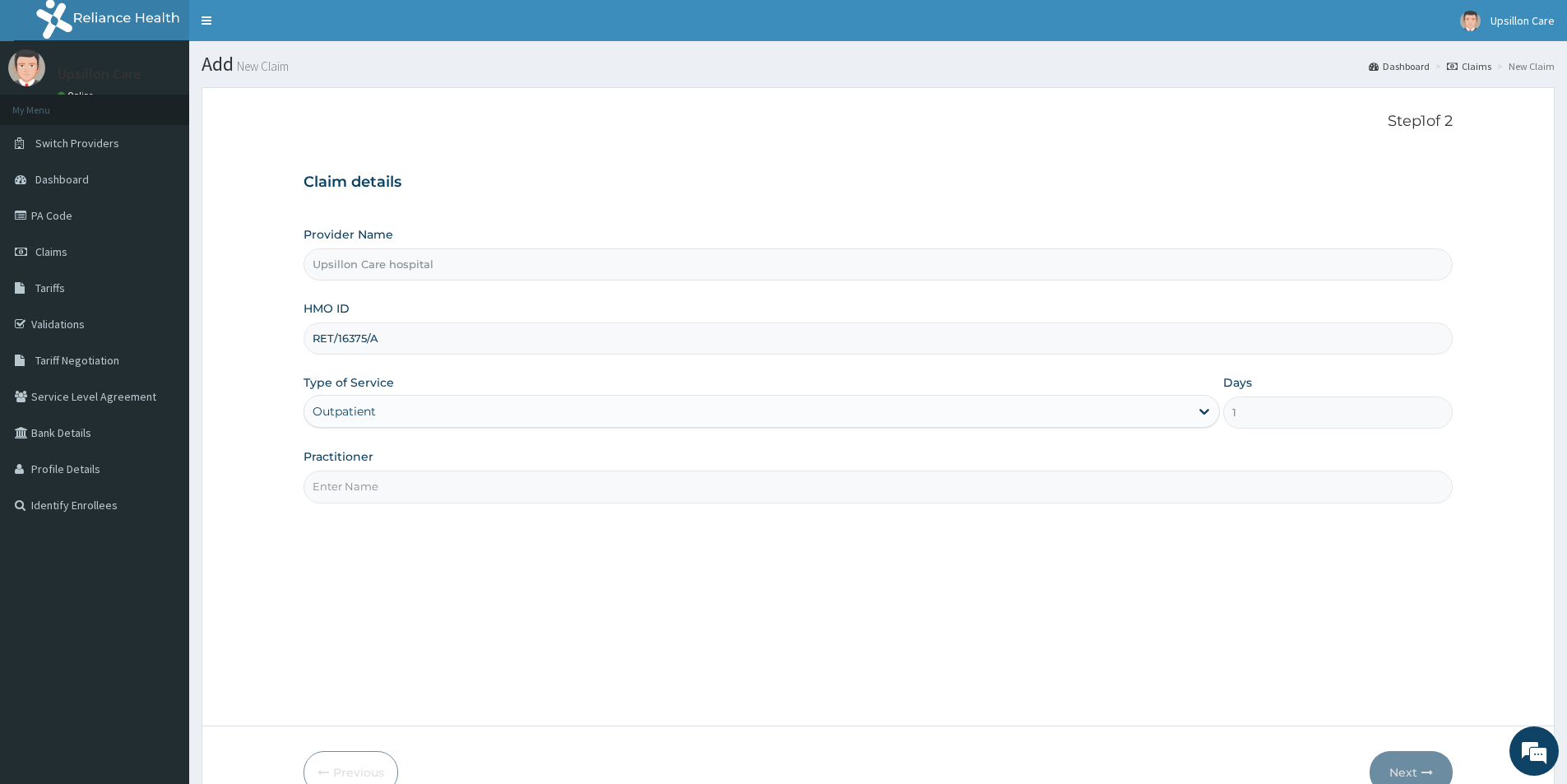
click at [360, 481] on input "Practitioner" at bounding box center [878, 487] width 1149 height 32
type input "DR BEN"
click at [1424, 761] on button "Next" at bounding box center [1411, 771] width 83 height 43
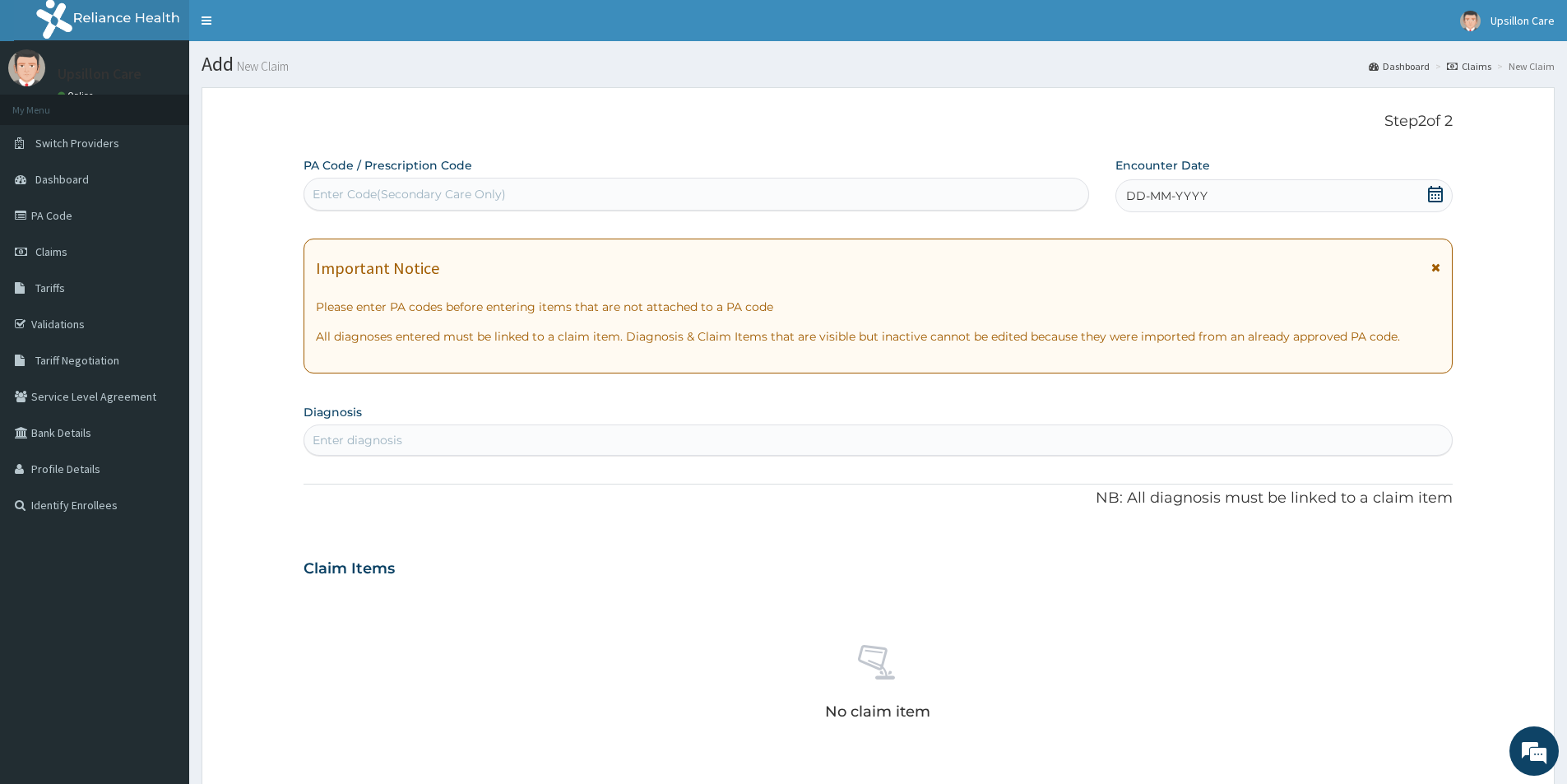
click at [350, 427] on div "Enter diagnosis" at bounding box center [878, 440] width 1147 height 27
type input "HYPER"
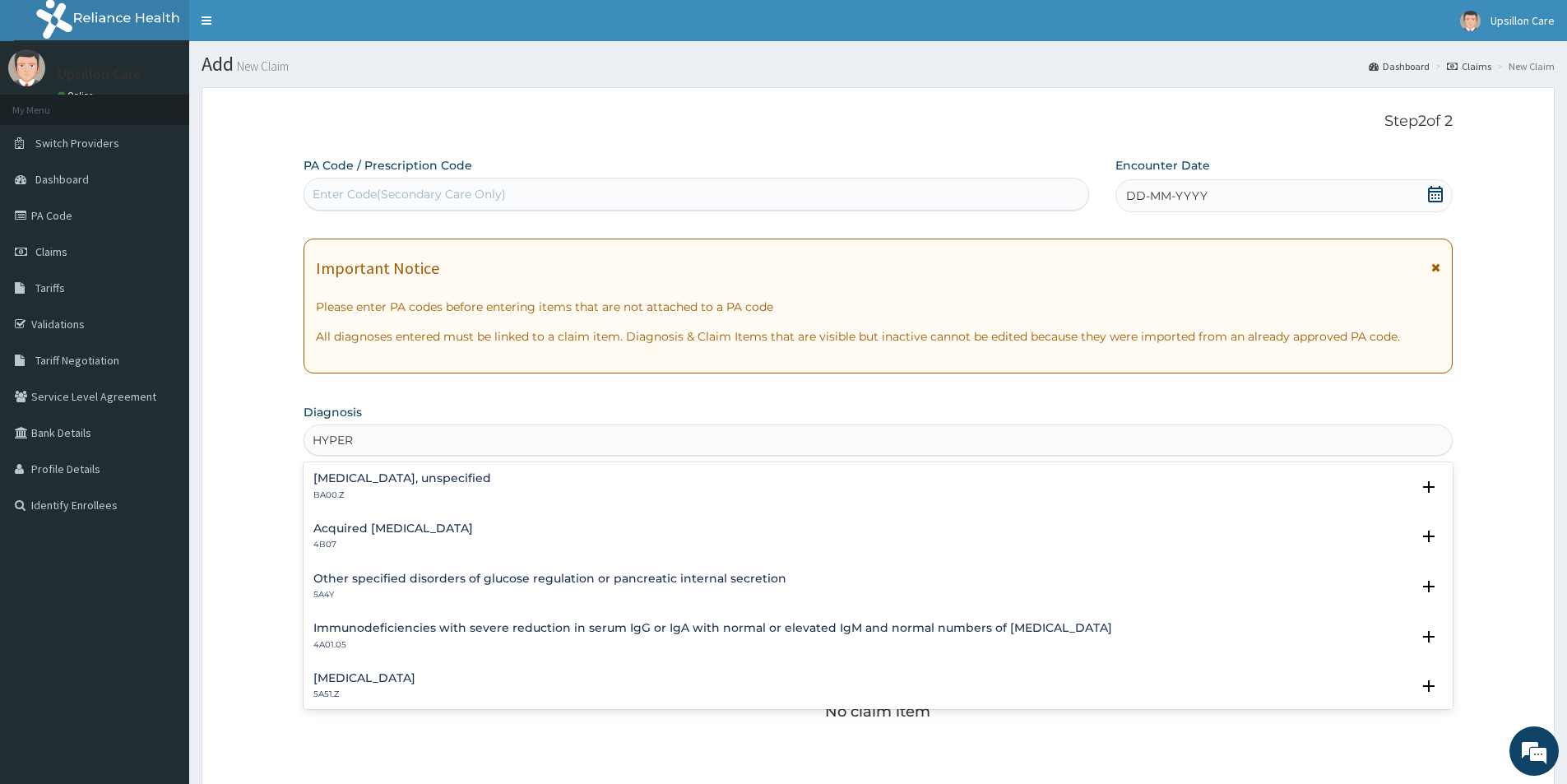
click at [352, 486] on div "Essential hypertension, unspecified BA00.Z" at bounding box center [402, 486] width 178 height 29
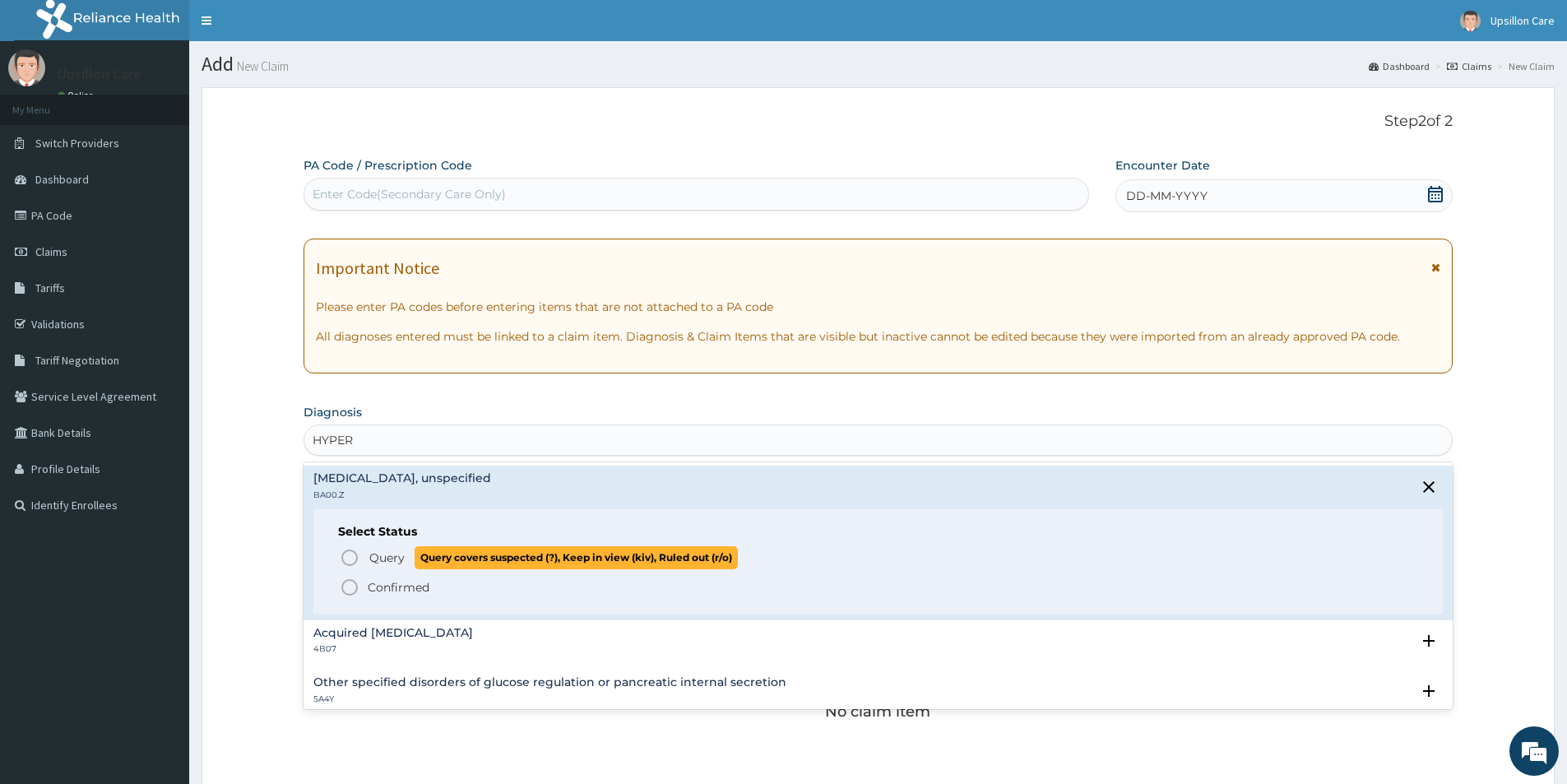
click at [346, 557] on icon "status option query" at bounding box center [350, 557] width 20 height 20
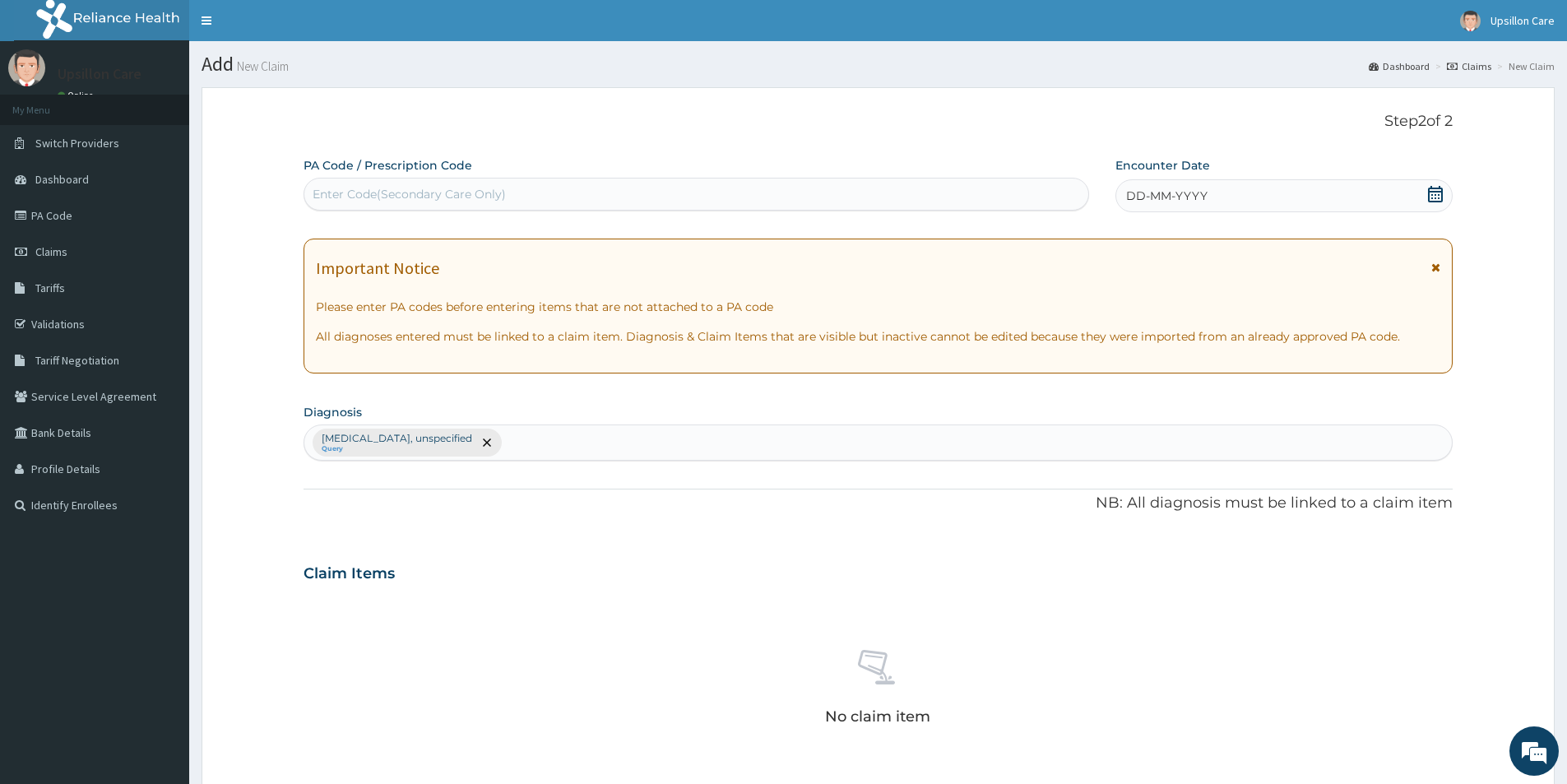
click at [552, 445] on div "Essential hypertension, unspecified Query" at bounding box center [878, 442] width 1147 height 35
type input "0"
type input "OSTEO"
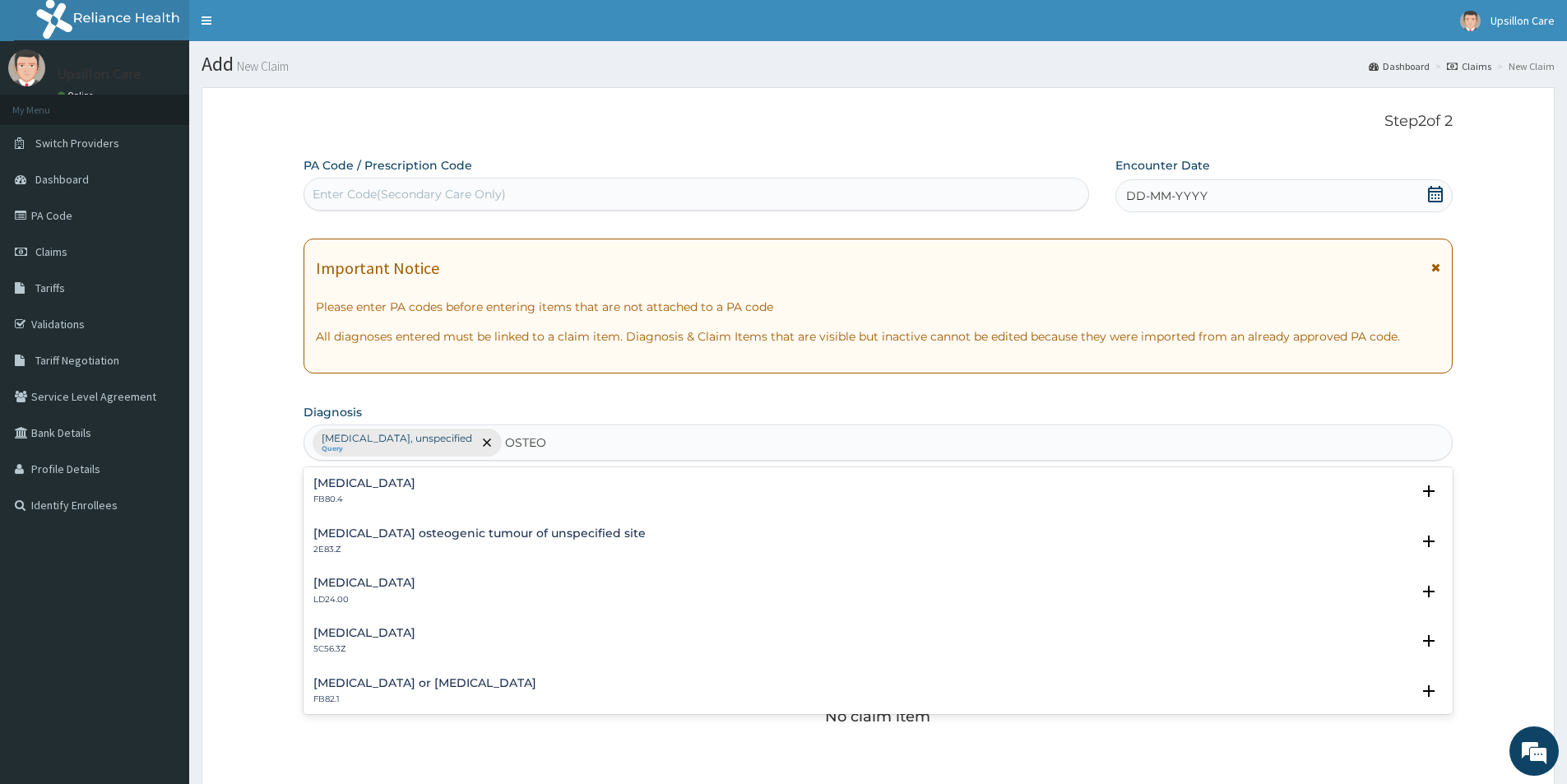
click at [425, 495] on div "Osteosclerosis FB80.4" at bounding box center [878, 491] width 1130 height 29
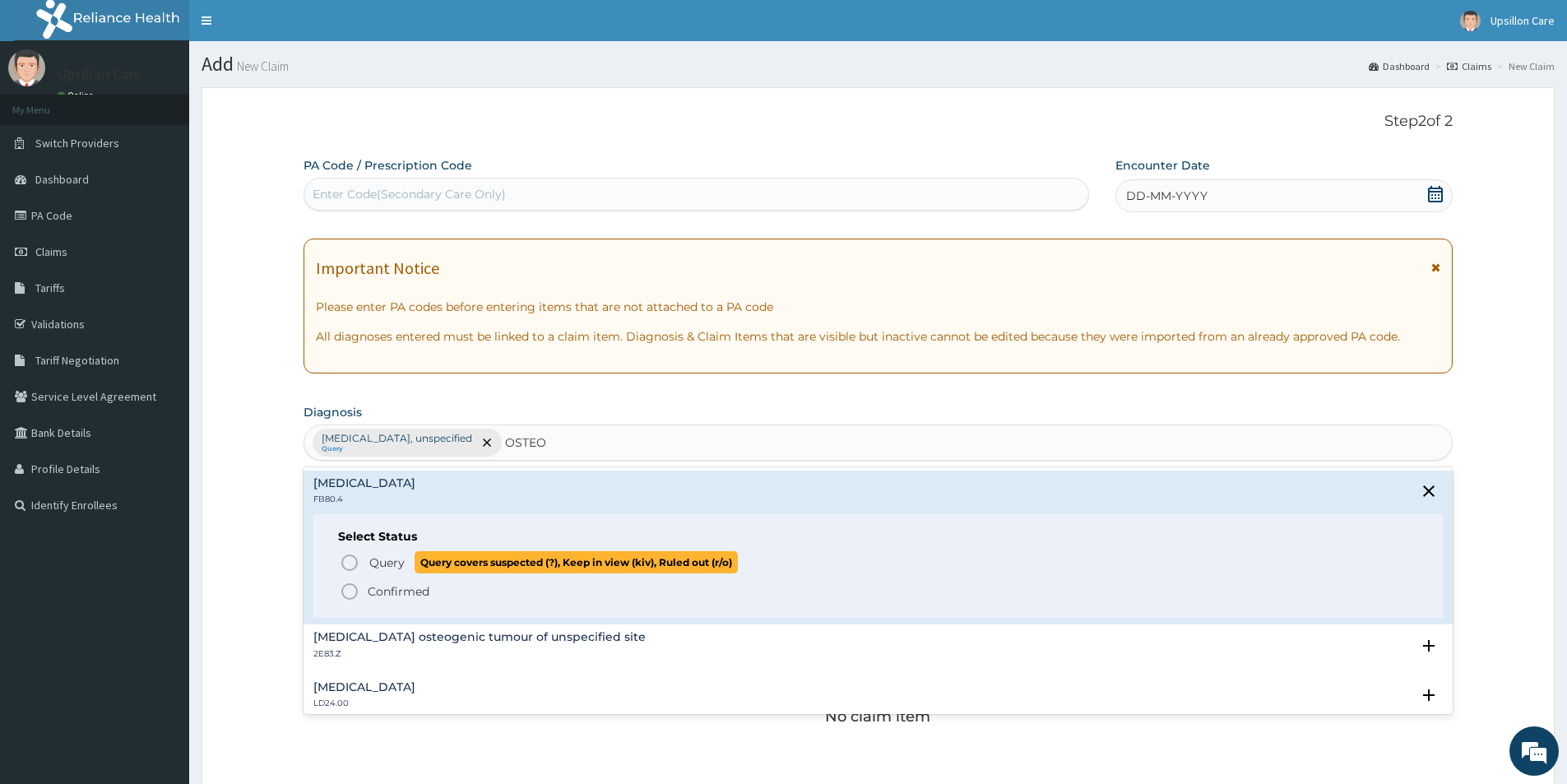
click at [349, 561] on icon "status option query" at bounding box center [350, 562] width 20 height 20
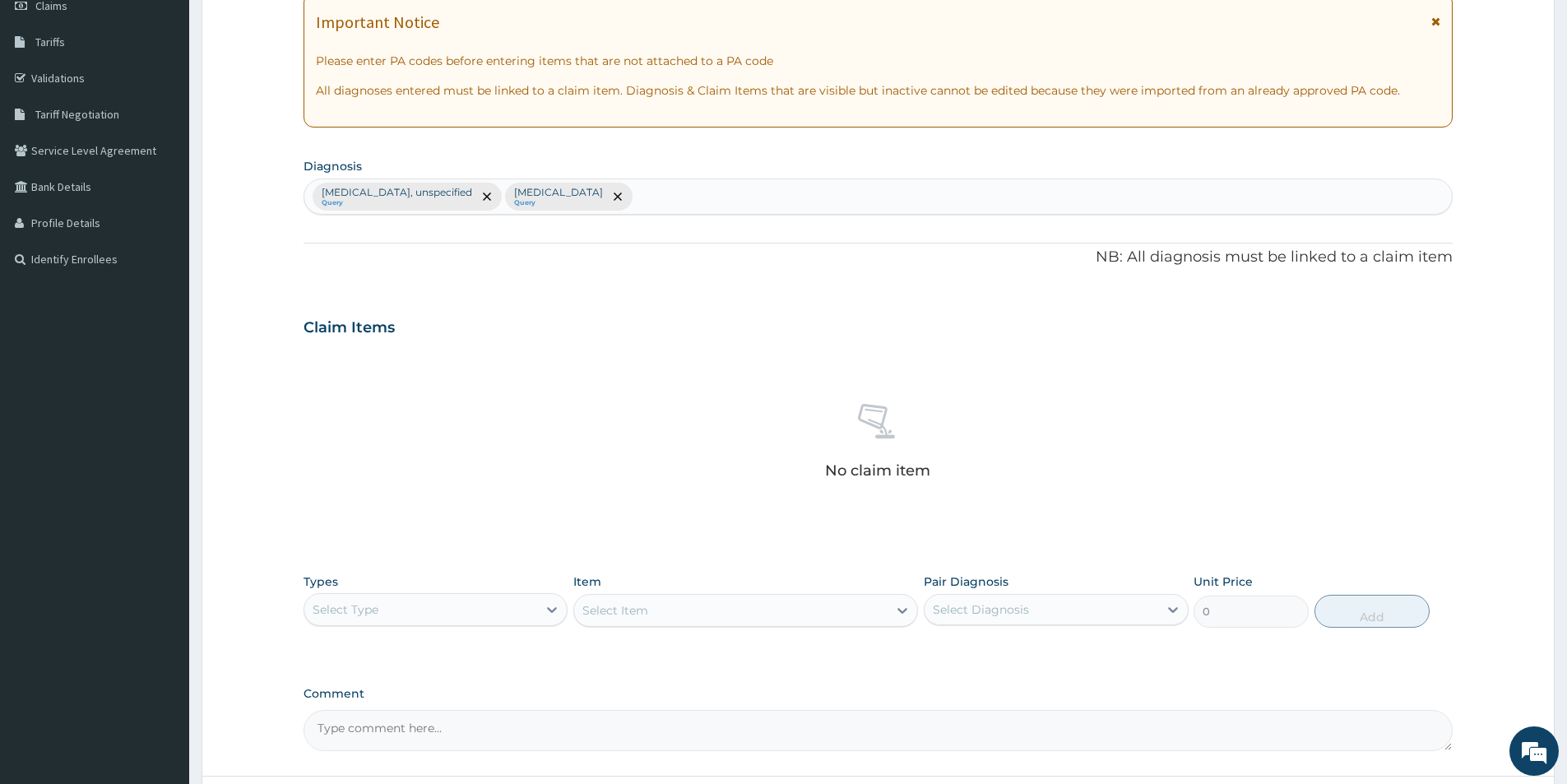
scroll to position [329, 0]
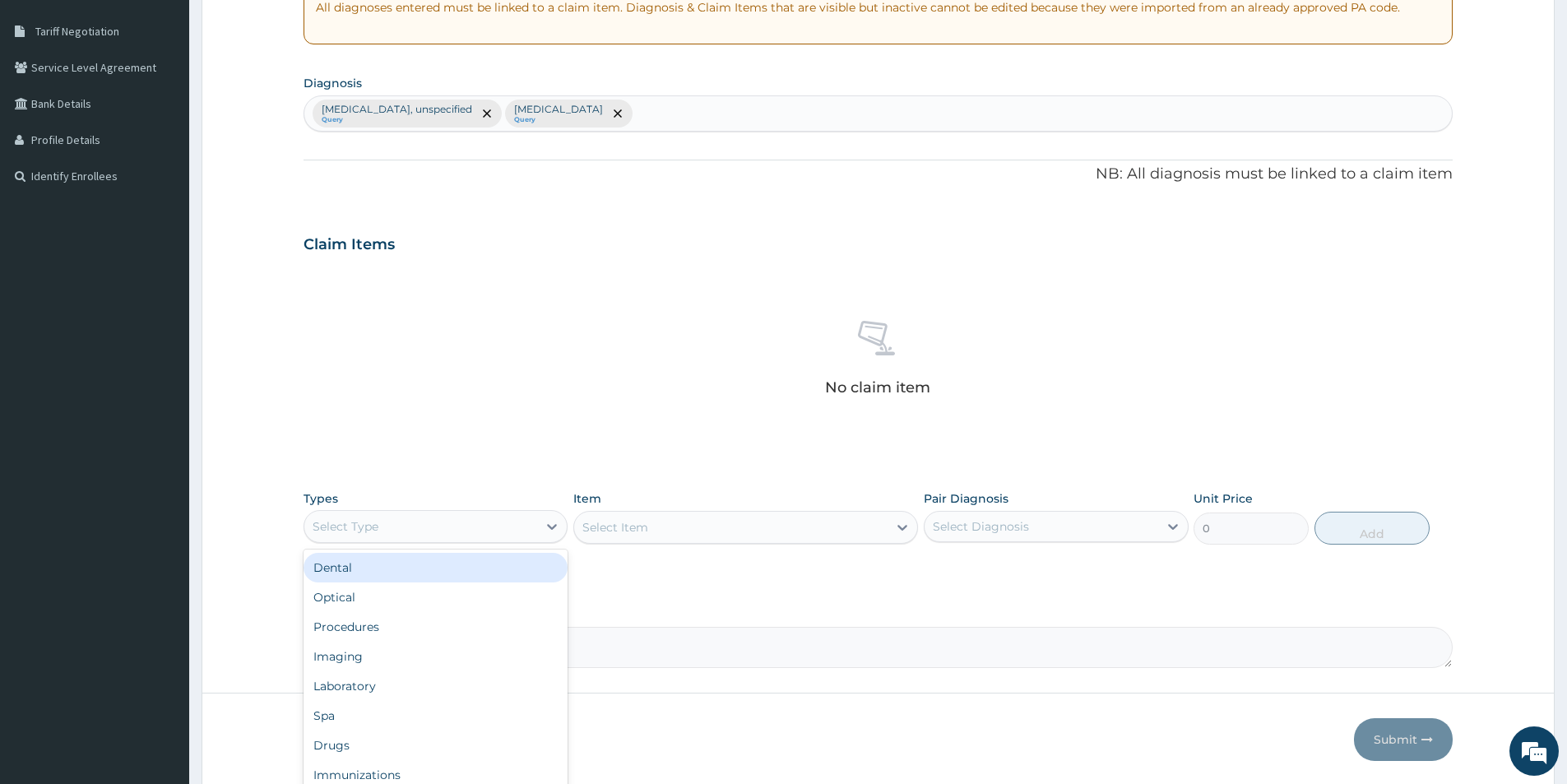
click at [404, 525] on div "Select Type" at bounding box center [421, 526] width 233 height 27
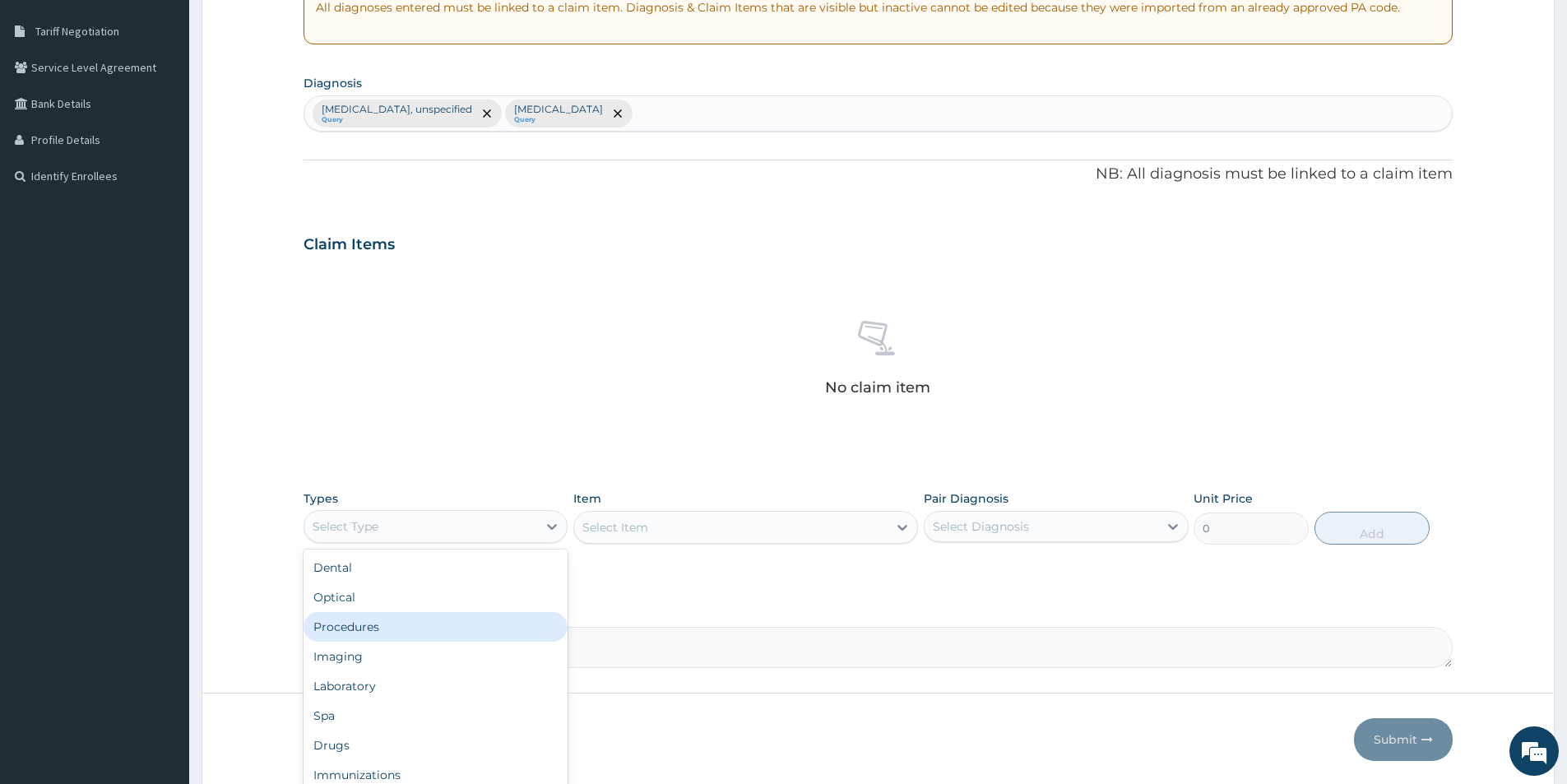
click at [374, 621] on div "Procedures" at bounding box center [435, 626] width 264 height 30
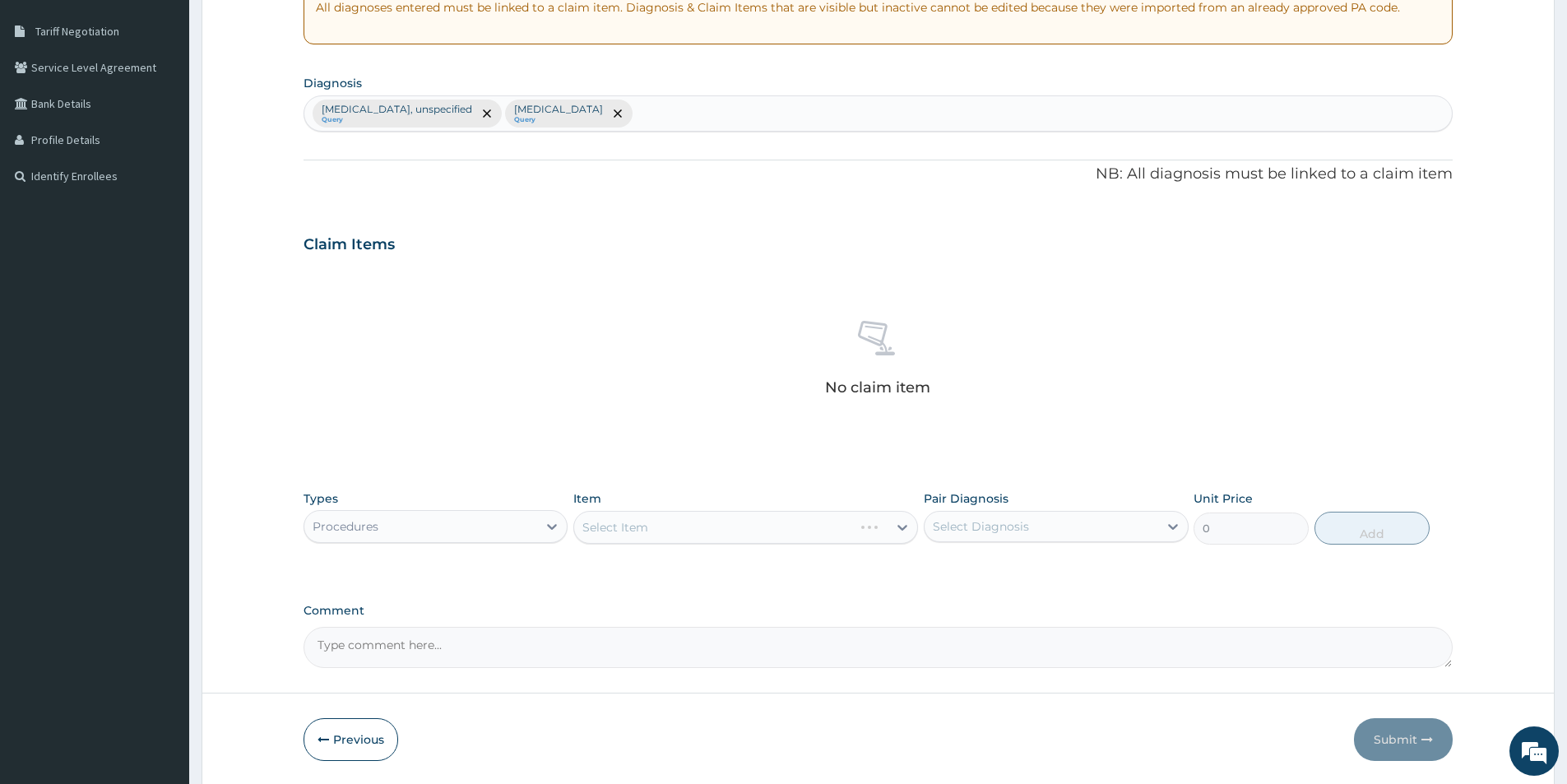
click at [631, 514] on div "Select Item" at bounding box center [746, 526] width 345 height 33
click at [630, 527] on div "Select Item" at bounding box center [746, 526] width 345 height 33
click at [896, 523] on icon at bounding box center [903, 526] width 17 height 17
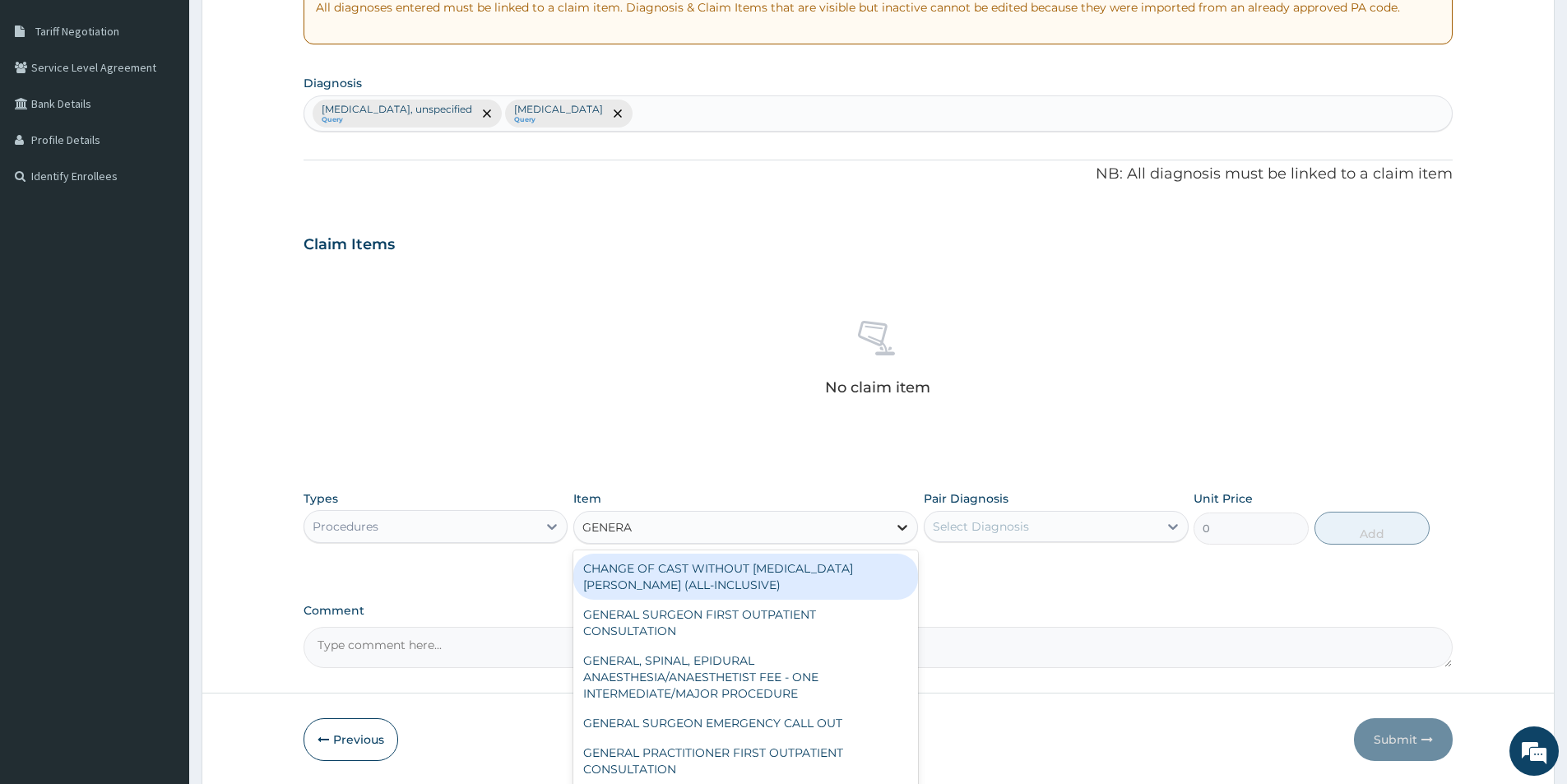
type input "GENERAL"
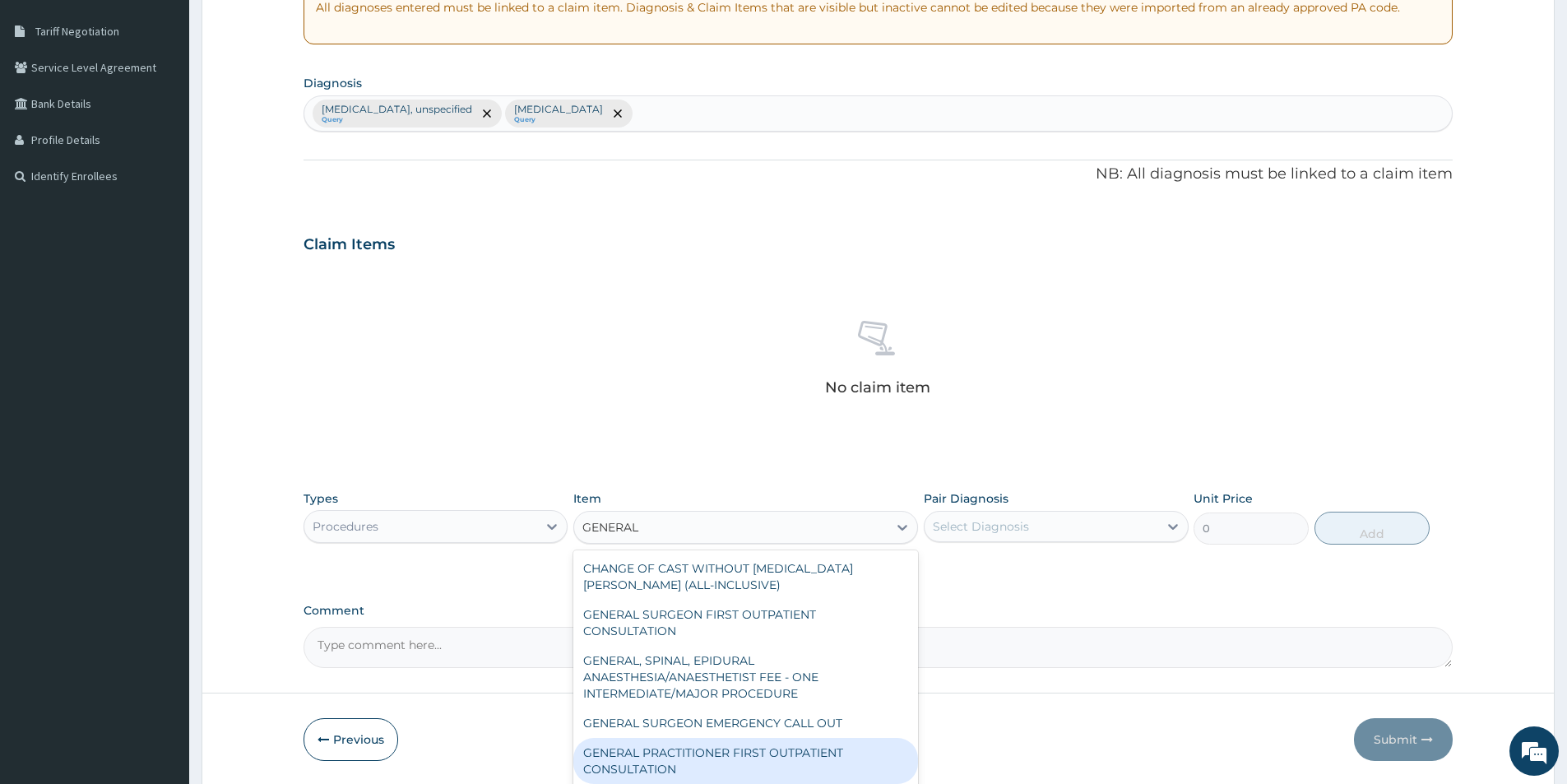
click at [791, 745] on div "GENERAL PRACTITIONER FIRST OUTPATIENT CONSULTATION" at bounding box center [746, 760] width 345 height 46
type input "3750"
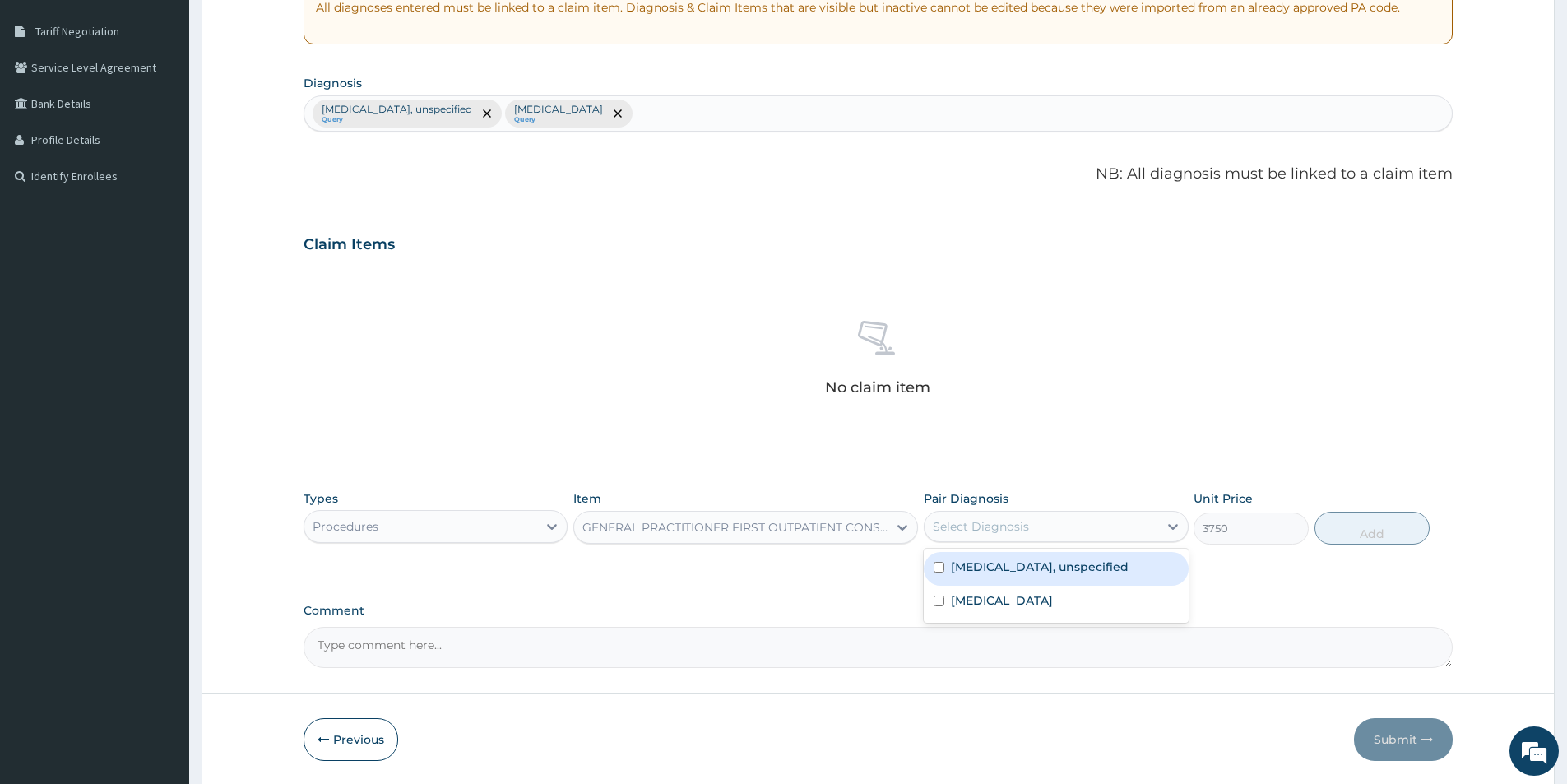
click at [996, 521] on div "Select Diagnosis" at bounding box center [981, 526] width 96 height 17
click at [934, 564] on input "checkbox" at bounding box center [939, 567] width 11 height 11
checkbox input "true"
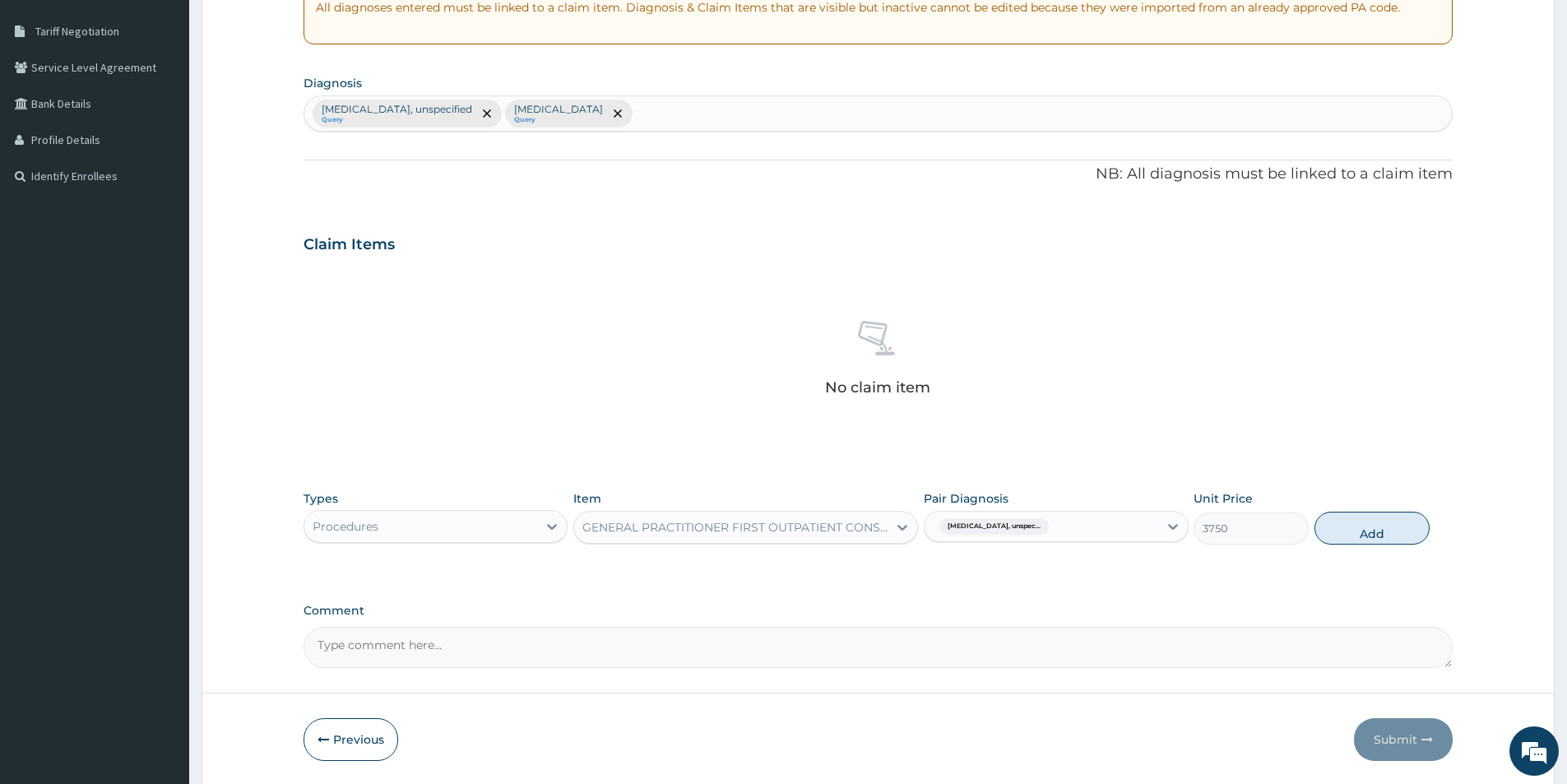
click at [1095, 532] on div "Essential hypertension, unspec..." at bounding box center [1040, 526] width 233 height 28
click at [1101, 523] on div "Essential hypertension, unspec..." at bounding box center [1040, 526] width 233 height 28
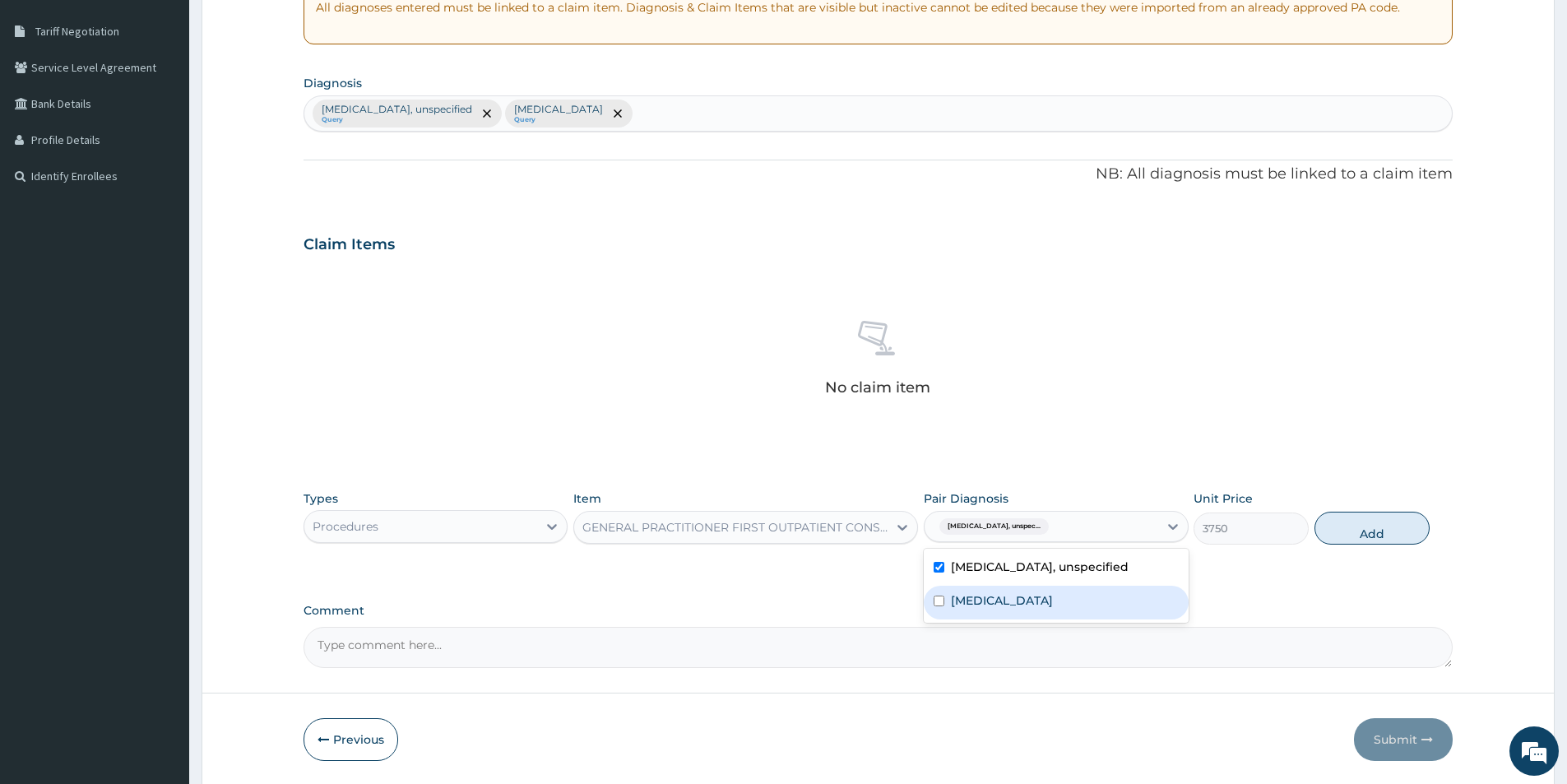
click at [939, 598] on input "checkbox" at bounding box center [939, 601] width 11 height 11
checkbox input "true"
click at [1344, 531] on button "Add" at bounding box center [1373, 527] width 115 height 33
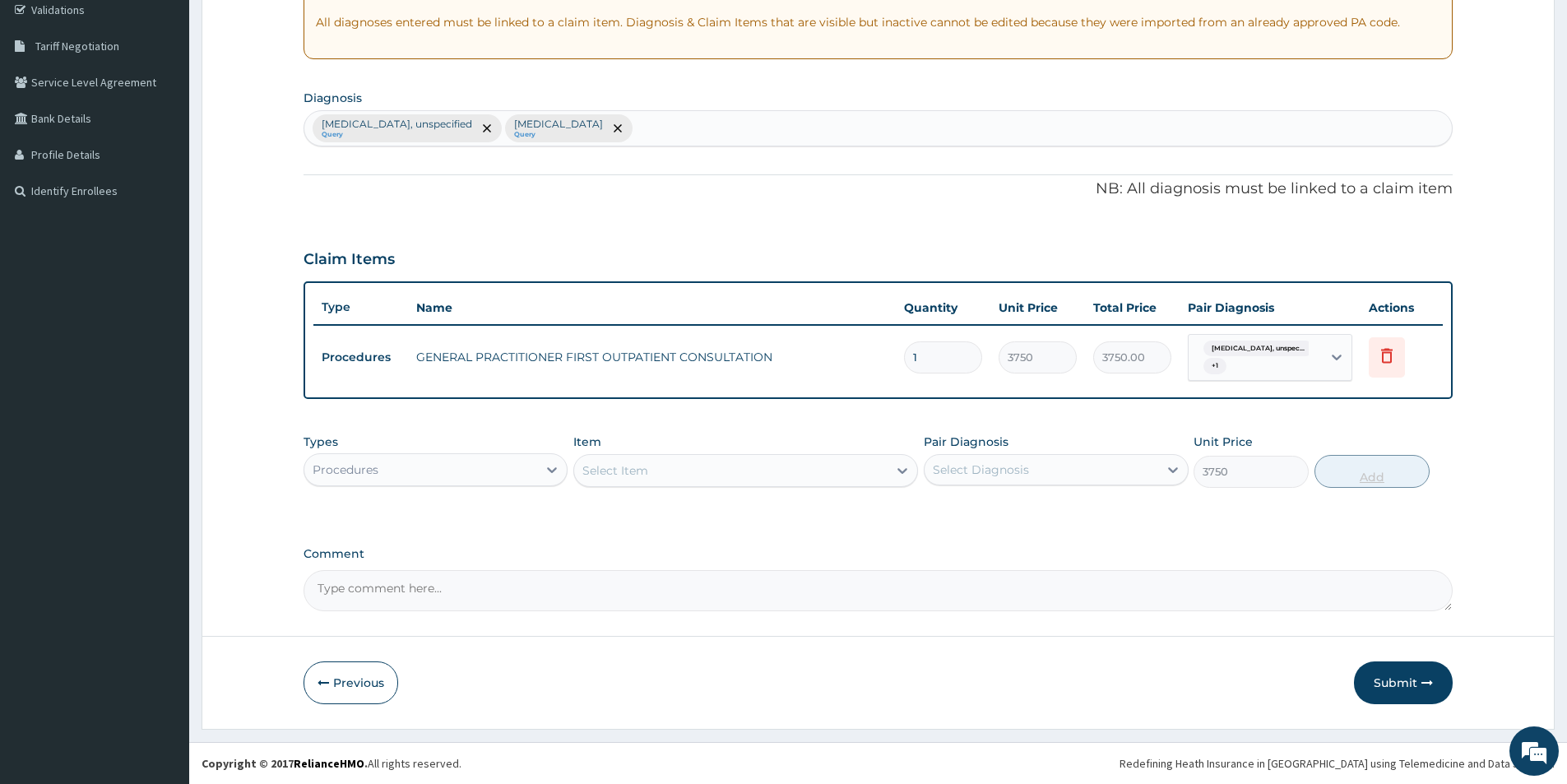
type input "0"
click at [1385, 683] on button "Submit" at bounding box center [1403, 682] width 99 height 43
click at [1386, 686] on button "Submit" at bounding box center [1403, 682] width 99 height 43
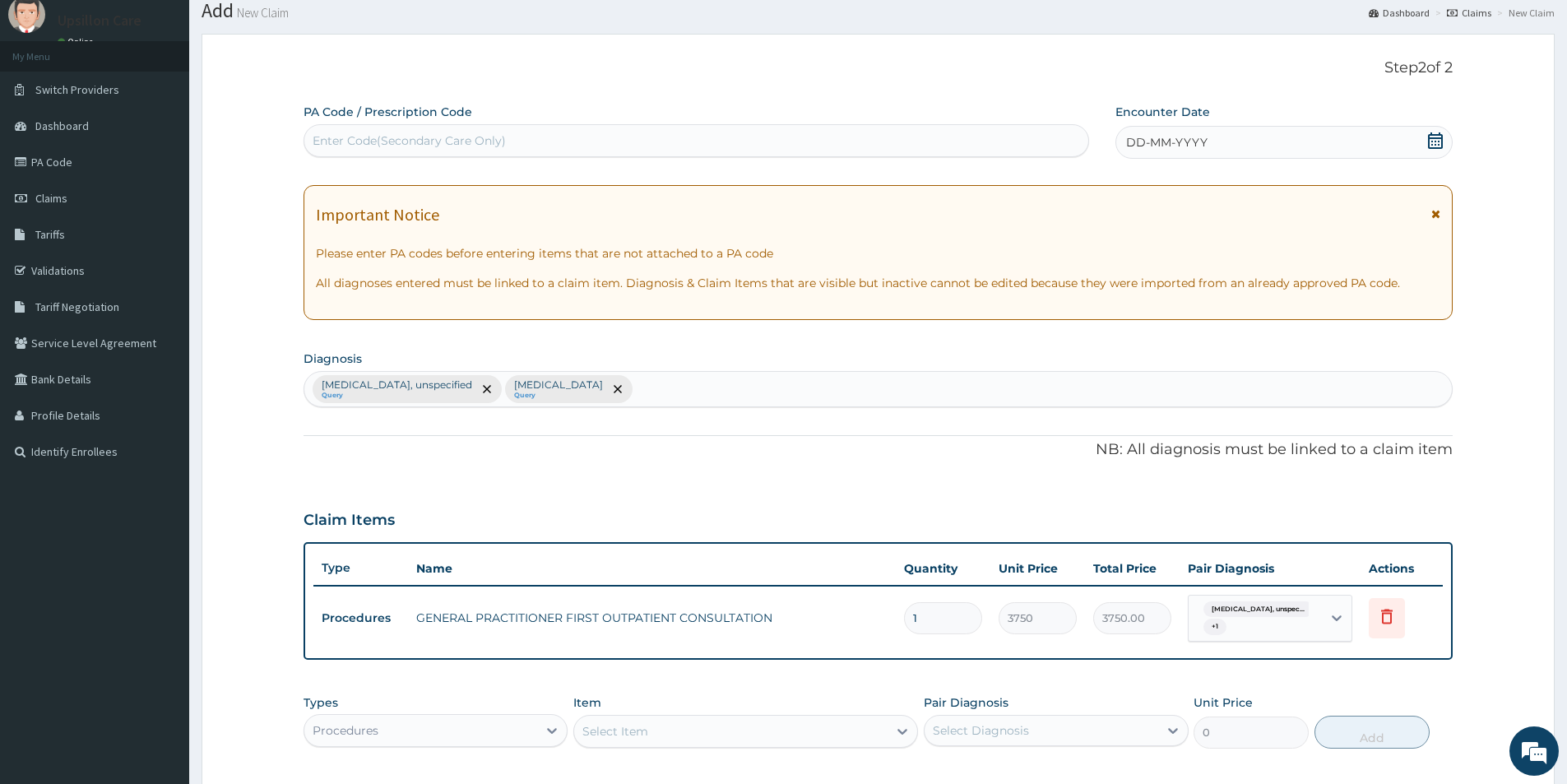
scroll to position [0, 0]
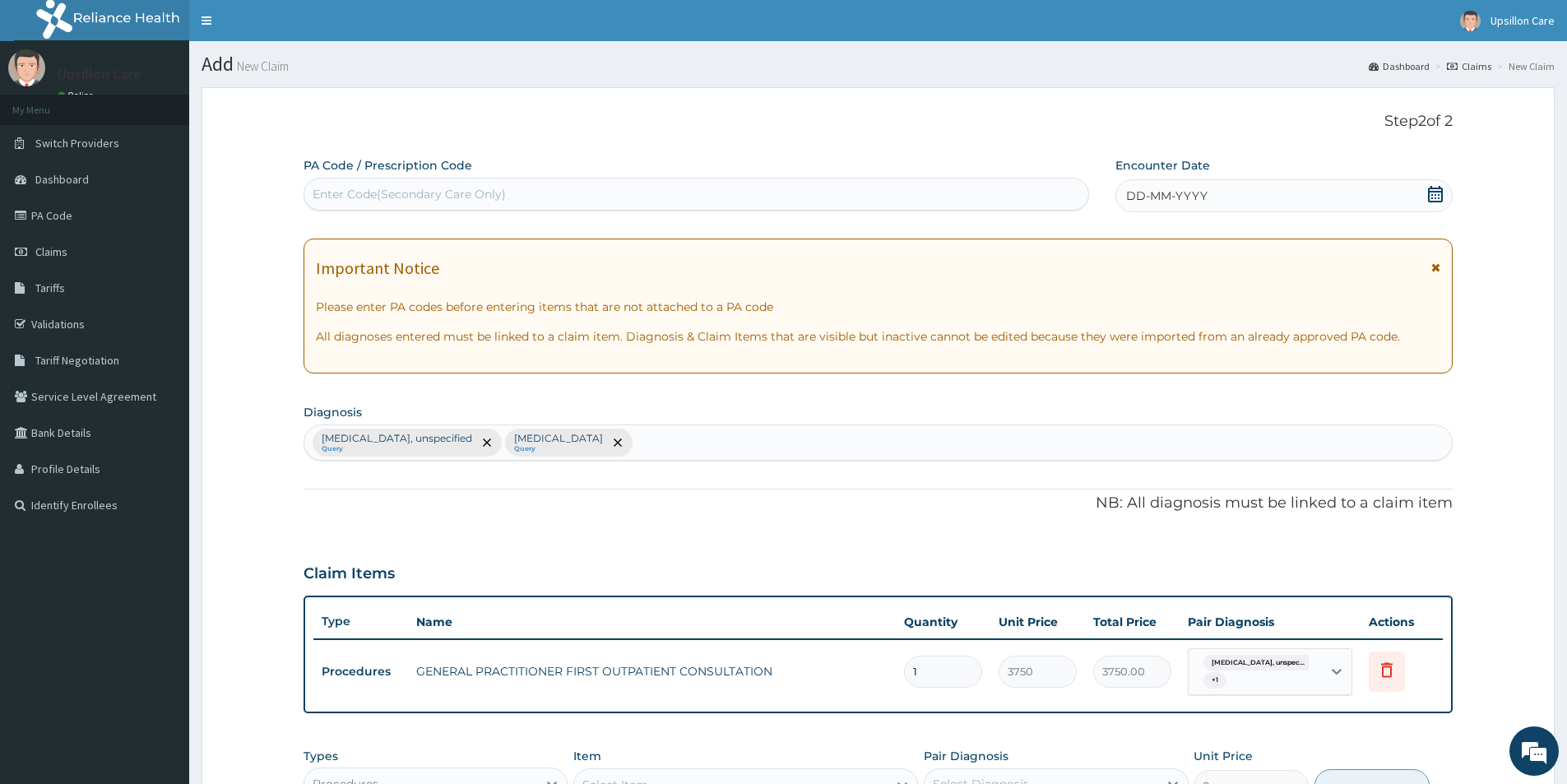
click at [1219, 193] on div "DD-MM-YYYY" at bounding box center [1283, 195] width 336 height 33
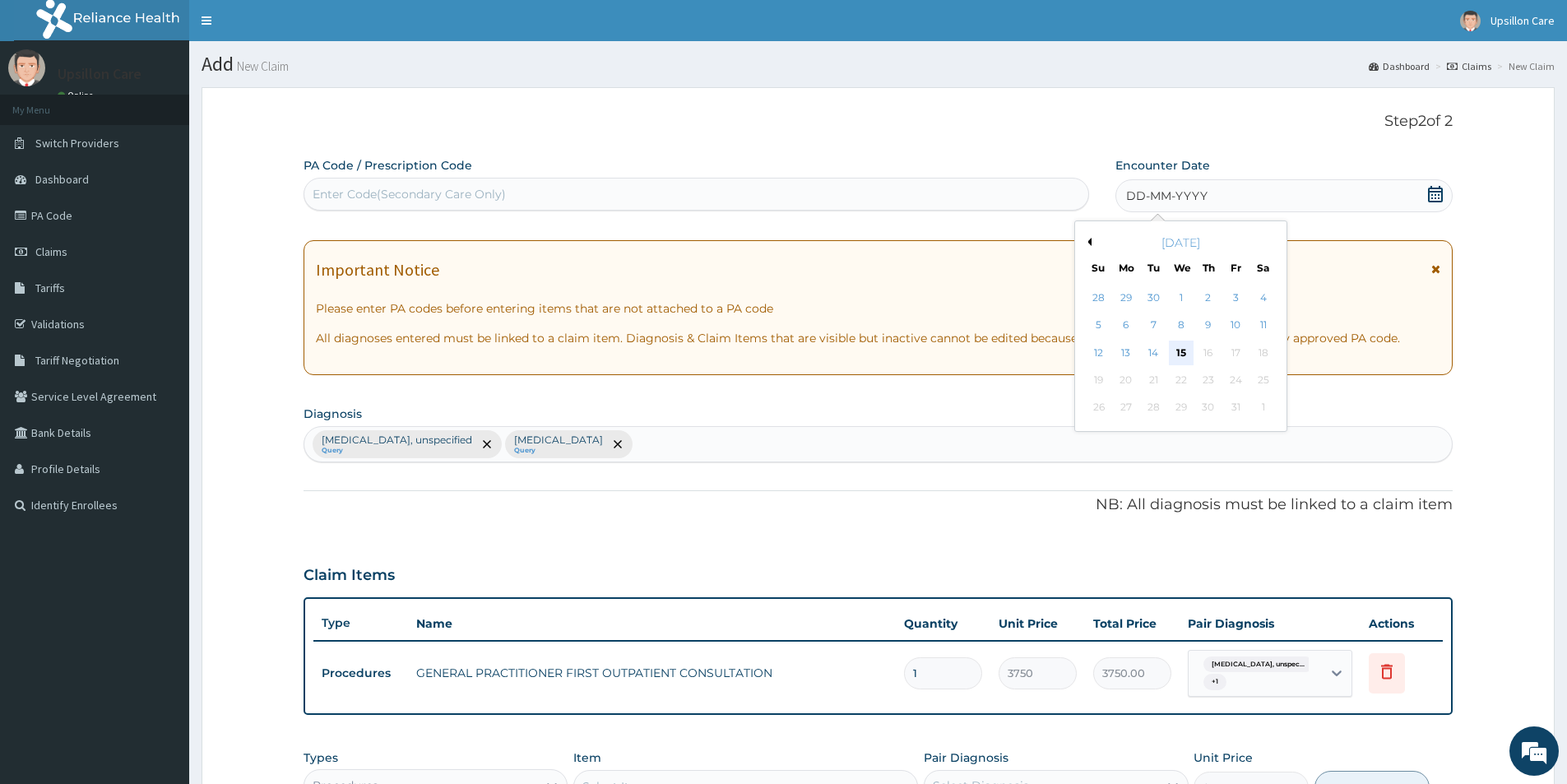
click at [1183, 346] on div "15" at bounding box center [1181, 352] width 25 height 25
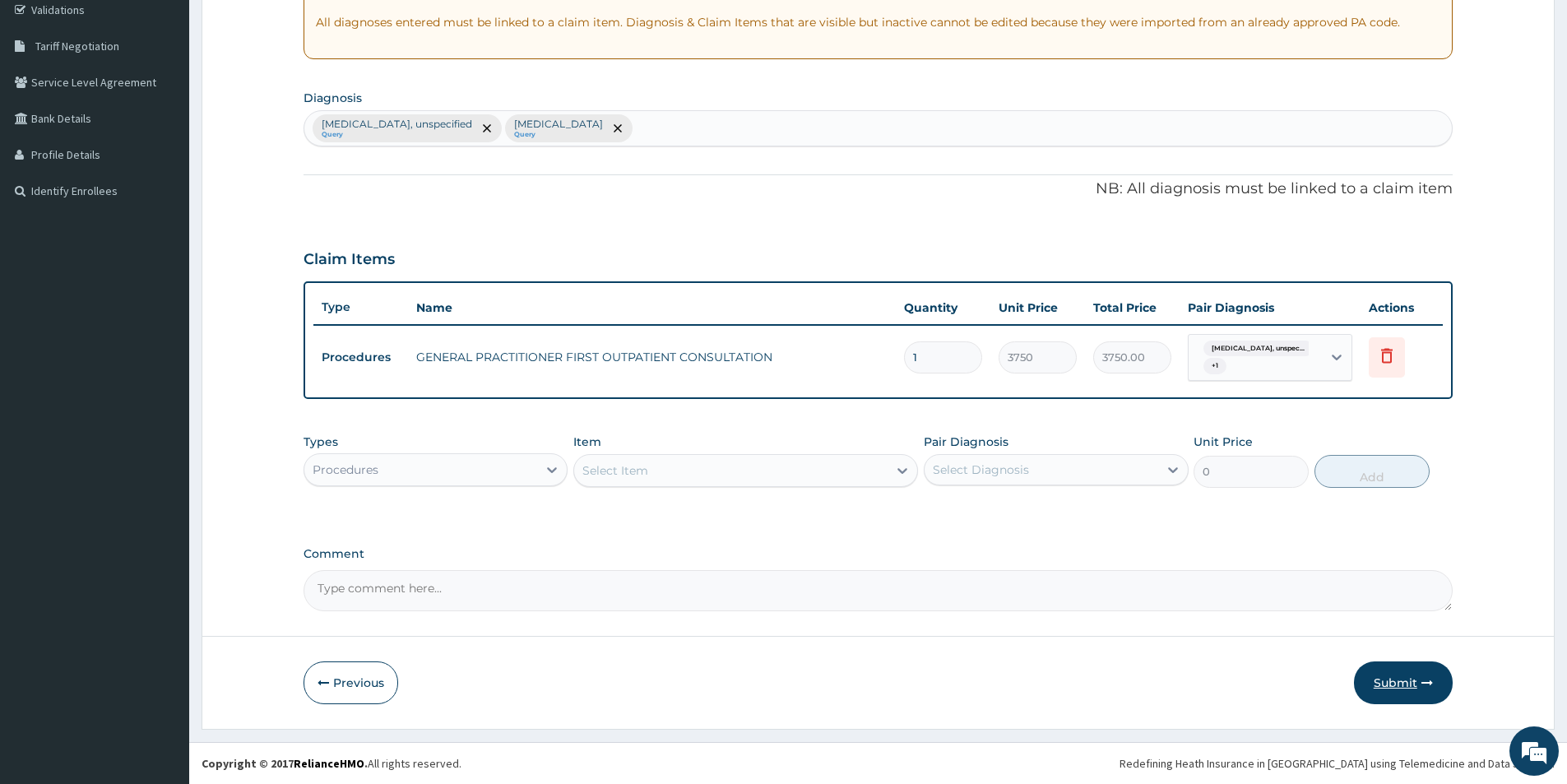
click at [1412, 692] on button "Submit" at bounding box center [1403, 682] width 99 height 43
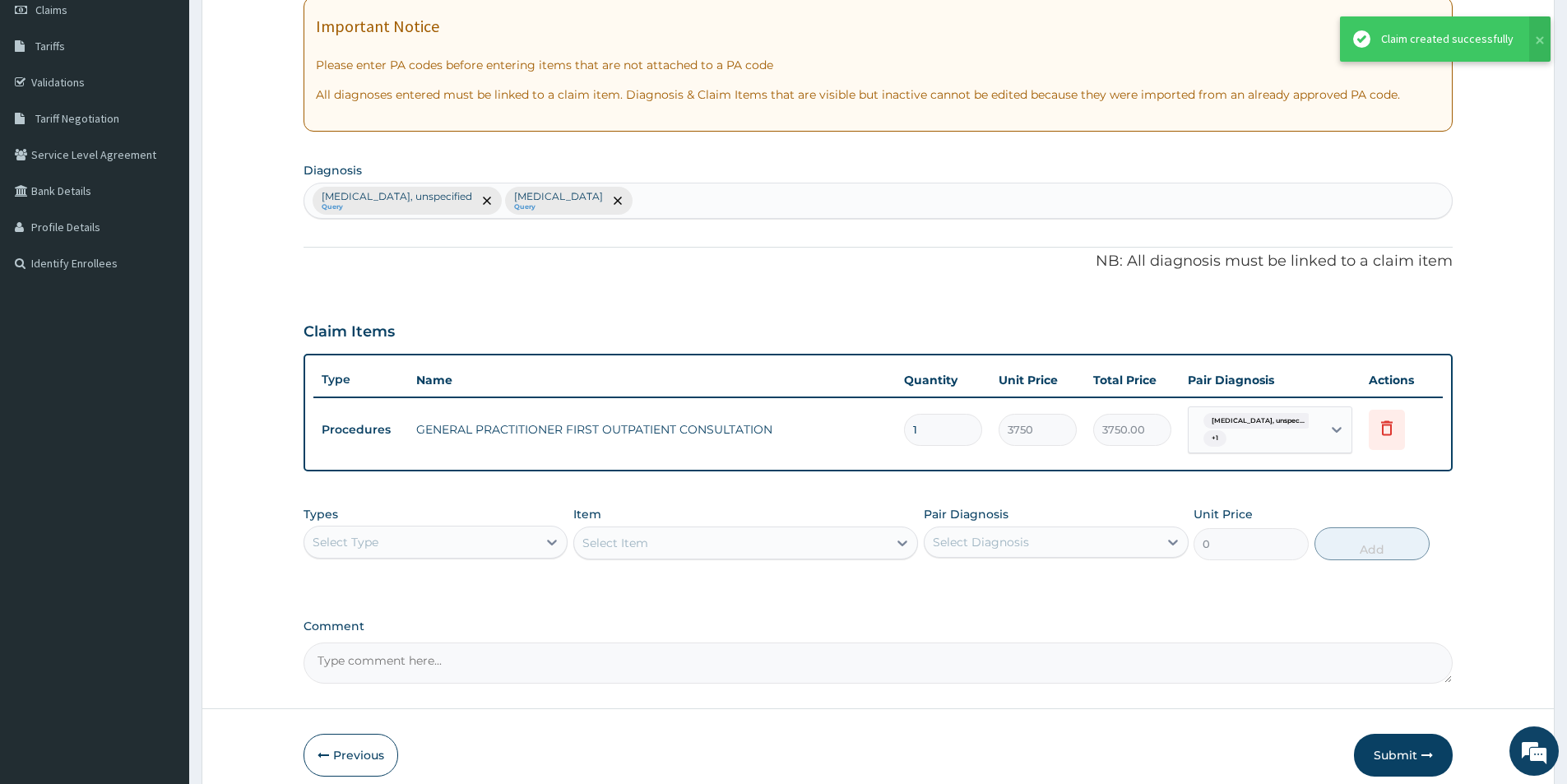
scroll to position [67, 0]
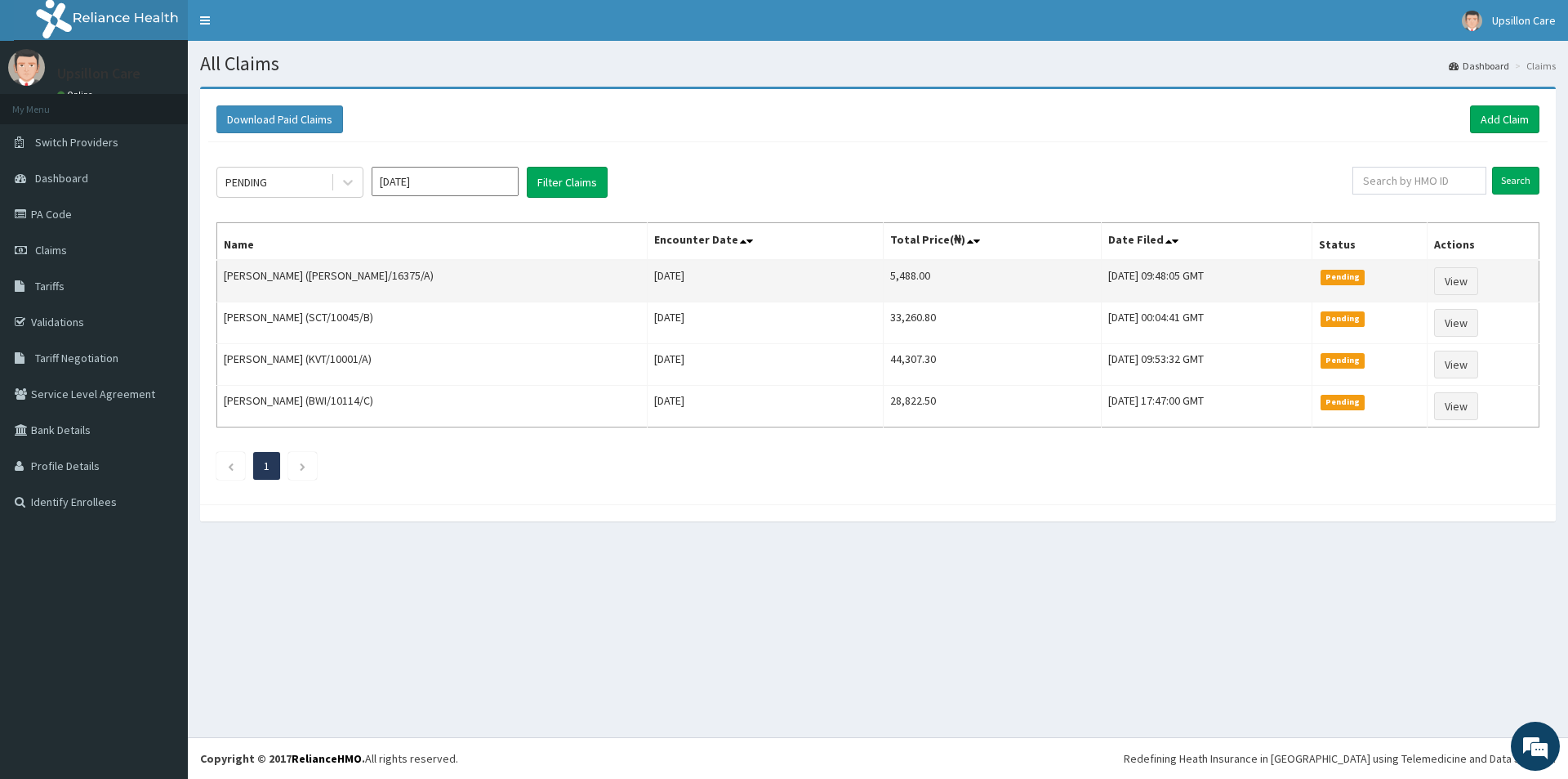
click at [288, 277] on td "[PERSON_NAME] ([PERSON_NAME]/16375/A)" at bounding box center [432, 281] width 430 height 42
